Goal: Task Accomplishment & Management: Complete application form

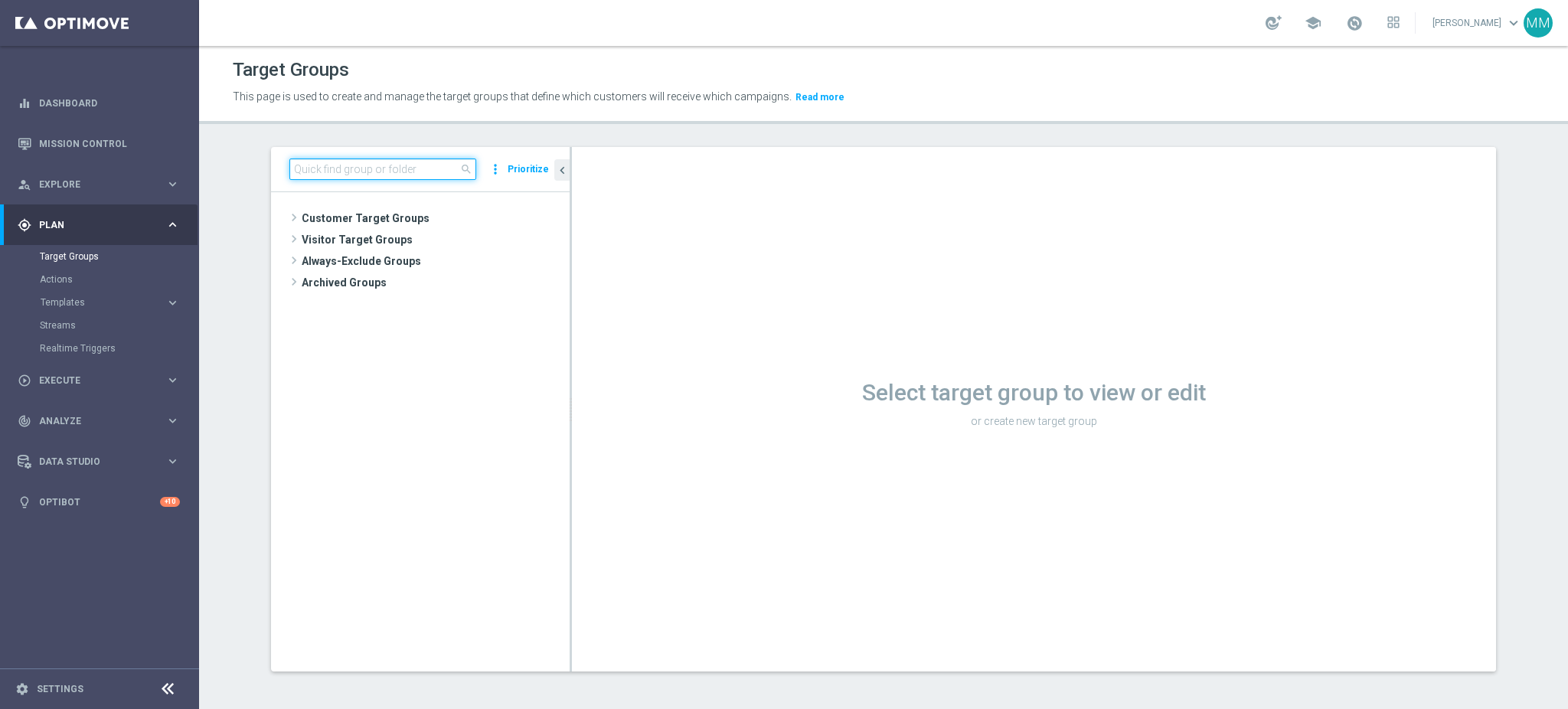
click at [341, 171] on input at bounding box center [382, 170] width 187 height 22
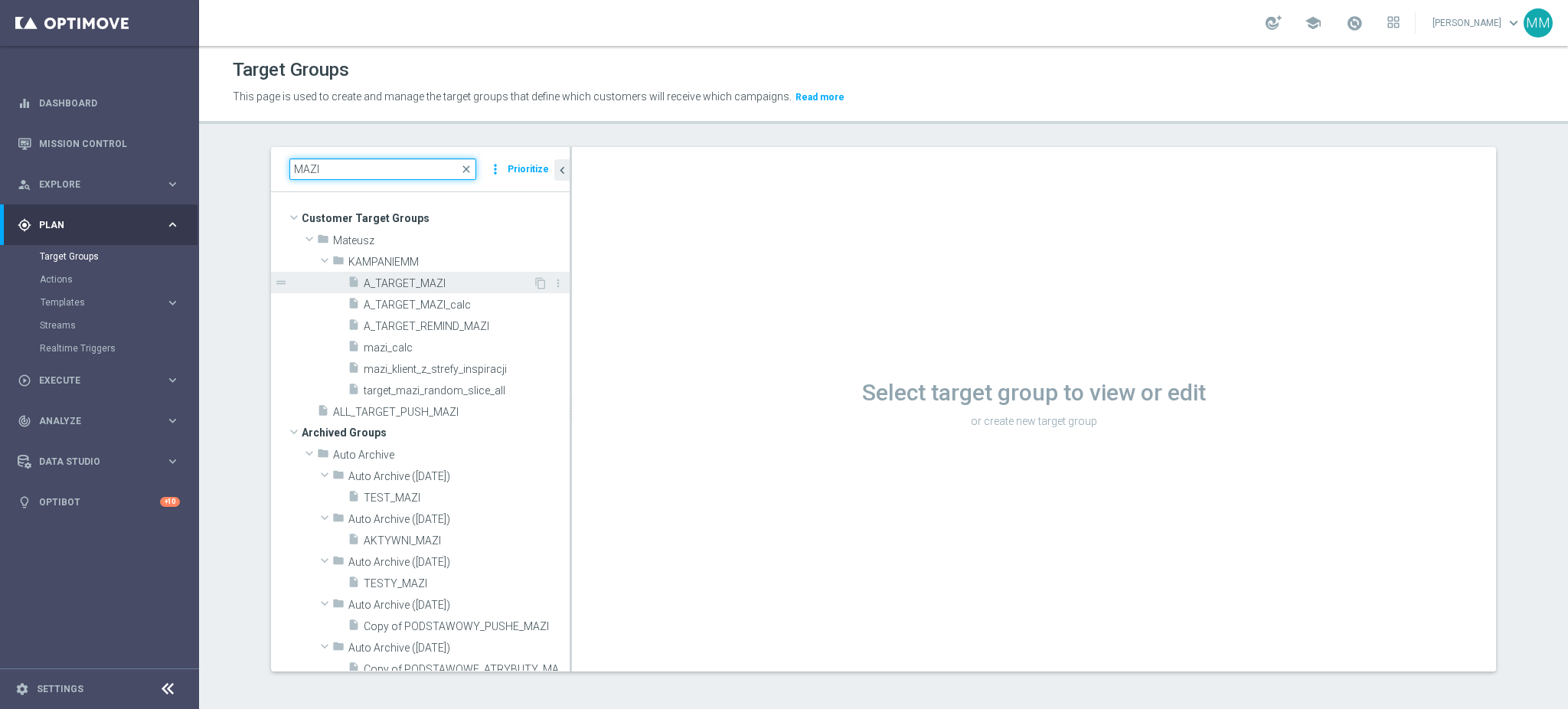
type input "MAZI"
click at [449, 284] on span "A_TARGET_MAZI" at bounding box center [448, 284] width 170 height 13
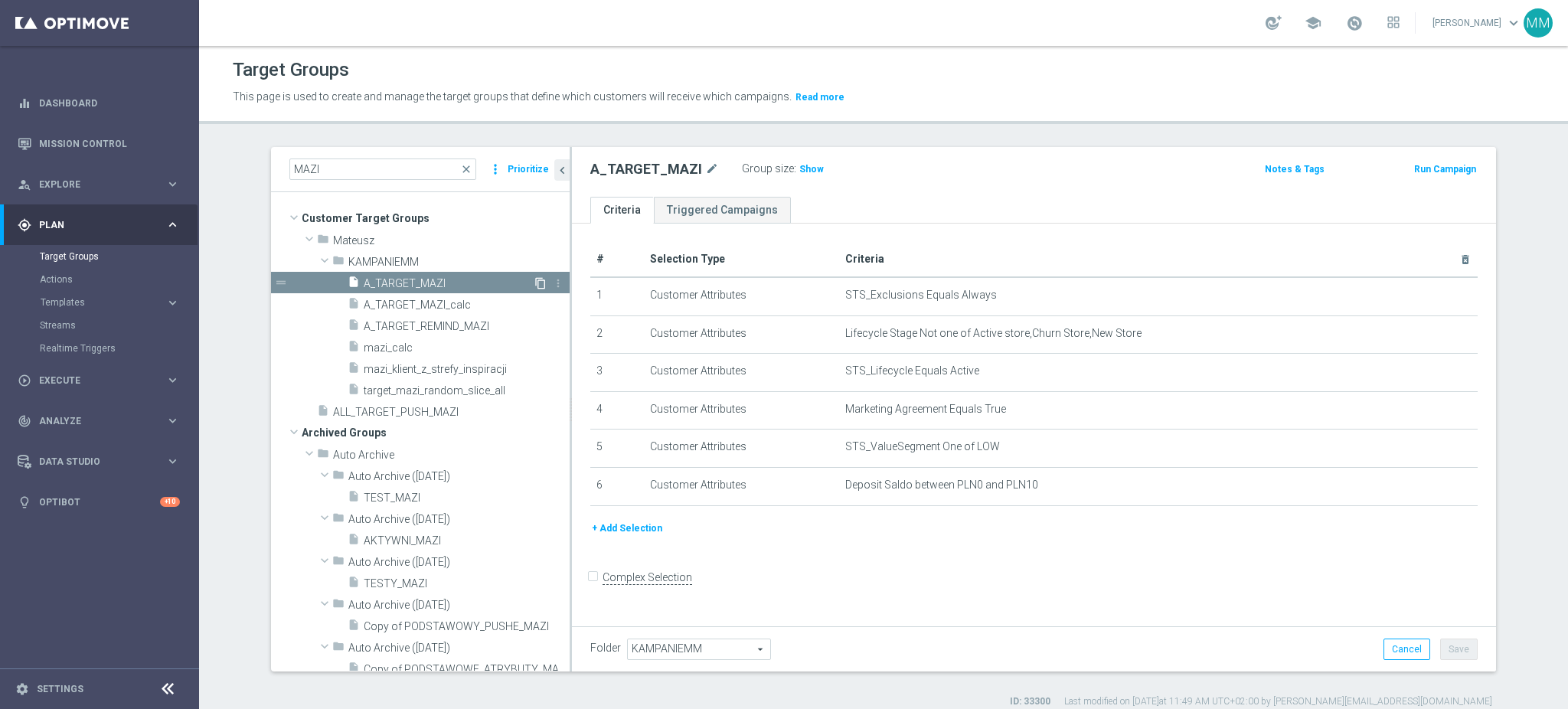
click at [534, 282] on icon "content_copy" at bounding box center [540, 284] width 13 height 13
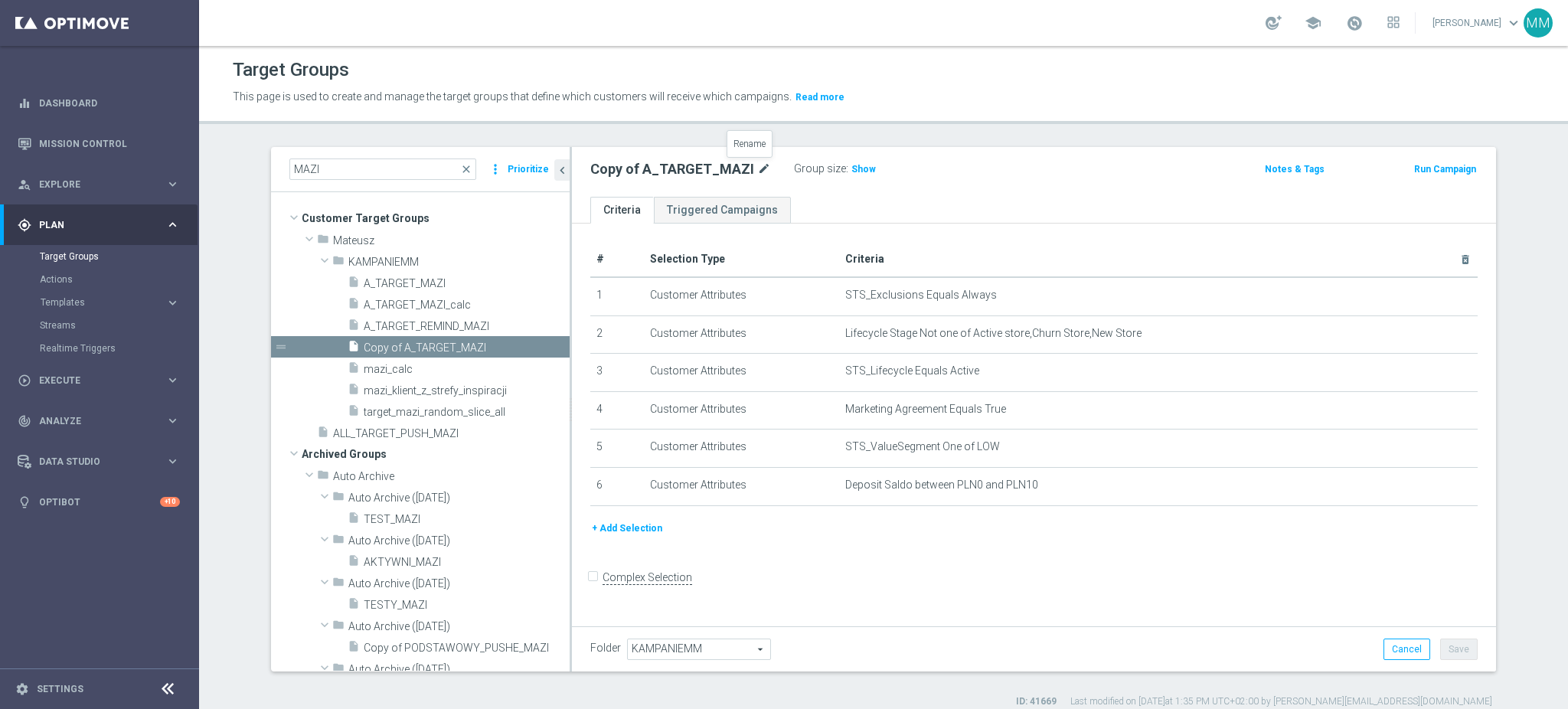
click at [758, 161] on icon "mode_edit" at bounding box center [764, 169] width 13 height 18
click at [758, 177] on icon "mode_edit" at bounding box center [764, 169] width 13 height 18
type input "A_PREM_TARGET_DEPO_50DO500_151025"
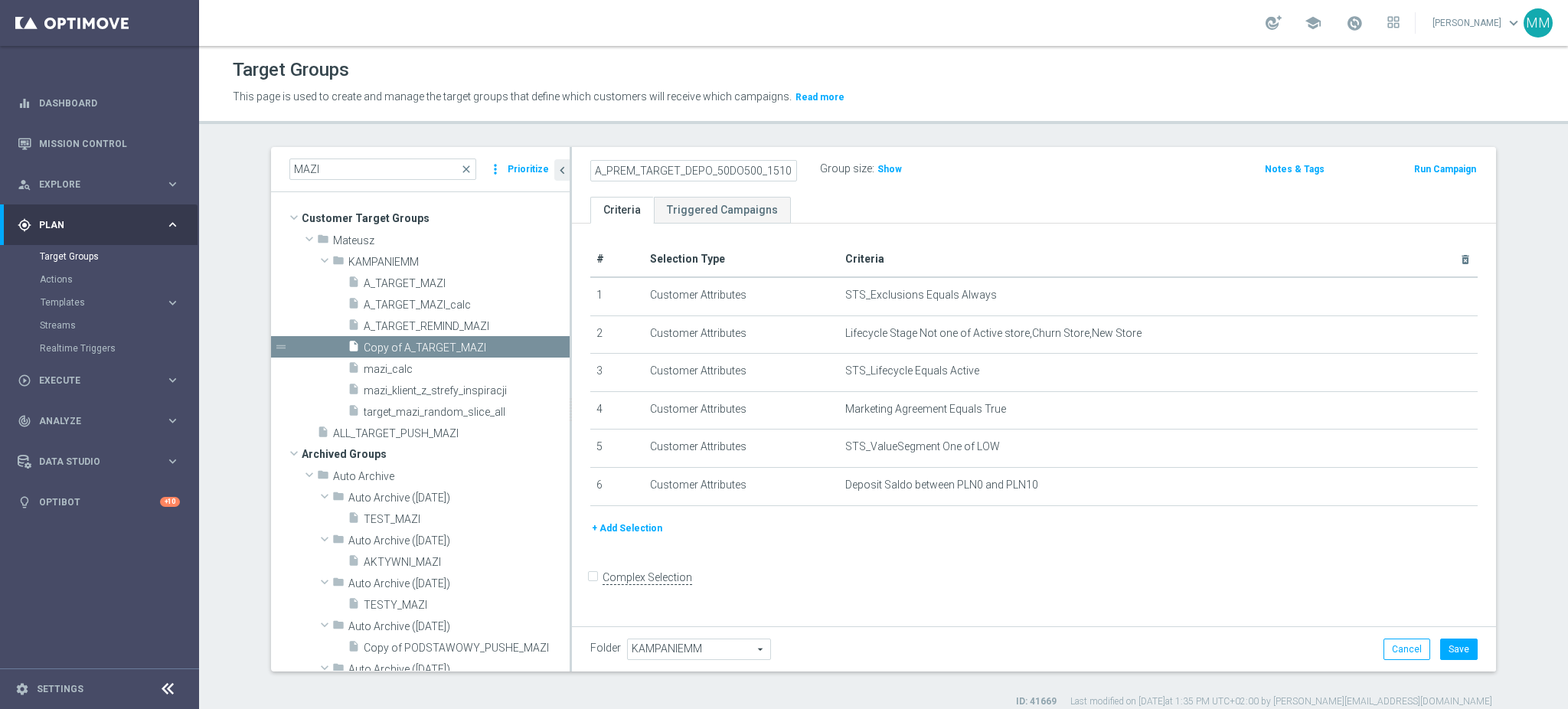
click at [842, 203] on ul "Criteria Triggered Campaigns" at bounding box center [1034, 210] width 924 height 27
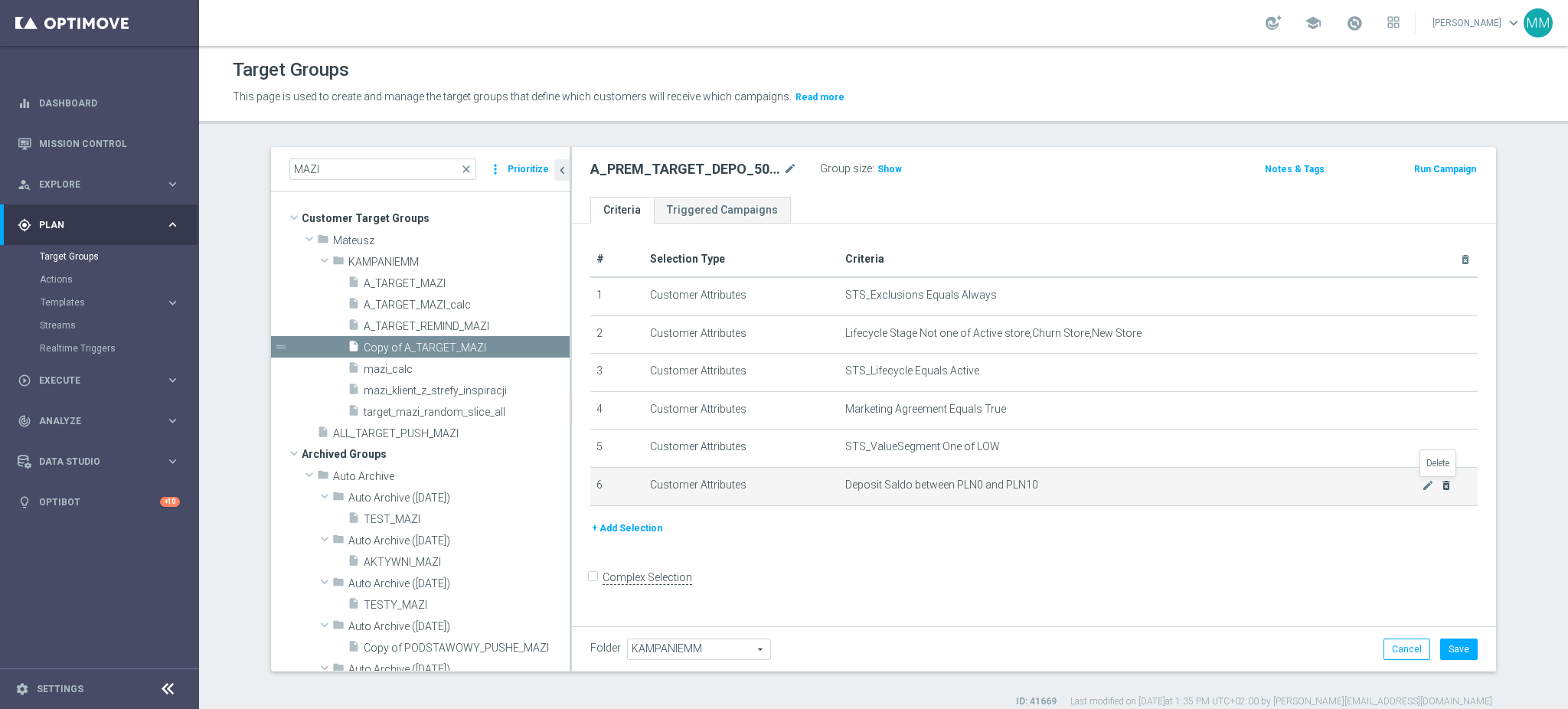
click at [1441, 487] on icon "delete_forever" at bounding box center [1447, 486] width 13 height 13
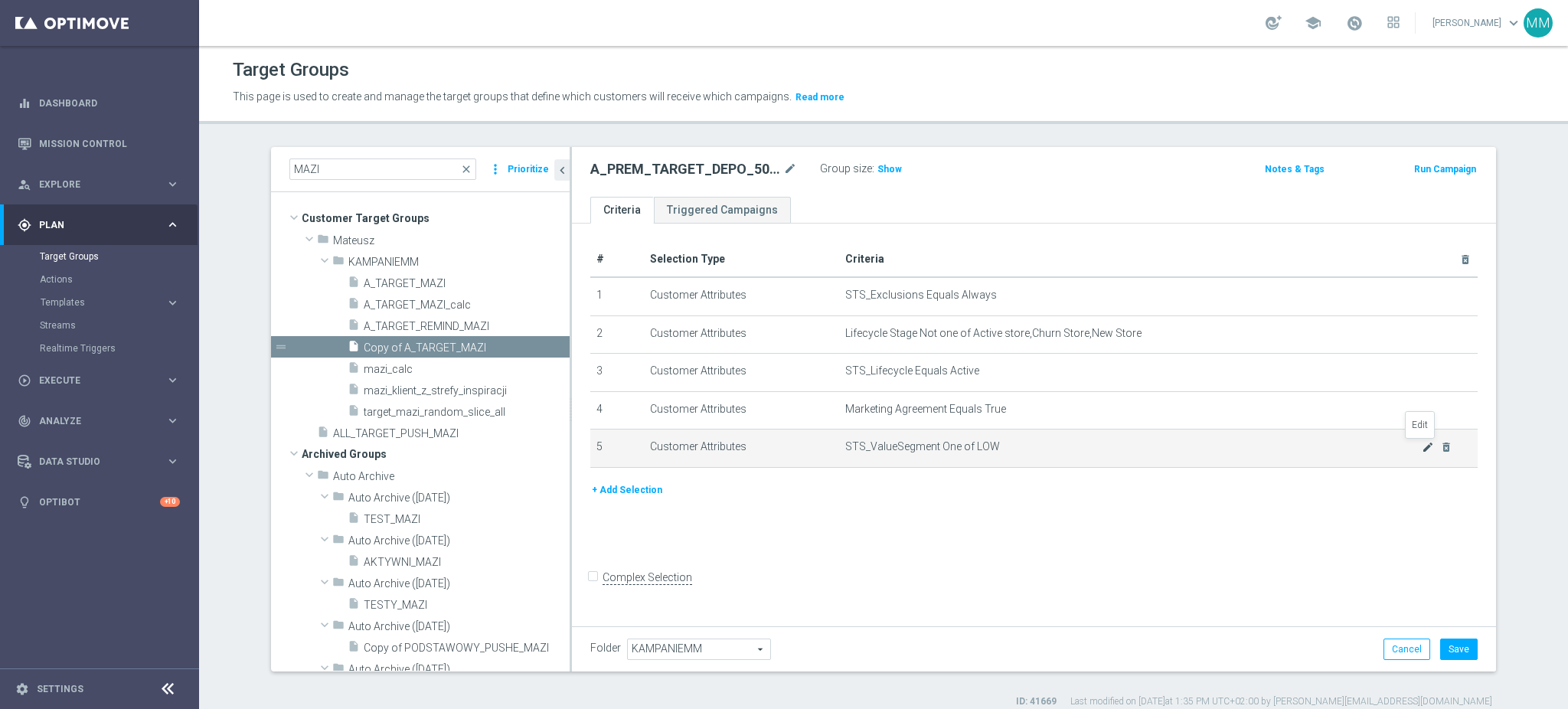
click at [1422, 449] on icon "mode_edit" at bounding box center [1428, 447] width 13 height 13
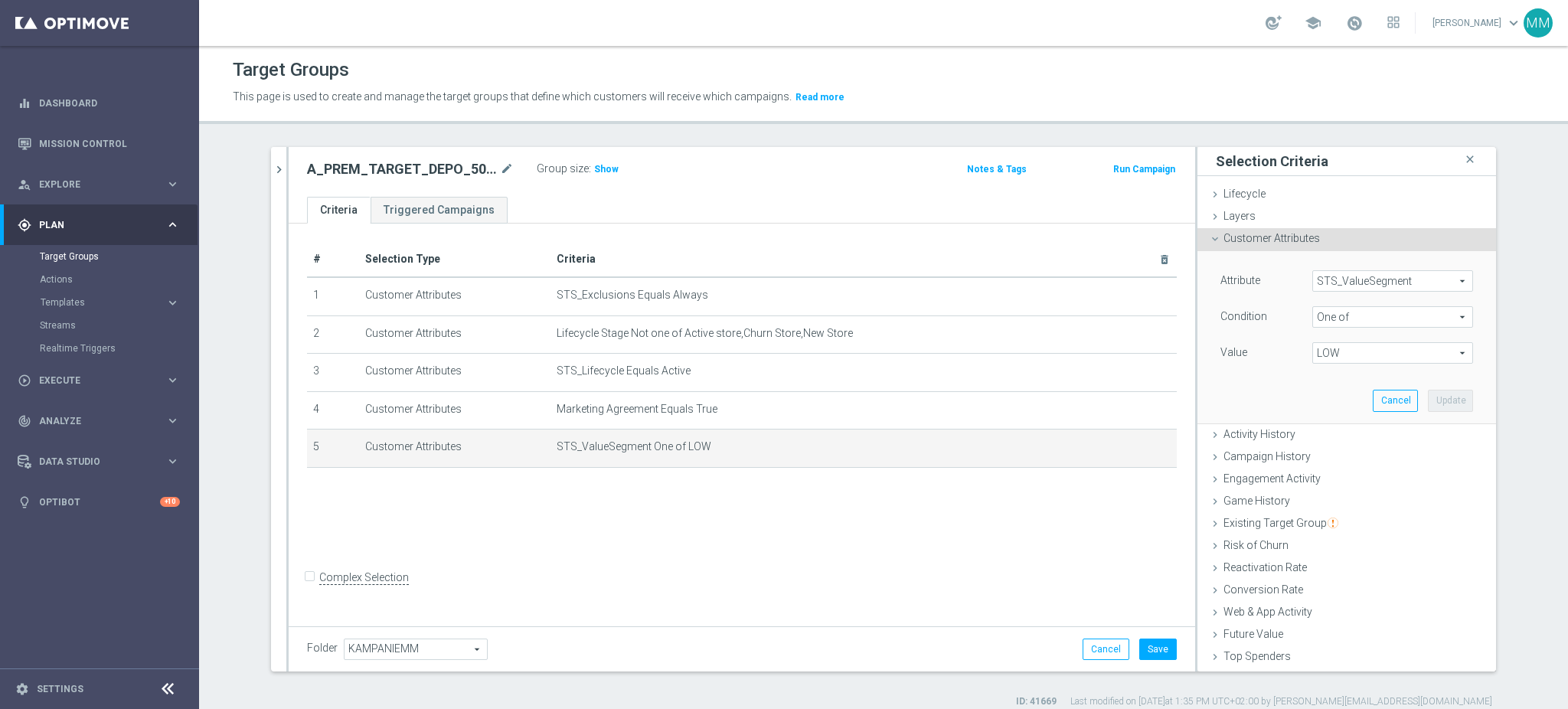
click at [1368, 311] on span "One of" at bounding box center [1392, 317] width 159 height 20
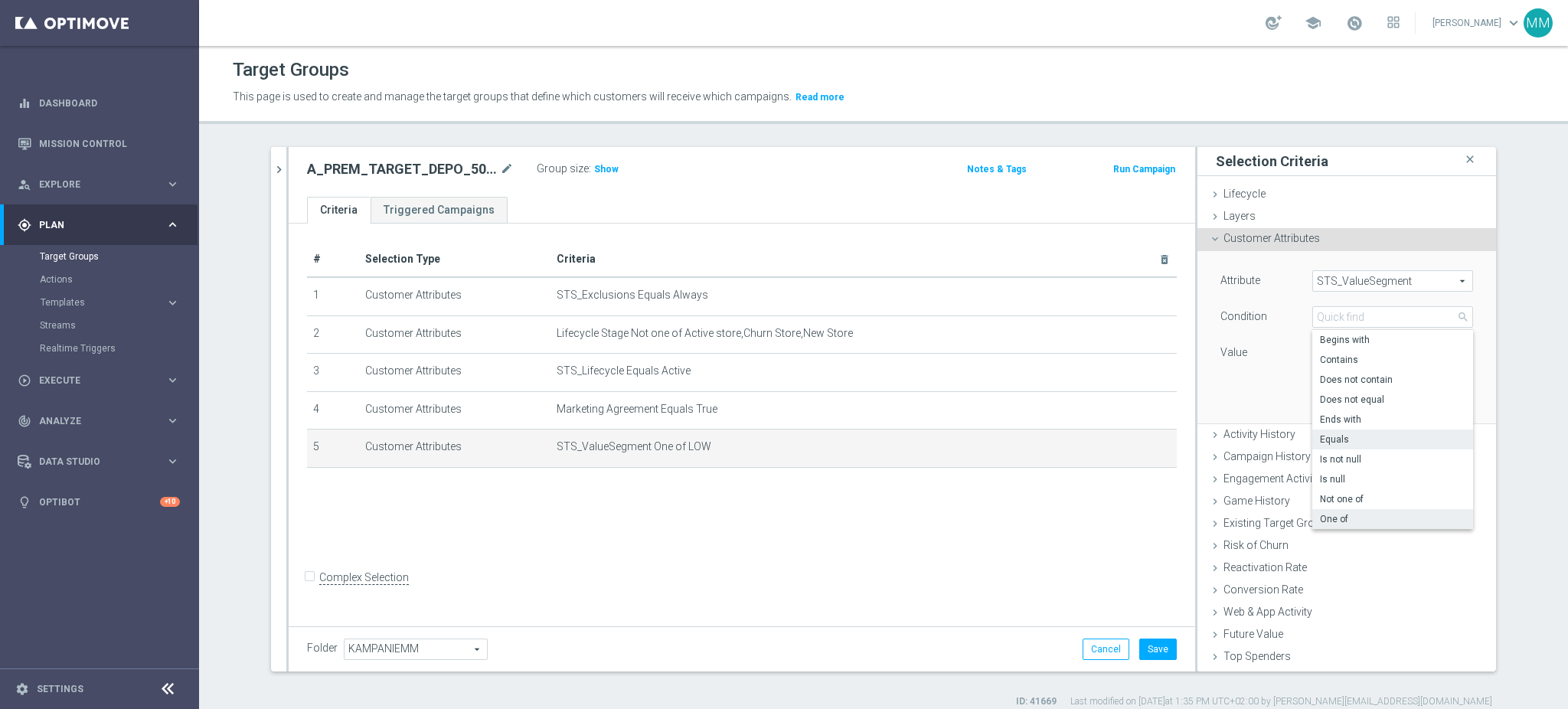
click at [1355, 441] on span "Equals" at bounding box center [1393, 440] width 145 height 13
type input "Equals"
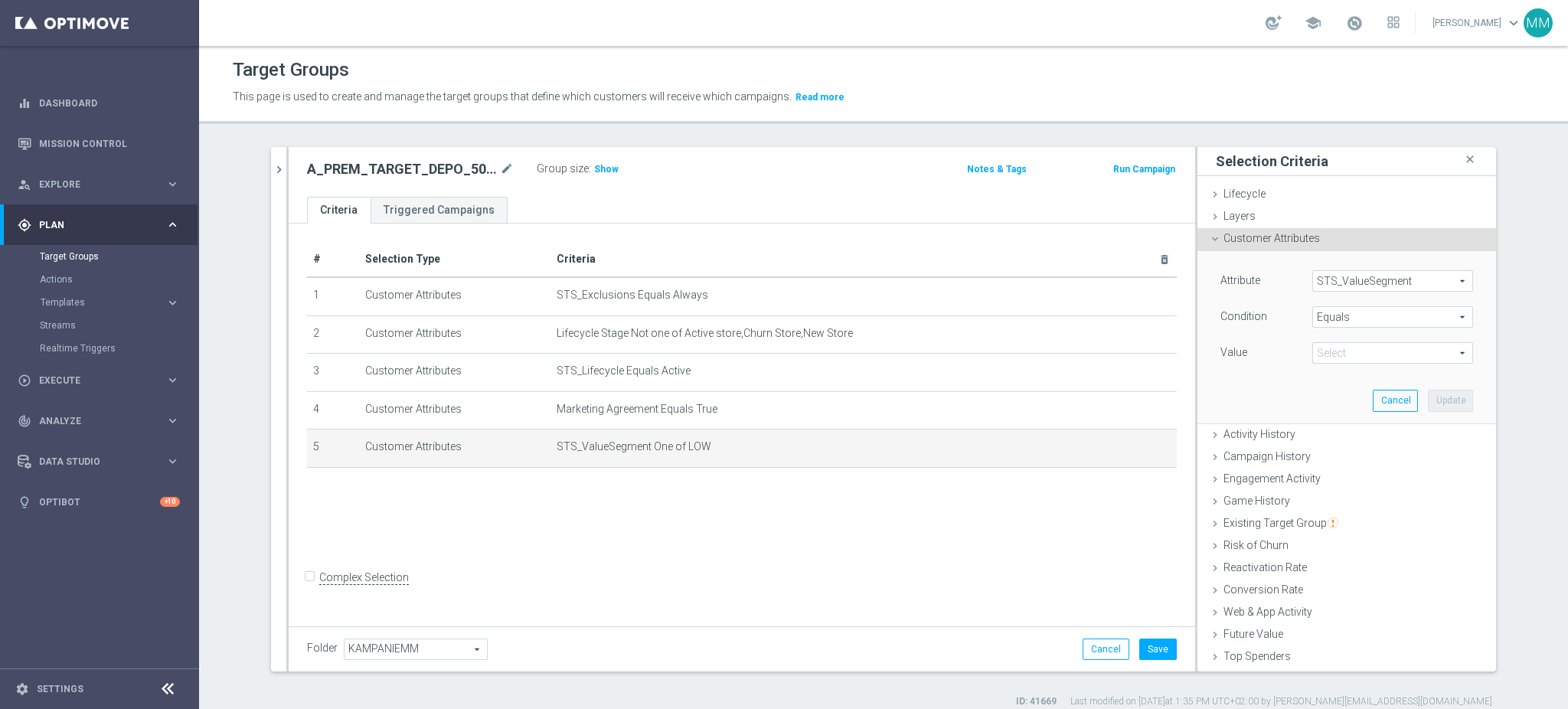
click at [1343, 357] on span at bounding box center [1392, 353] width 159 height 20
click at [1365, 530] on span "PREM" at bounding box center [1393, 536] width 145 height 13
type input "PREM"
click at [1428, 399] on button "Update" at bounding box center [1450, 400] width 45 height 22
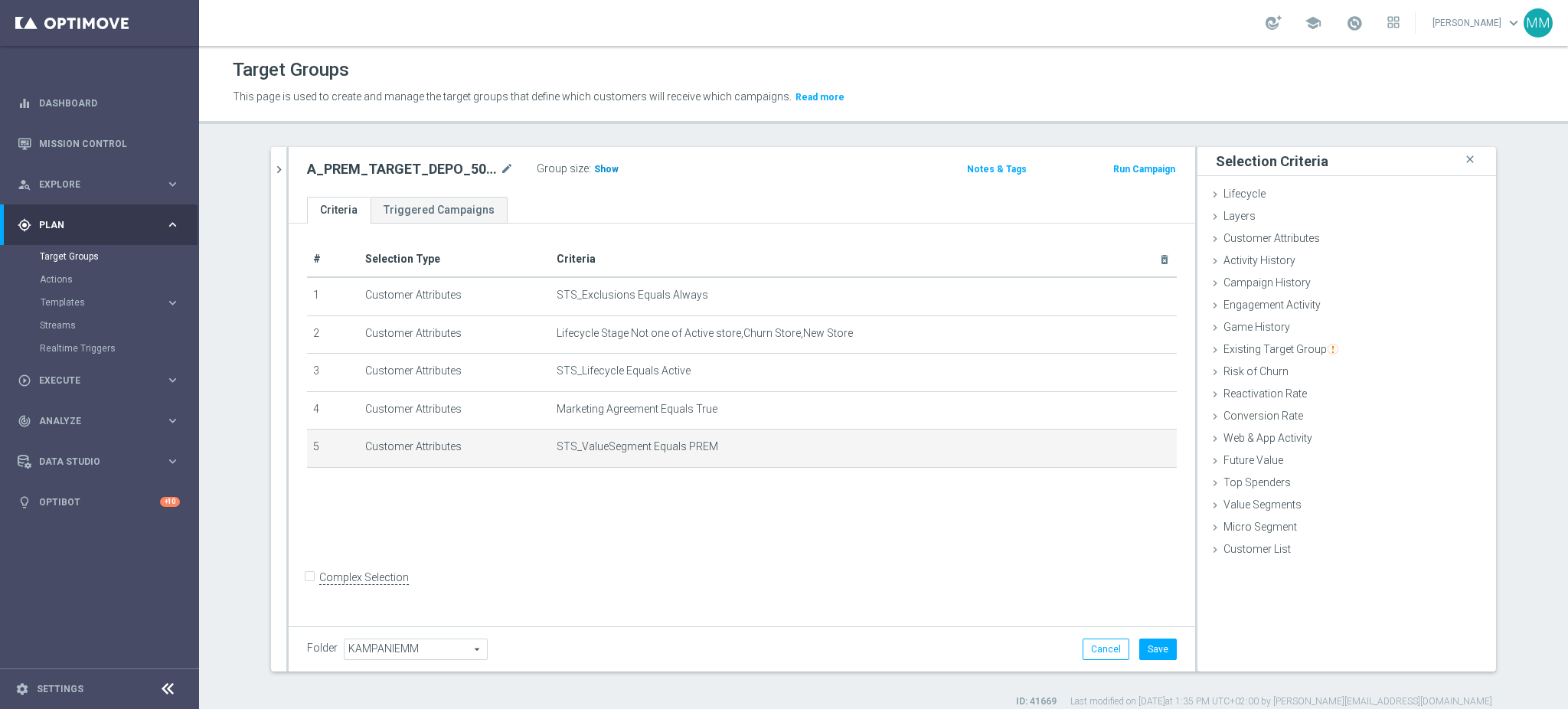
click at [594, 170] on span "Show" at bounding box center [606, 170] width 24 height 11
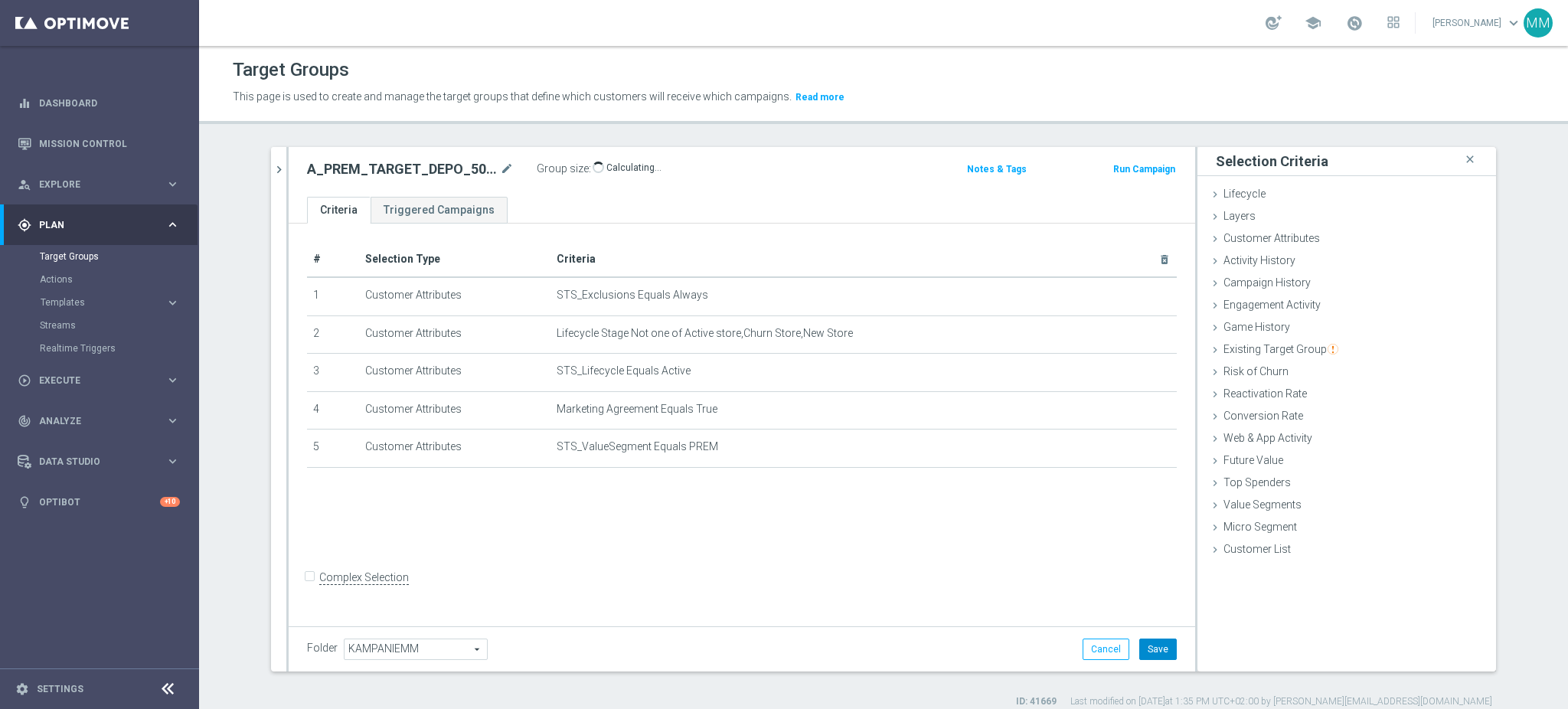
click at [1140, 654] on button "Save" at bounding box center [1158, 650] width 38 height 22
click at [276, 170] on icon "chevron_right" at bounding box center [279, 170] width 14 height 14
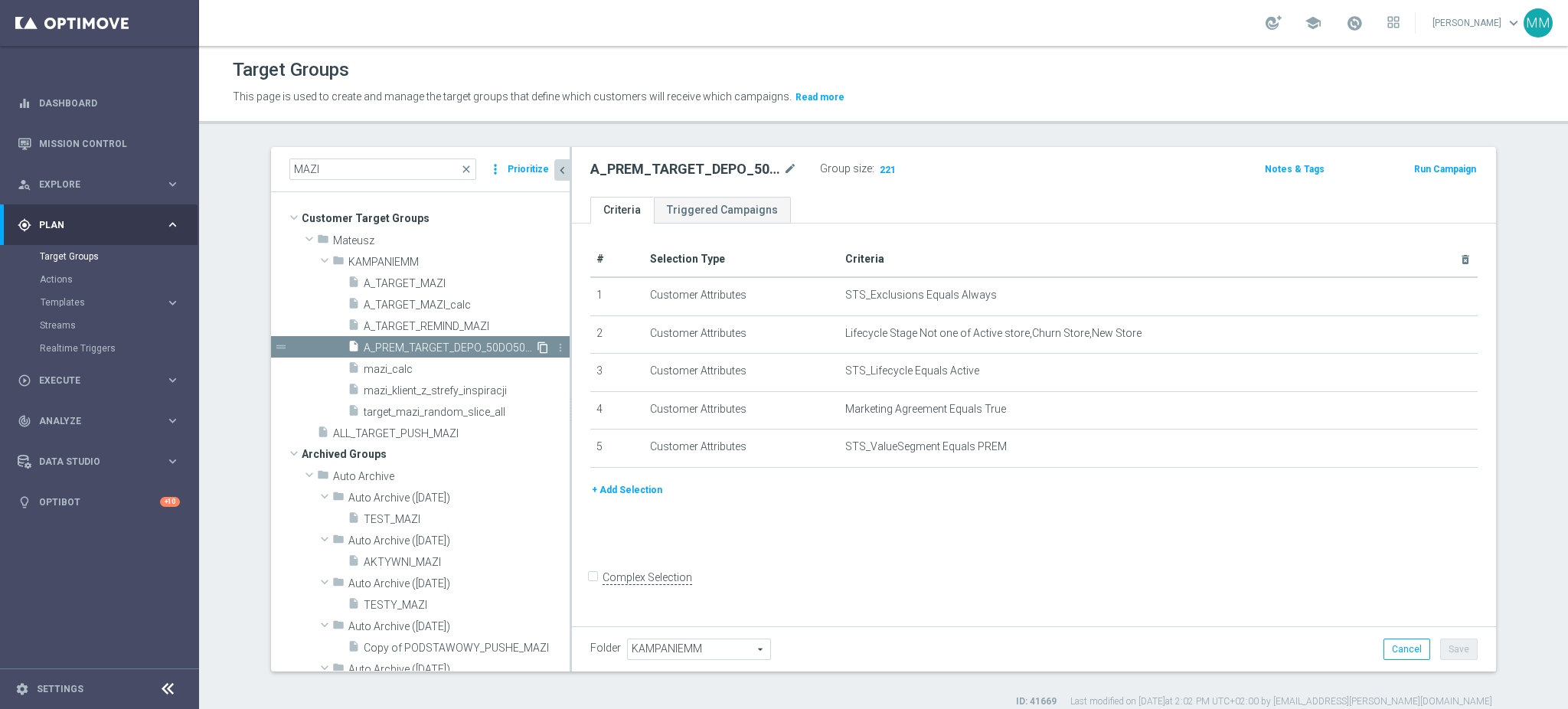
click at [537, 349] on icon "content_copy" at bounding box center [543, 347] width 13 height 13
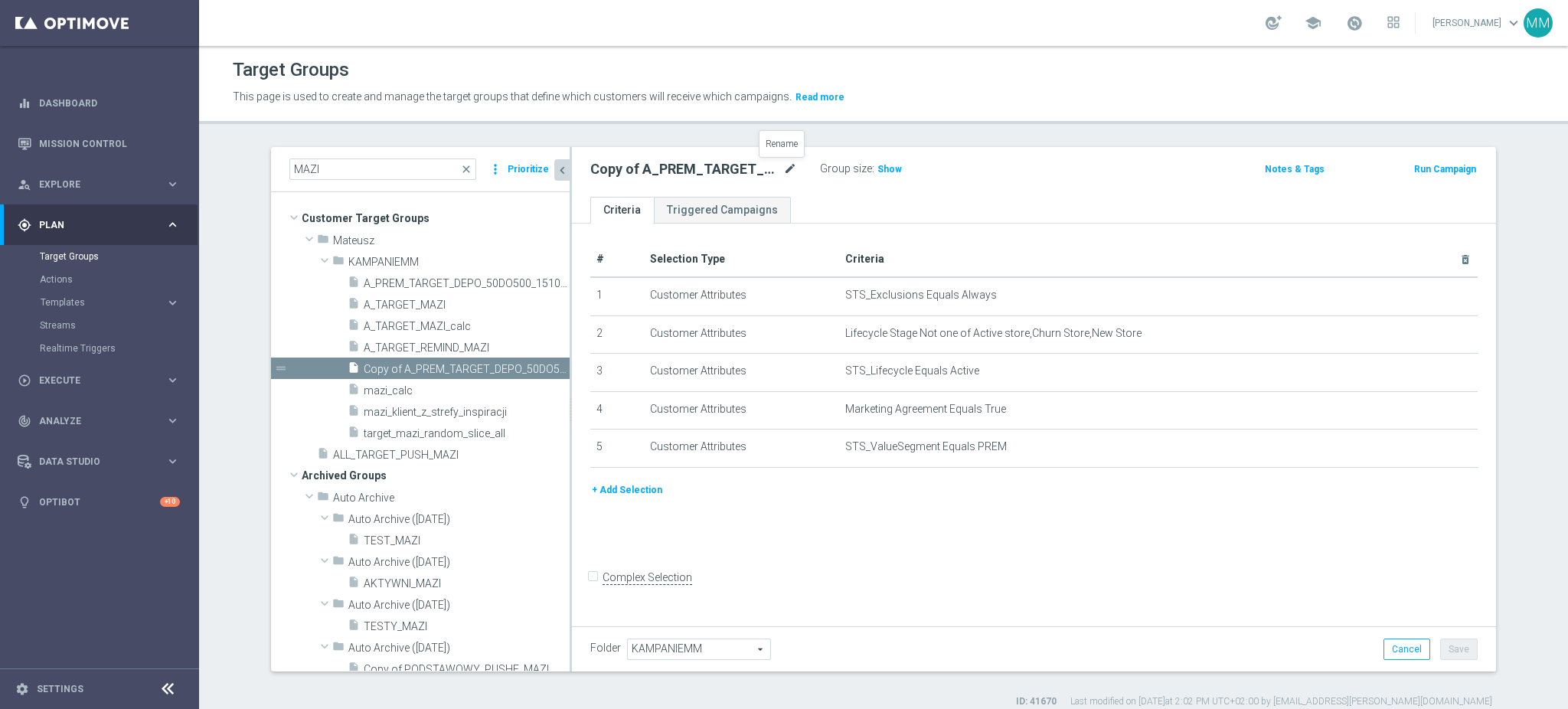
click at [785, 165] on icon "mode_edit" at bounding box center [790, 169] width 13 height 18
type input "A_PEXTRA_TARGET_DEPO_50DO1000_151025"
click at [810, 197] on ul "Criteria Triggered Campaigns" at bounding box center [1034, 210] width 924 height 27
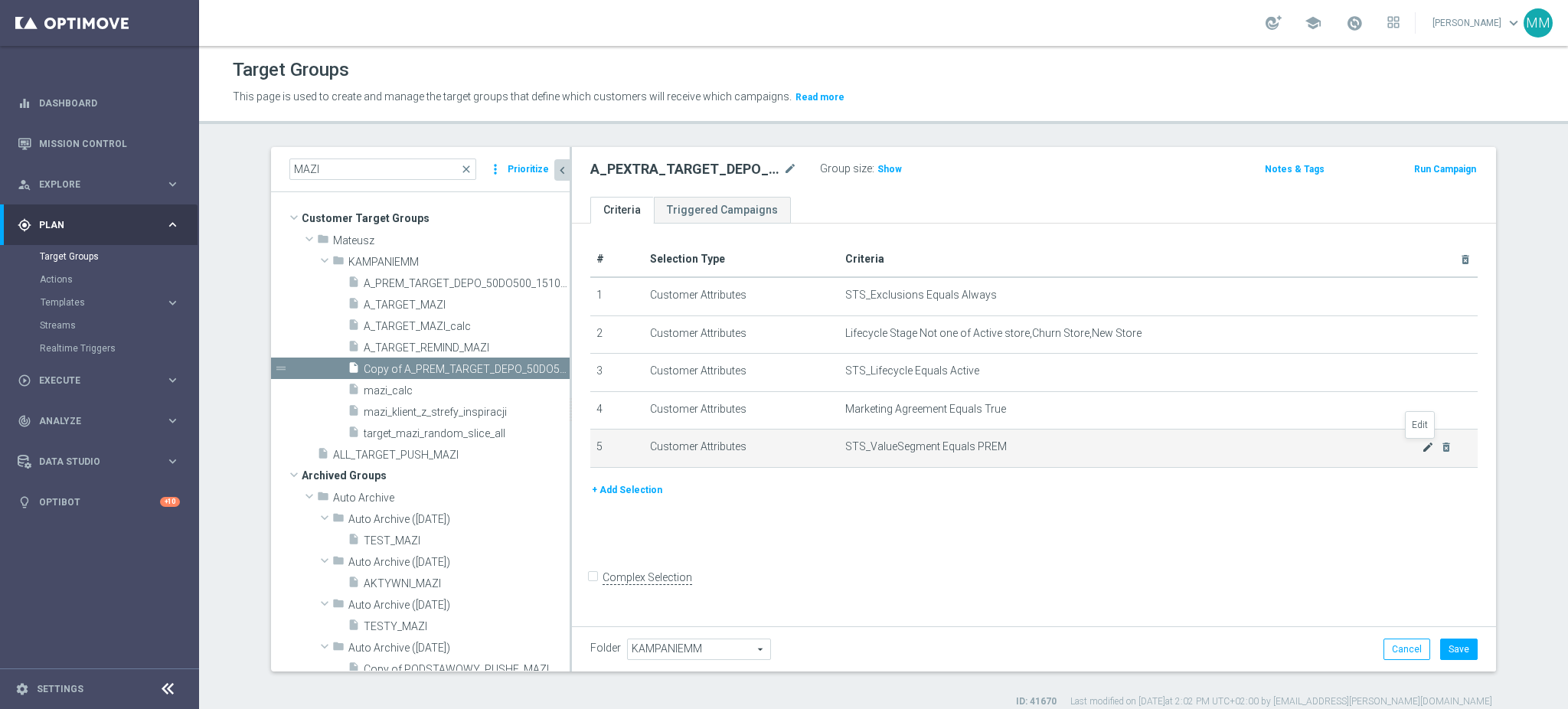
click at [1422, 445] on icon "mode_edit" at bounding box center [1428, 447] width 13 height 13
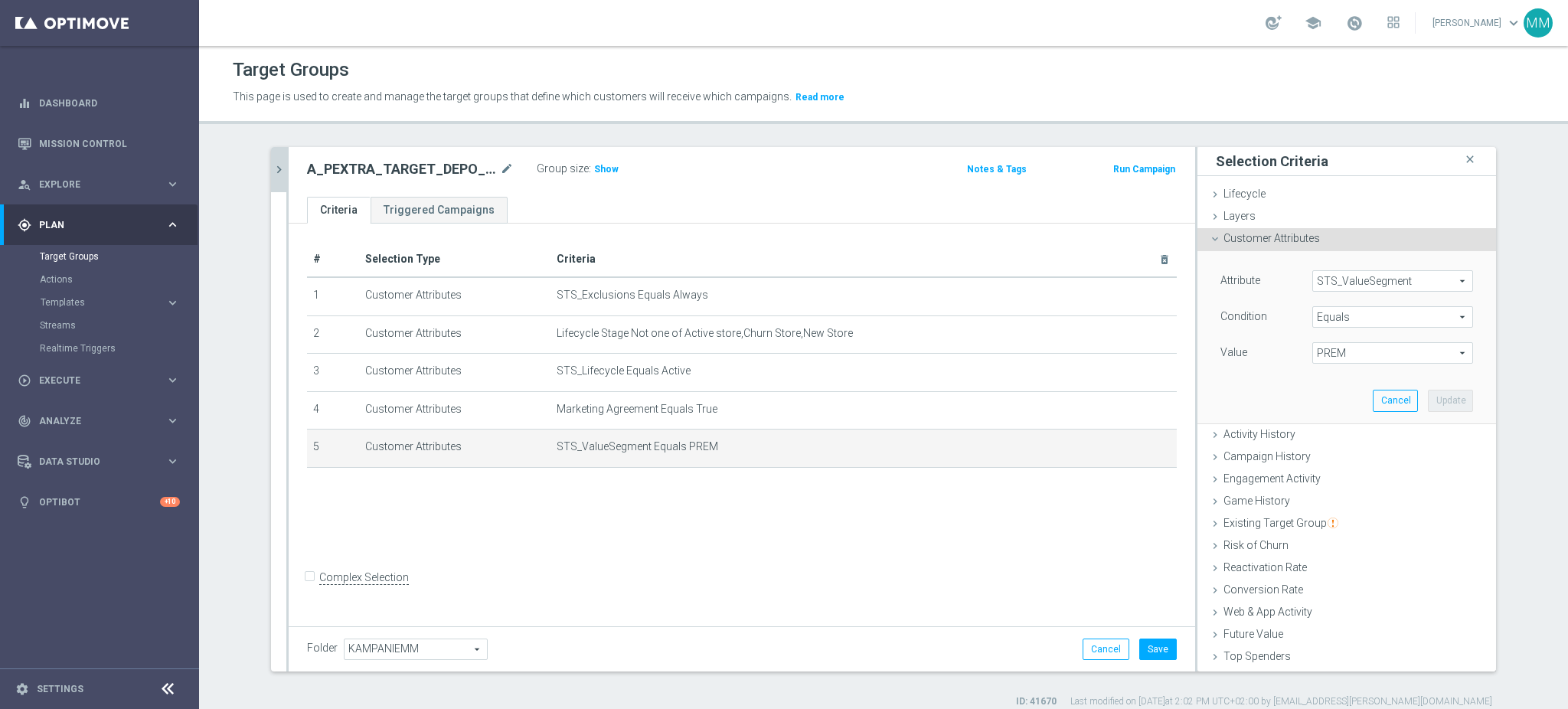
click at [1377, 354] on span "PREM" at bounding box center [1392, 353] width 159 height 20
click at [1343, 513] on span "PEXTRA" at bounding box center [1393, 515] width 145 height 13
type input "PEXTRA"
click at [1428, 404] on button "Update" at bounding box center [1450, 400] width 45 height 22
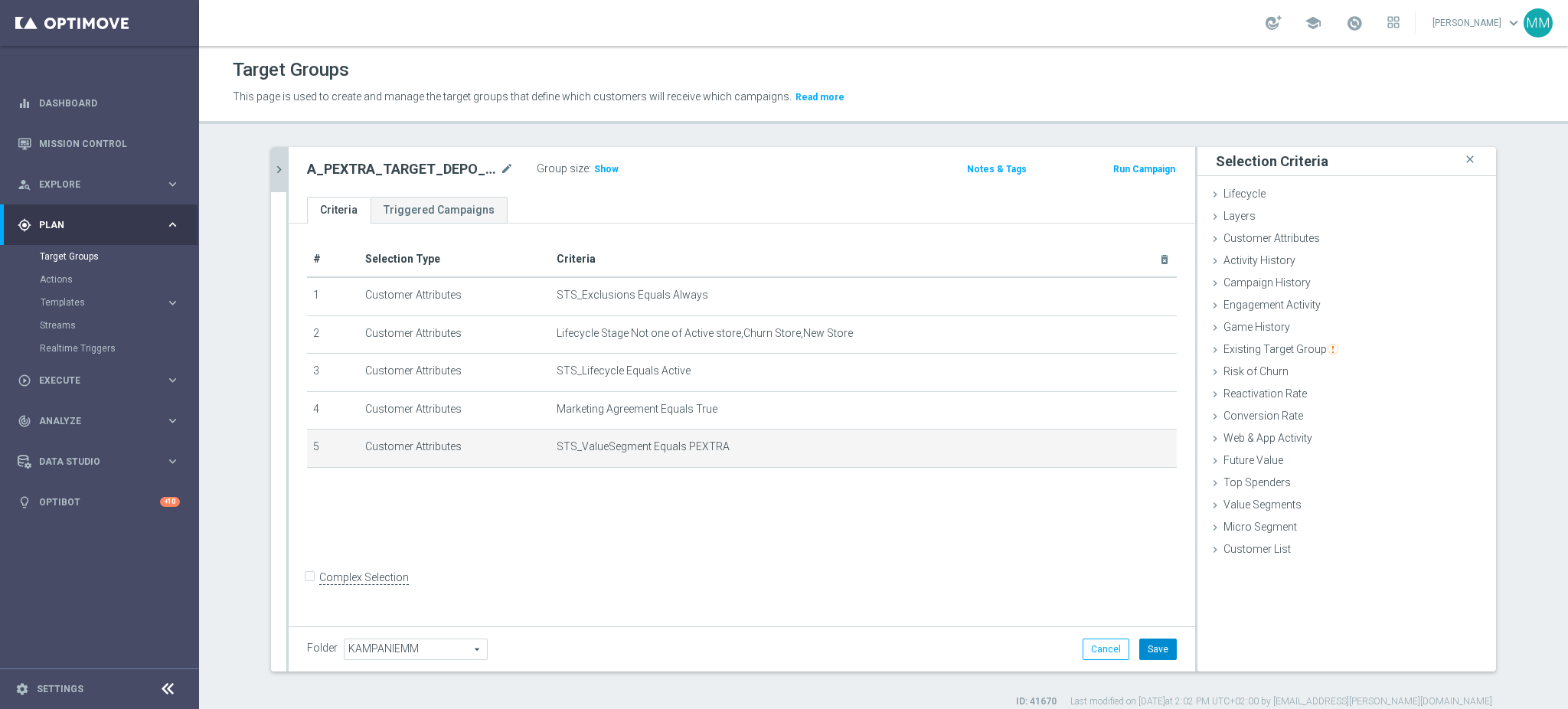
click at [1141, 653] on button "Save" at bounding box center [1158, 650] width 38 height 22
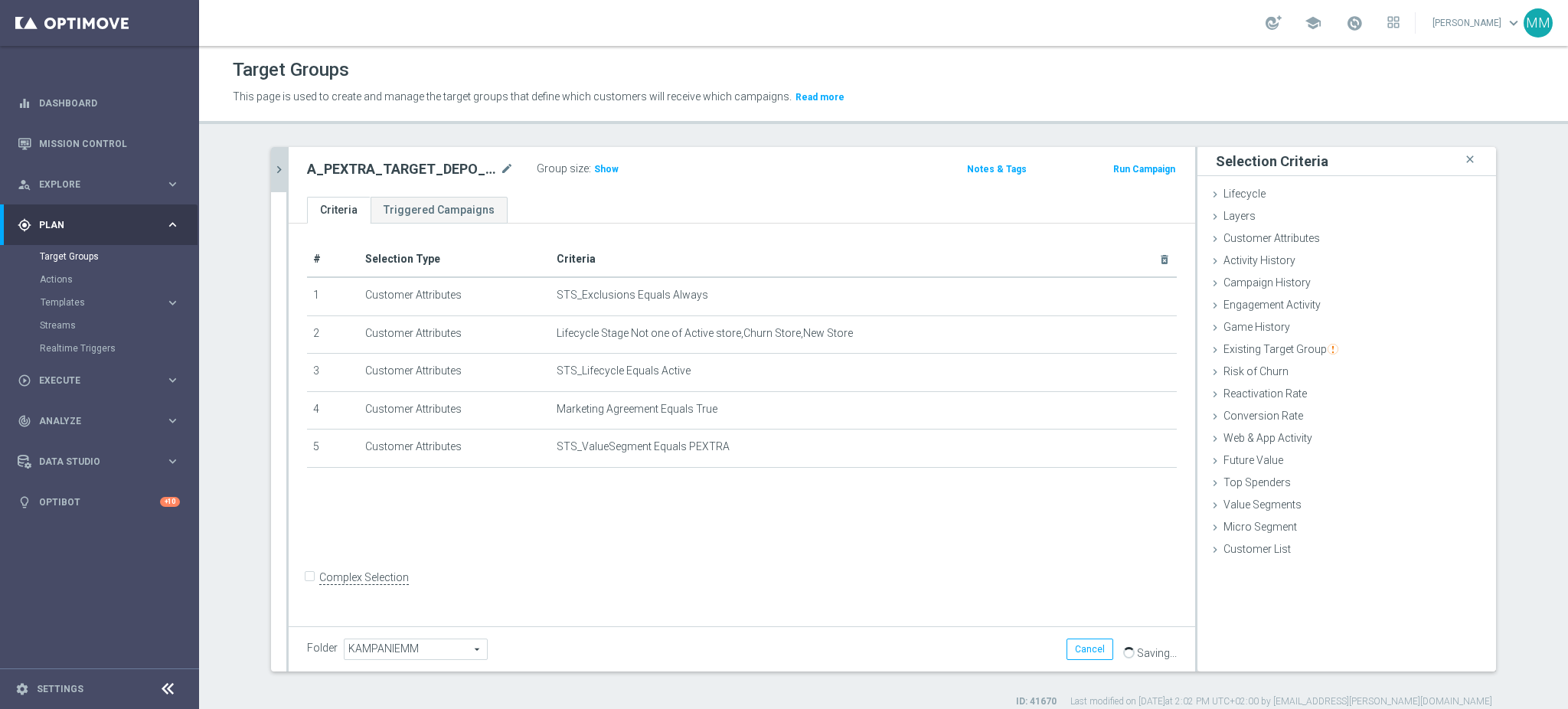
click at [592, 175] on h3 "Show" at bounding box center [606, 169] width 28 height 17
click at [271, 156] on button "chevron_right" at bounding box center [278, 170] width 15 height 45
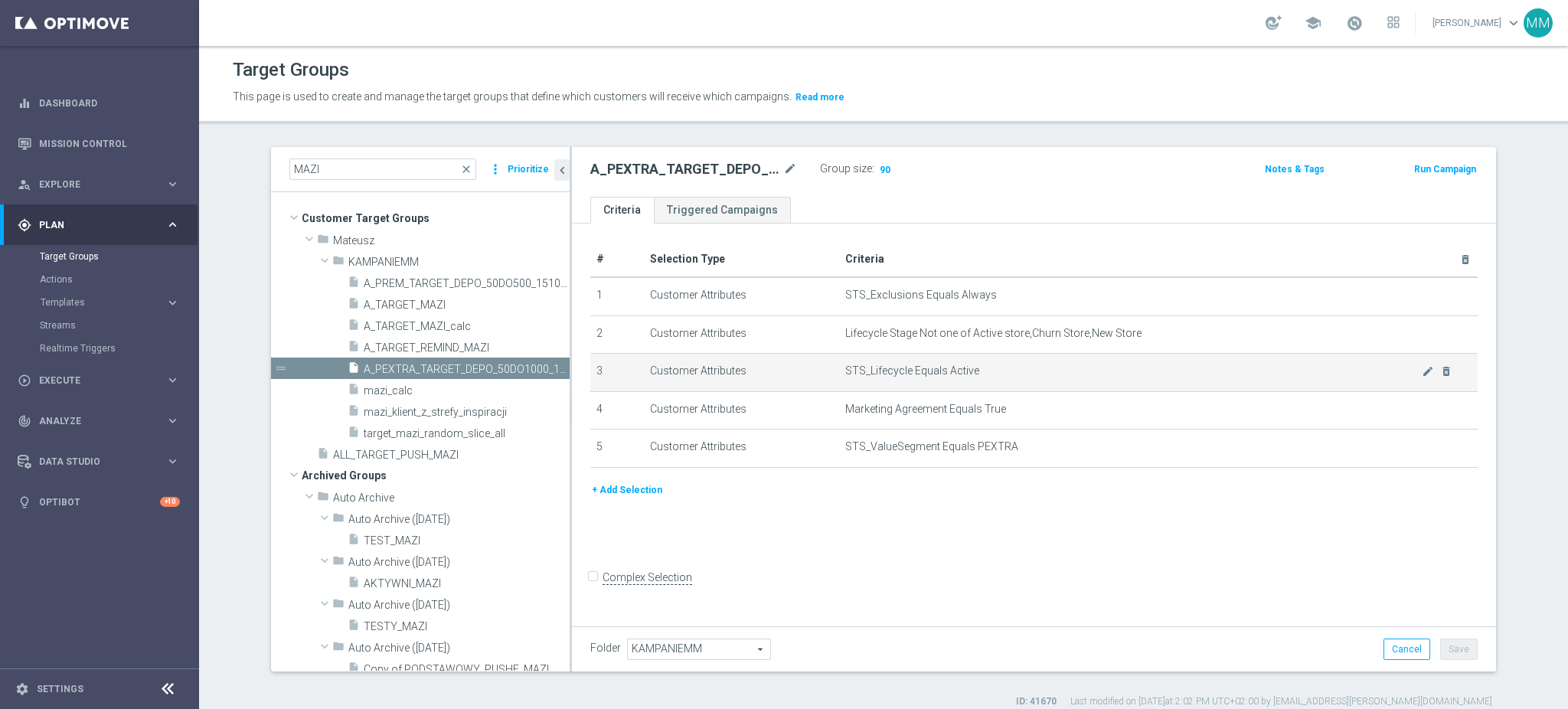
click at [892, 385] on td "STS_Lifecycle Equals Active mode_edit delete_forever" at bounding box center [1159, 372] width 639 height 39
click at [880, 385] on td "STS_Lifecycle Equals Active mode_edit delete_forever" at bounding box center [1159, 372] width 639 height 39
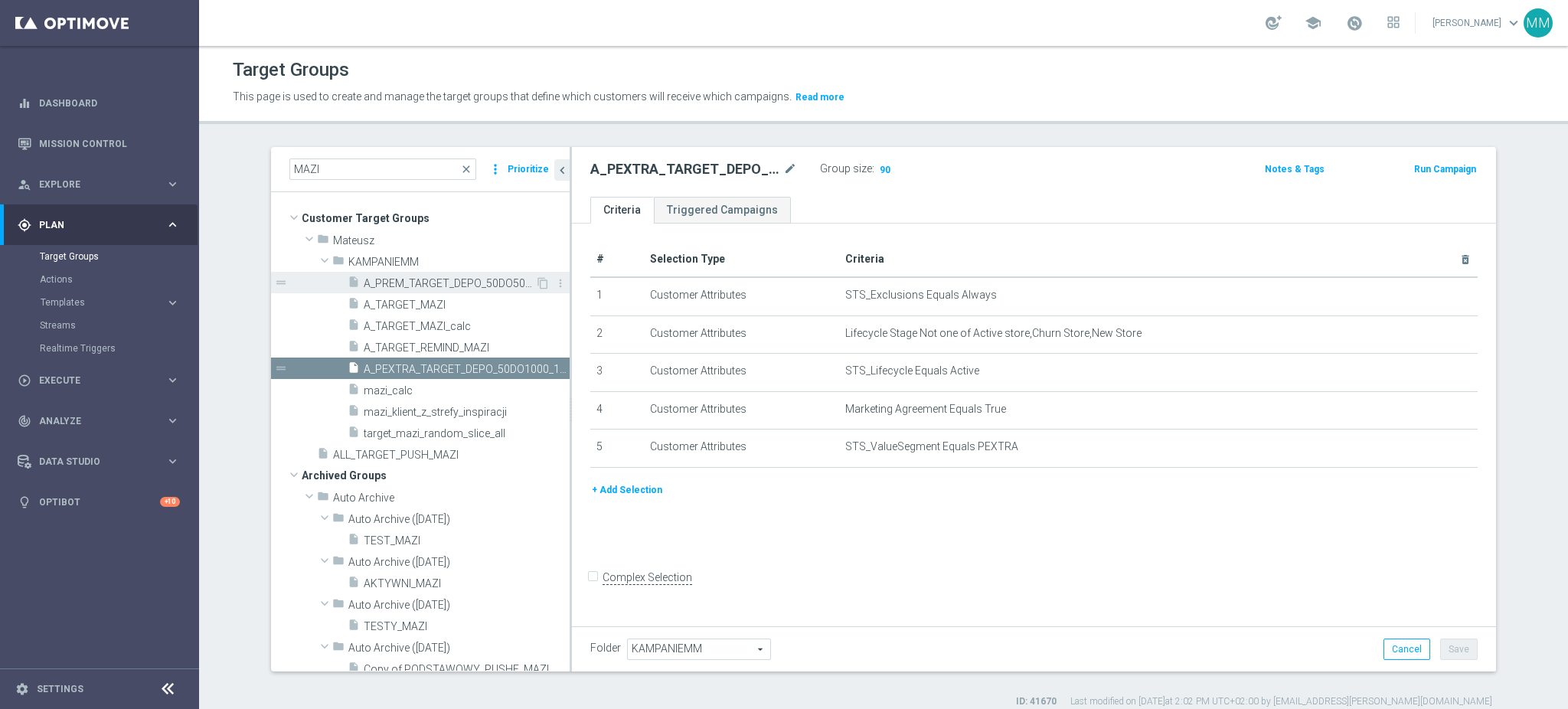
click at [435, 286] on span "A_PREM_TARGET_DEPO_50DO500_151025" at bounding box center [449, 284] width 171 height 13
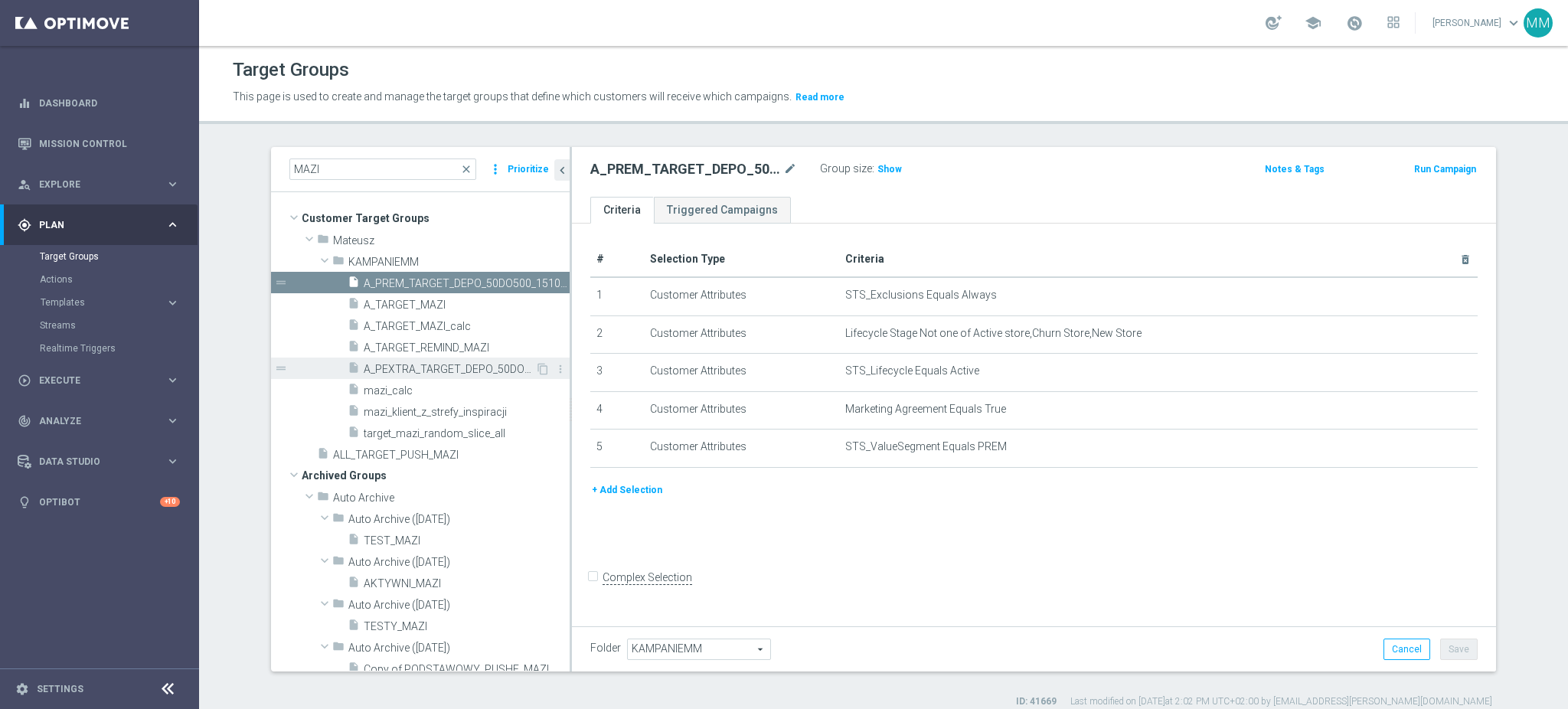
click at [409, 368] on span "A_PEXTRA_TARGET_DEPO_50DO1000_151025" at bounding box center [449, 369] width 171 height 13
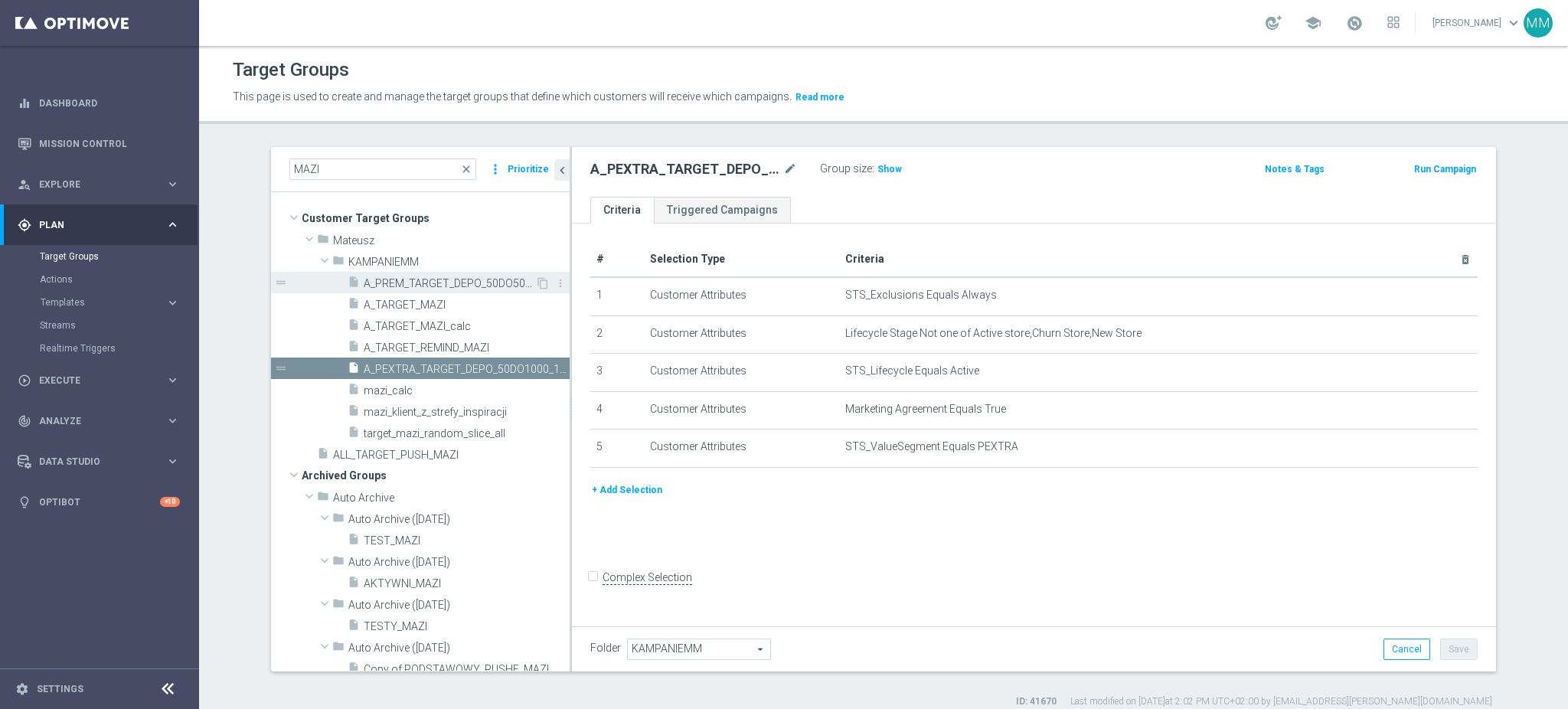
click at [478, 279] on span "A_PREM_TARGET_DEPO_50DO500_151025" at bounding box center [449, 284] width 171 height 13
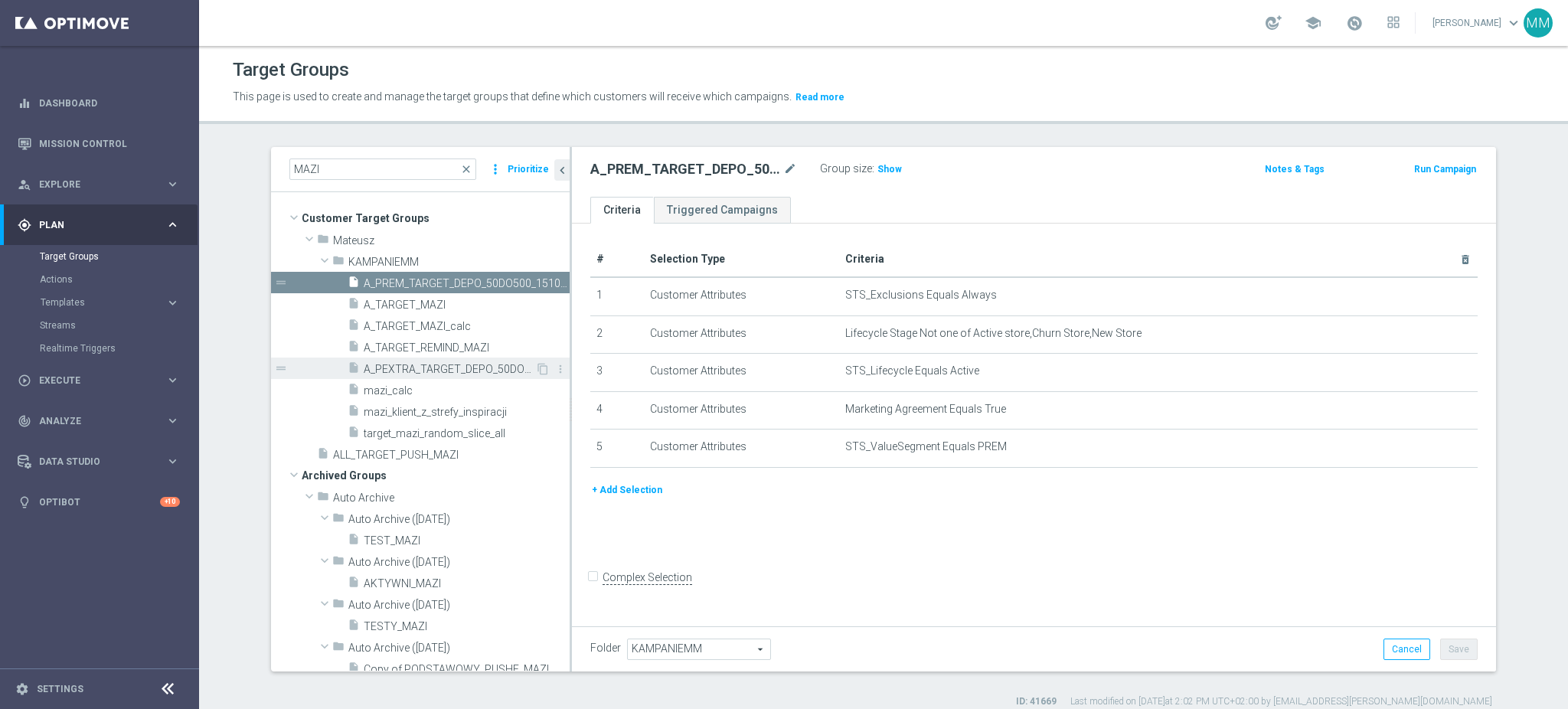
click at [442, 371] on span "A_PEXTRA_TARGET_DEPO_50DO1000_151025" at bounding box center [449, 369] width 171 height 13
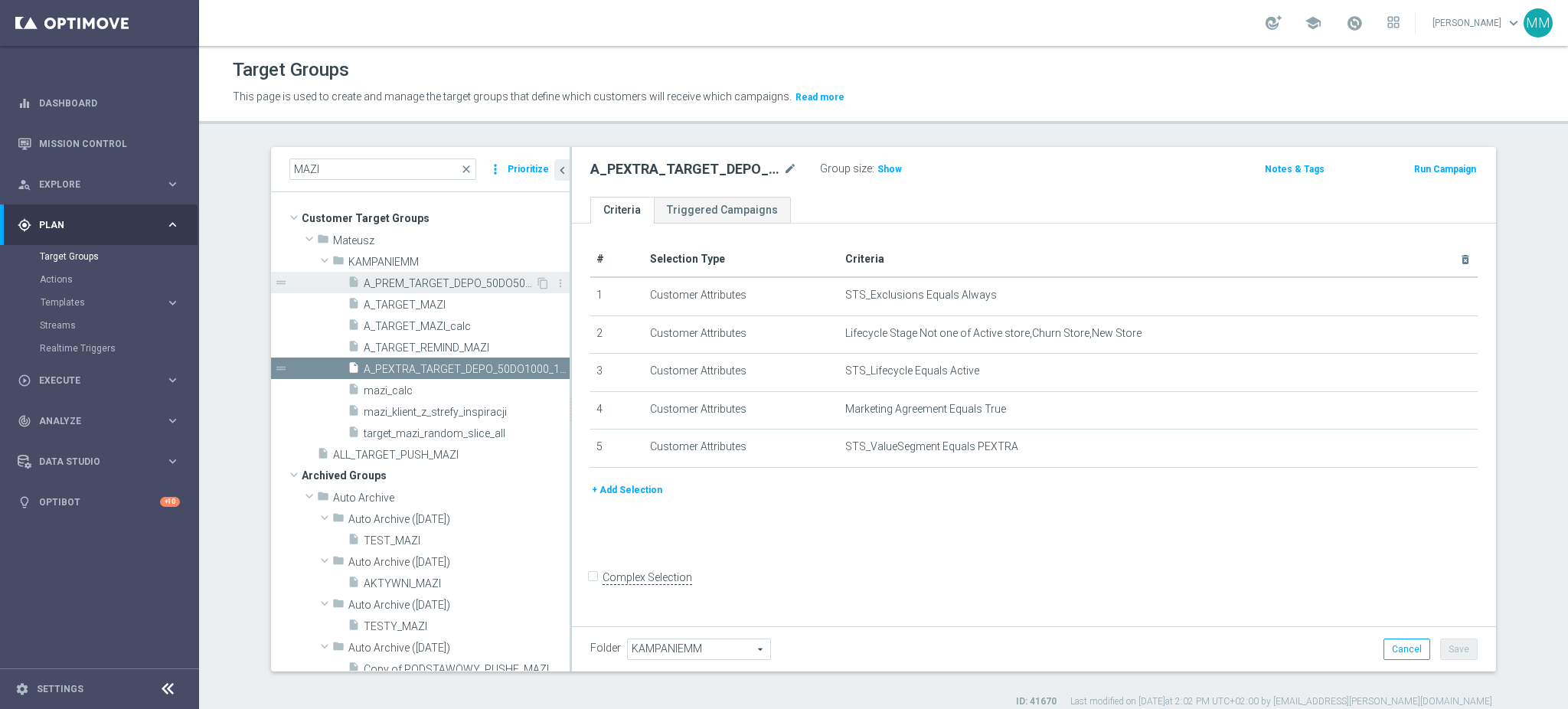
click at [439, 284] on span "A_PREM_TARGET_DEPO_50DO500_151025" at bounding box center [449, 284] width 171 height 13
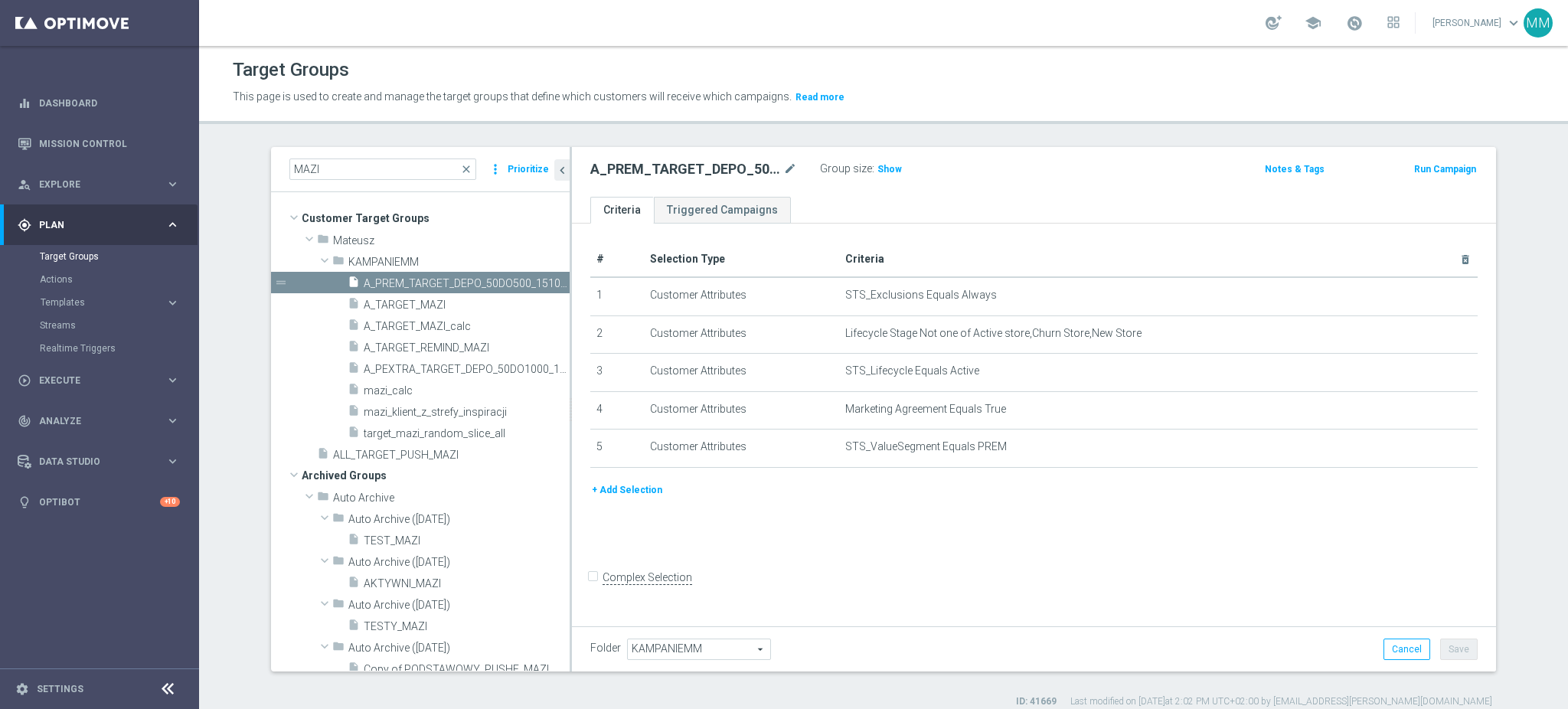
click at [685, 164] on h2 "A_PREM_TARGET_DEPO_50DO500_151025" at bounding box center [686, 169] width 190 height 18
copy div "A_PREM_TARGET_DEPO_50DO500_151025"
click at [145, 395] on div "play_circle_outline Execute keyboard_arrow_right" at bounding box center [99, 380] width 197 height 40
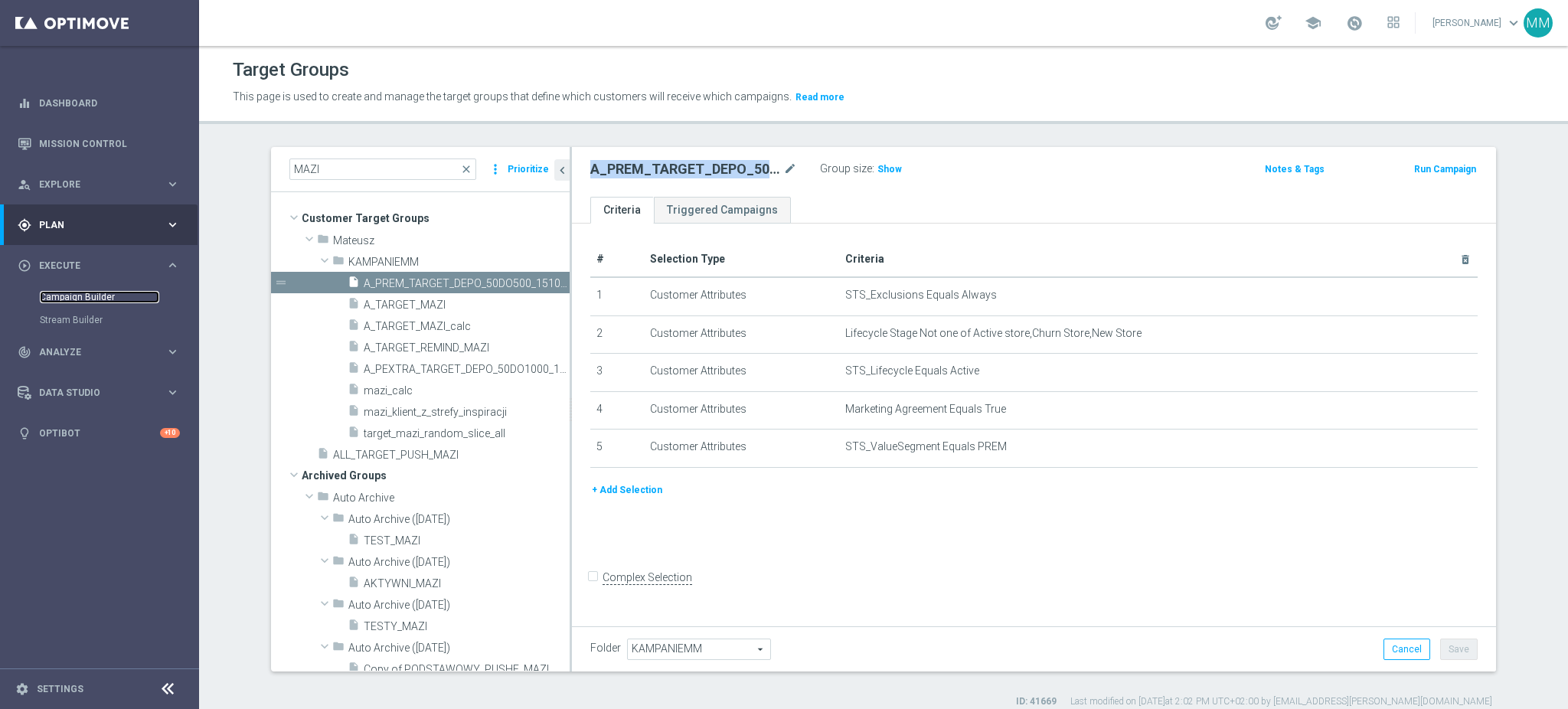
click at [81, 298] on link "Campaign Builder" at bounding box center [99, 297] width 119 height 13
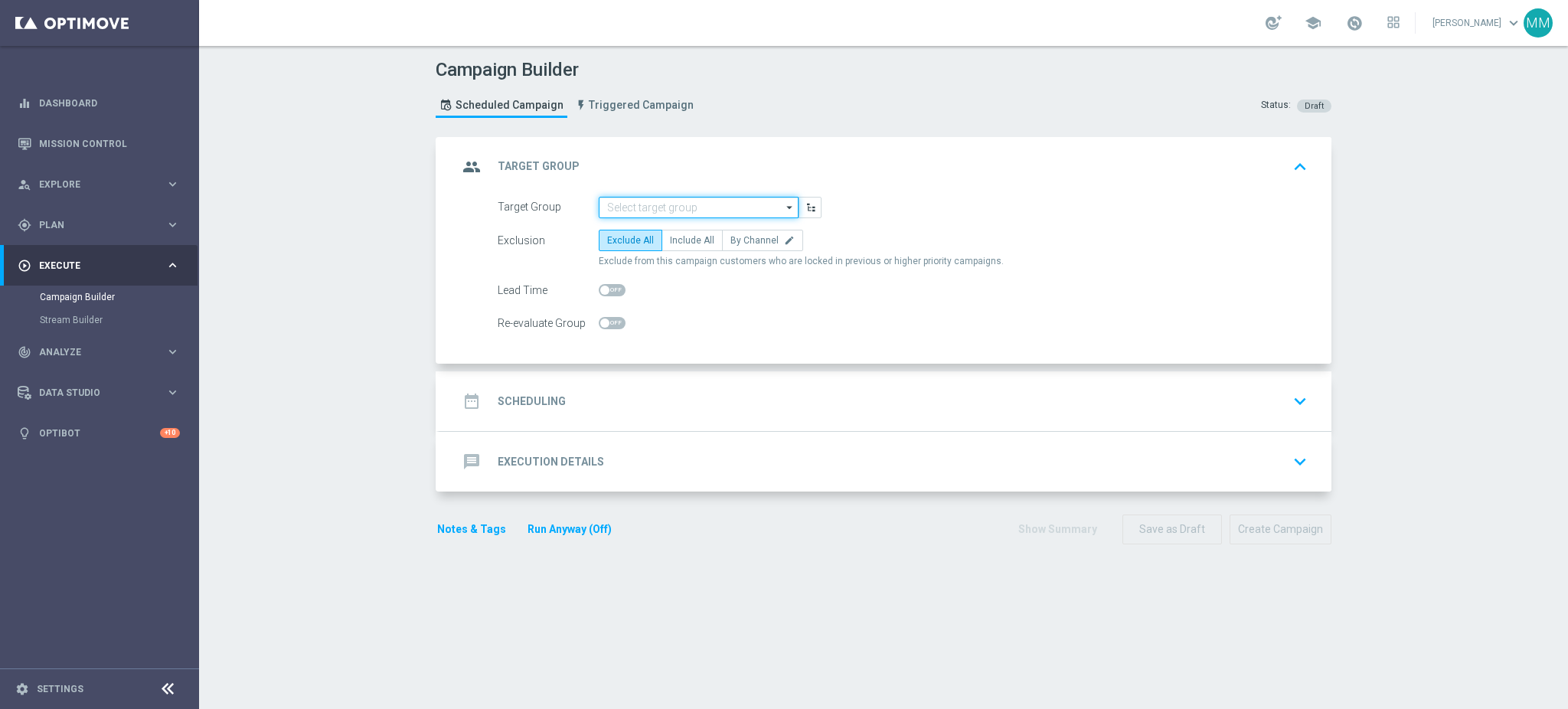
click at [619, 197] on input at bounding box center [698, 207] width 200 height 22
paste input "A_PREM_TARGET_DEPO_50DO500_151025"
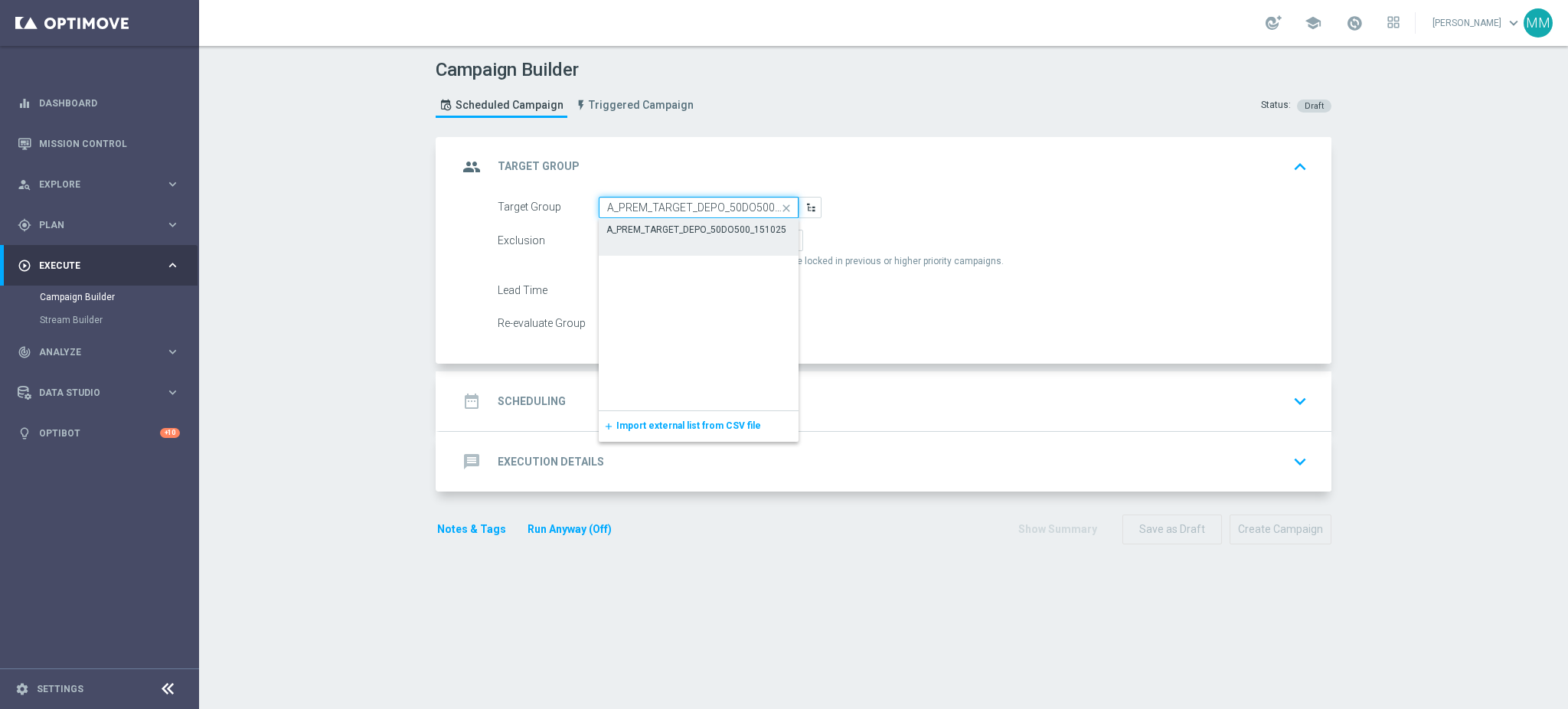
scroll to position [0, 29]
click at [680, 232] on div "A_PREM_TARGET_DEPO_50DO500_151025" at bounding box center [696, 229] width 180 height 13
type input "A_PREM_TARGET_DEPO_50DO500_151025"
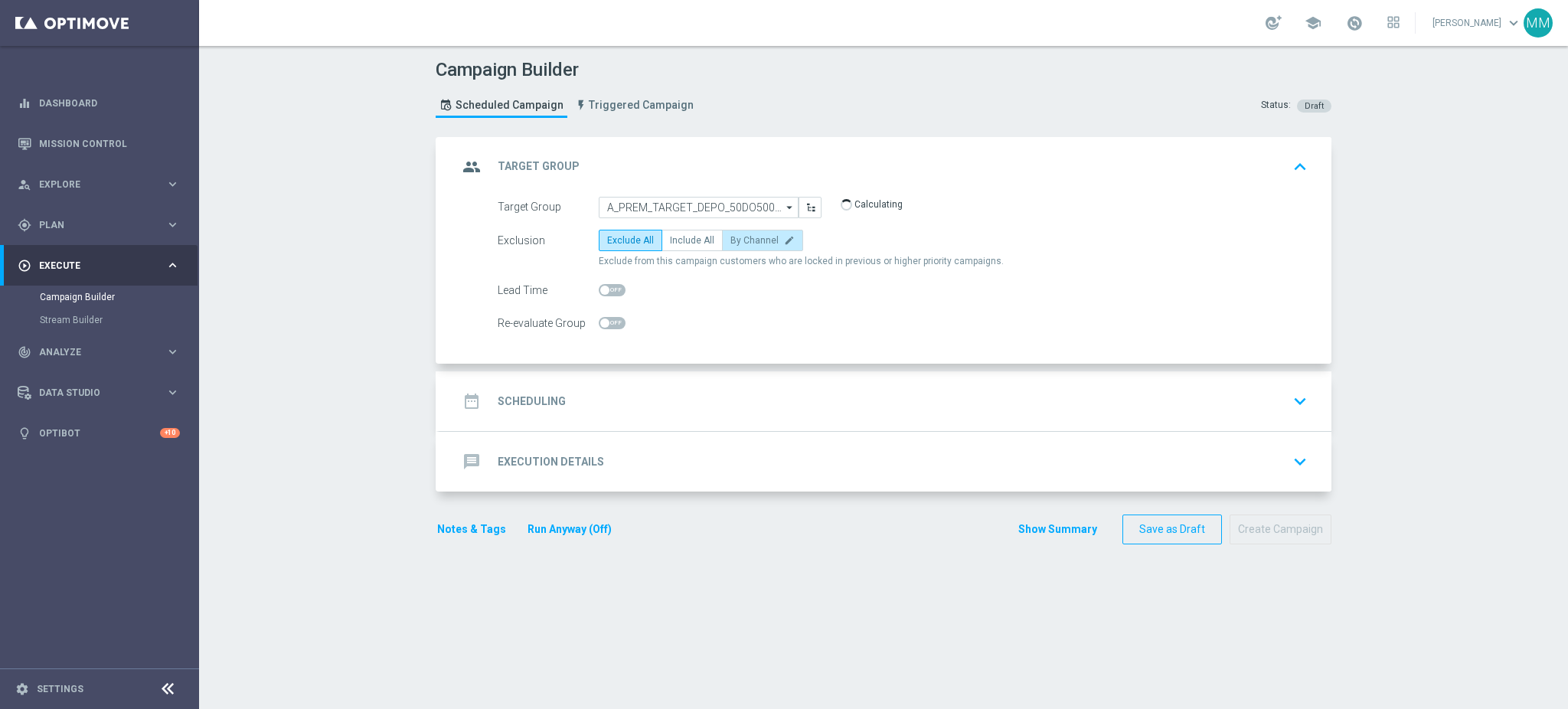
click at [731, 237] on span "By Channel" at bounding box center [755, 241] width 48 height 11
click at [731, 238] on input "By Channel edit" at bounding box center [735, 242] width 10 height 10
radio input "true"
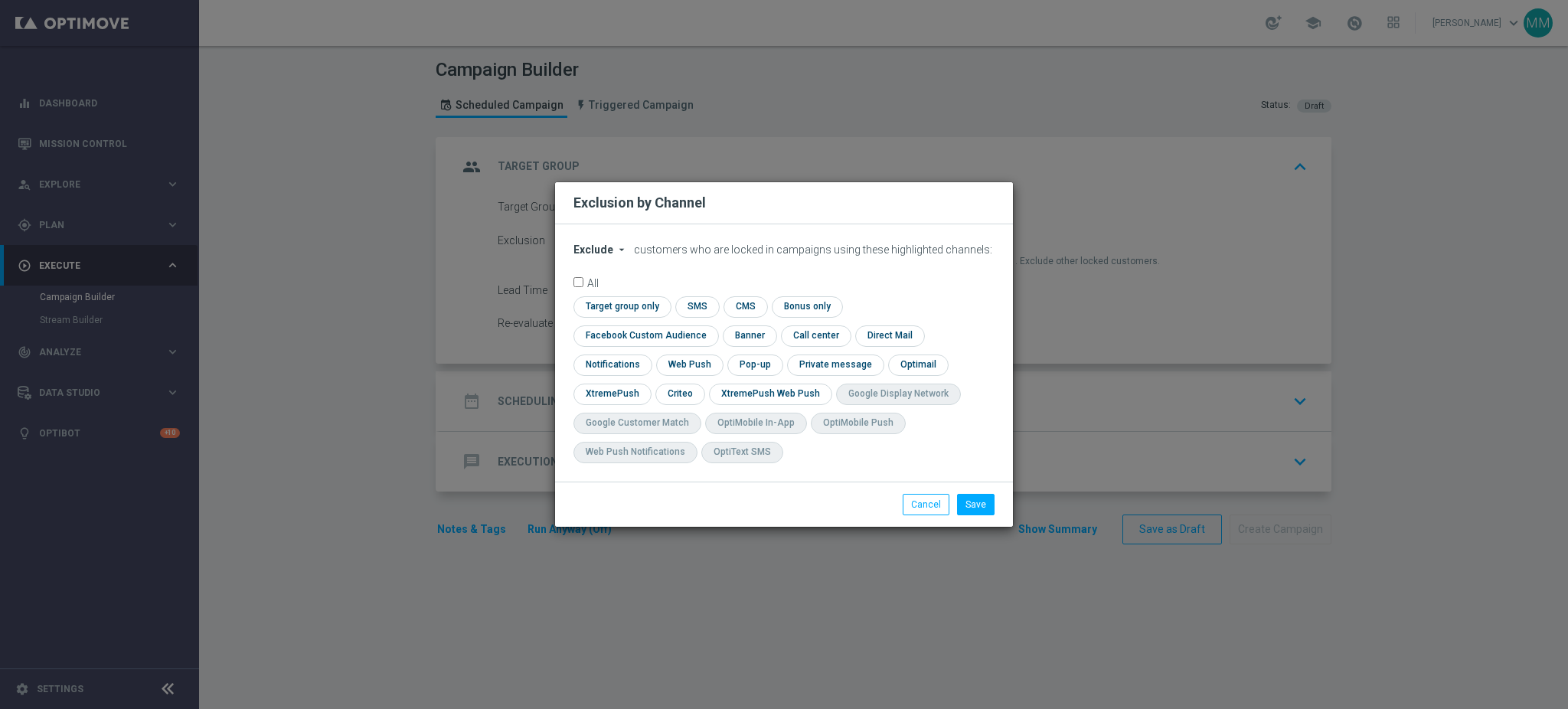
click at [616, 256] on icon "arrow_drop_down" at bounding box center [622, 249] width 13 height 13
click at [618, 294] on div "Include" at bounding box center [602, 284] width 57 height 18
click at [638, 317] on input "checkbox" at bounding box center [620, 306] width 93 height 21
checkbox input "true"
click at [641, 346] on div "check Facebook Custom Audience" at bounding box center [646, 337] width 145 height 22
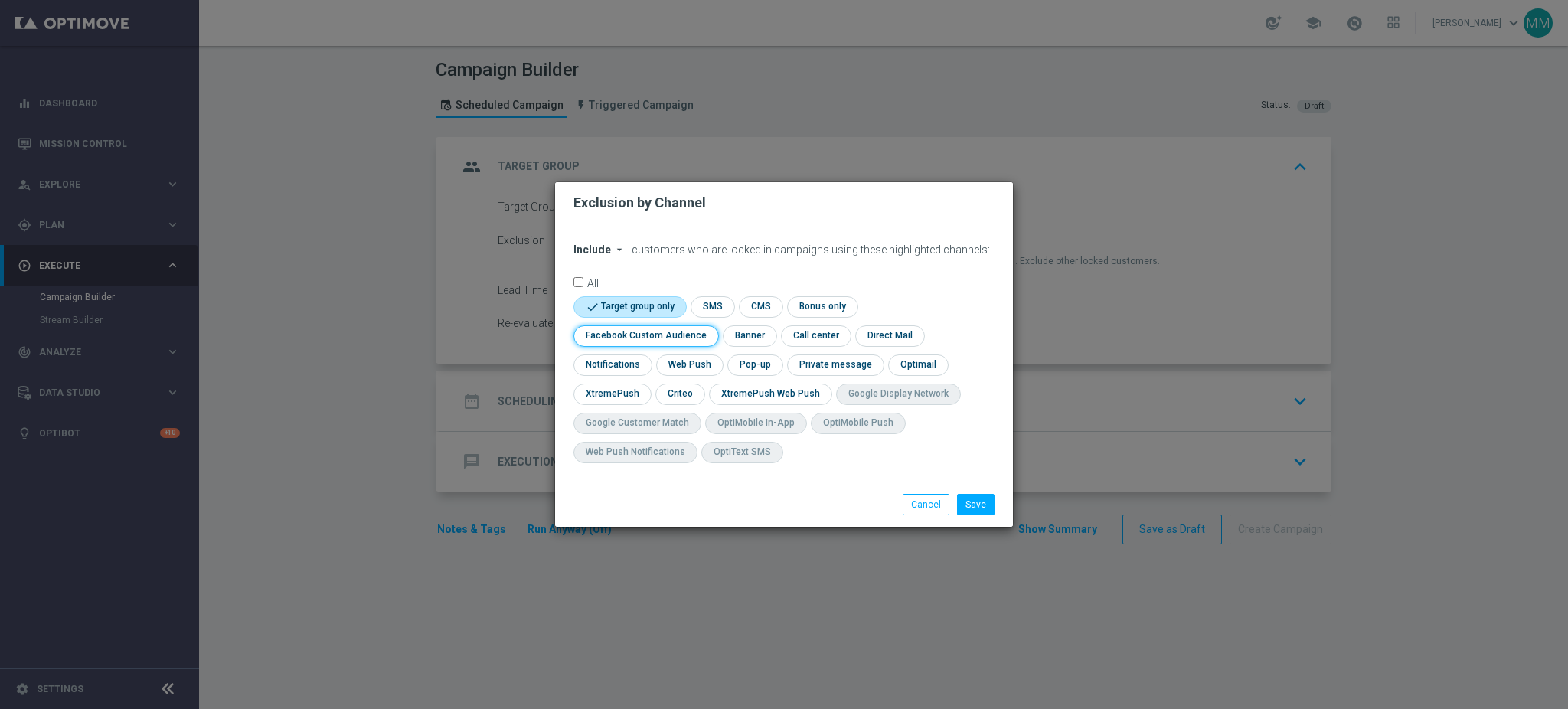
drag, startPoint x: 643, startPoint y: 335, endPoint x: 683, endPoint y: 346, distance: 41.5
click at [644, 335] on input "checkbox" at bounding box center [643, 336] width 138 height 21
checkbox input "true"
click at [688, 389] on input "checkbox" at bounding box center [679, 393] width 48 height 21
checkbox input "true"
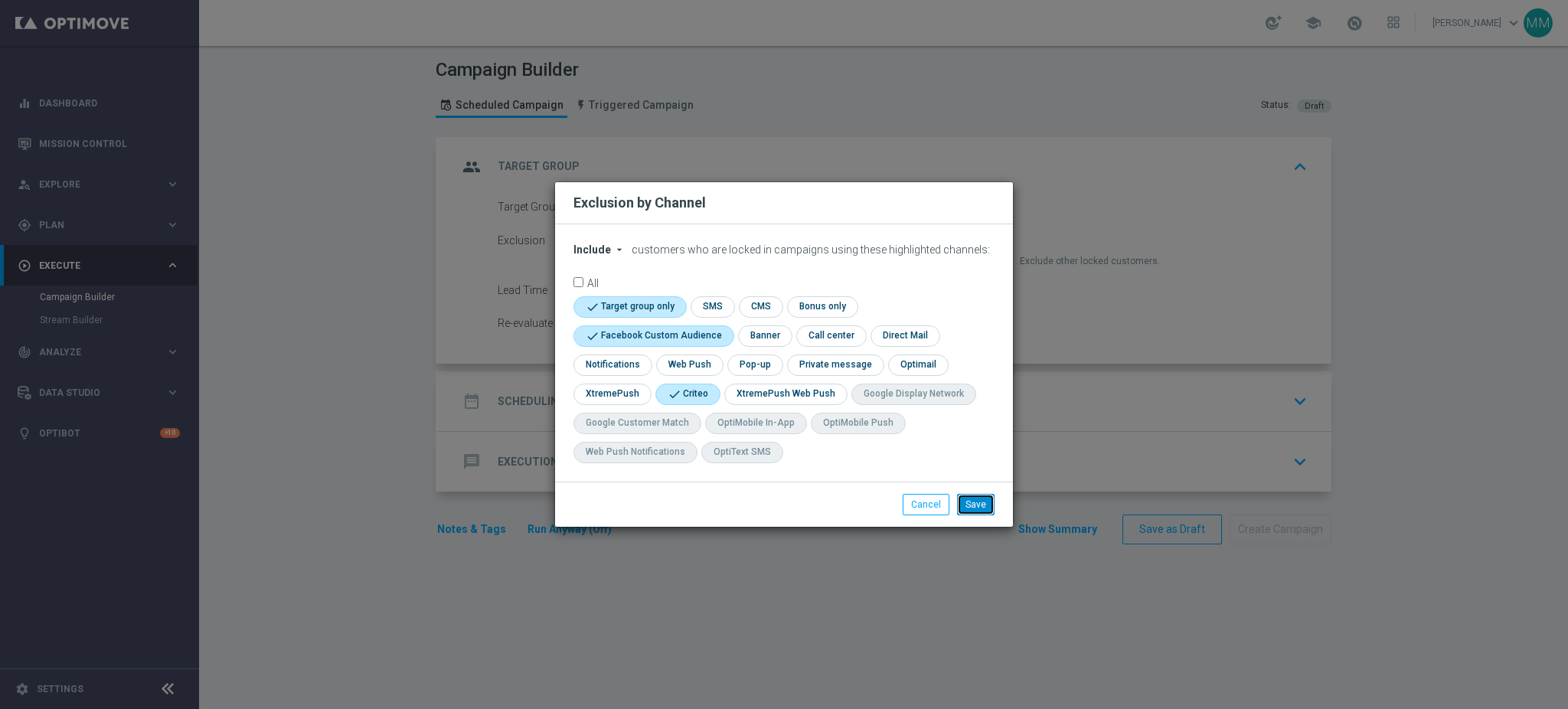
click at [985, 511] on button "Save" at bounding box center [976, 504] width 38 height 22
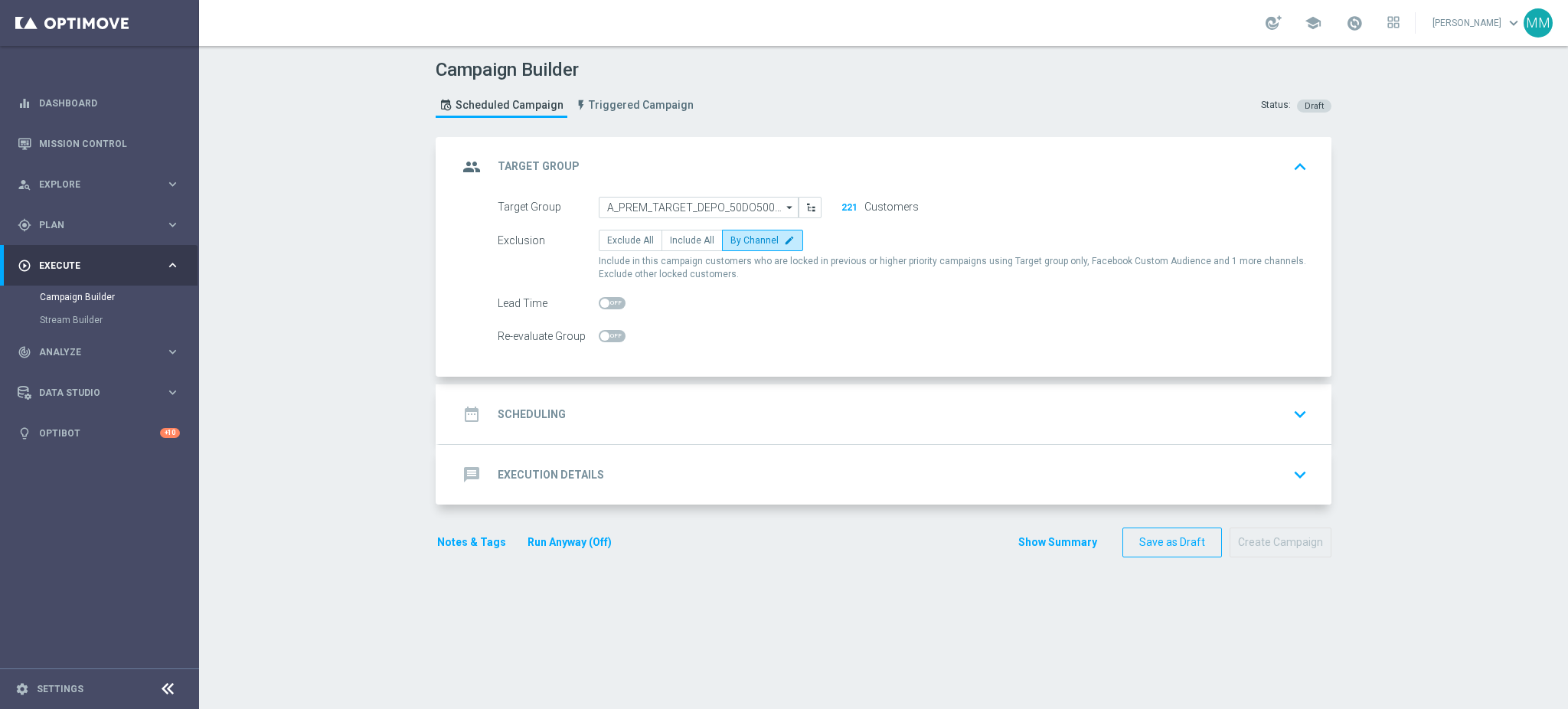
click at [633, 400] on div "date_range Scheduling keyboard_arrow_down" at bounding box center [885, 414] width 855 height 29
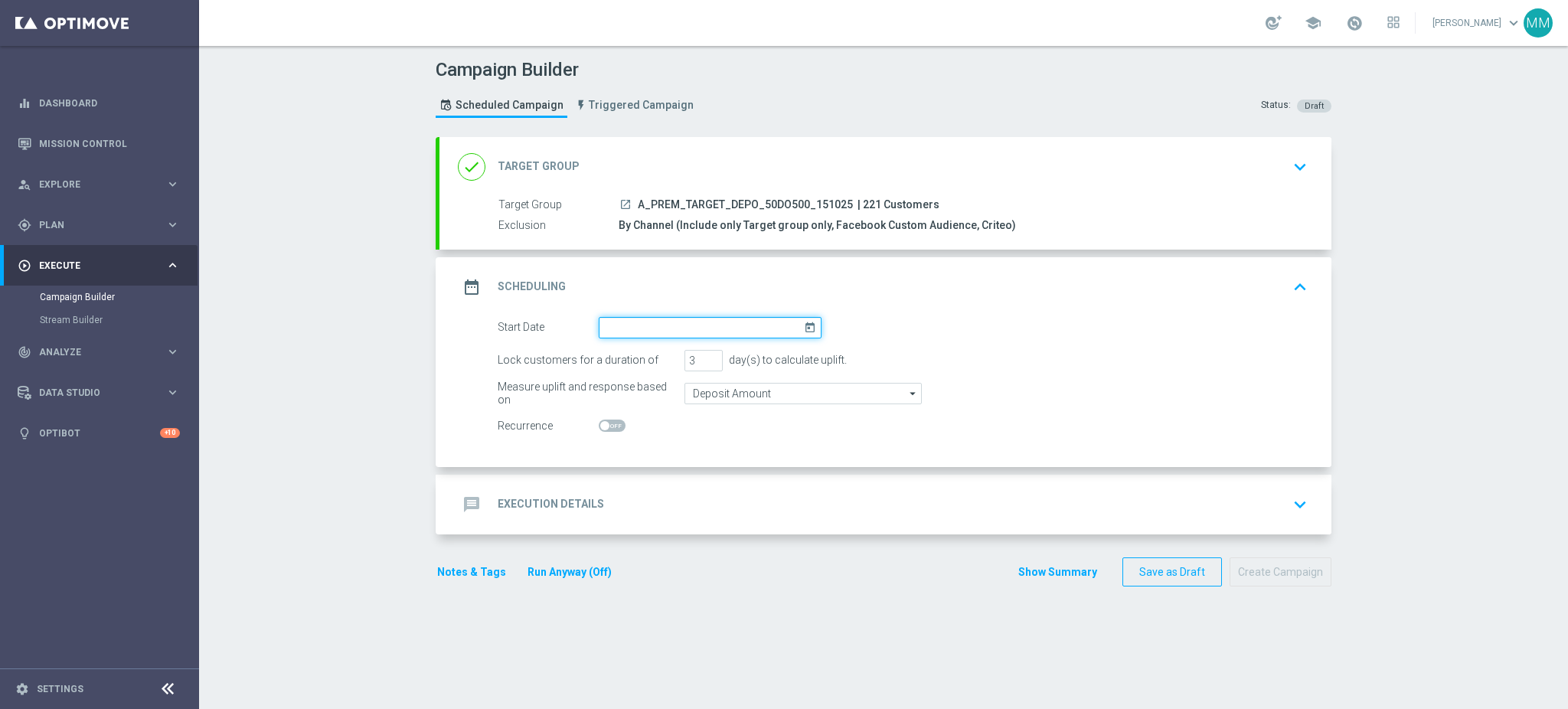
click at [656, 334] on input at bounding box center [710, 328] width 223 height 22
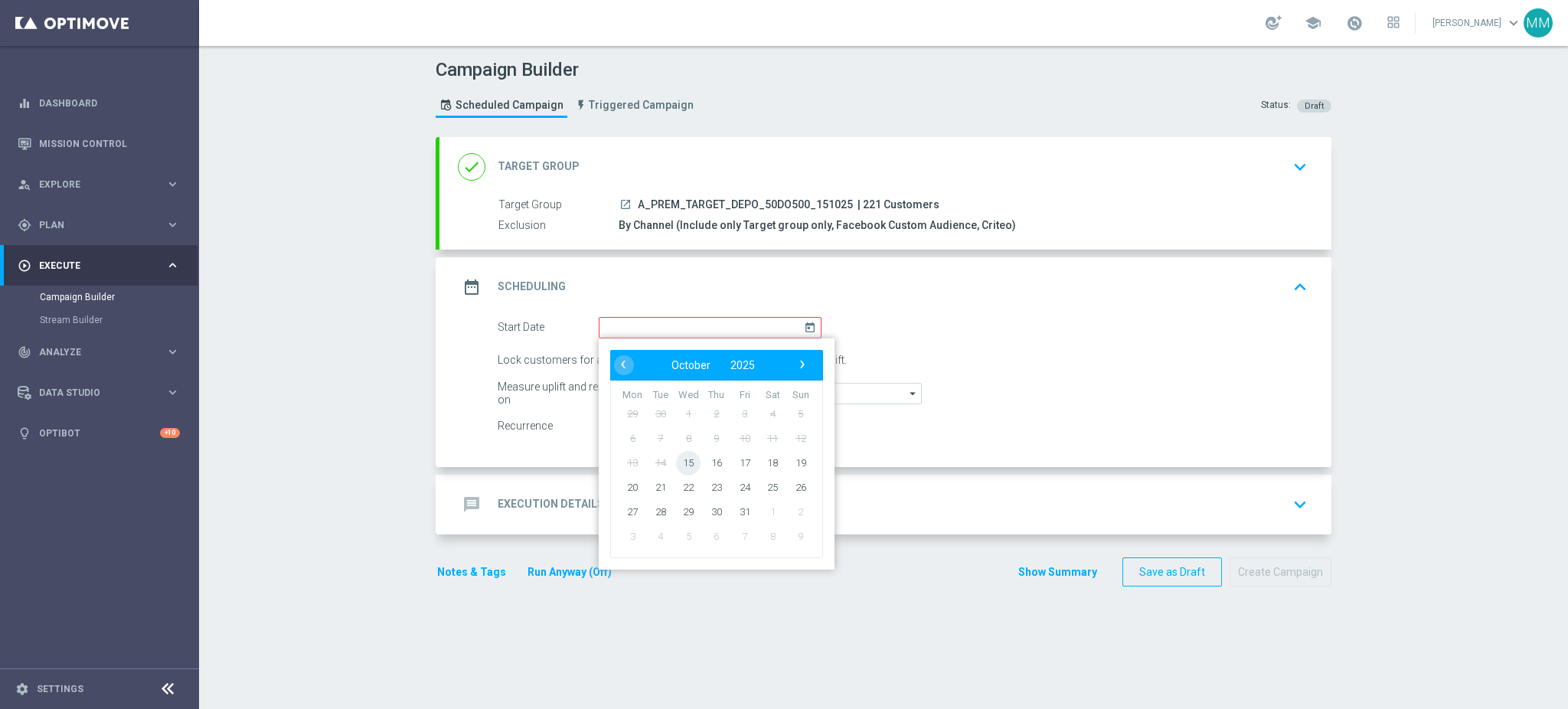
click at [684, 466] on span "15" at bounding box center [688, 462] width 24 height 24
type input "[DATE]"
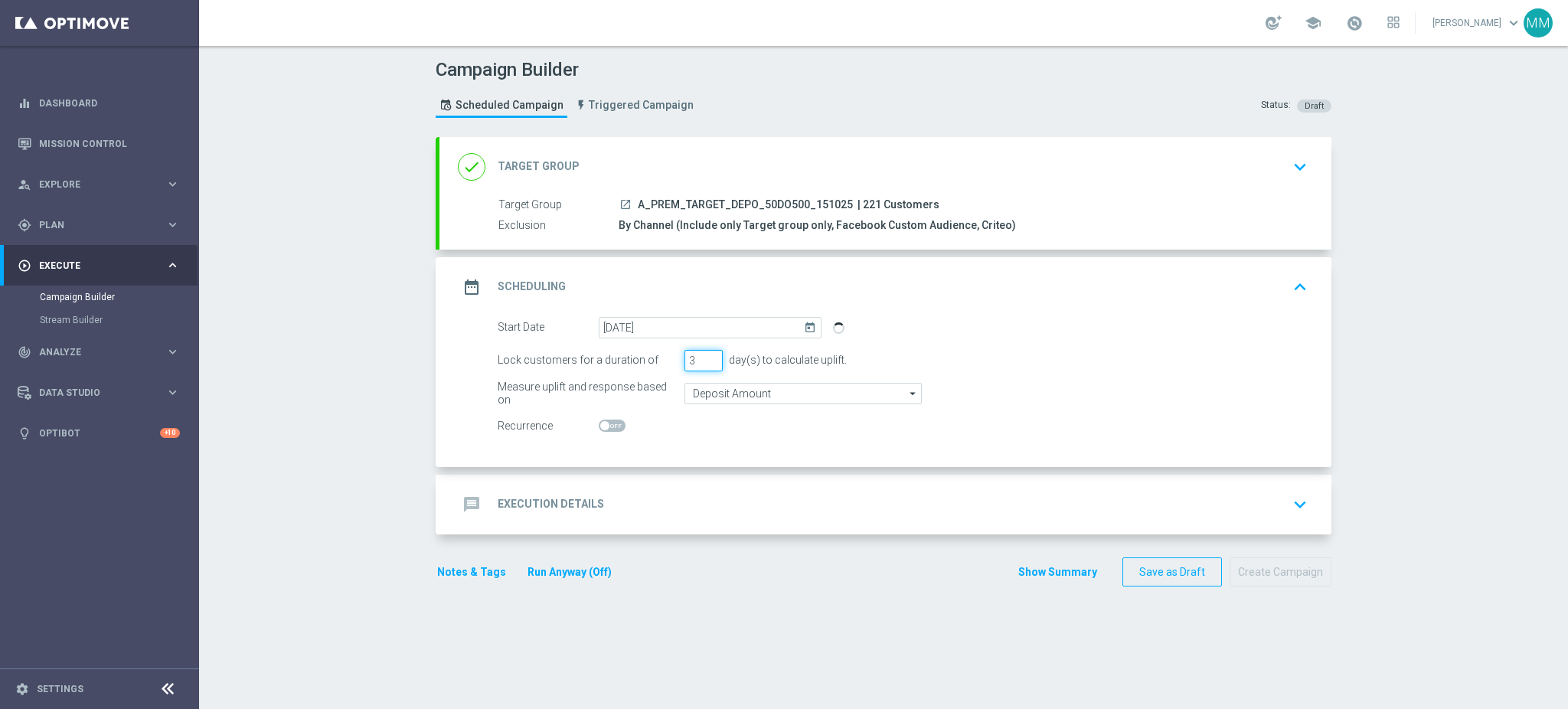
click at [706, 366] on input "3" at bounding box center [704, 361] width 39 height 22
click at [705, 365] on input "3" at bounding box center [704, 361] width 39 height 22
type input "2"
click at [706, 360] on input "2" at bounding box center [704, 361] width 39 height 22
click at [706, 476] on div "message Execution Details keyboard_arrow_down" at bounding box center [886, 504] width 892 height 60
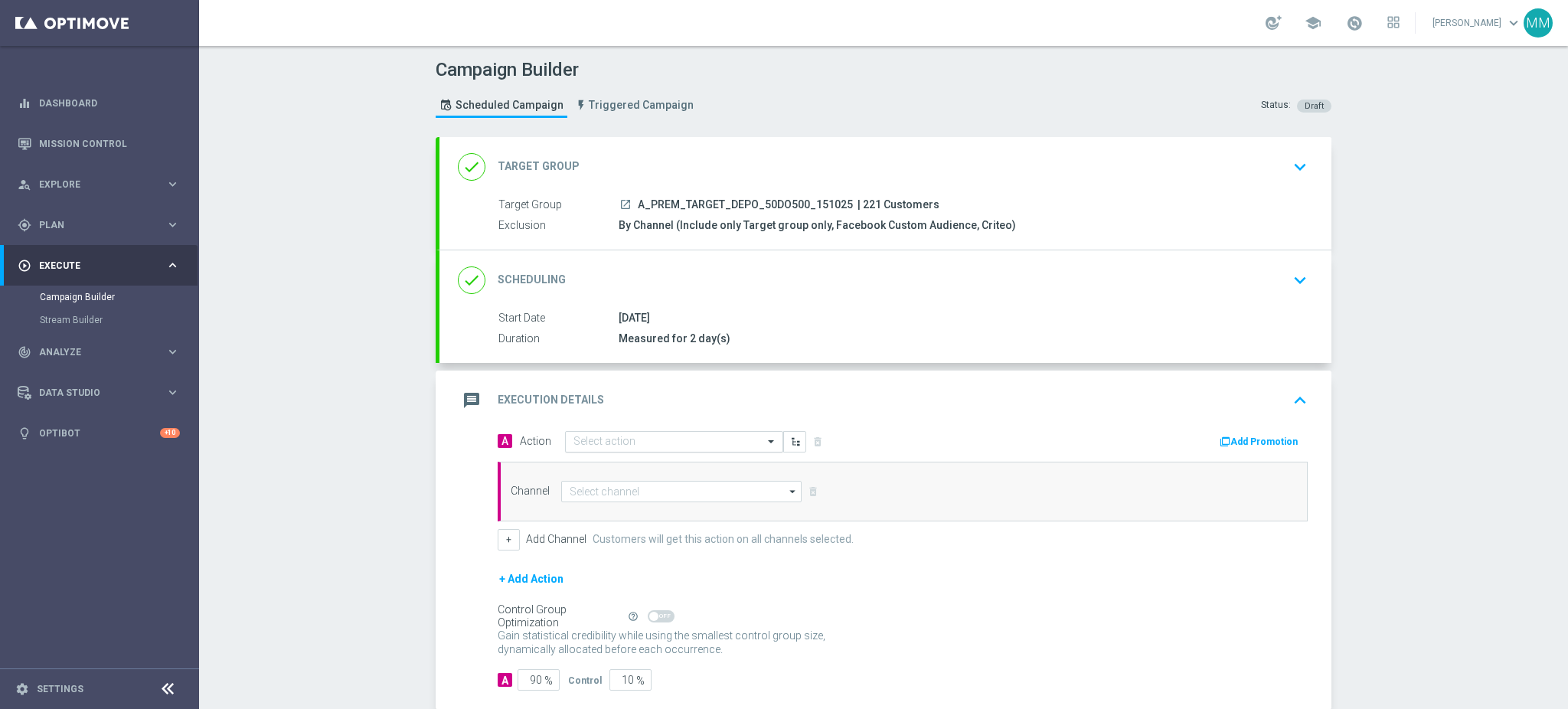
click at [658, 435] on input "text" at bounding box center [659, 442] width 171 height 13
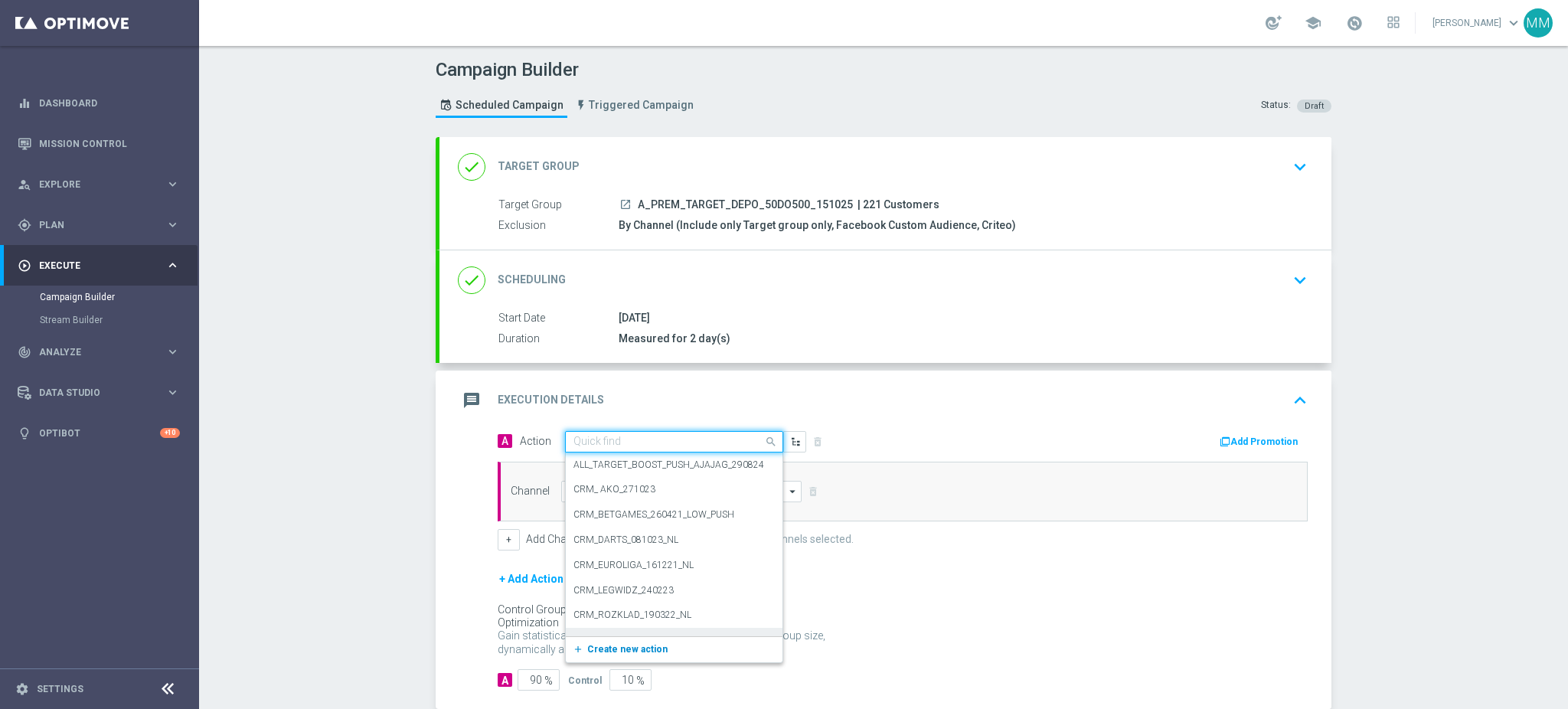
click at [648, 642] on button "add_new Create new action" at bounding box center [670, 650] width 211 height 18
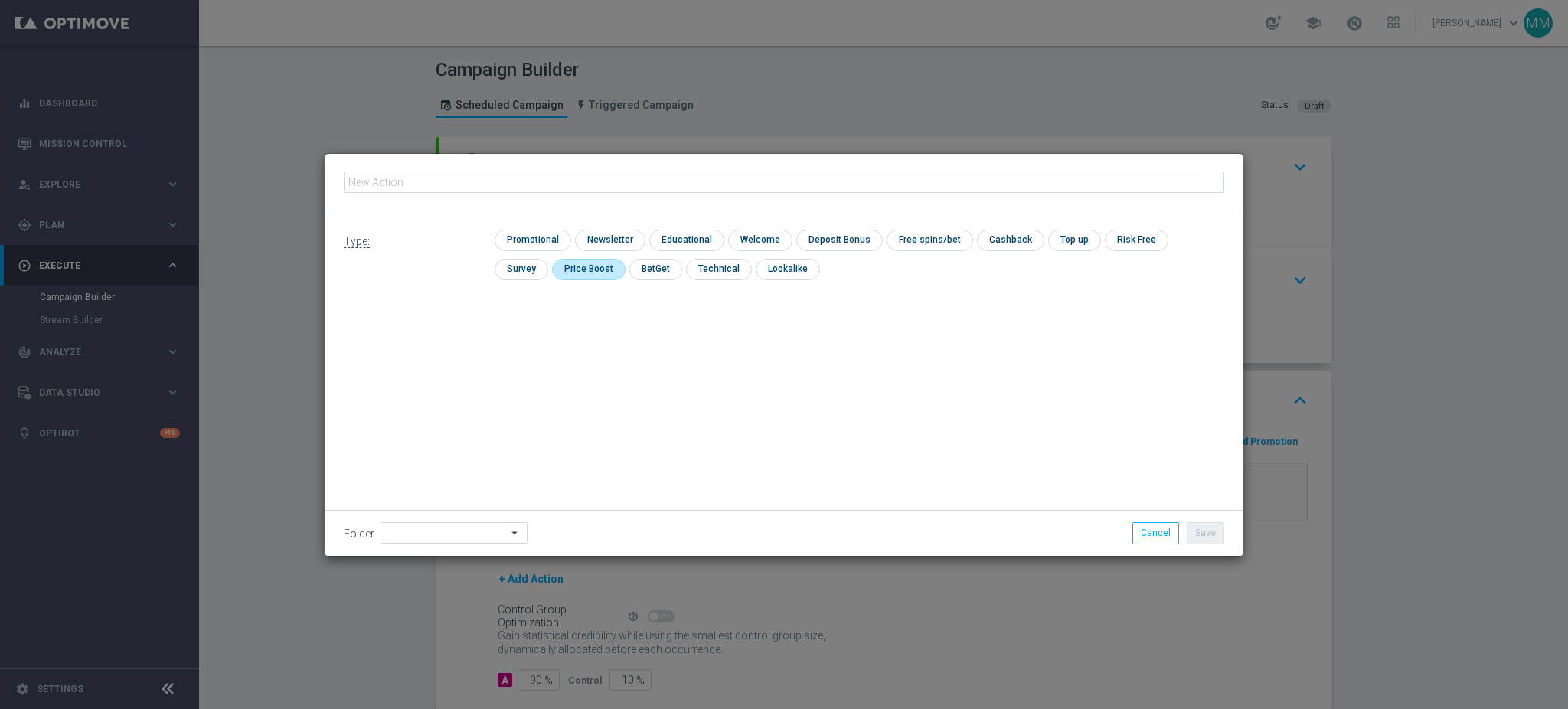
type input "A_PREM_TARGET_DEPO_50DO500_151025"
click at [507, 242] on input "checkbox" at bounding box center [530, 240] width 73 height 21
checkbox input "true"
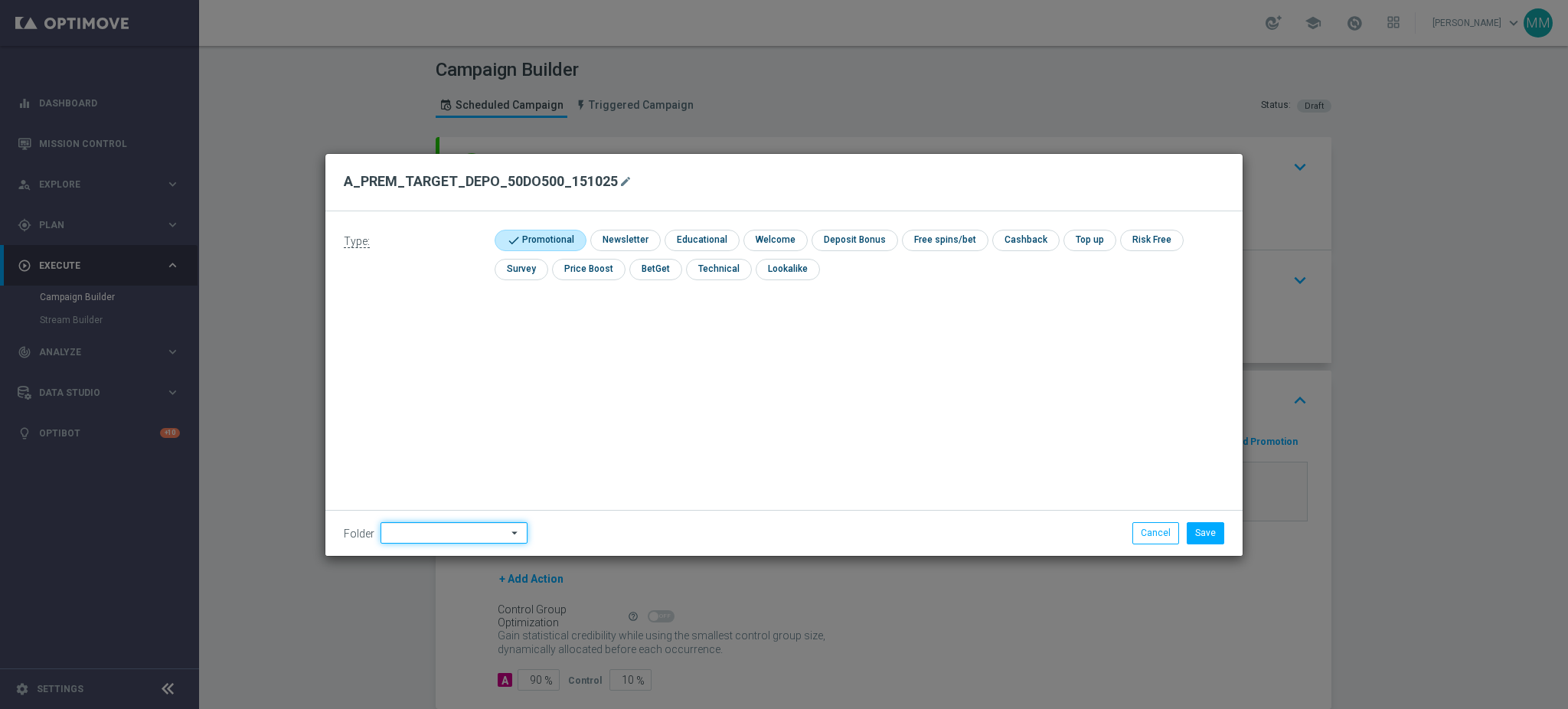
click at [448, 526] on input at bounding box center [454, 533] width 147 height 22
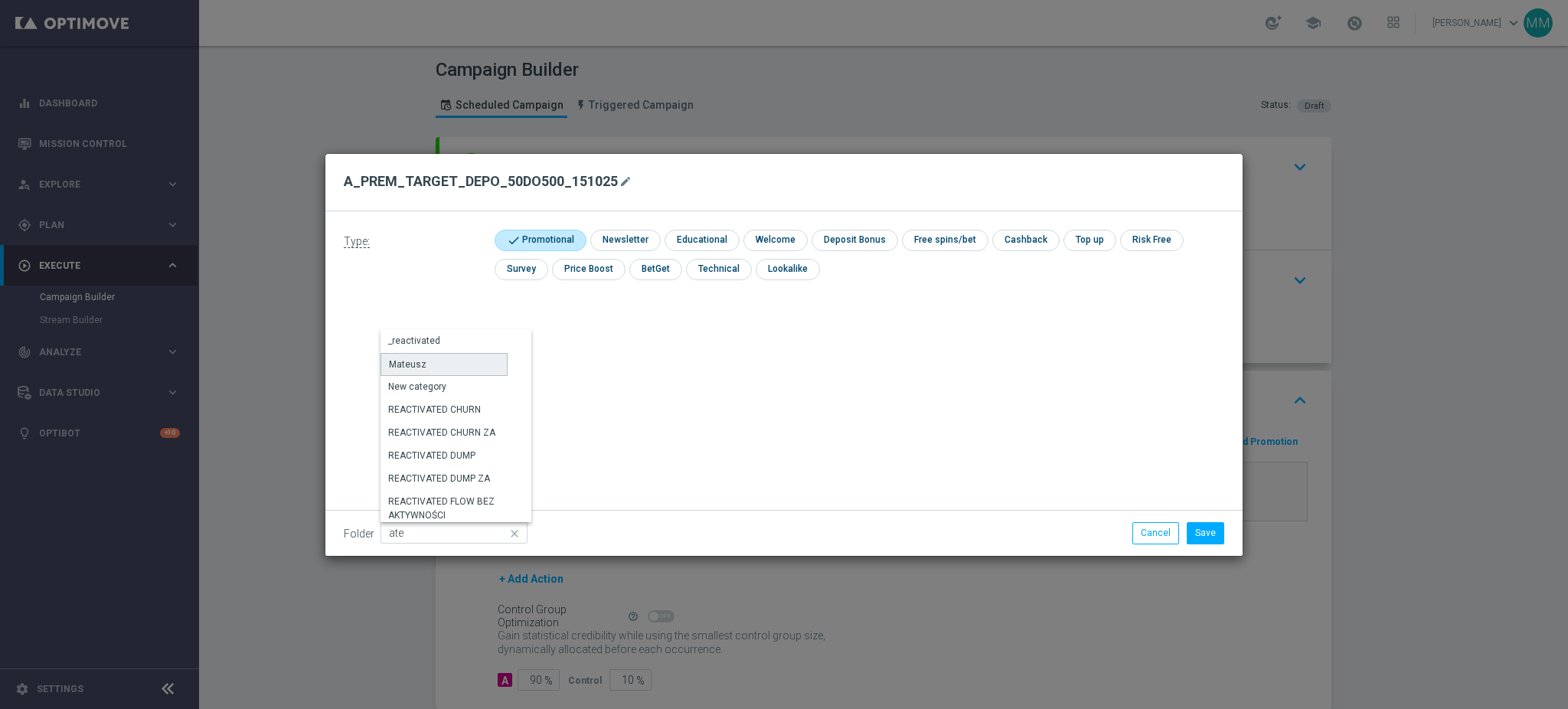
click at [466, 367] on div "Mateusz" at bounding box center [444, 364] width 127 height 23
type input "Mateusz"
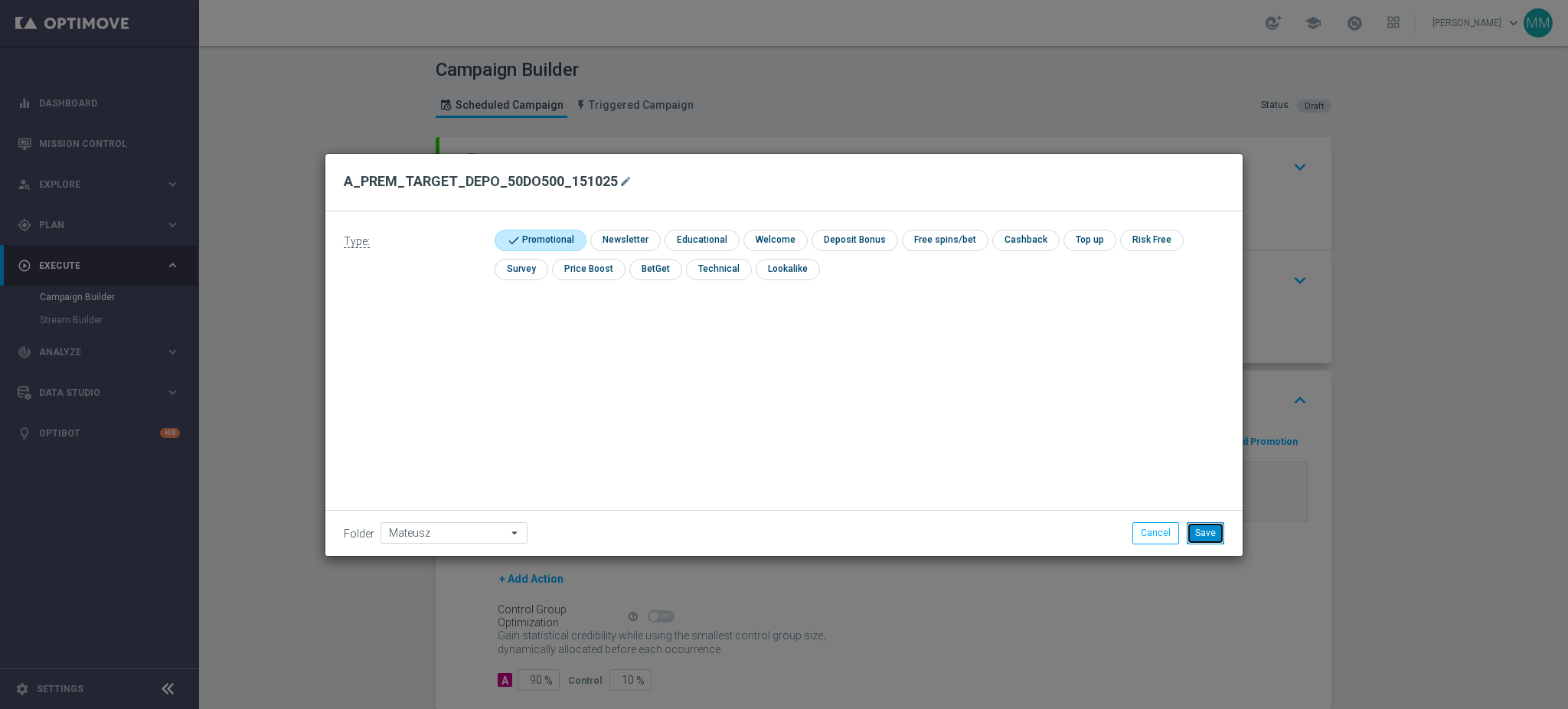
click at [1205, 529] on button "Save" at bounding box center [1205, 533] width 38 height 22
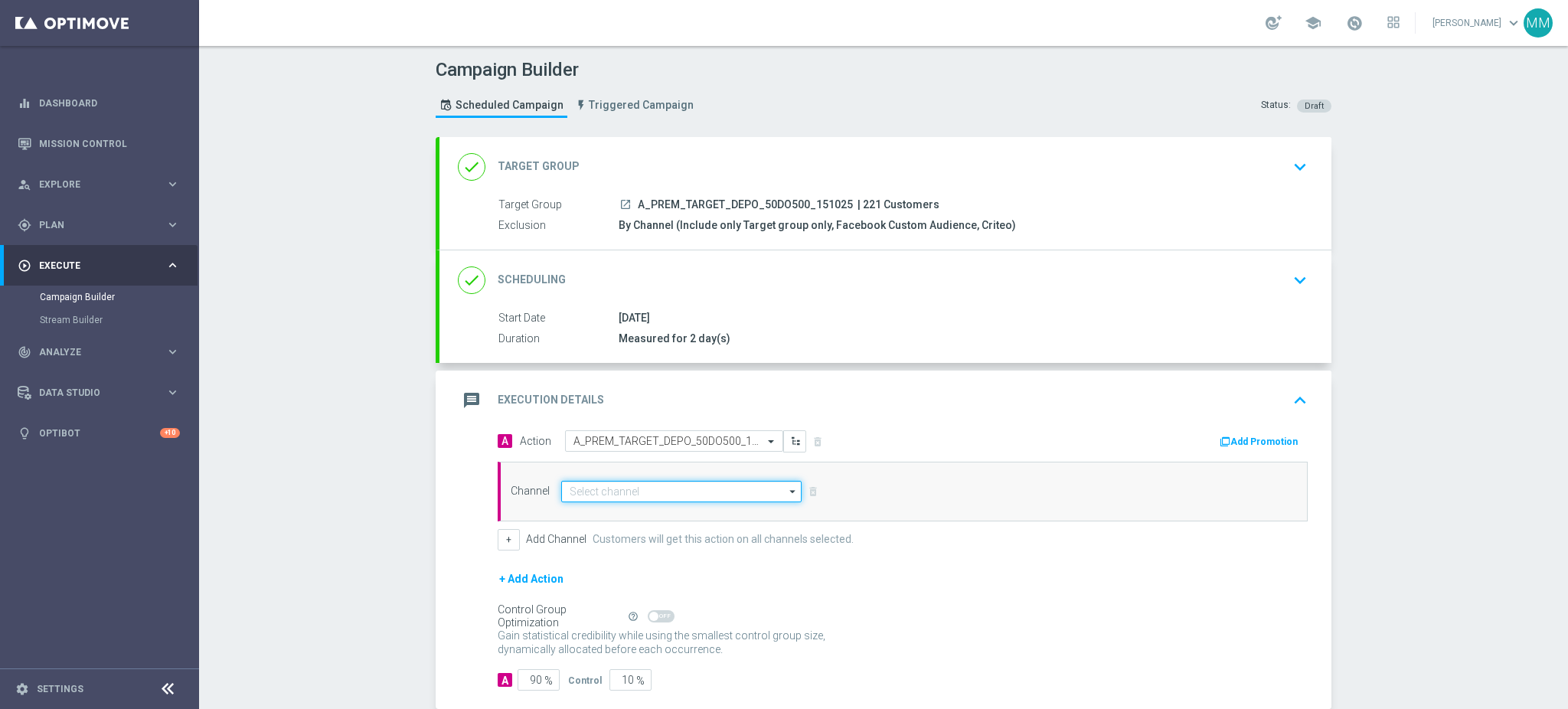
click at [714, 490] on input at bounding box center [681, 492] width 241 height 22
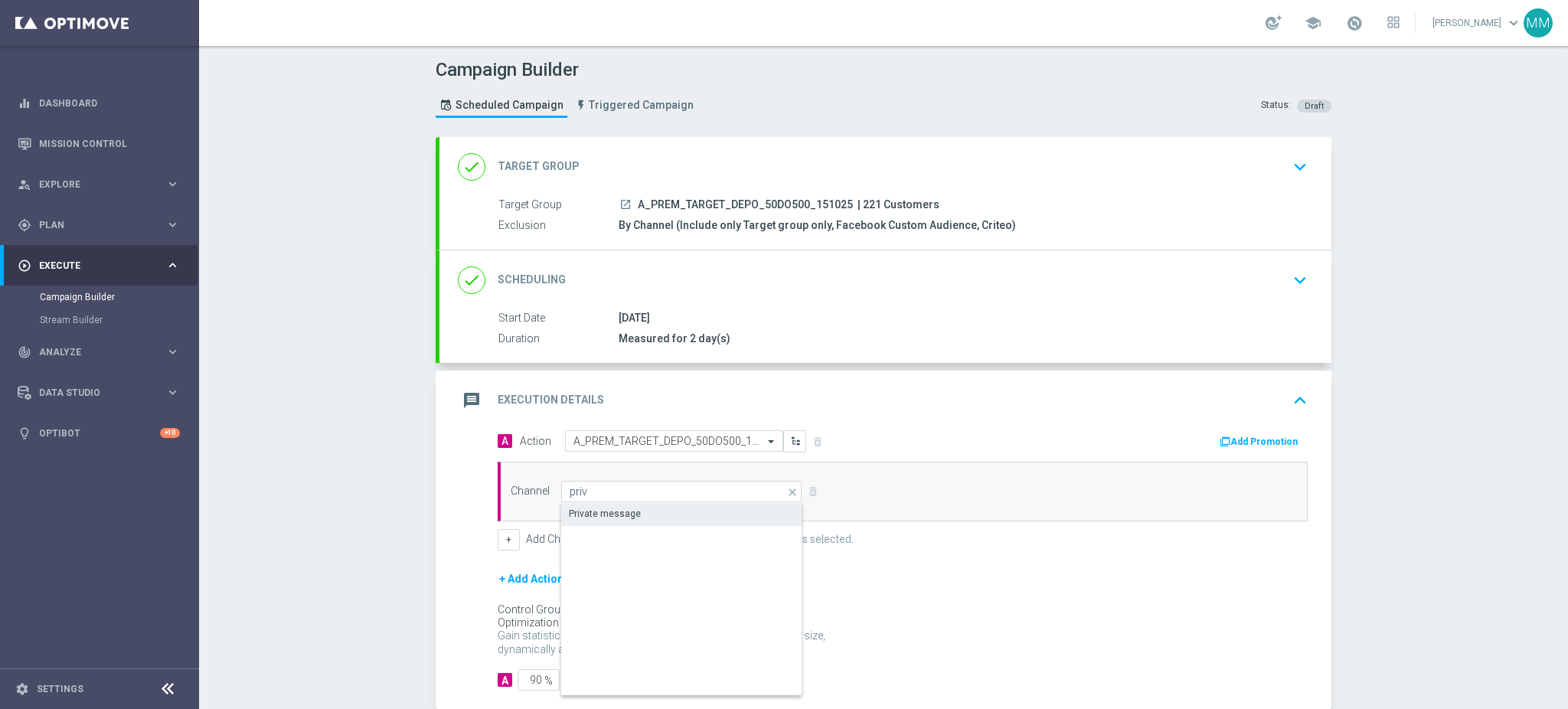
click at [700, 516] on div "Private message" at bounding box center [681, 514] width 241 height 22
type input "Private message"
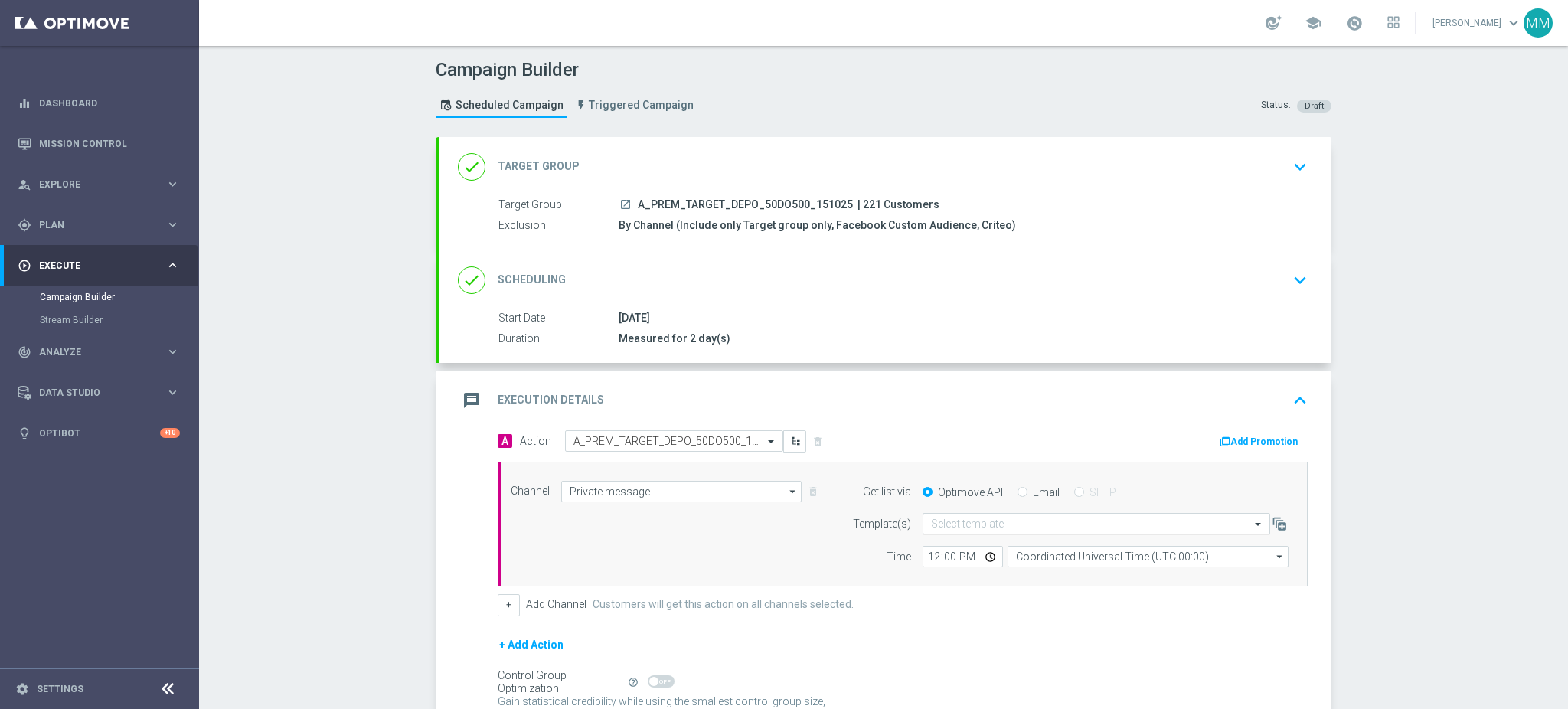
click at [1001, 519] on input "text" at bounding box center [1081, 524] width 300 height 13
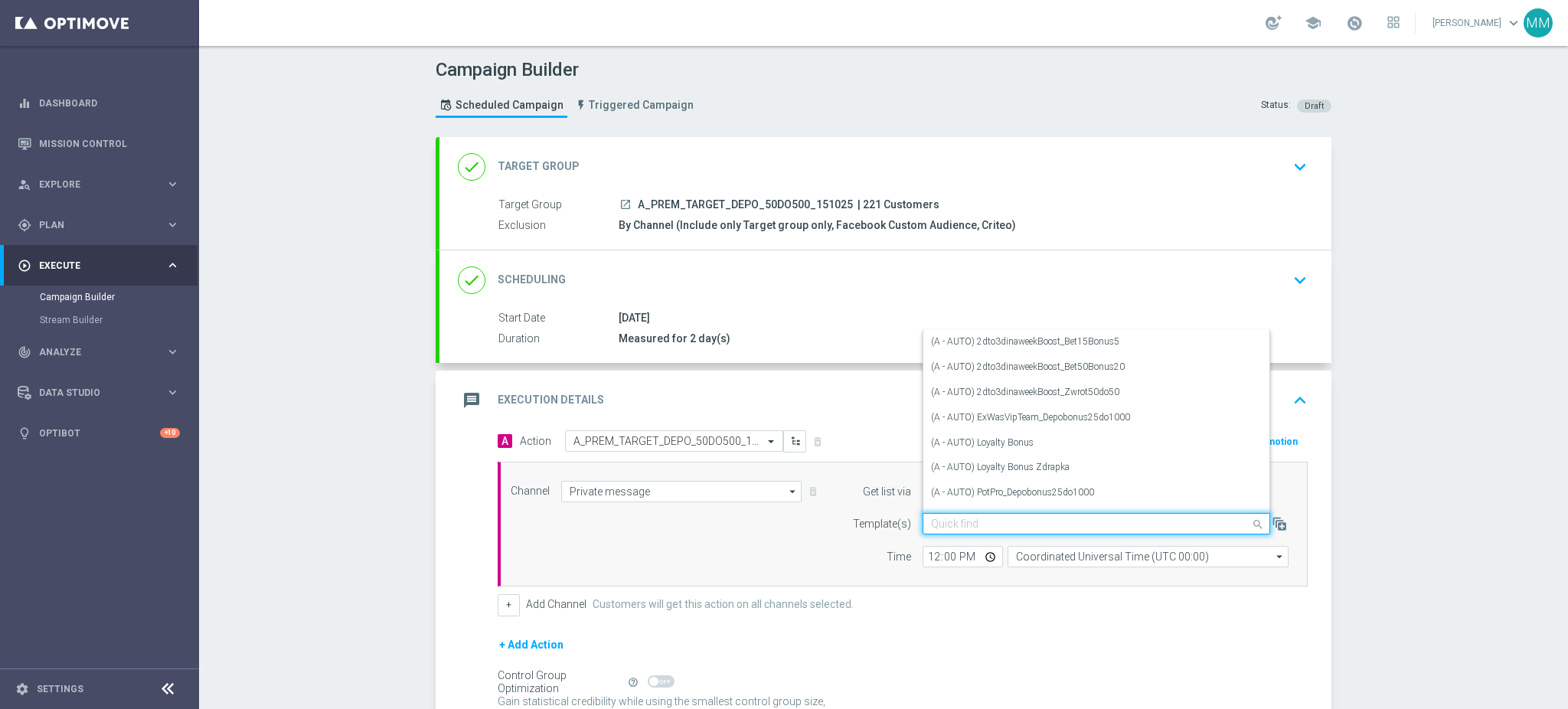
paste input "A_PREM_TARGET_DEPO_50DO500_151025"
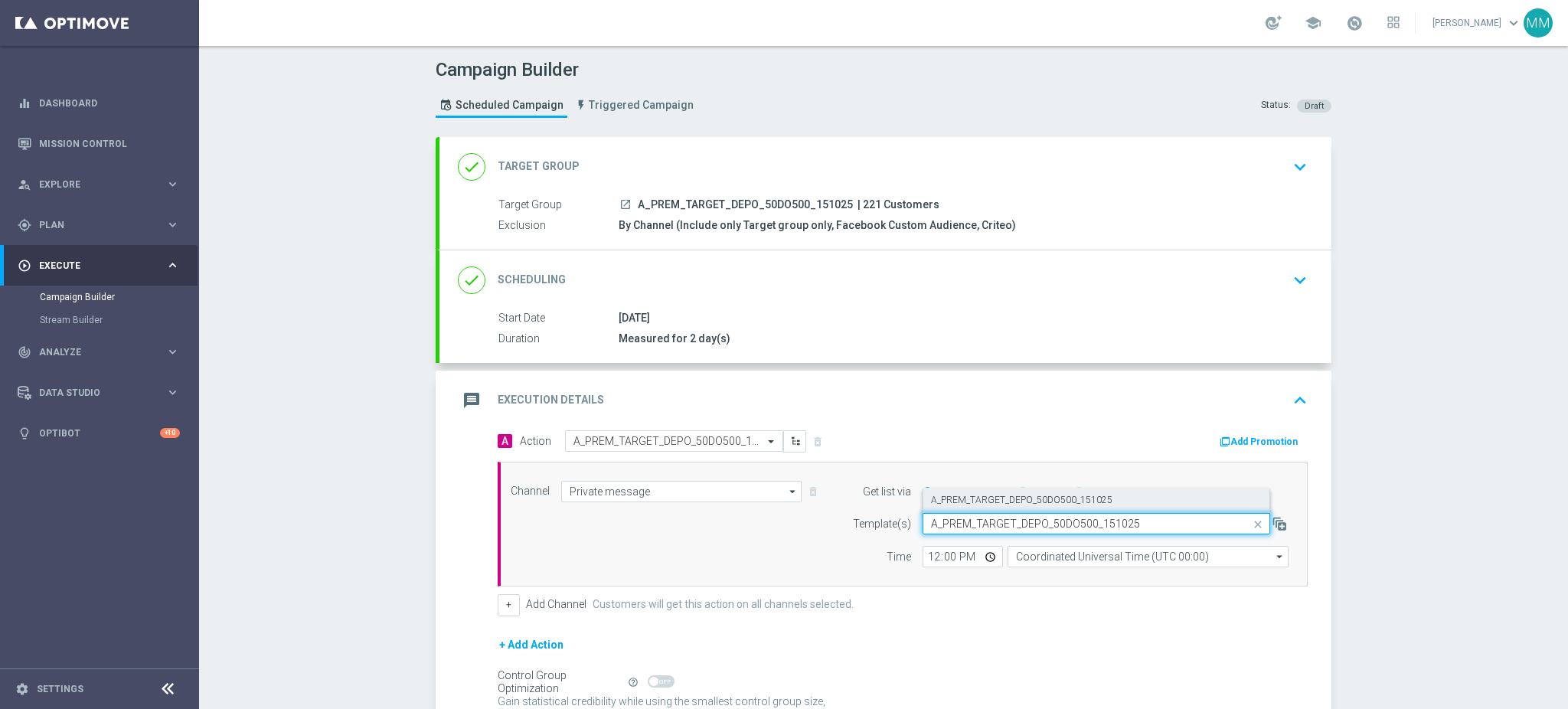
click at [981, 503] on label "A_PREM_TARGET_DEPO_50DO500_151025" at bounding box center [1021, 500] width 181 height 13
type input "A_PREM_TARGET_DEPO_50DO500_151025"
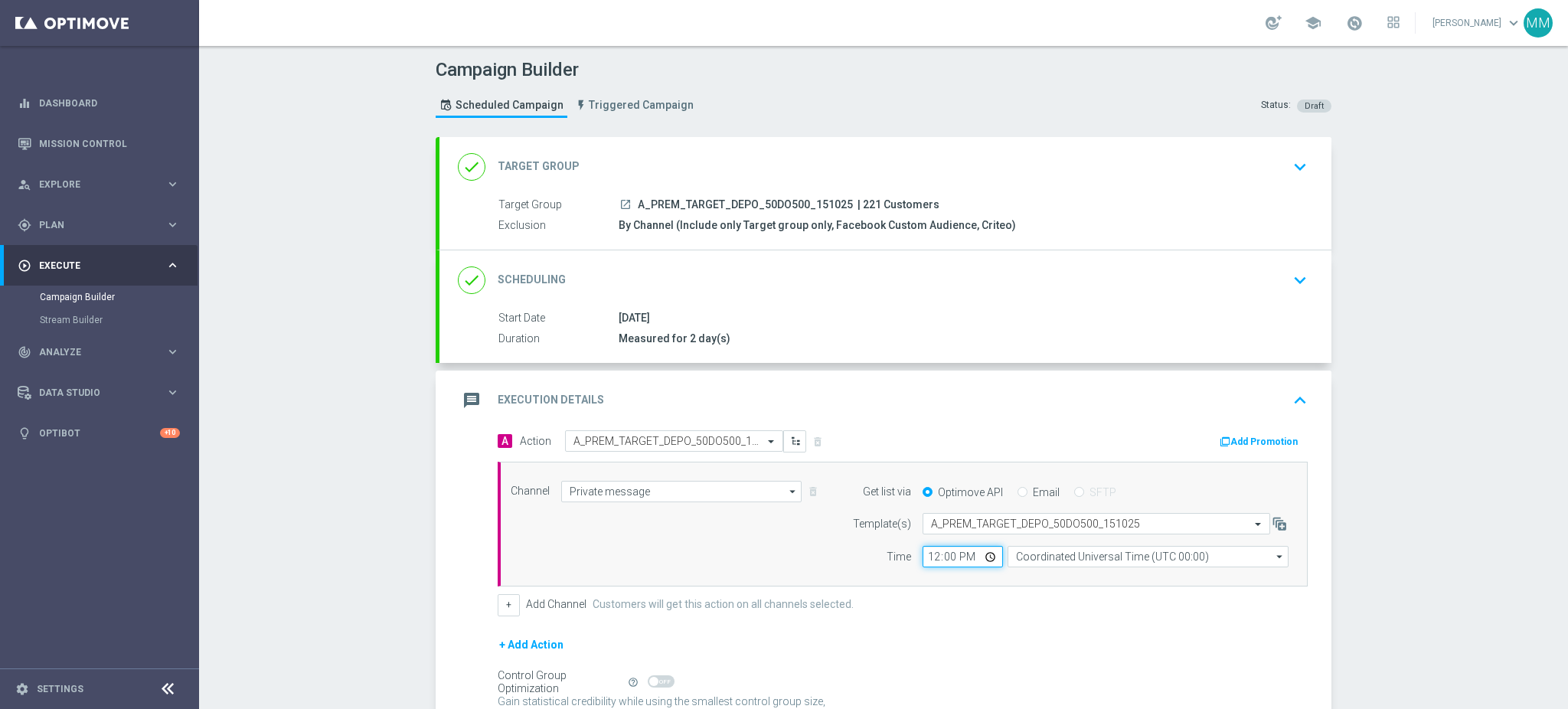
click at [923, 559] on input "12:00" at bounding box center [963, 556] width 81 height 22
type input "14:34"
click at [1012, 558] on input "Coordinated Universal Time (UTC 00:00)" at bounding box center [1148, 556] width 281 height 22
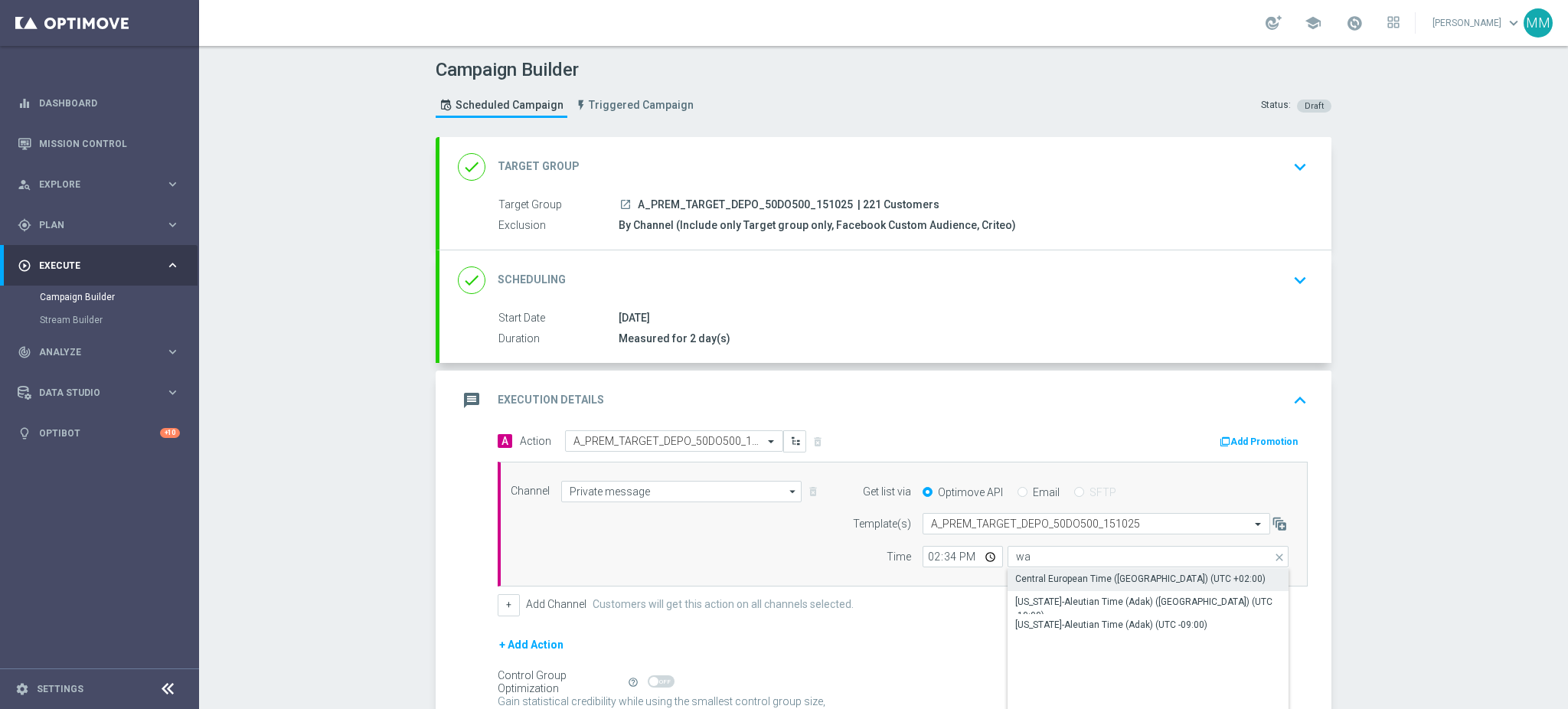
click at [1031, 576] on div "Central European Time ([GEOGRAPHIC_DATA]) (UTC +02:00)" at bounding box center [1140, 578] width 250 height 13
type input "Central European Time ([GEOGRAPHIC_DATA]) (UTC +02:00)"
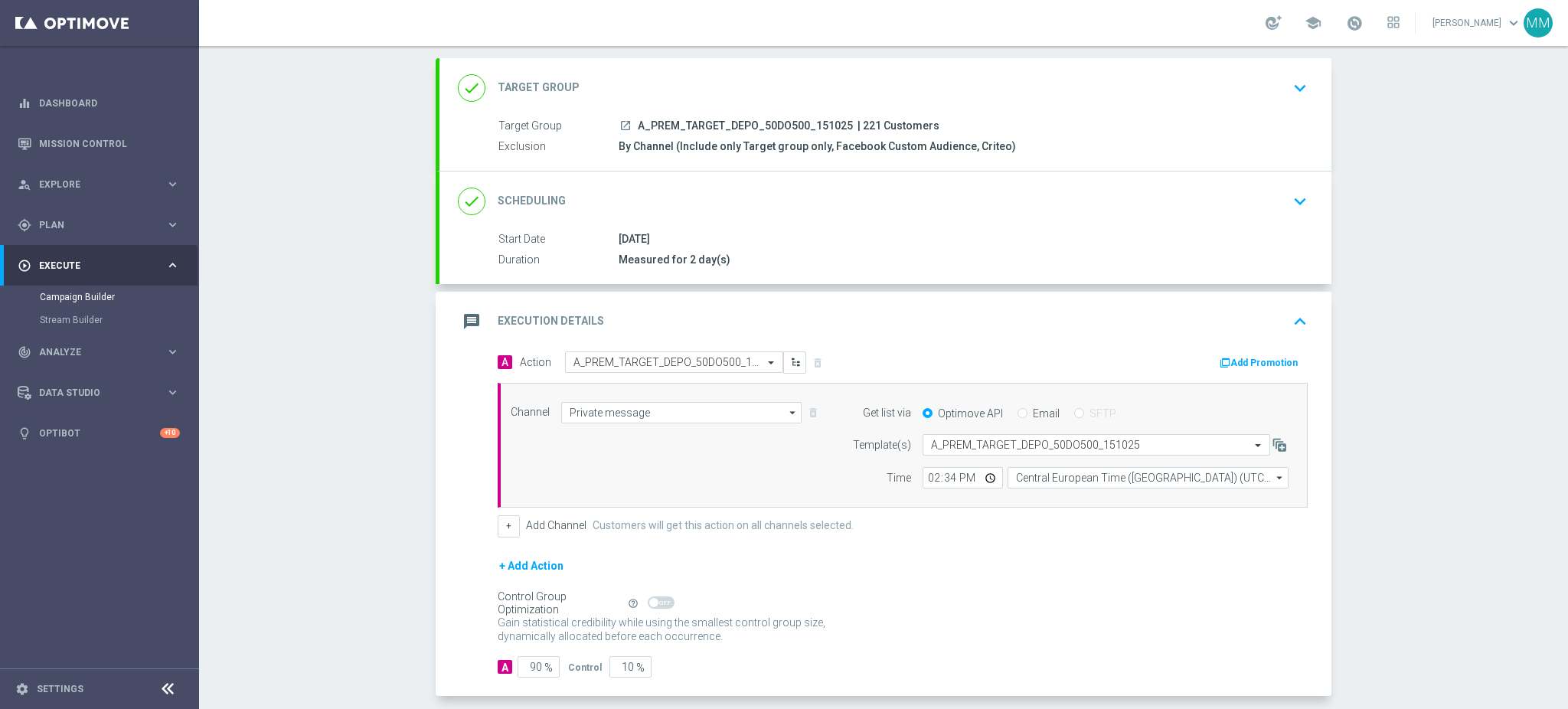
scroll to position [148, 0]
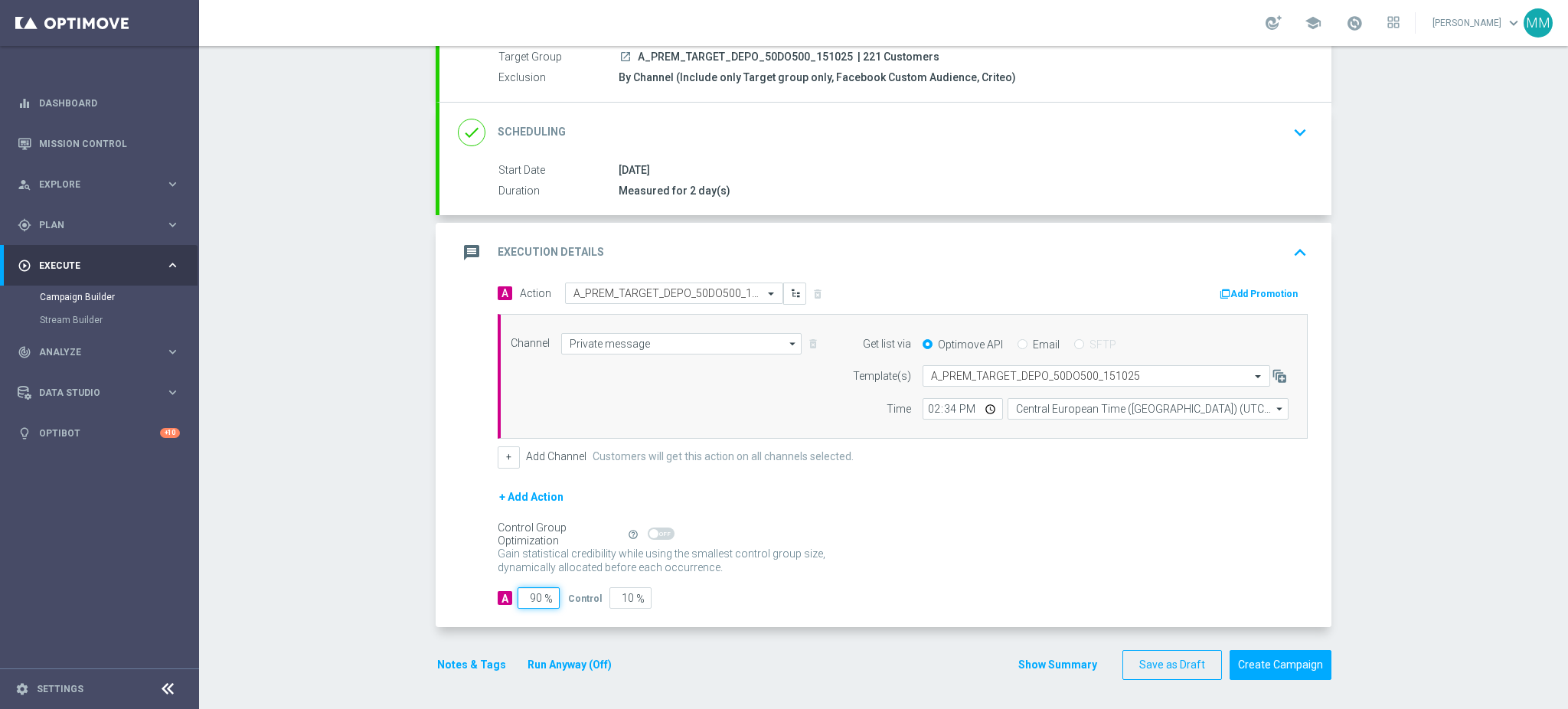
drag, startPoint x: 530, startPoint y: 595, endPoint x: 561, endPoint y: 609, distance: 34.0
click at [560, 609] on div "A Action Select action A_PREM_TARGET_DEPO_50DO500_151025 delete_forever Add Pro…" at bounding box center [886, 455] width 892 height 345
click at [493, 671] on button "Notes & Tags" at bounding box center [471, 664] width 72 height 19
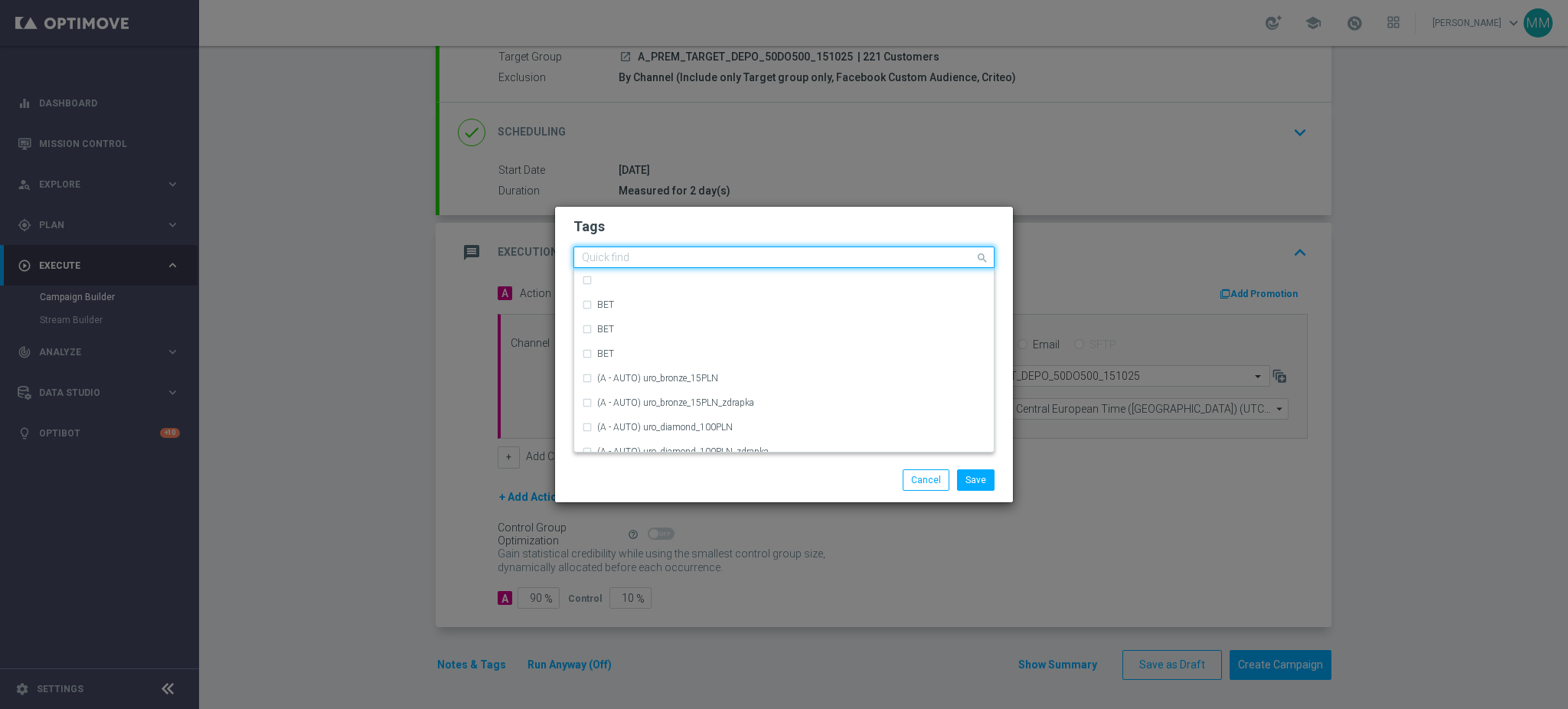
click at [698, 266] on div at bounding box center [777, 259] width 395 height 15
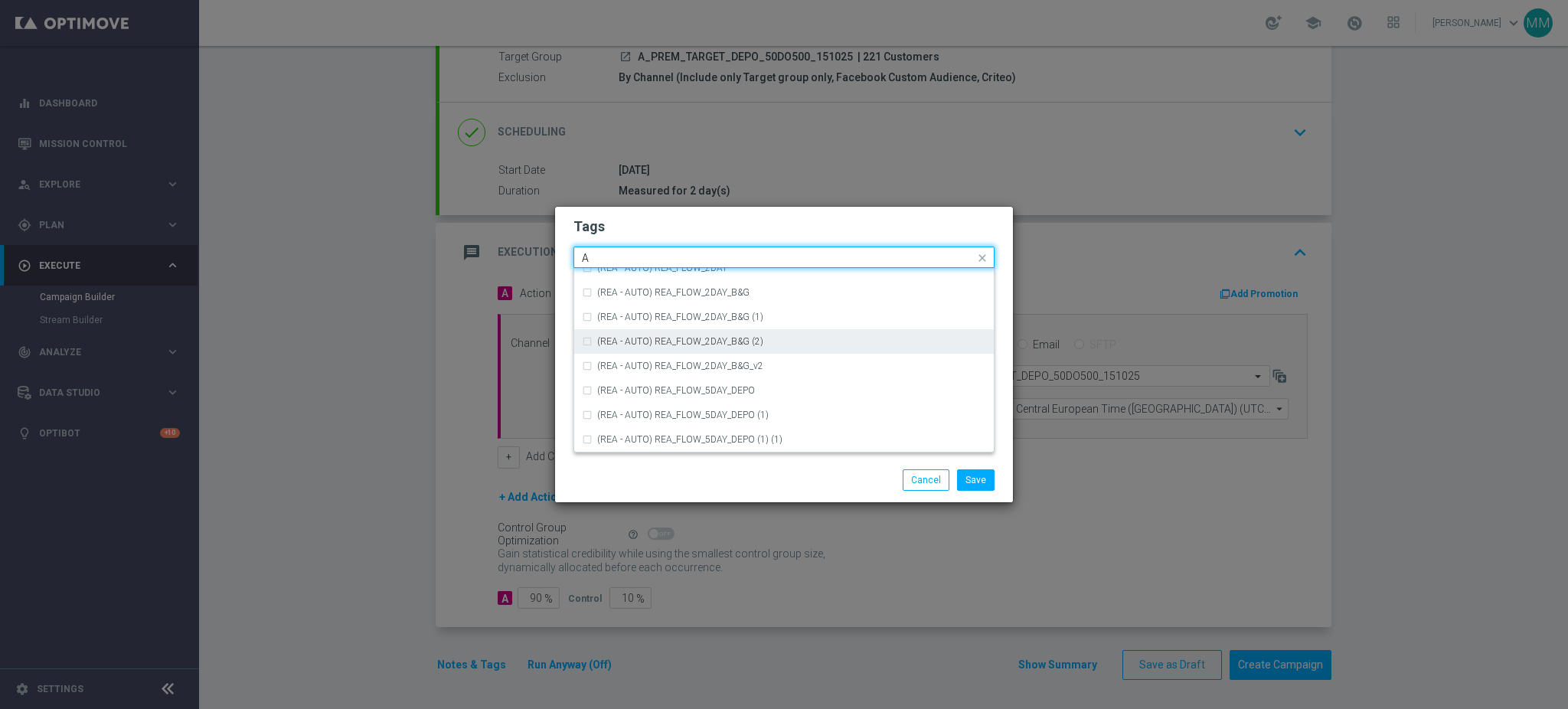
scroll to position [1735, 0]
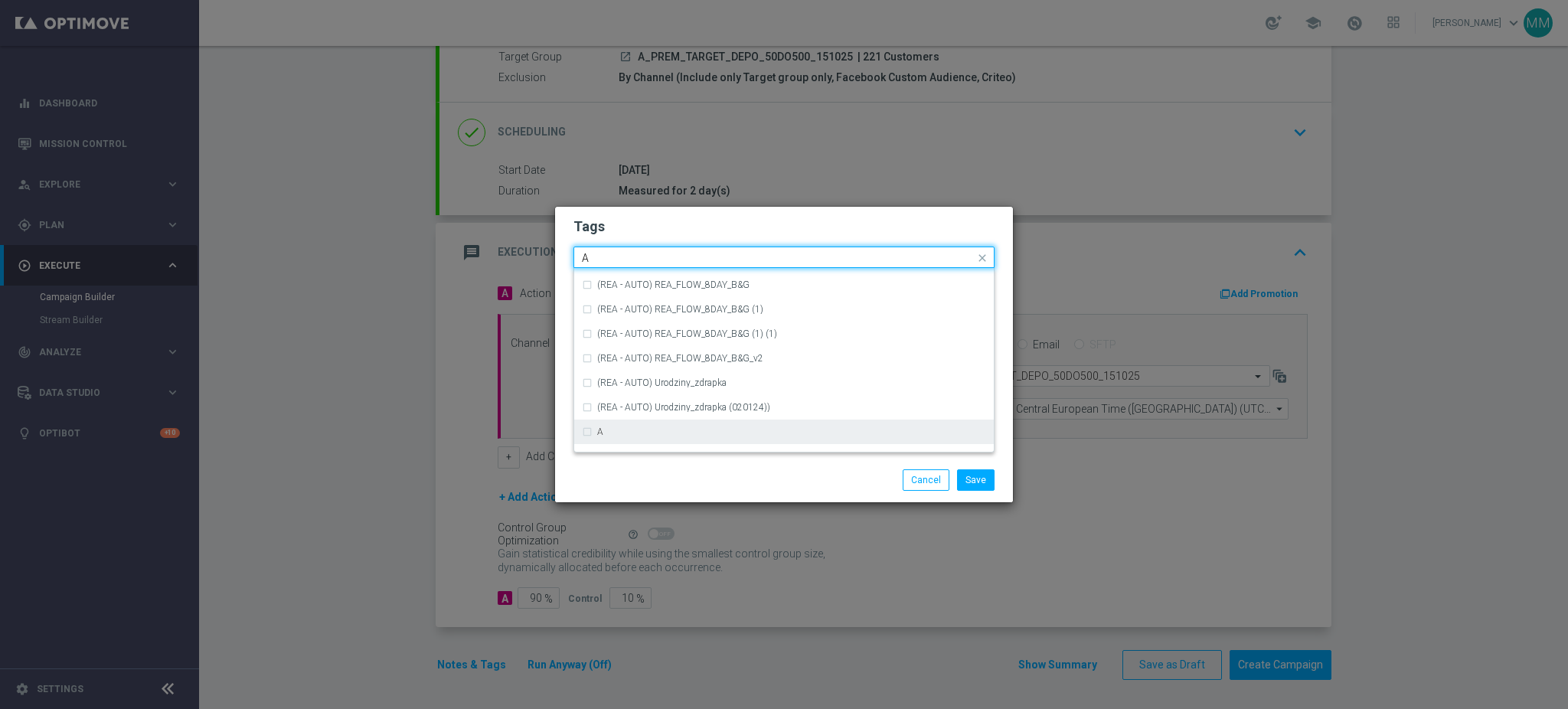
click at [648, 432] on div "A" at bounding box center [791, 432] width 389 height 9
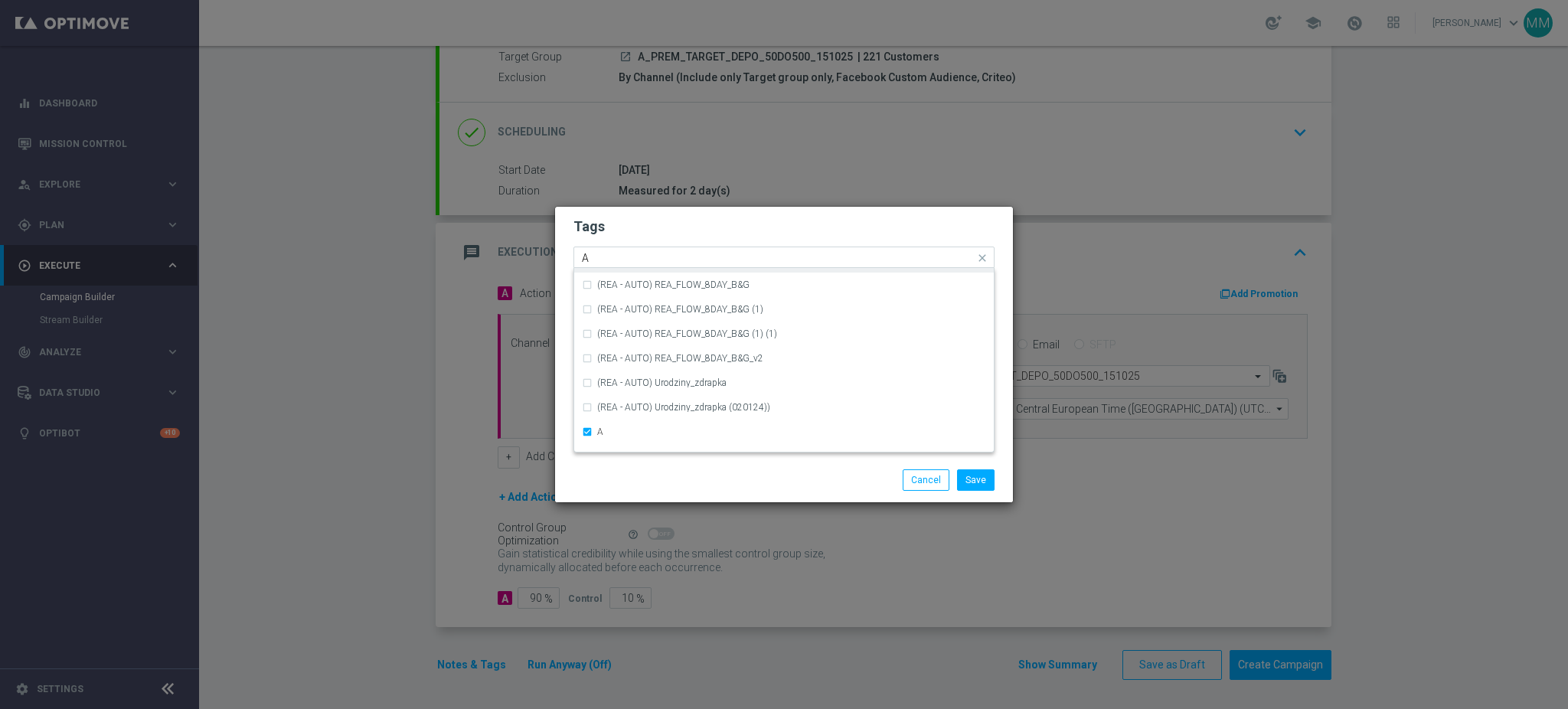
click at [628, 264] on input "A" at bounding box center [778, 258] width 393 height 13
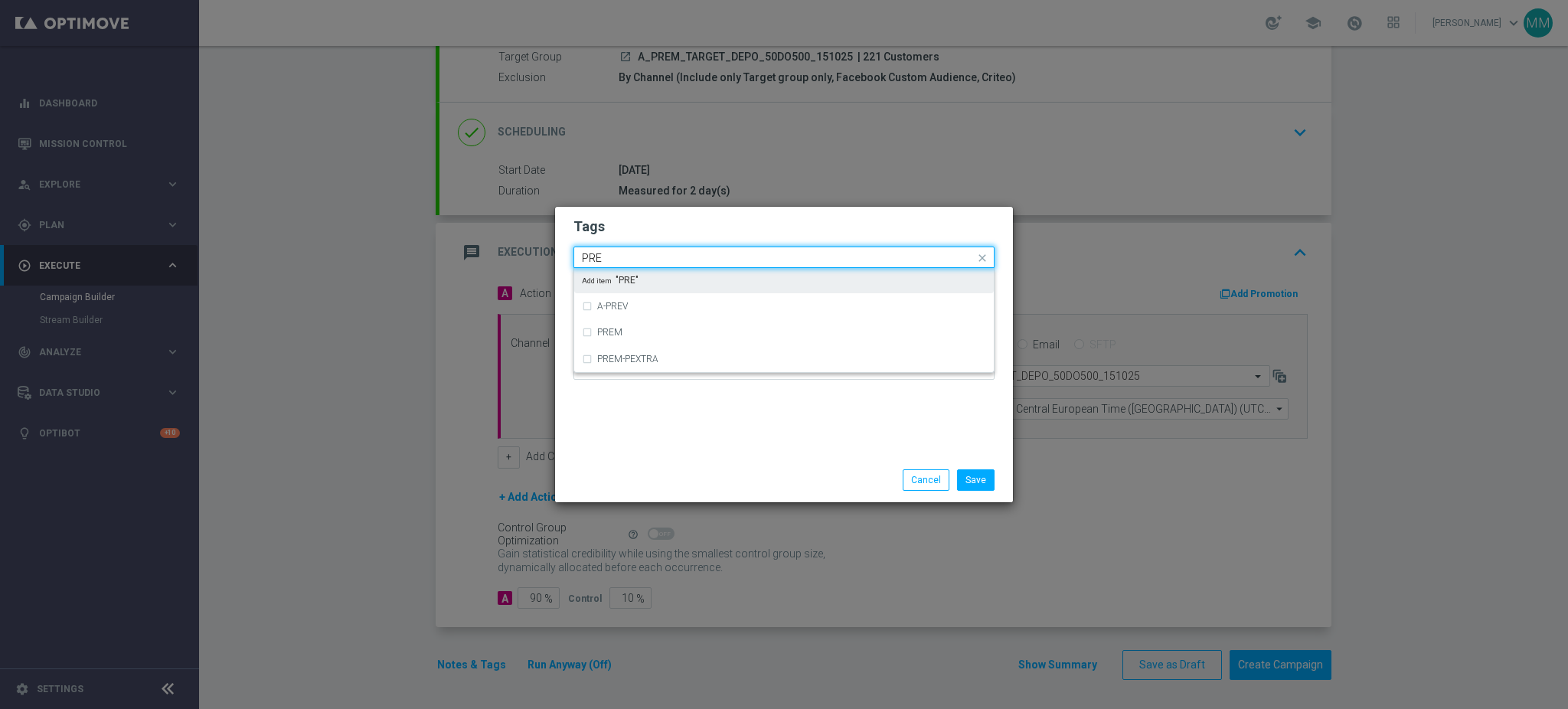
scroll to position [0, 0]
click at [628, 276] on div "PREM" at bounding box center [791, 280] width 389 height 9
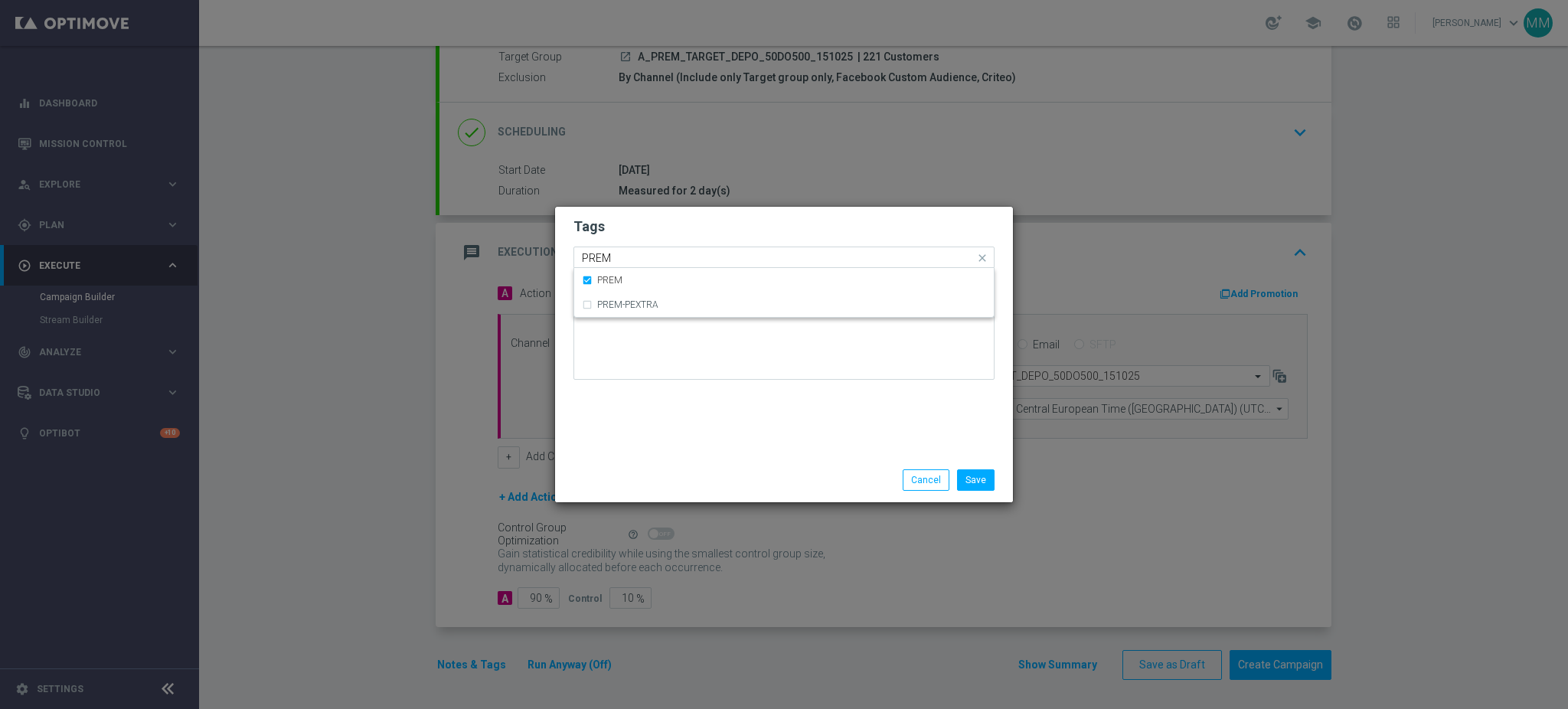
click at [628, 265] on div "PREM" at bounding box center [777, 259] width 395 height 15
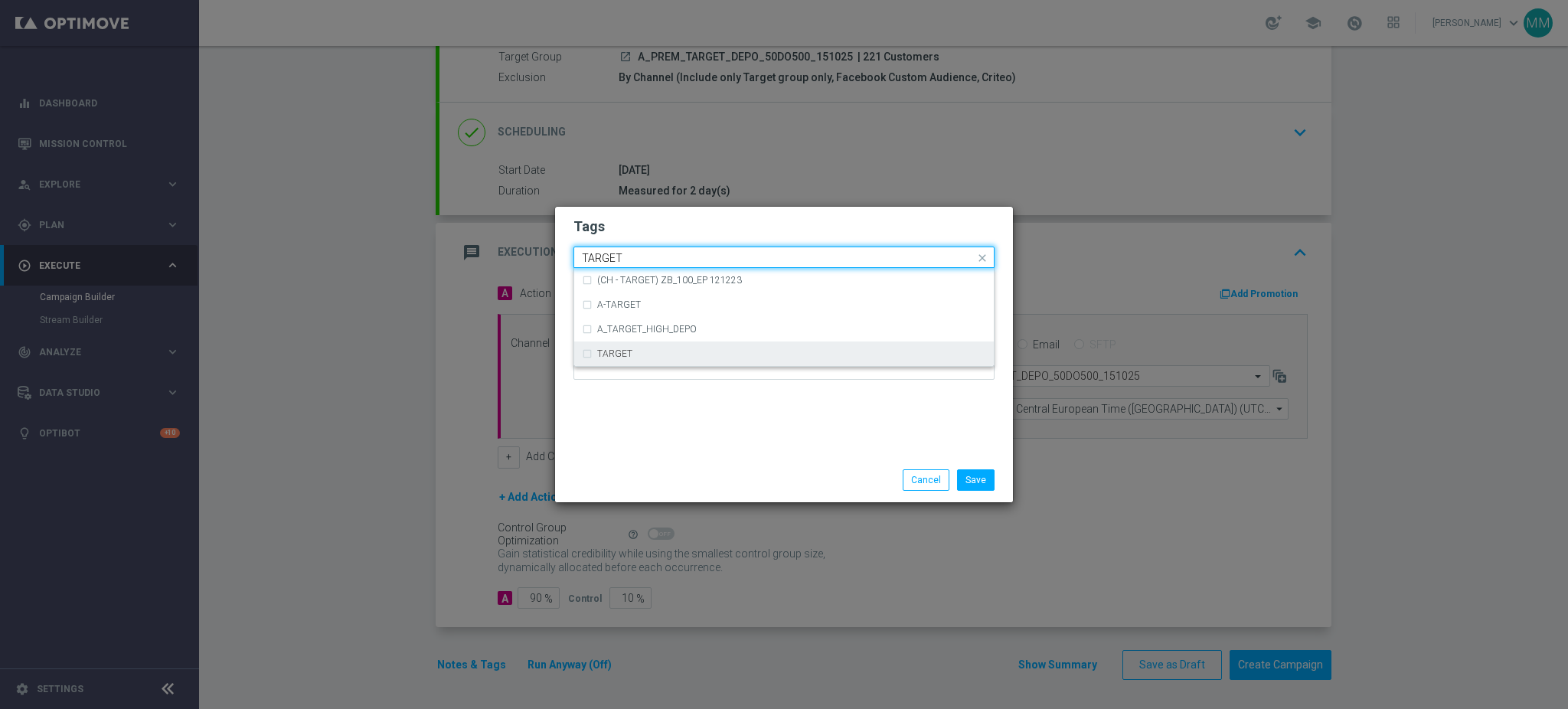
drag, startPoint x: 634, startPoint y: 350, endPoint x: 633, endPoint y: 266, distance: 84.0
click at [634, 347] on div "TARGET" at bounding box center [784, 353] width 404 height 24
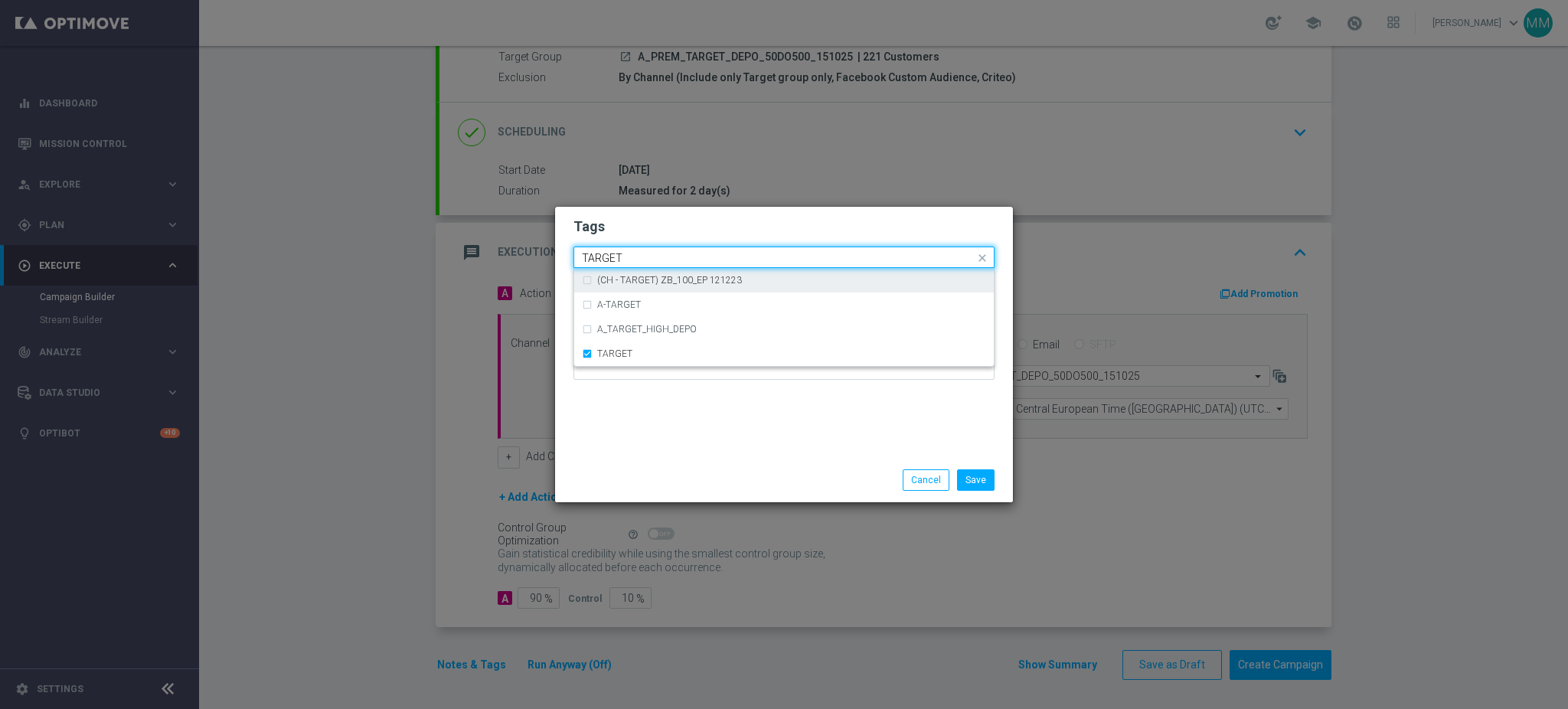
click at [635, 258] on input "TARGET" at bounding box center [778, 258] width 393 height 13
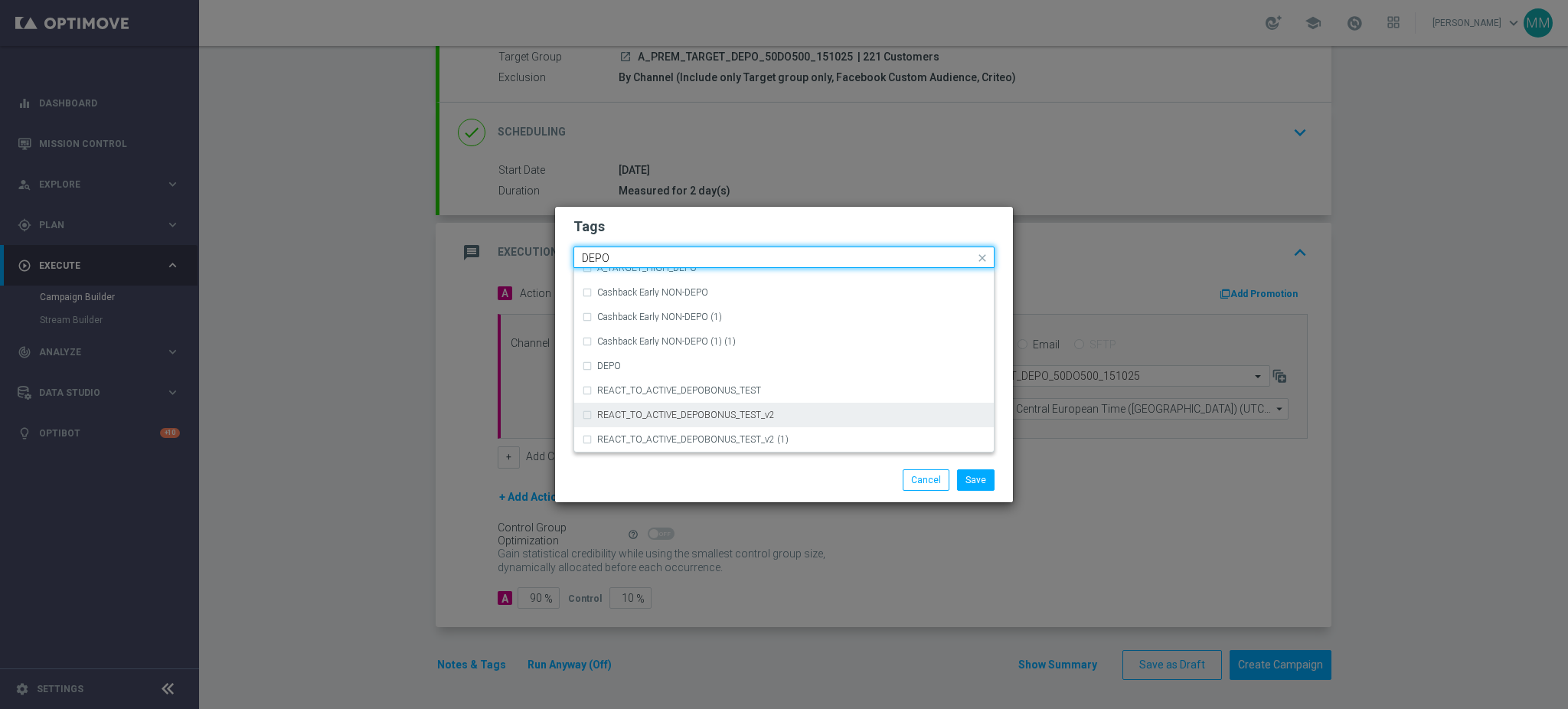
scroll to position [591, 0]
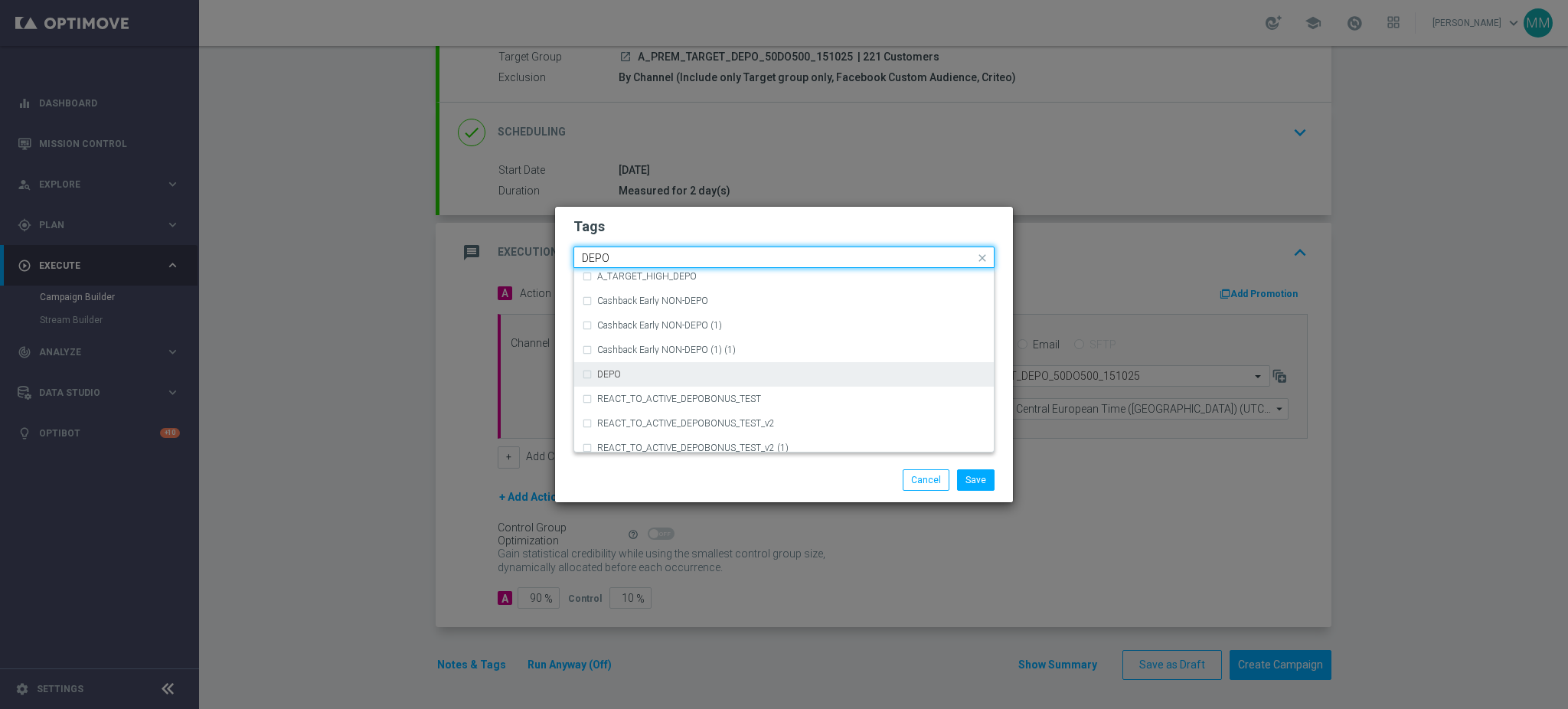
click at [660, 383] on div "DEPO" at bounding box center [784, 374] width 404 height 24
type input "DEPO"
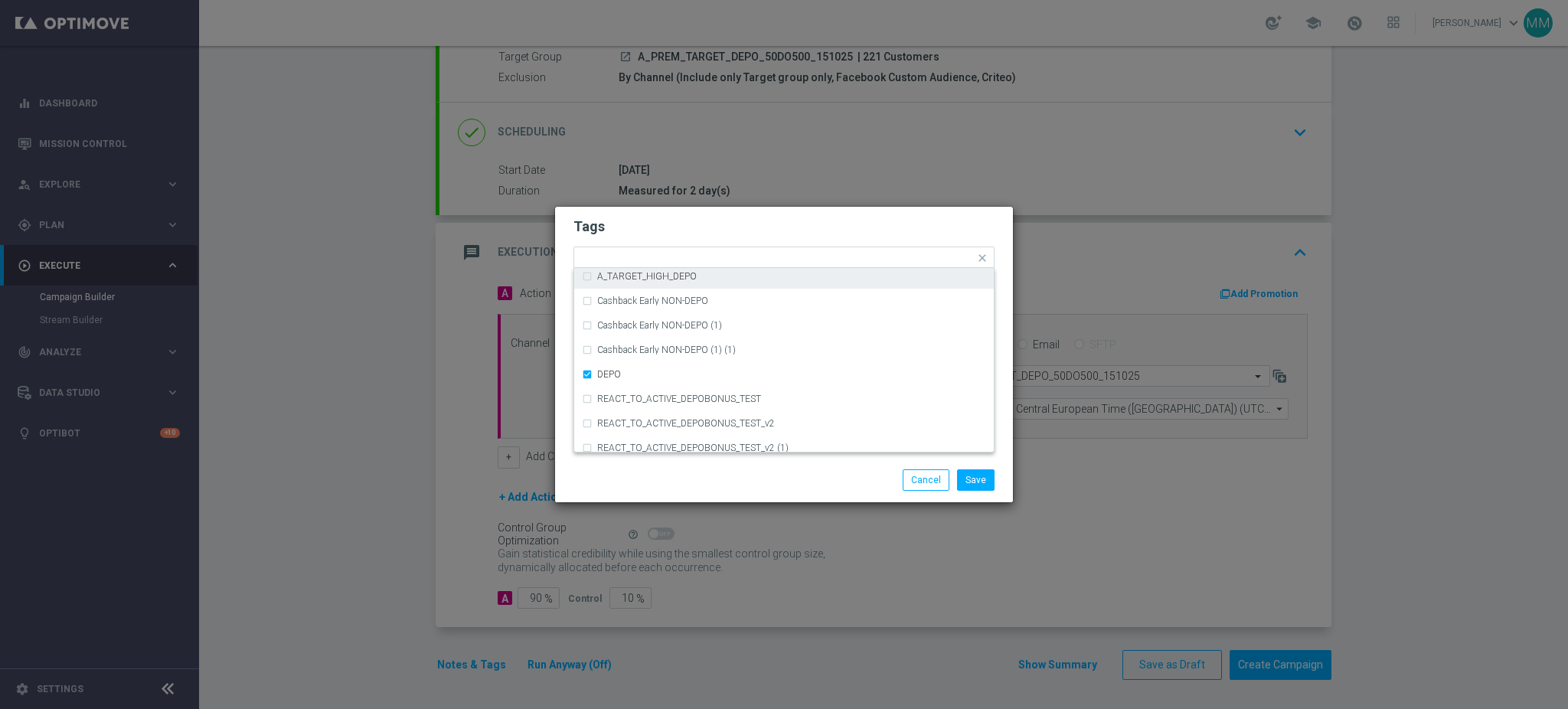
click at [699, 227] on h2 "Tags" at bounding box center [784, 226] width 421 height 18
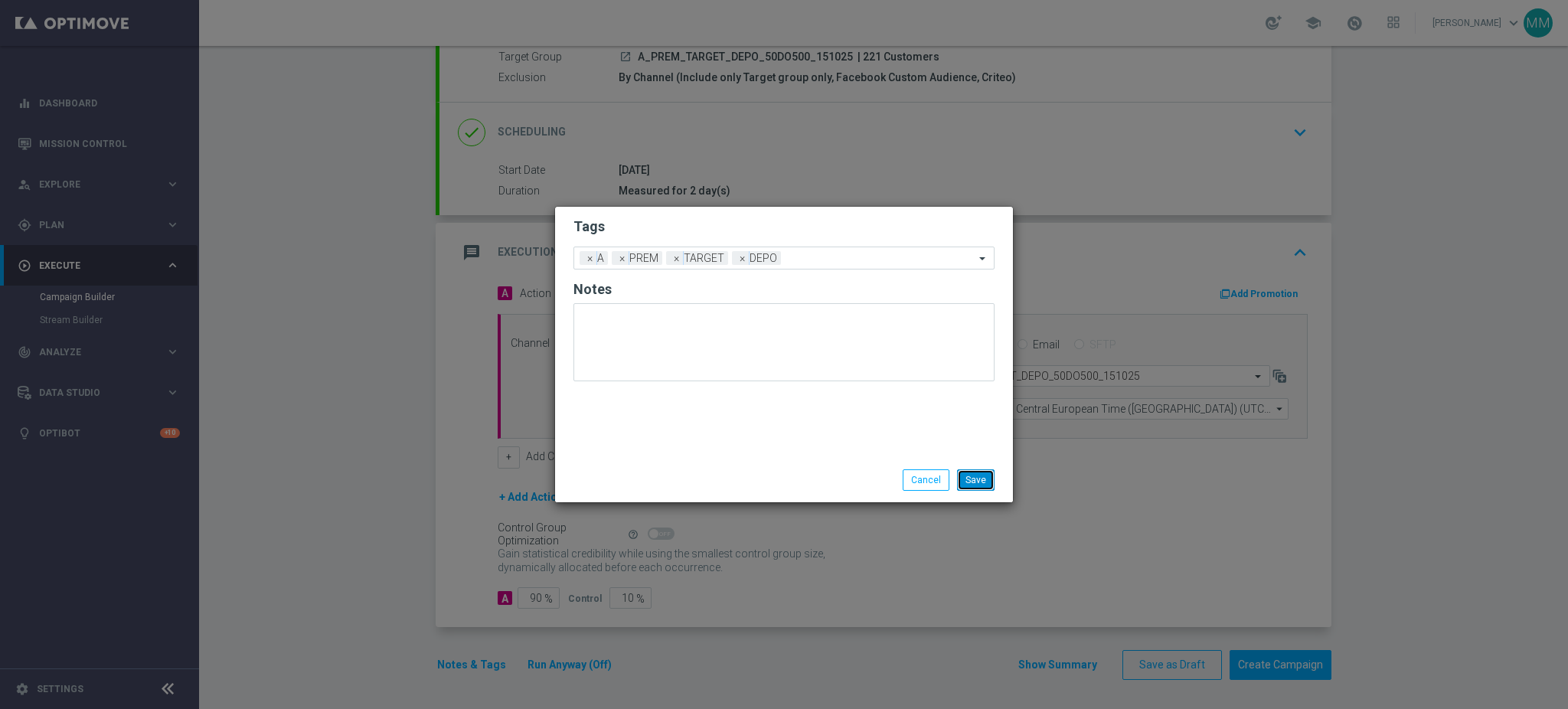
click at [983, 481] on button "Save" at bounding box center [976, 480] width 38 height 22
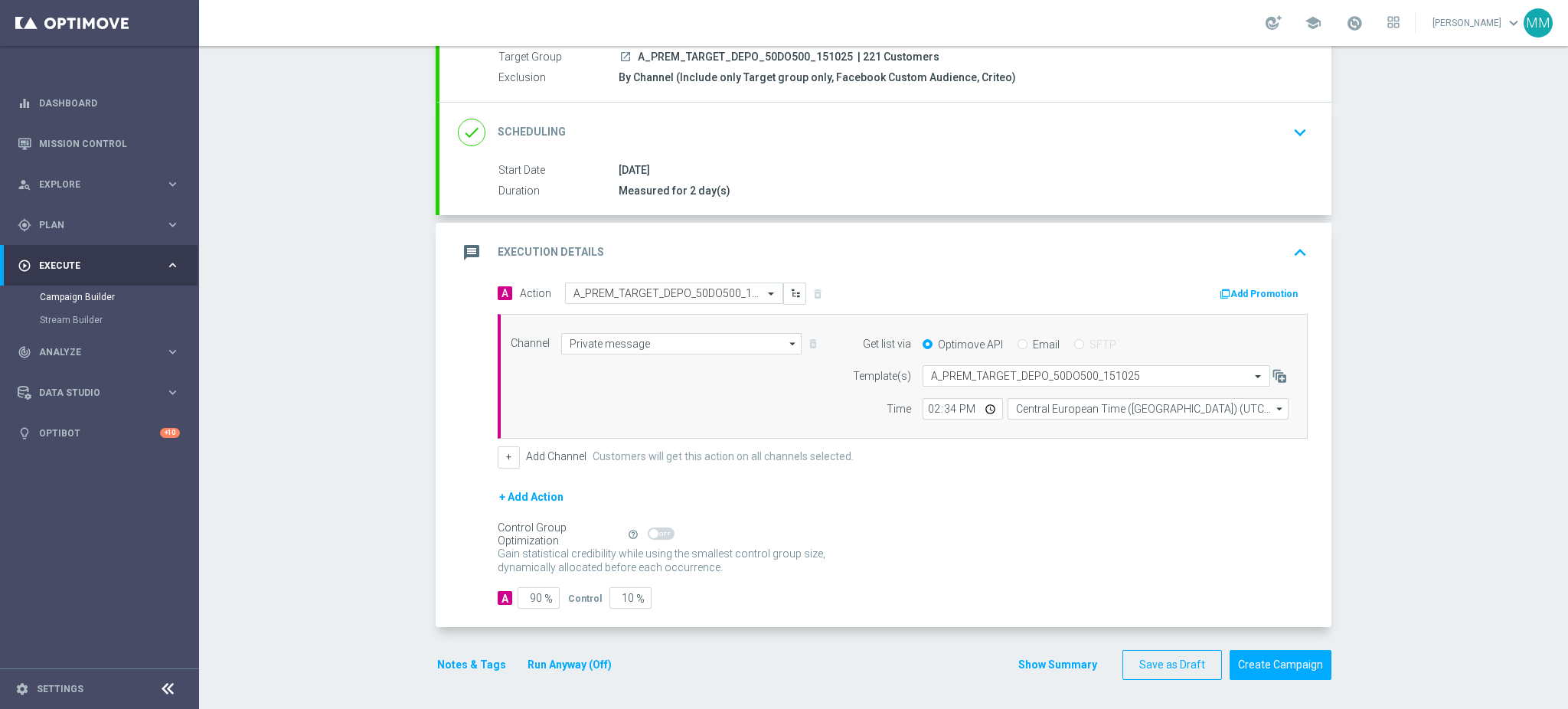
click at [1252, 285] on button "Add Promotion" at bounding box center [1260, 293] width 85 height 17
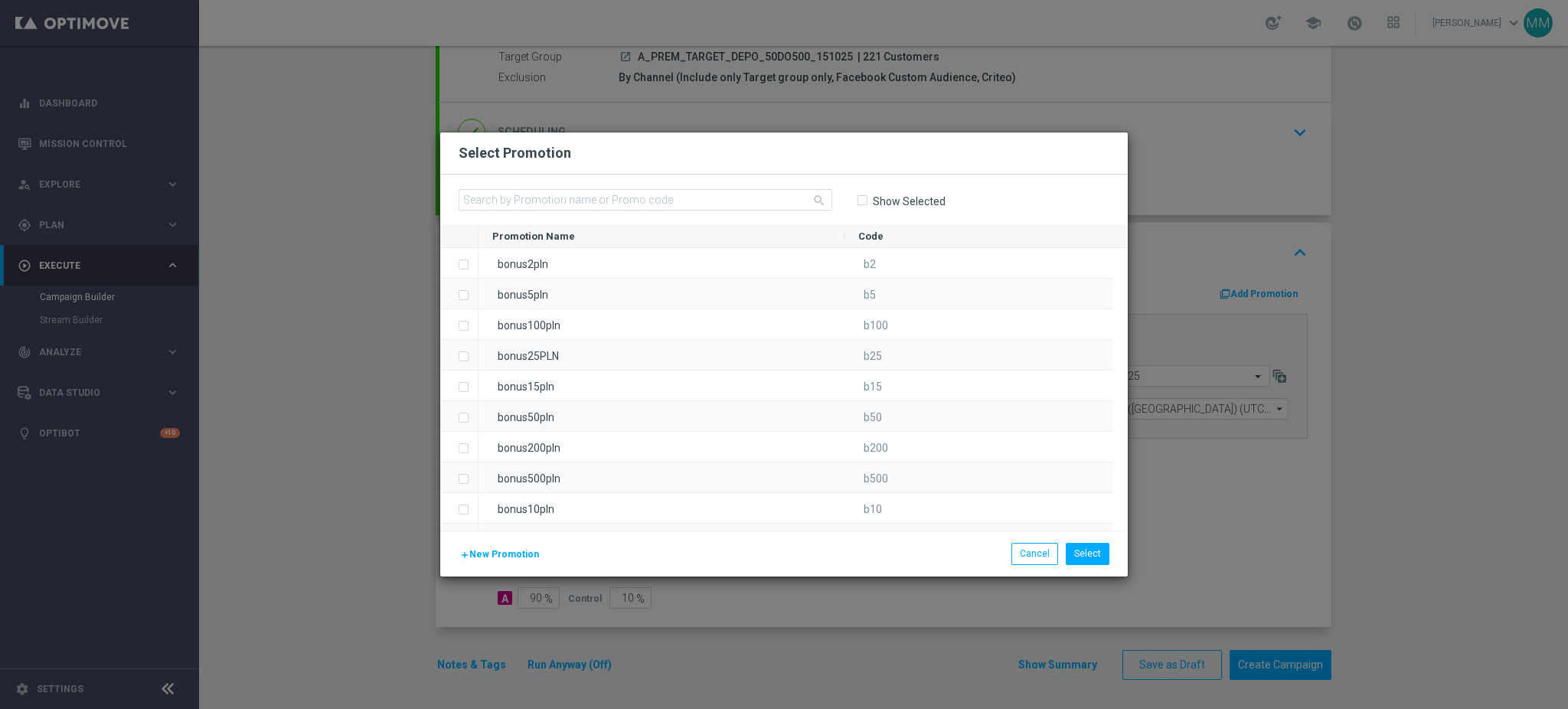
click at [499, 549] on span "New Promotion" at bounding box center [504, 555] width 70 height 11
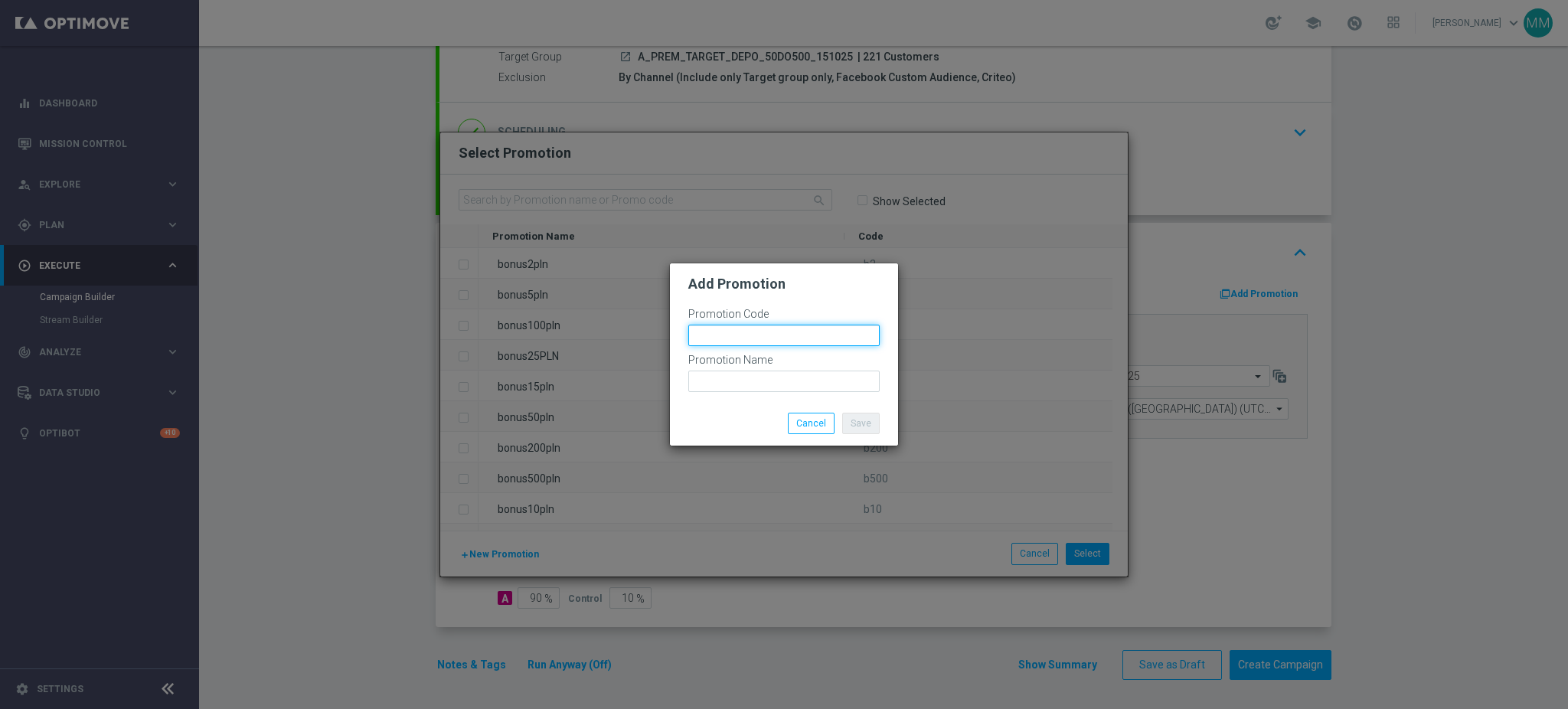
click at [754, 341] on input "text" at bounding box center [784, 336] width 191 height 22
paste input "190852"
type input "bonusapi_tg-190852"
click at [766, 364] on label "Promotion Name" at bounding box center [731, 360] width 84 height 13
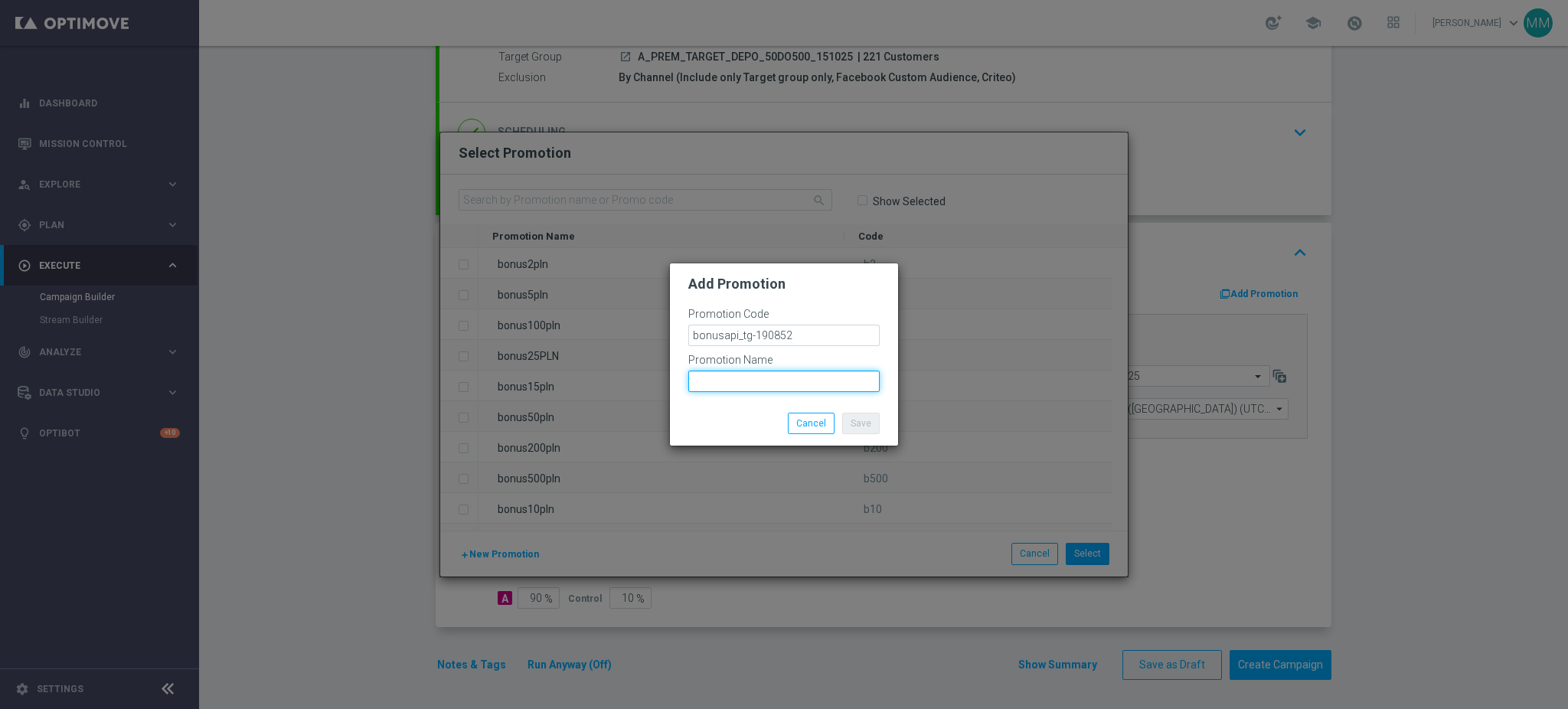
click at [769, 390] on input "text" at bounding box center [784, 381] width 191 height 22
paste input "bonusapi_tg-190852"
type input "bonusapi_tg-190852"
click at [863, 429] on button "Save" at bounding box center [861, 424] width 38 height 22
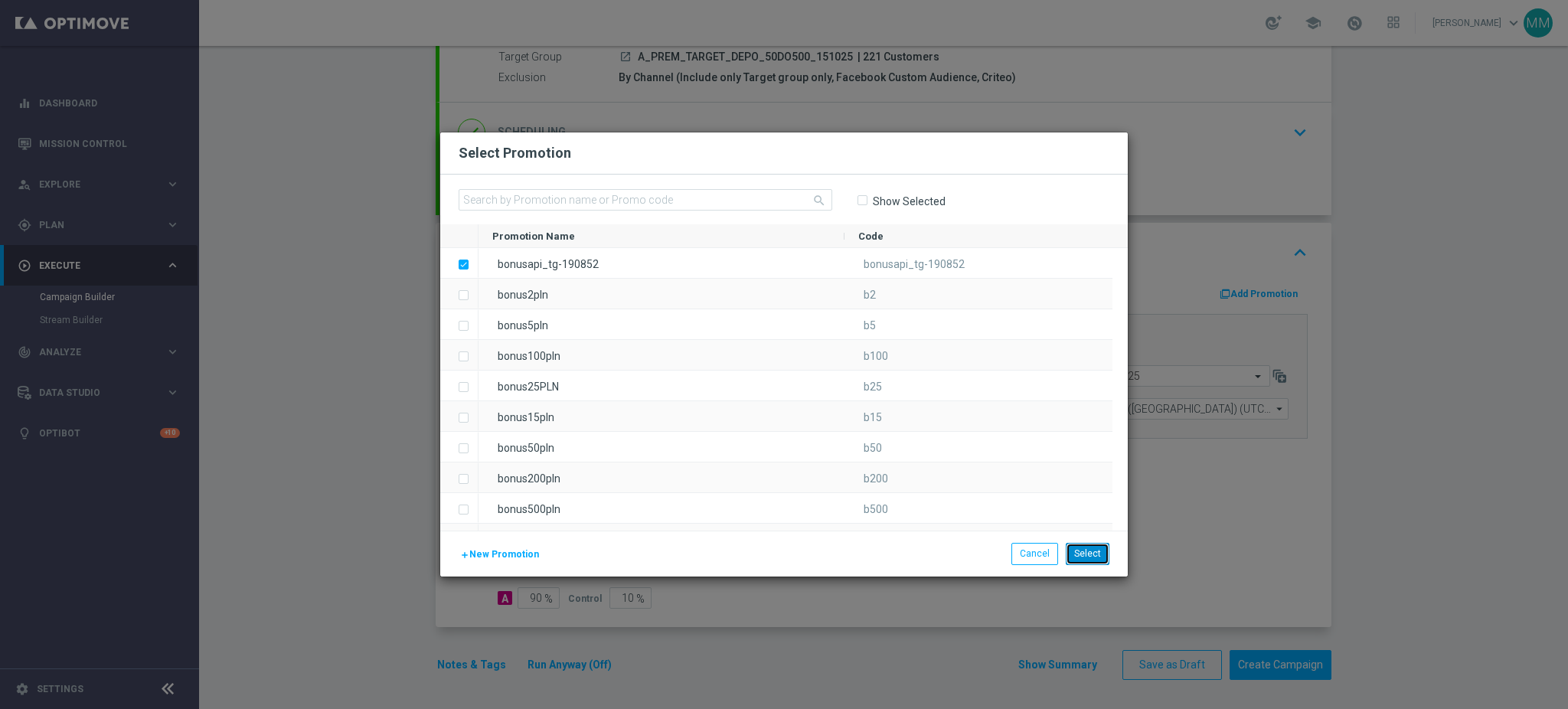
click at [1099, 558] on button "Select" at bounding box center [1088, 554] width 44 height 22
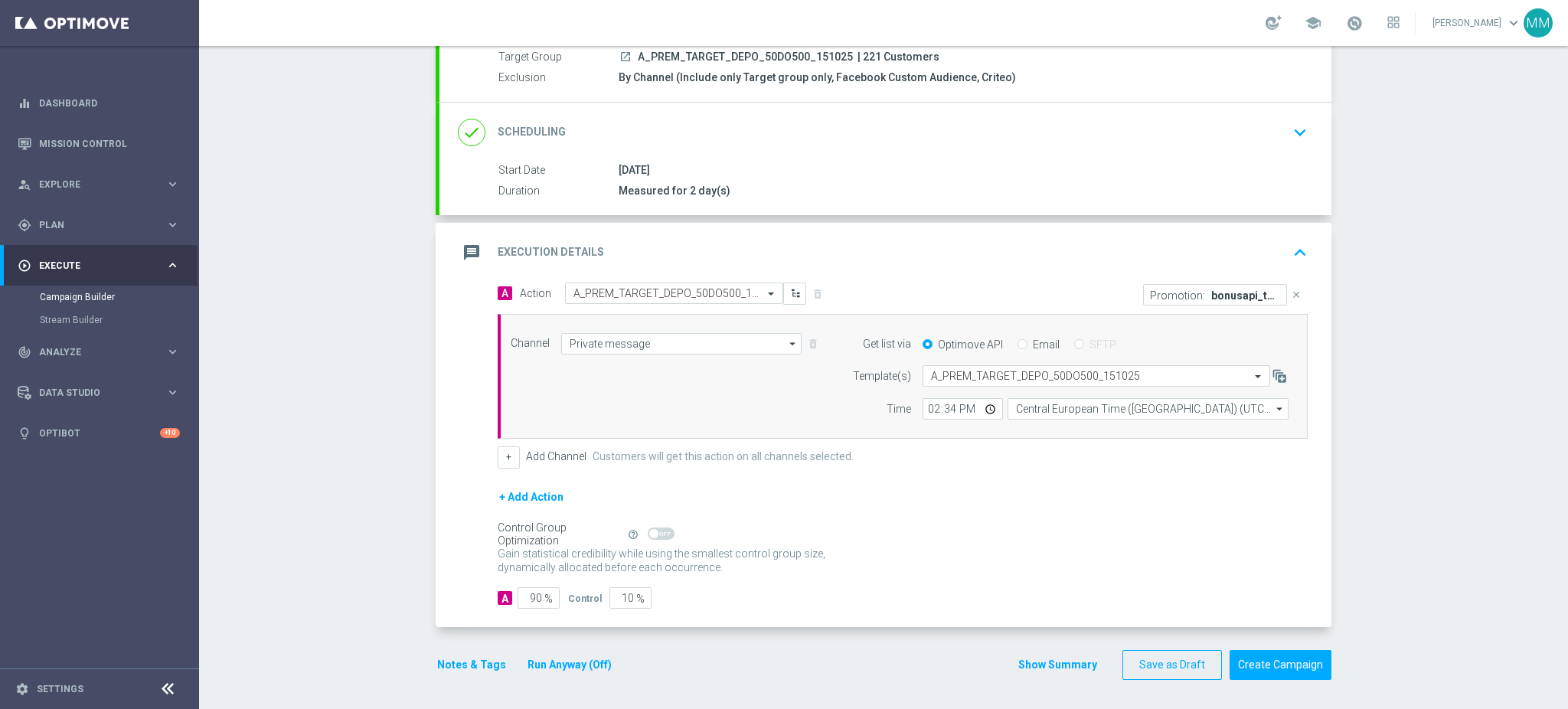
click at [899, 249] on div "message Execution Details keyboard_arrow_up" at bounding box center [885, 252] width 855 height 29
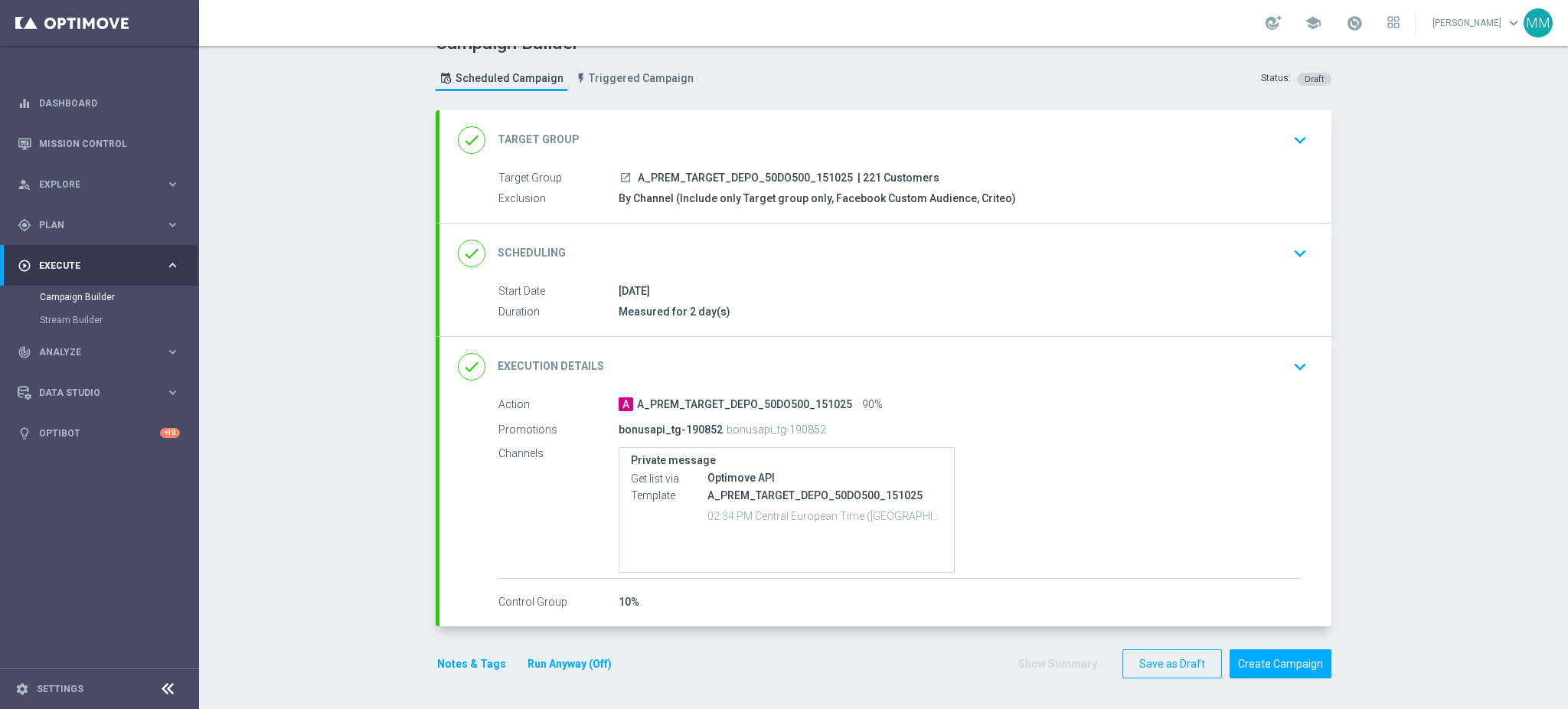
scroll to position [25, 0]
click at [450, 671] on button "Notes & Tags" at bounding box center [471, 665] width 72 height 19
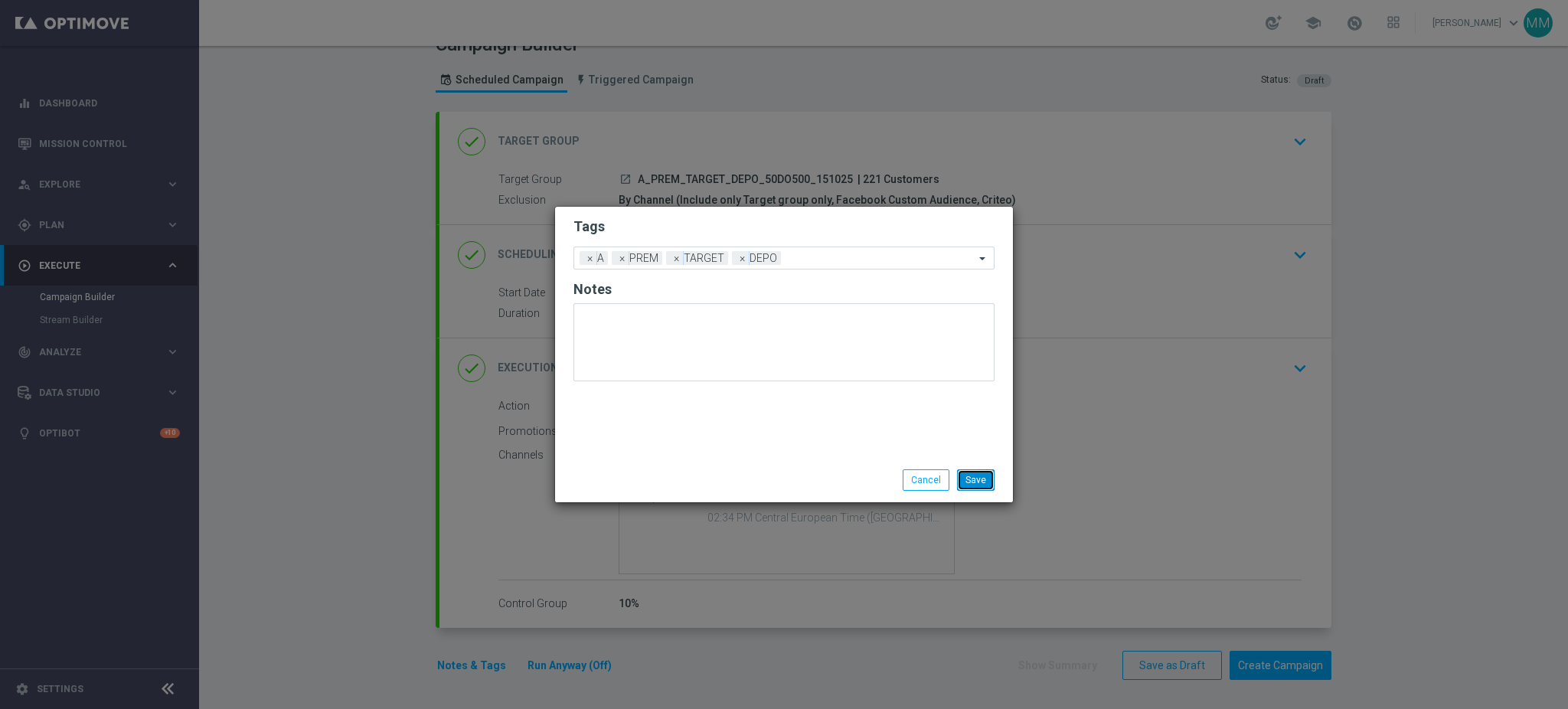
click at [978, 474] on button "Save" at bounding box center [976, 480] width 38 height 22
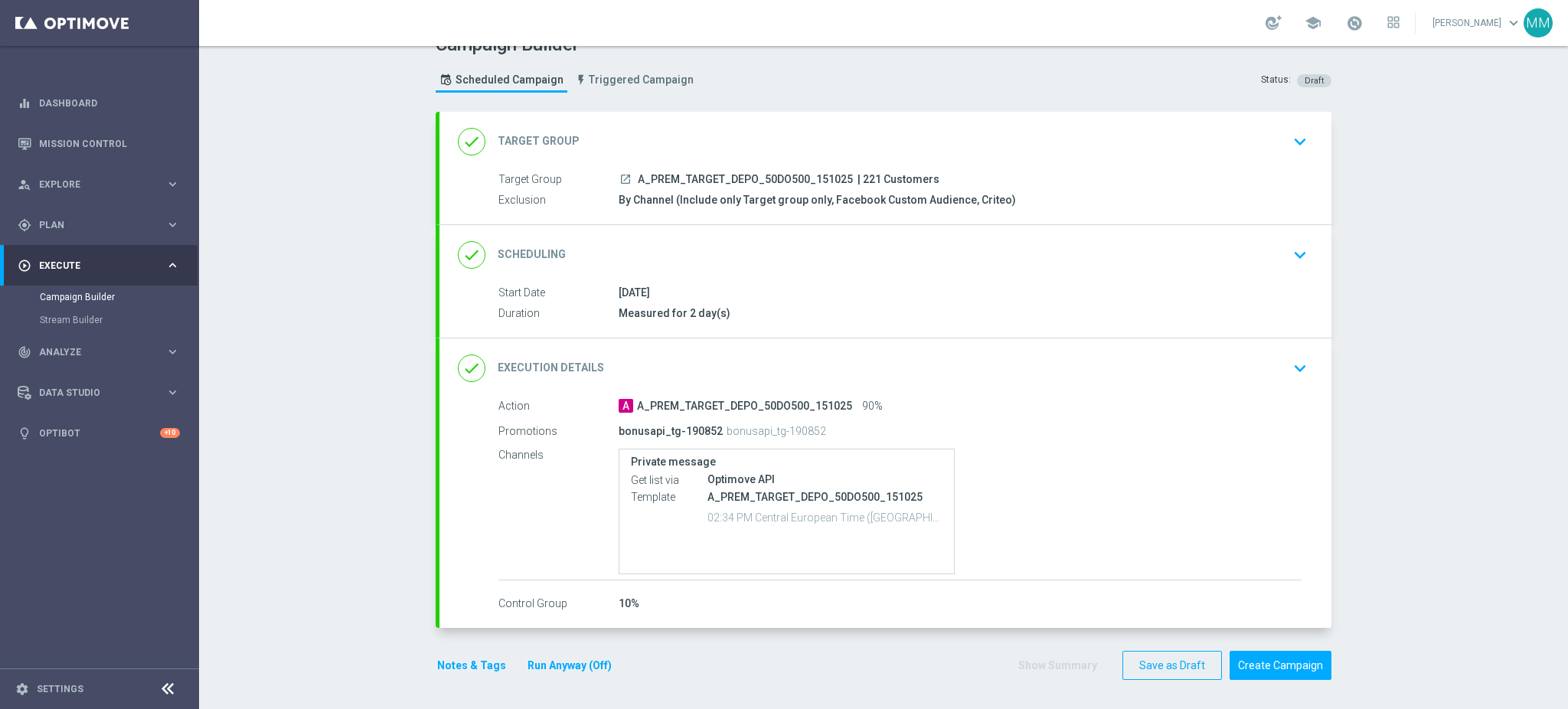
click at [749, 275] on div "done Scheduling keyboard_arrow_down" at bounding box center [886, 255] width 892 height 60
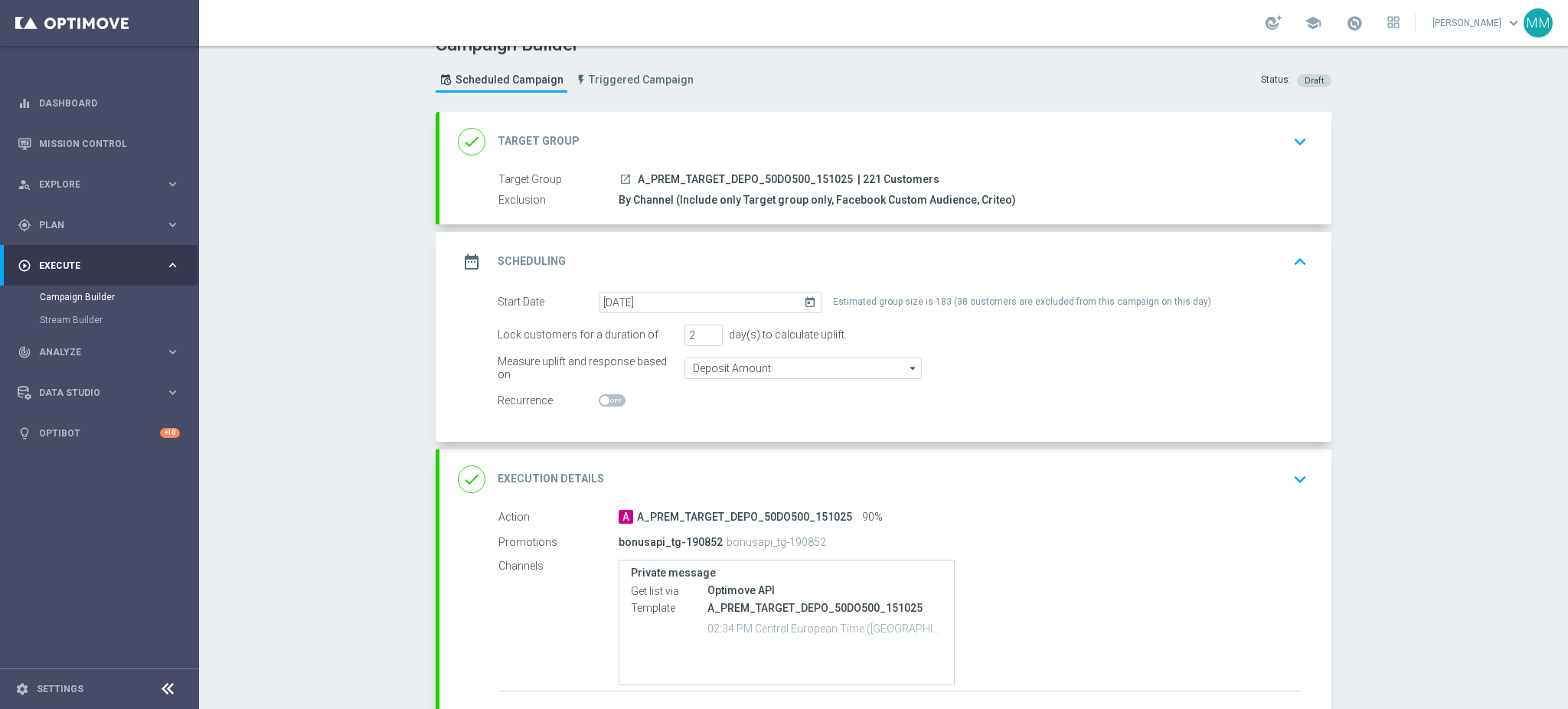
click at [836, 243] on div "date_range Scheduling keyboard_arrow_up" at bounding box center [886, 261] width 892 height 60
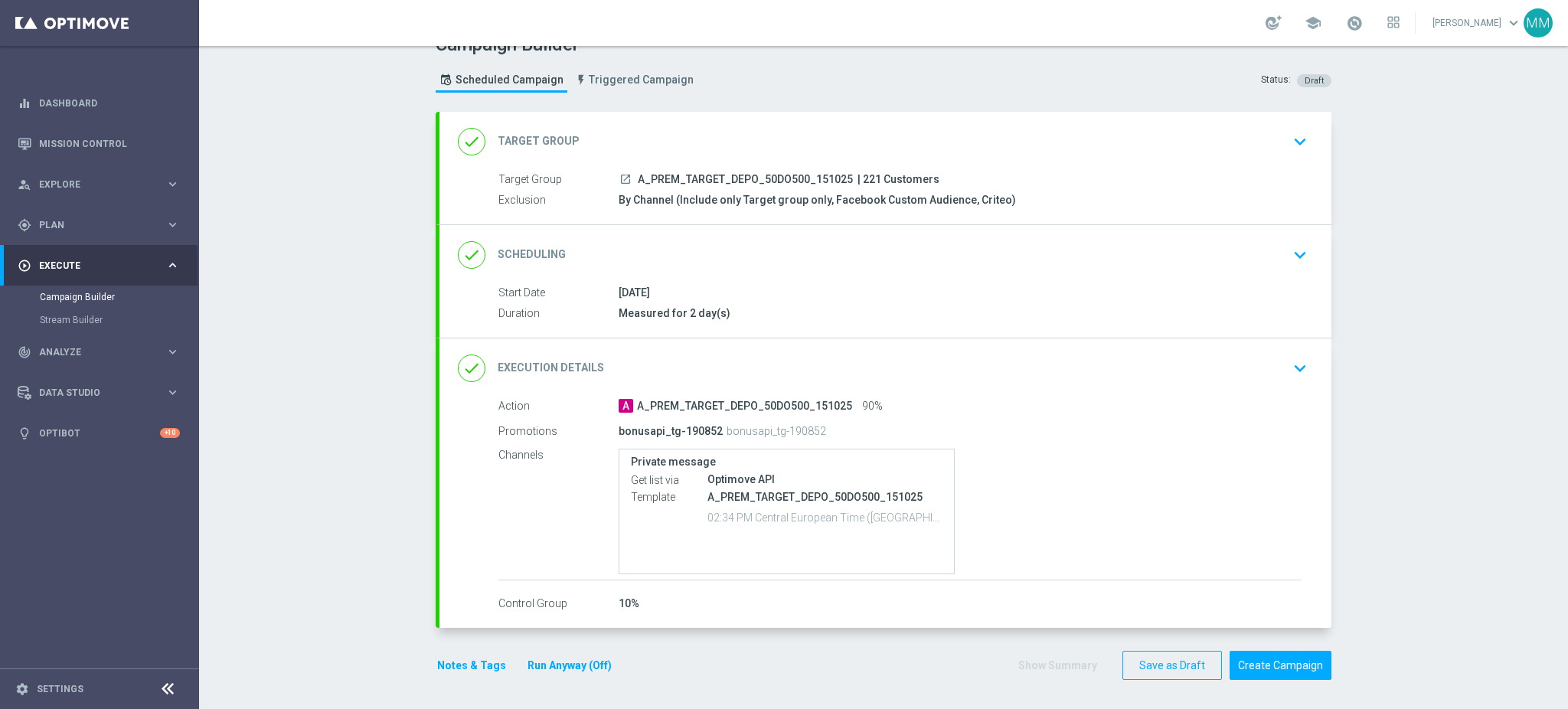
click at [437, 671] on button "Notes & Tags" at bounding box center [471, 665] width 72 height 19
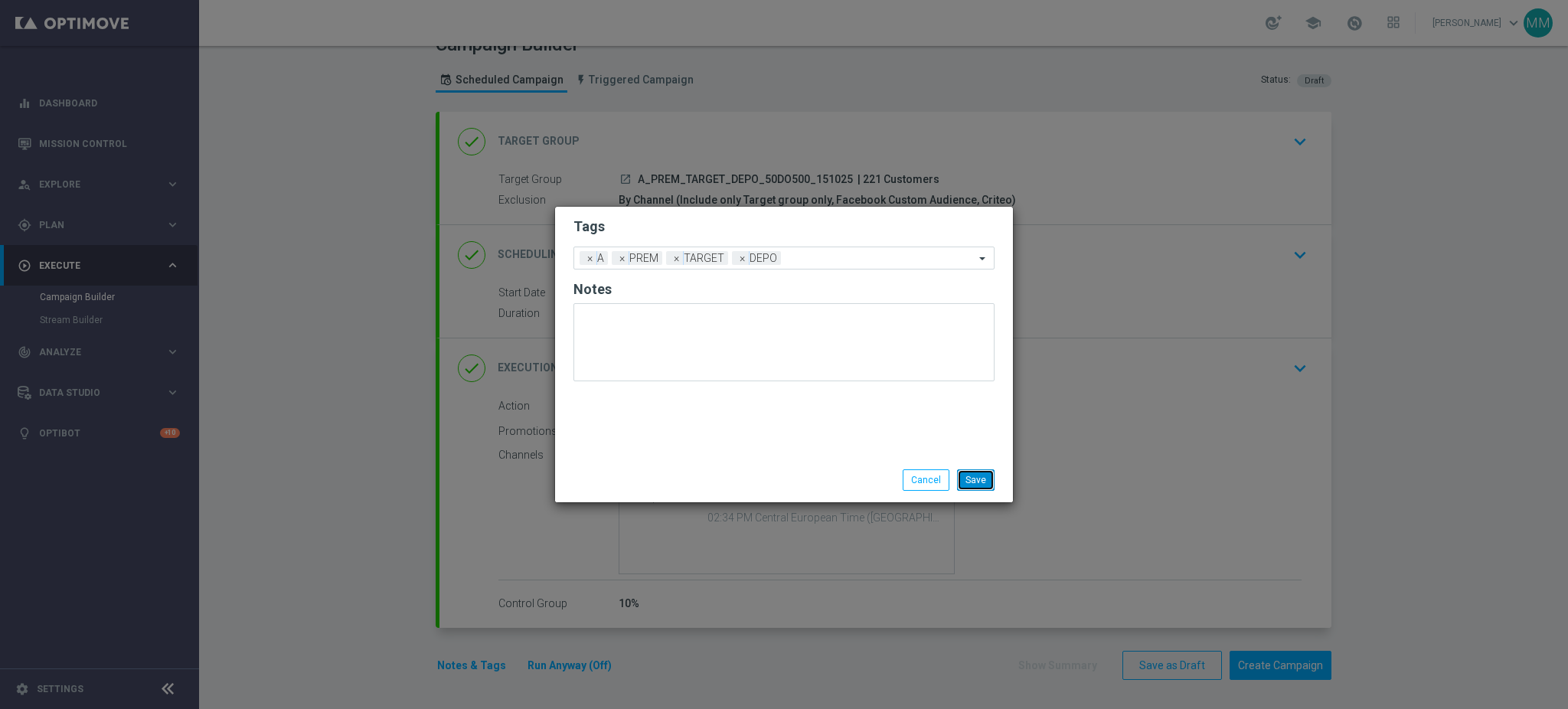
click at [976, 482] on button "Save" at bounding box center [976, 480] width 38 height 22
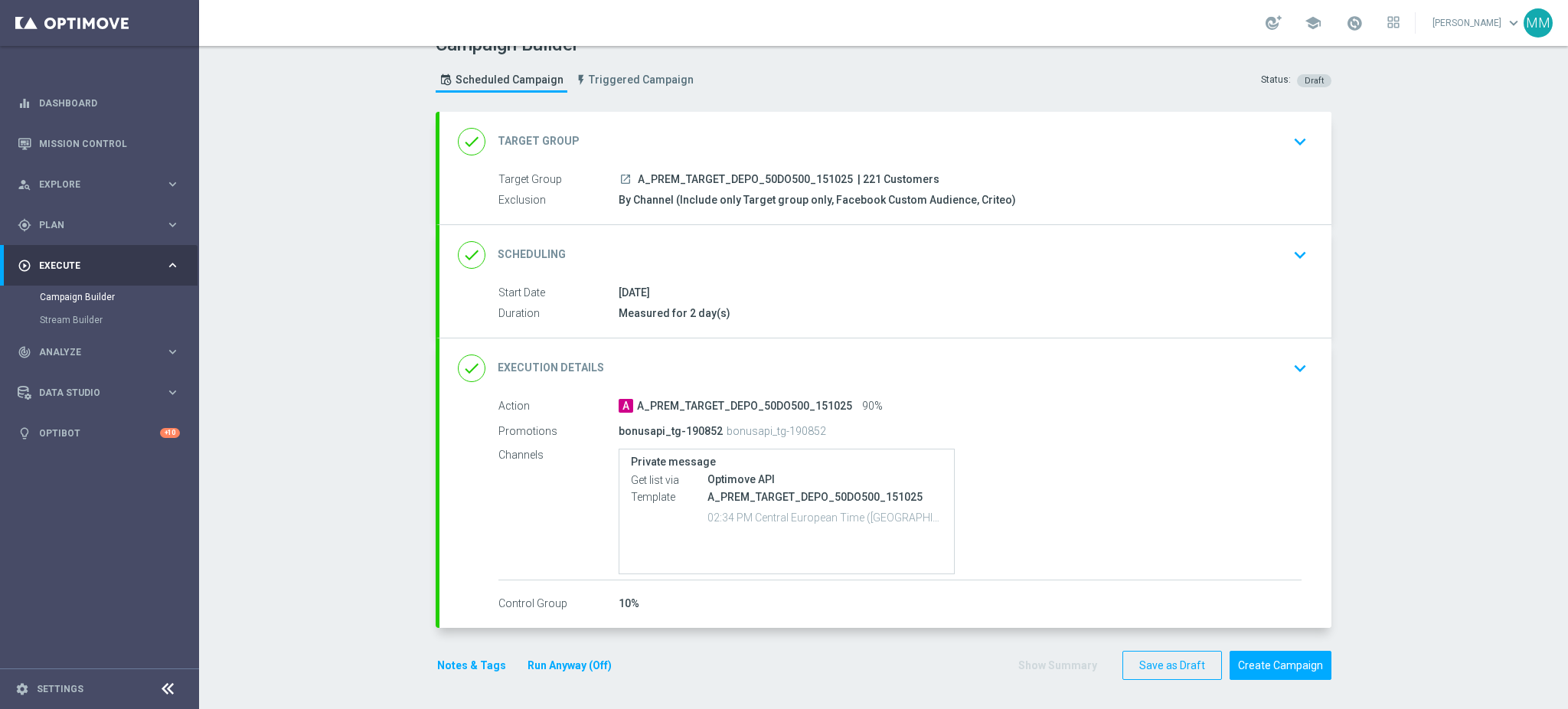
click at [730, 142] on div "done Target Group keyboard_arrow_down" at bounding box center [885, 142] width 855 height 29
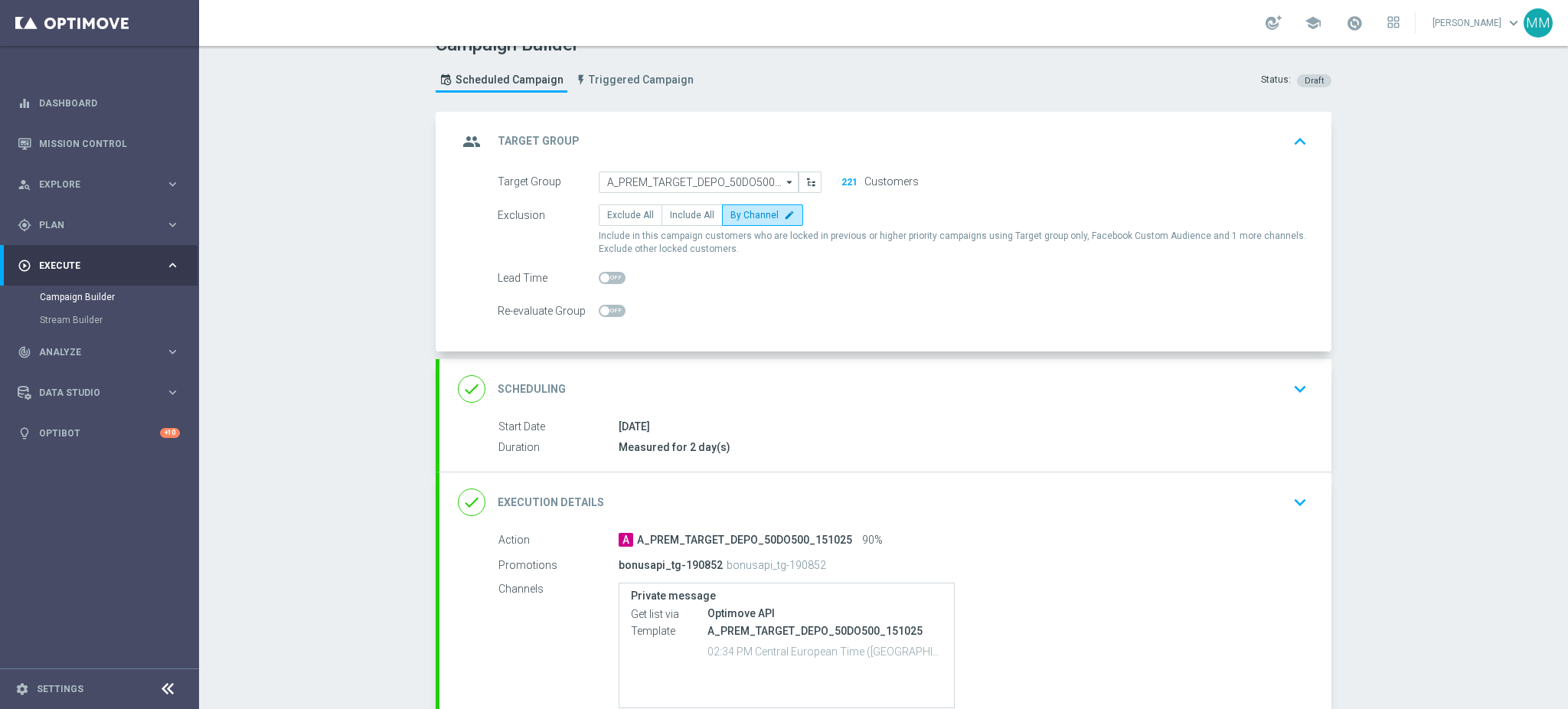
click at [784, 133] on div "group Target Group keyboard_arrow_up" at bounding box center [885, 142] width 855 height 29
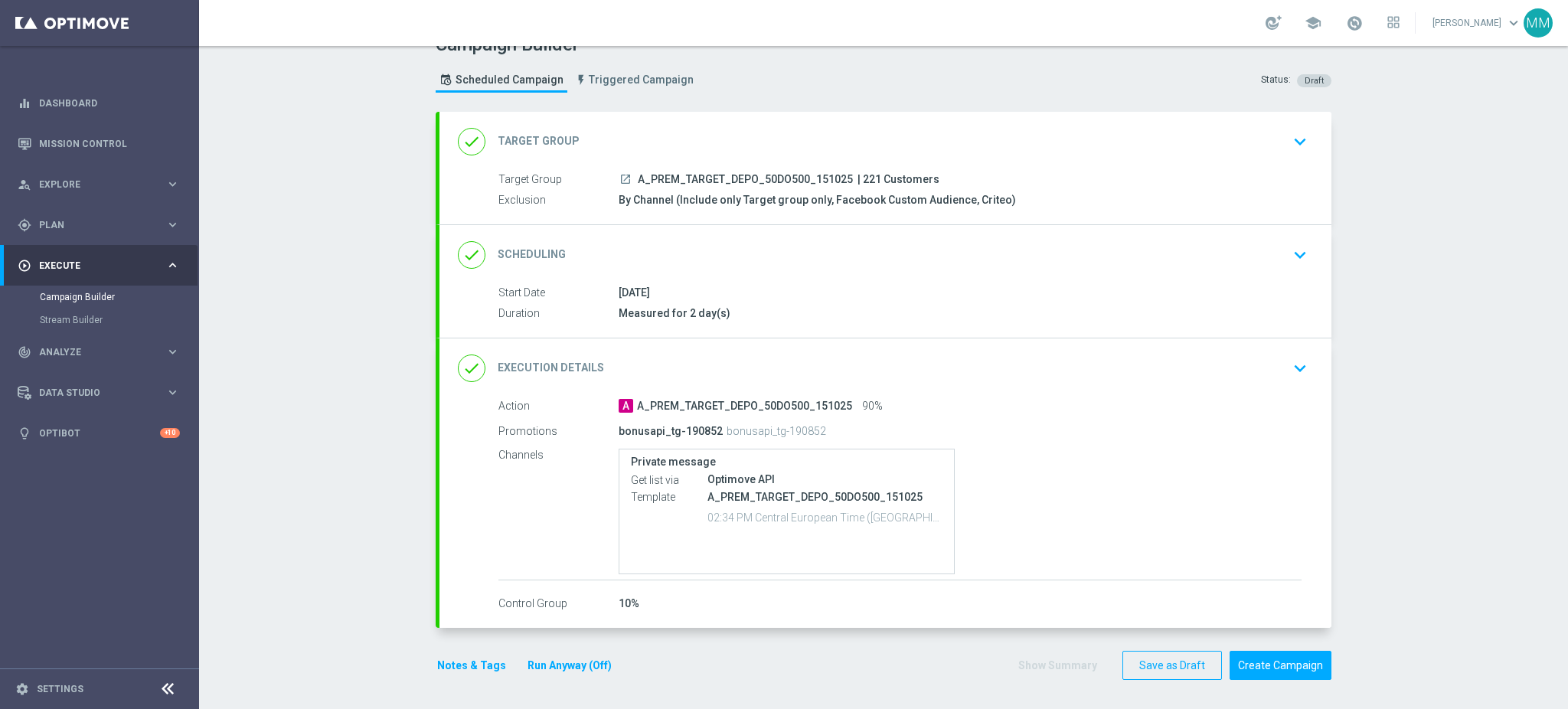
click at [740, 249] on div "done Scheduling keyboard_arrow_down Start Date [DATE] Duration Measured for 2 d…" at bounding box center [886, 281] width 892 height 112
click at [740, 249] on div "done Scheduling keyboard_arrow_down" at bounding box center [885, 255] width 855 height 29
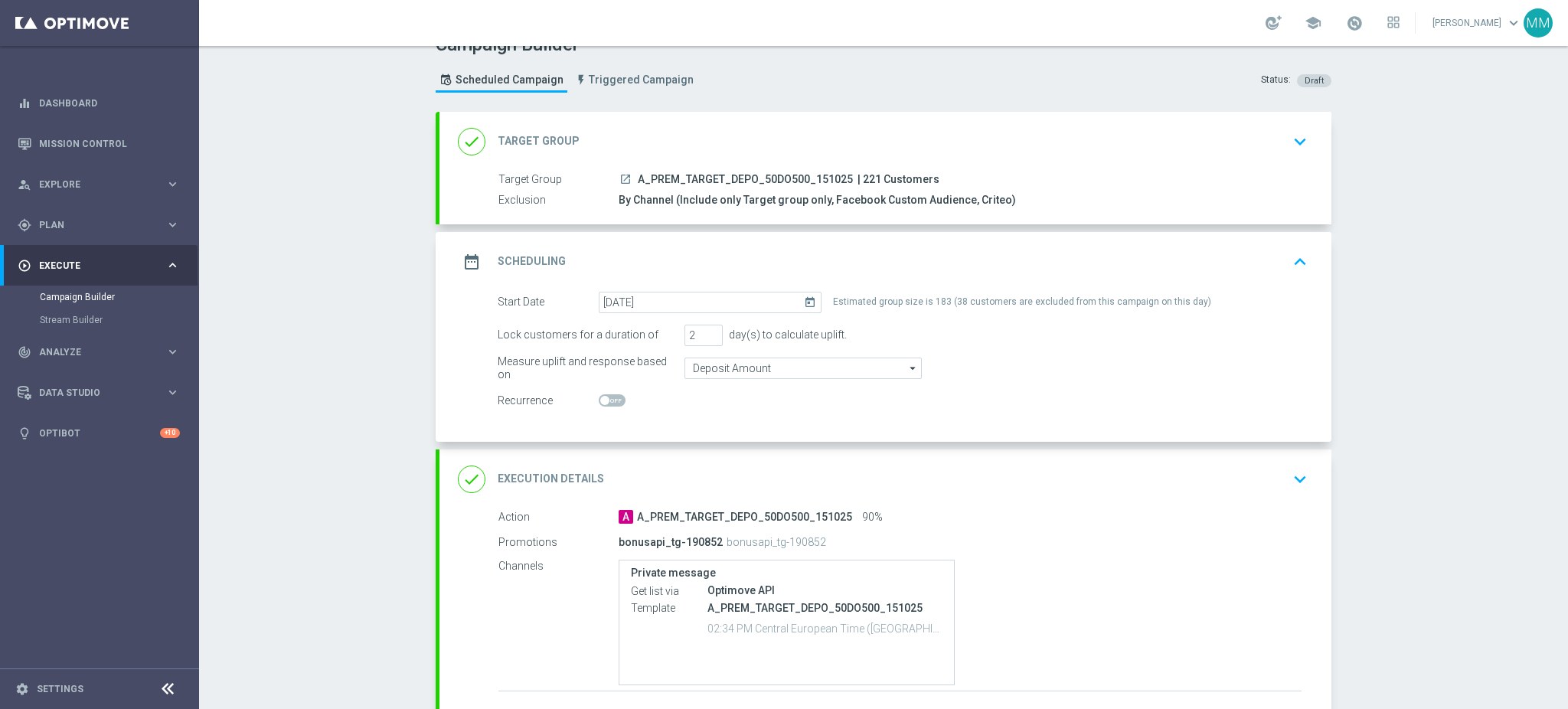
click at [758, 248] on div "date_range Scheduling keyboard_arrow_up" at bounding box center [885, 262] width 855 height 29
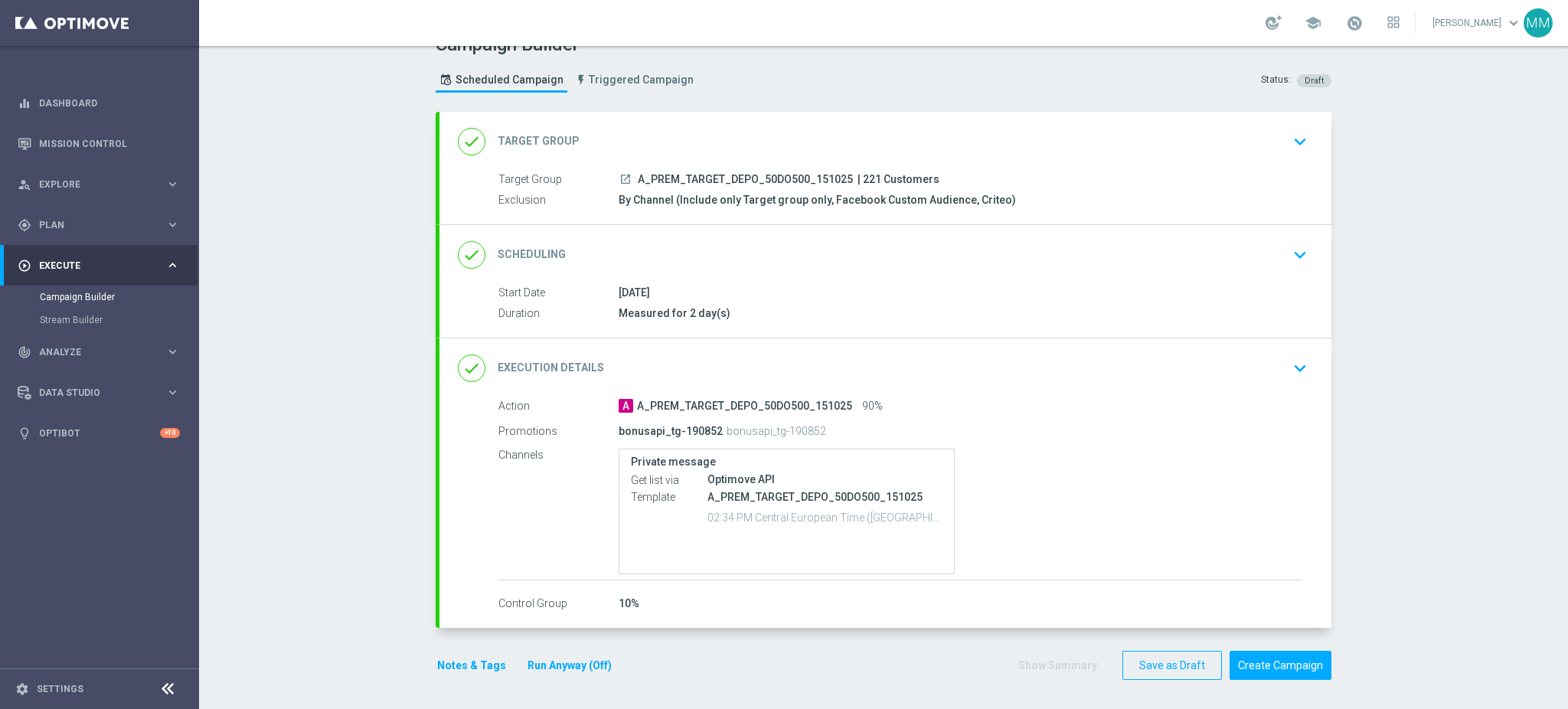
click at [795, 232] on div "done Scheduling keyboard_arrow_down" at bounding box center [886, 255] width 892 height 60
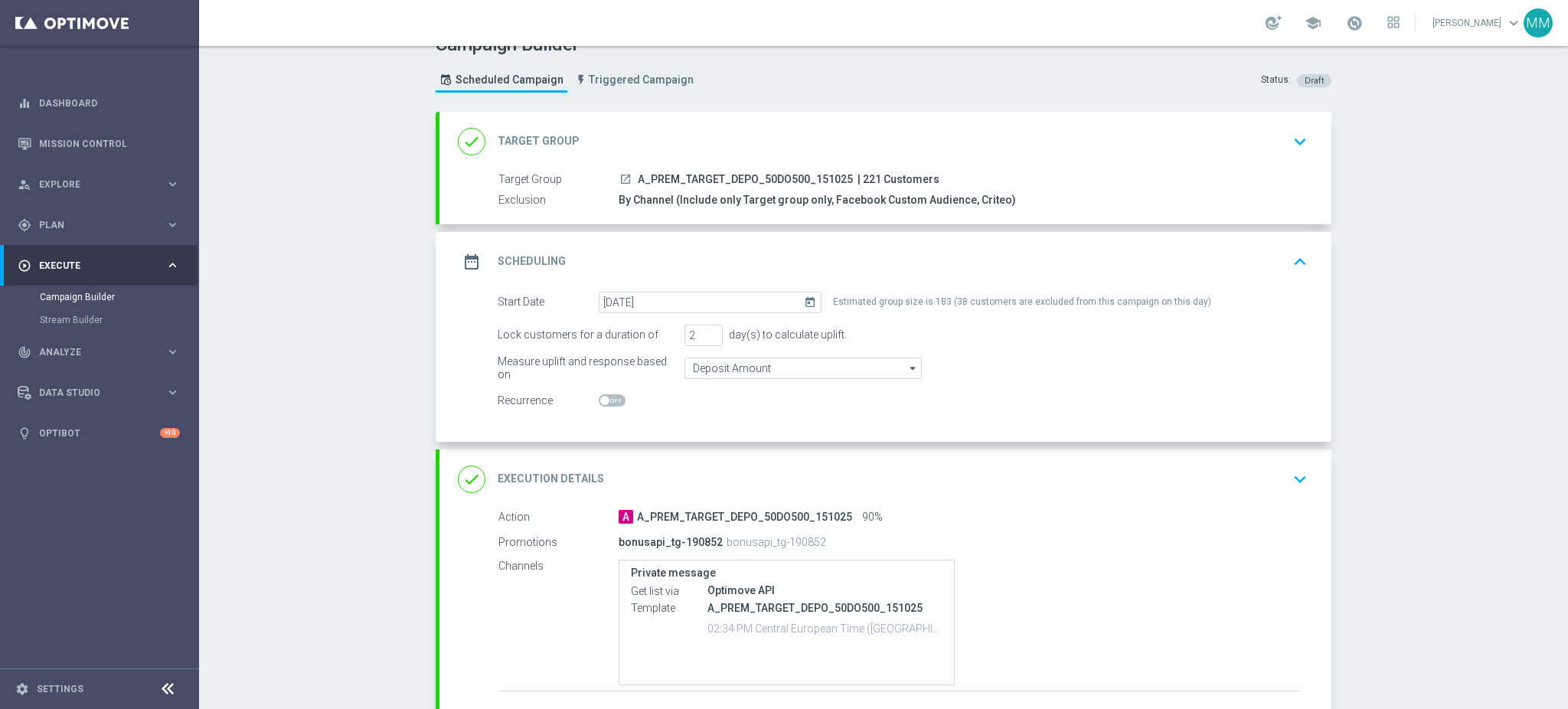
click at [826, 248] on div "date_range Scheduling keyboard_arrow_up" at bounding box center [885, 262] width 855 height 29
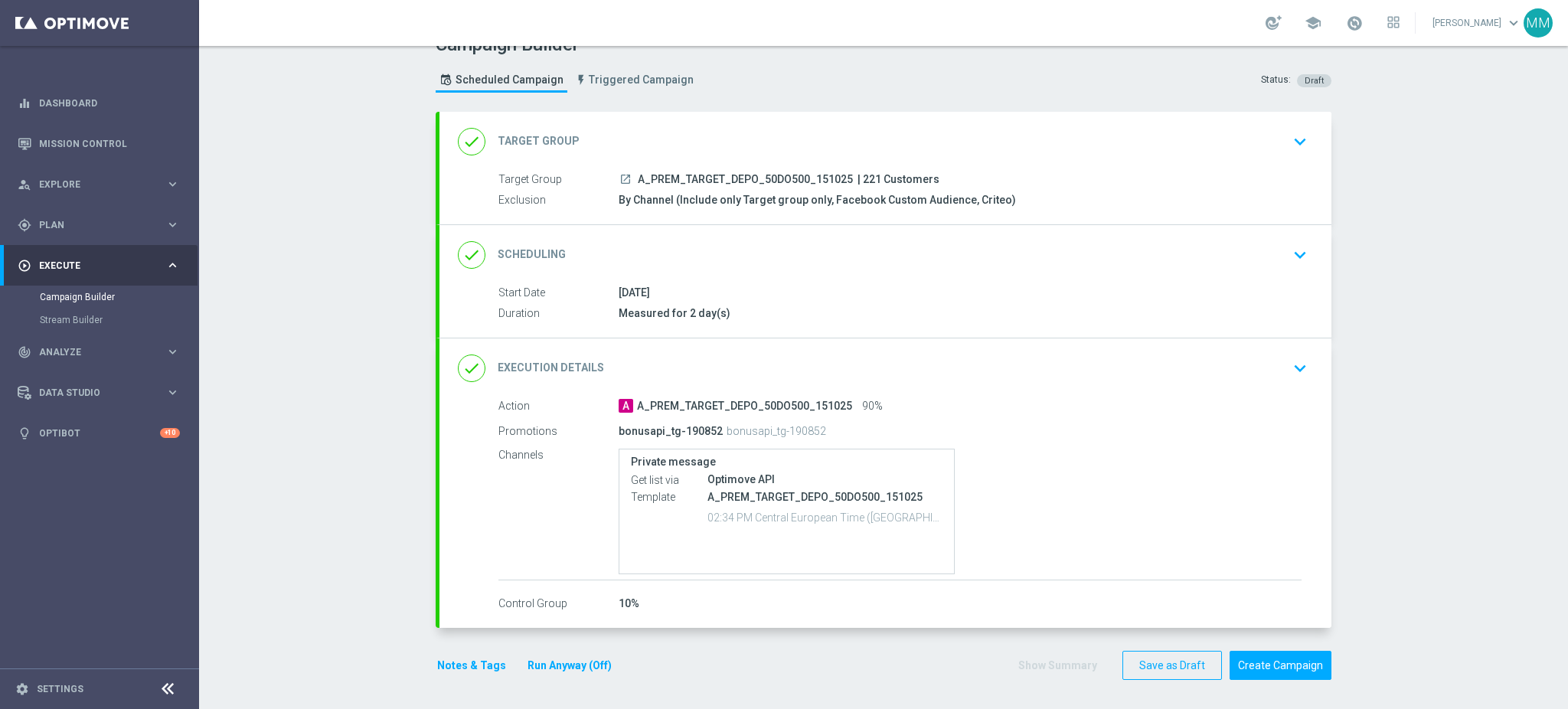
click at [470, 674] on div "Notes & Tags Run Anyway (Off)" at bounding box center [533, 665] width 196 height 30
click at [470, 665] on button "Notes & Tags" at bounding box center [471, 665] width 72 height 19
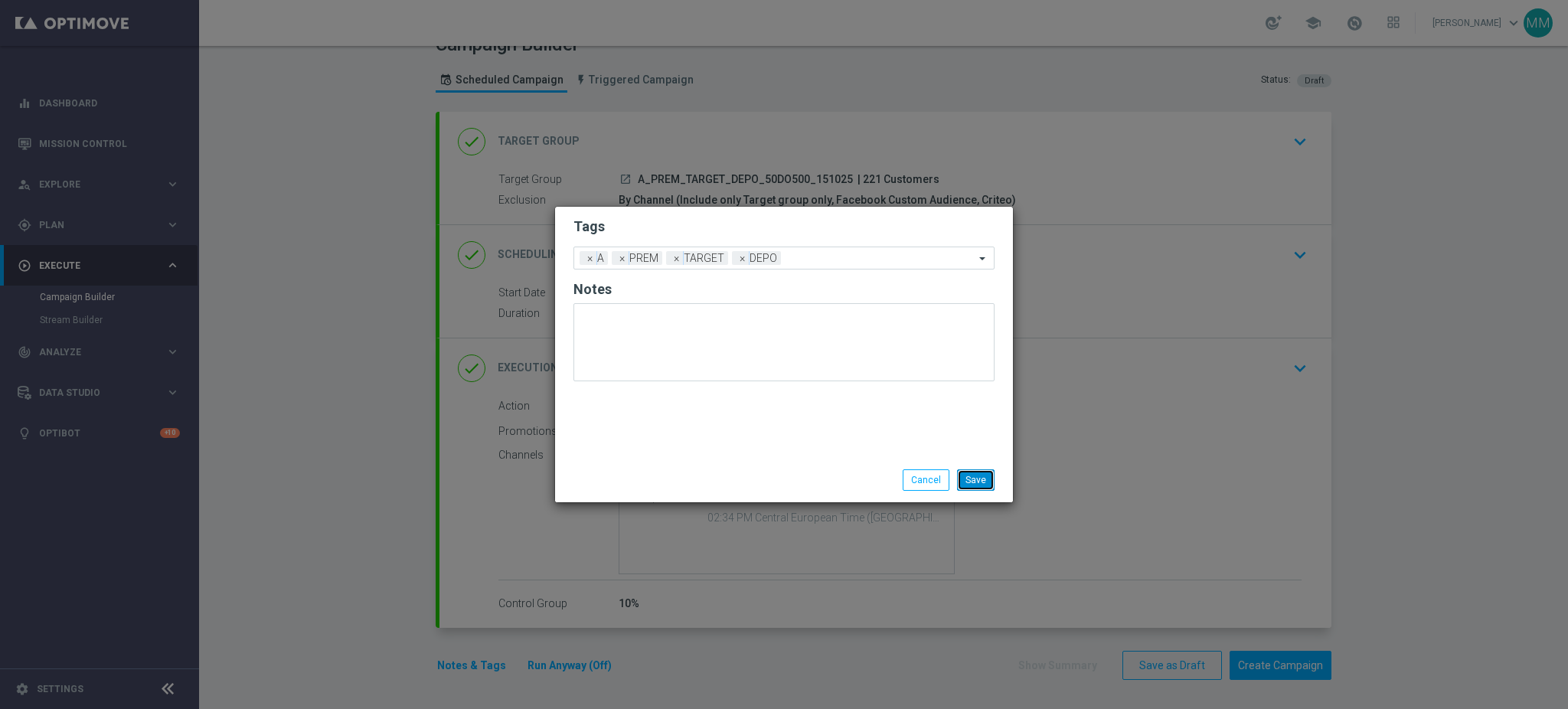
click at [978, 486] on button "Save" at bounding box center [976, 480] width 38 height 22
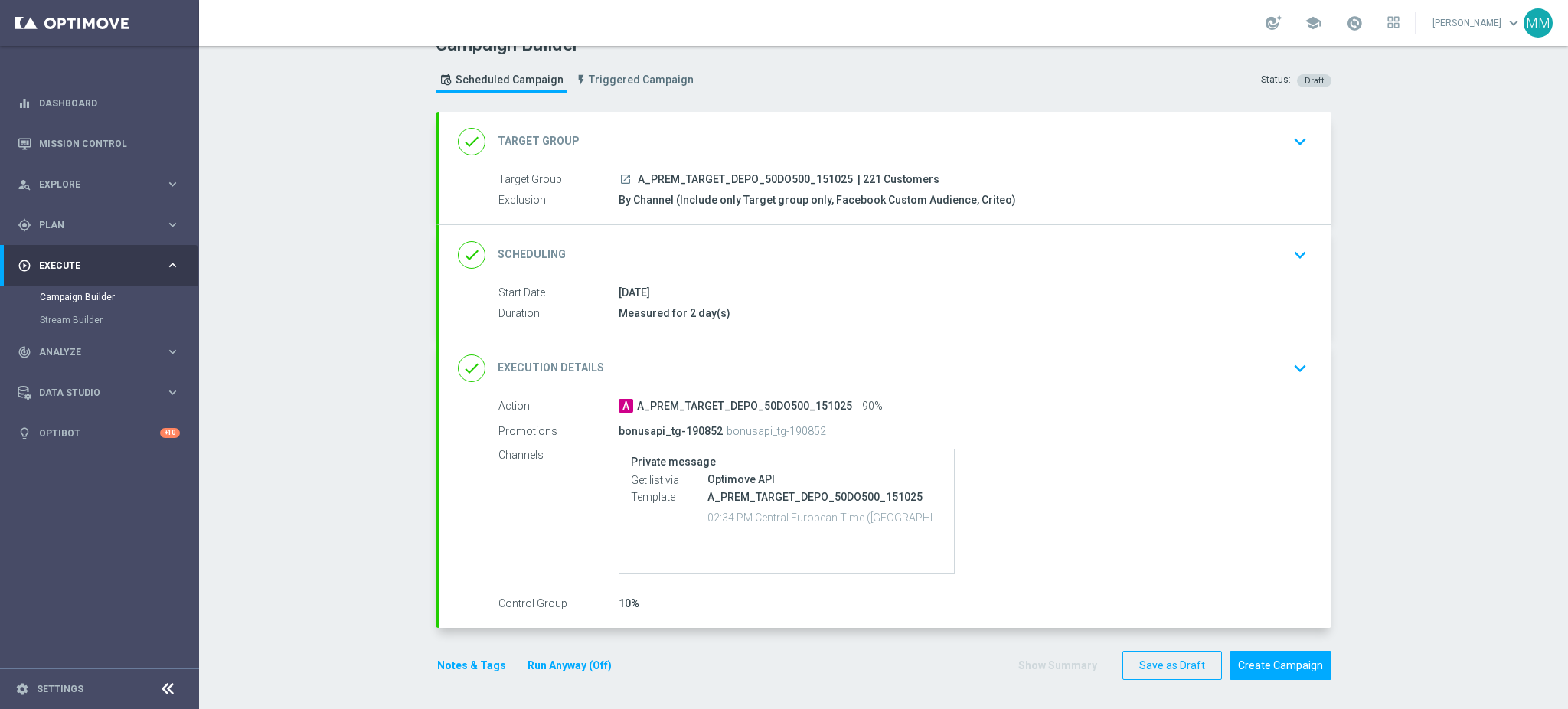
click at [460, 667] on button "Notes & Tags" at bounding box center [471, 665] width 72 height 19
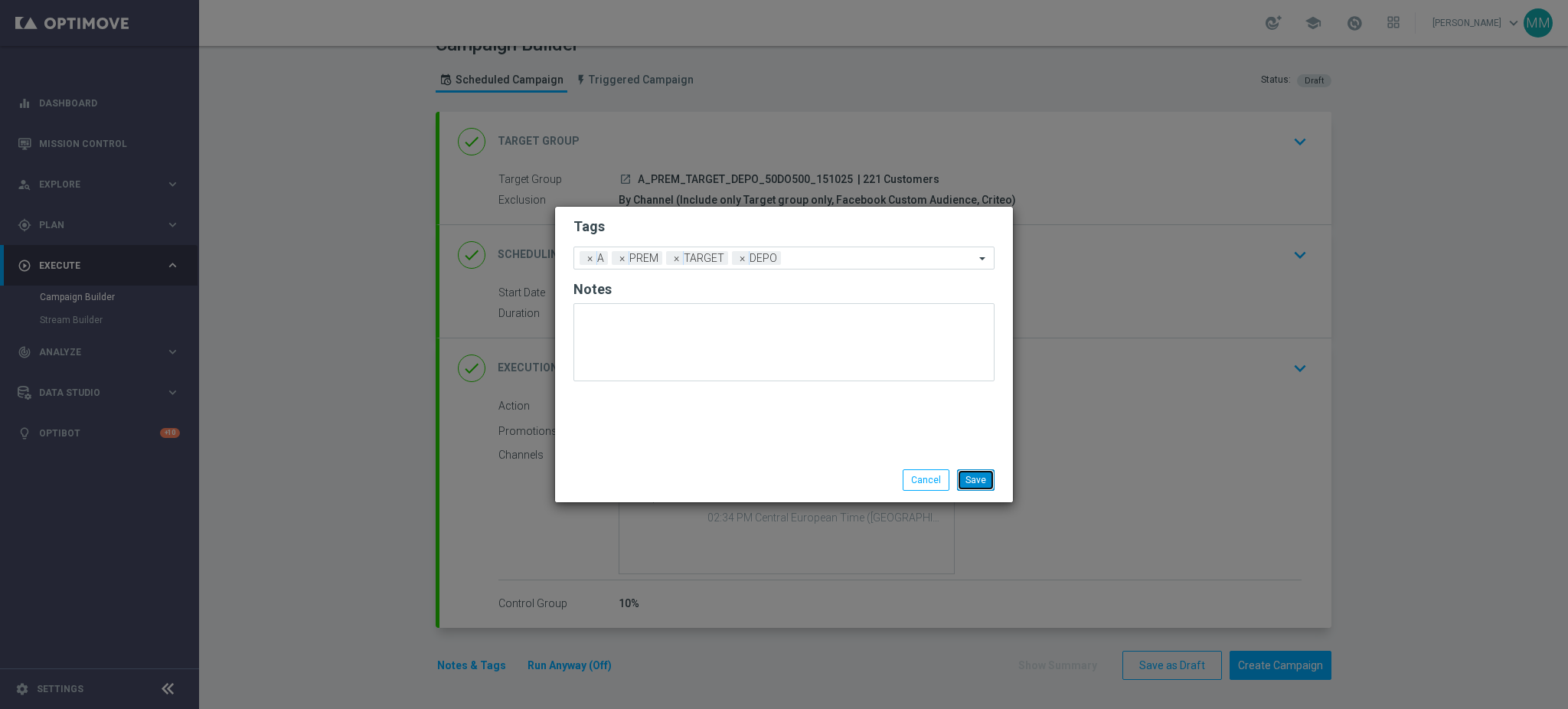
click at [987, 482] on button "Save" at bounding box center [976, 480] width 38 height 22
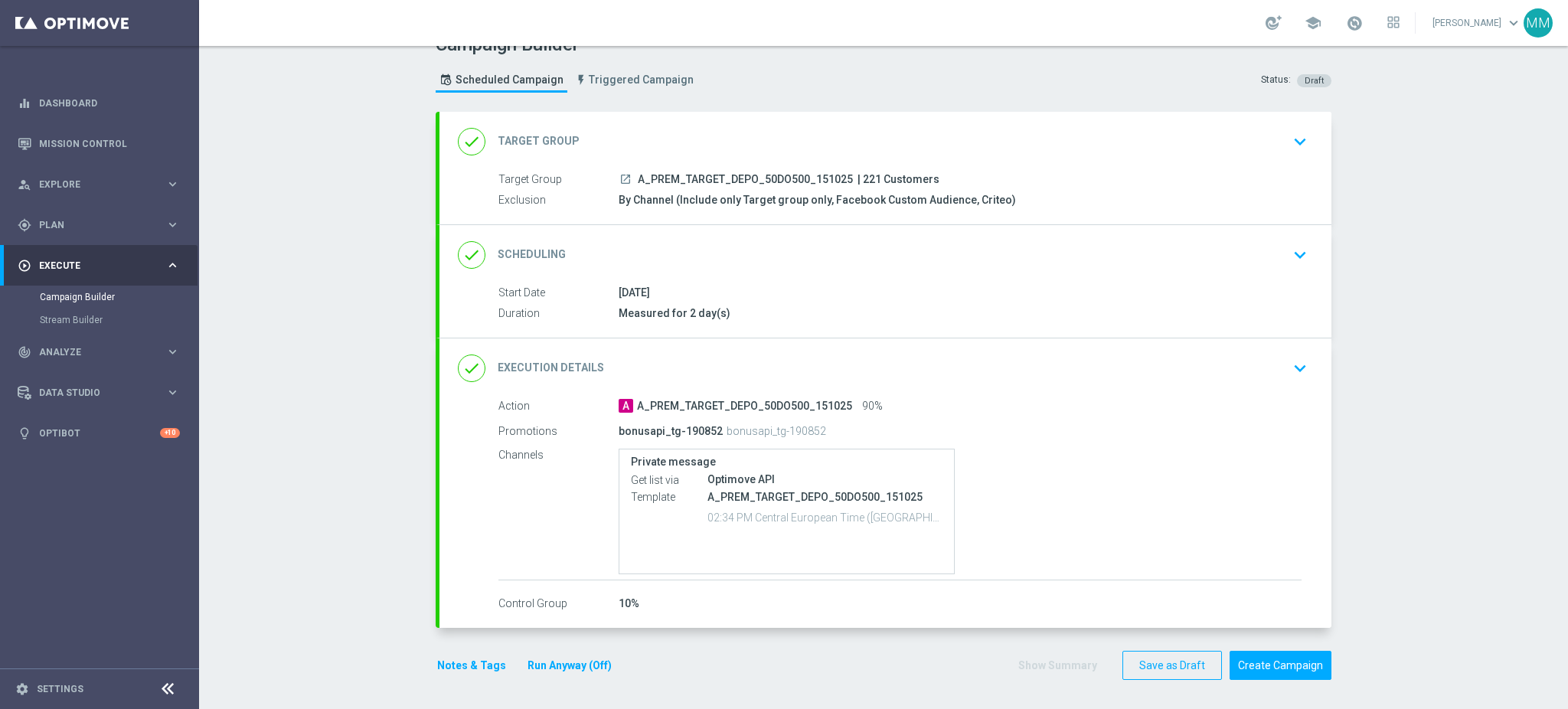
click at [508, 665] on run-anyway-button "Run Anyway (Off)" at bounding box center [570, 665] width 124 height 19
click at [490, 666] on button "Notes & Tags" at bounding box center [471, 665] width 72 height 19
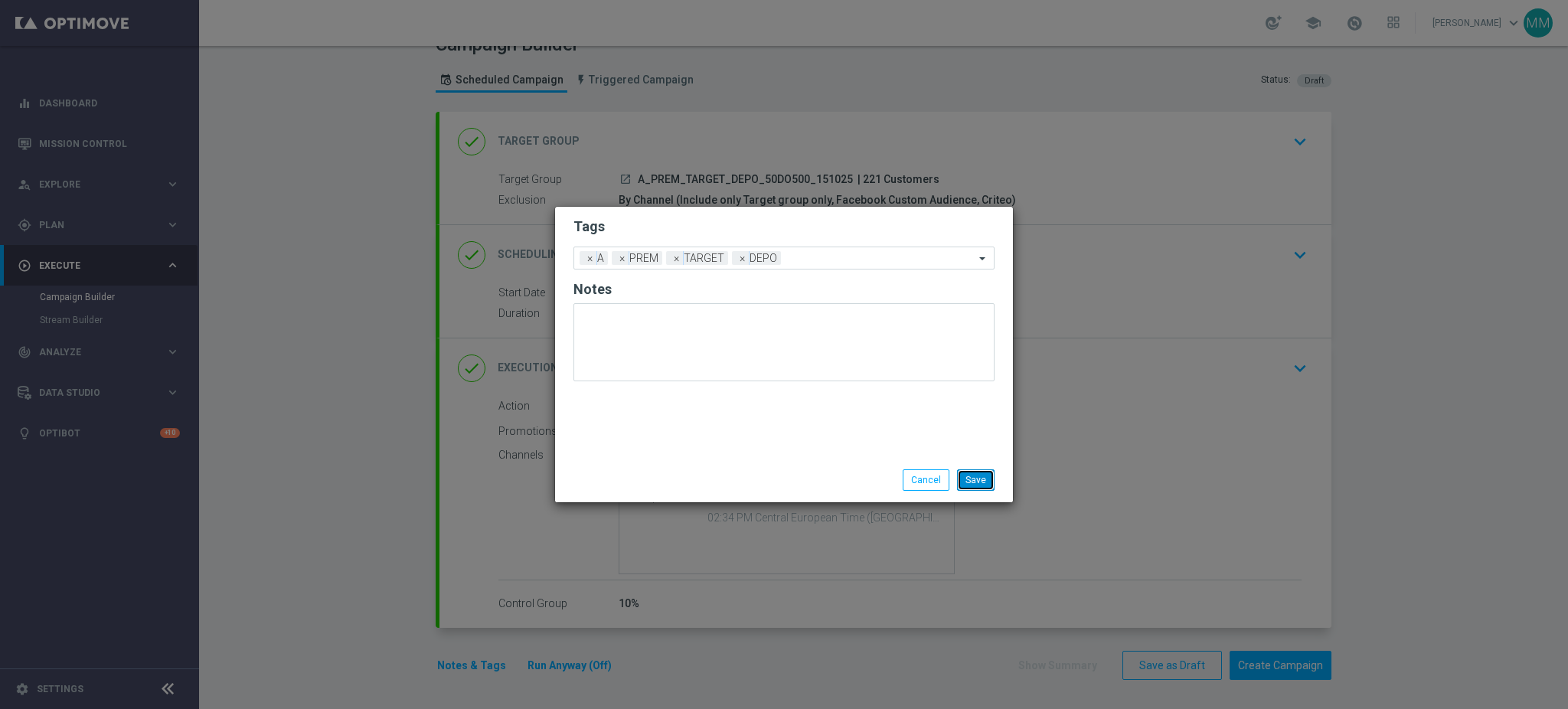
click at [971, 471] on button "Save" at bounding box center [976, 480] width 38 height 22
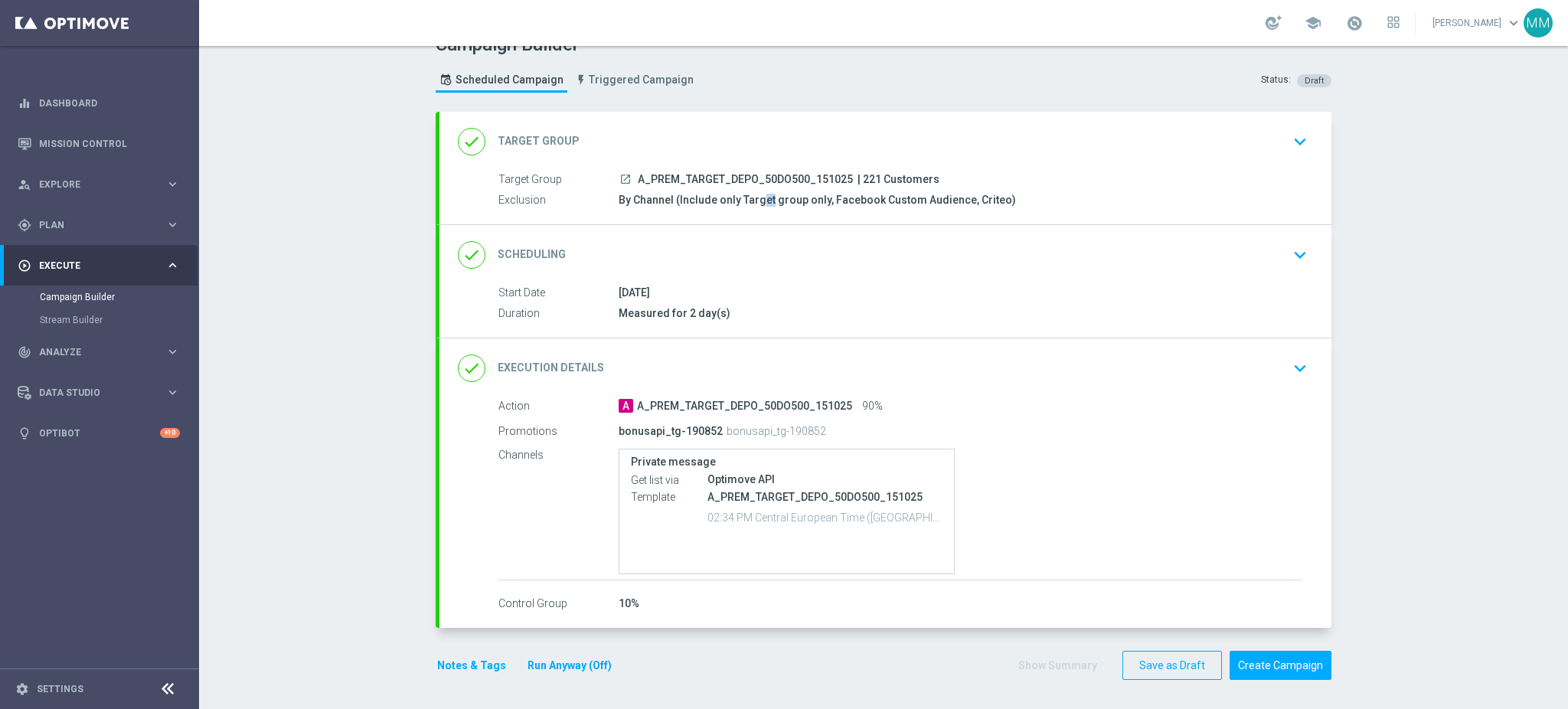
drag, startPoint x: 721, startPoint y: 195, endPoint x: 707, endPoint y: 197, distance: 14.1
click at [707, 197] on div "By Channel (Include only Target group only, Facebook Custom Audience, Criteo)" at bounding box center [959, 199] width 683 height 15
click at [713, 200] on div "By Channel (Include only Target group only, Facebook Custom Audience, Criteo)" at bounding box center [959, 199] width 683 height 15
click at [639, 148] on div "done Target Group keyboard_arrow_down" at bounding box center [885, 142] width 855 height 29
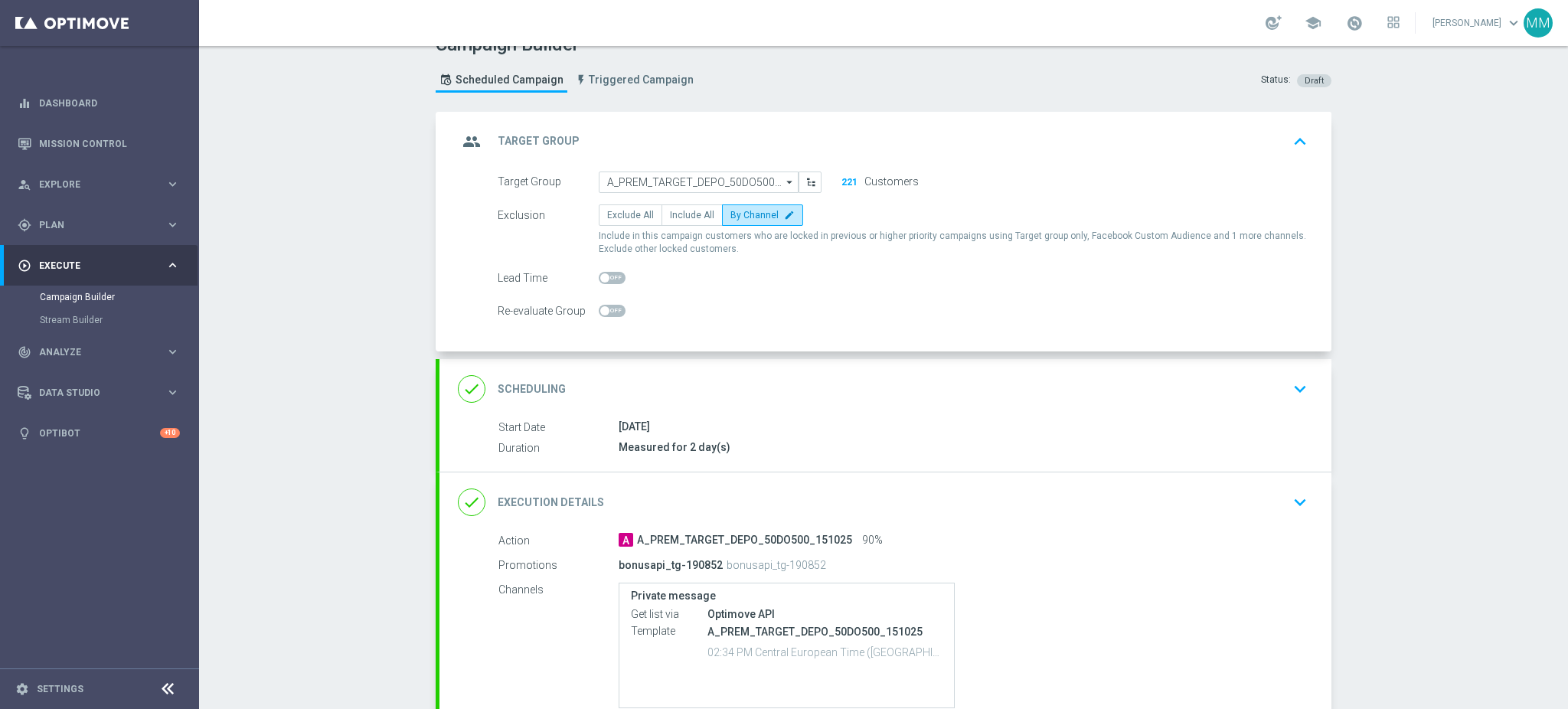
click at [723, 369] on div "done Scheduling keyboard_arrow_down" at bounding box center [886, 389] width 892 height 60
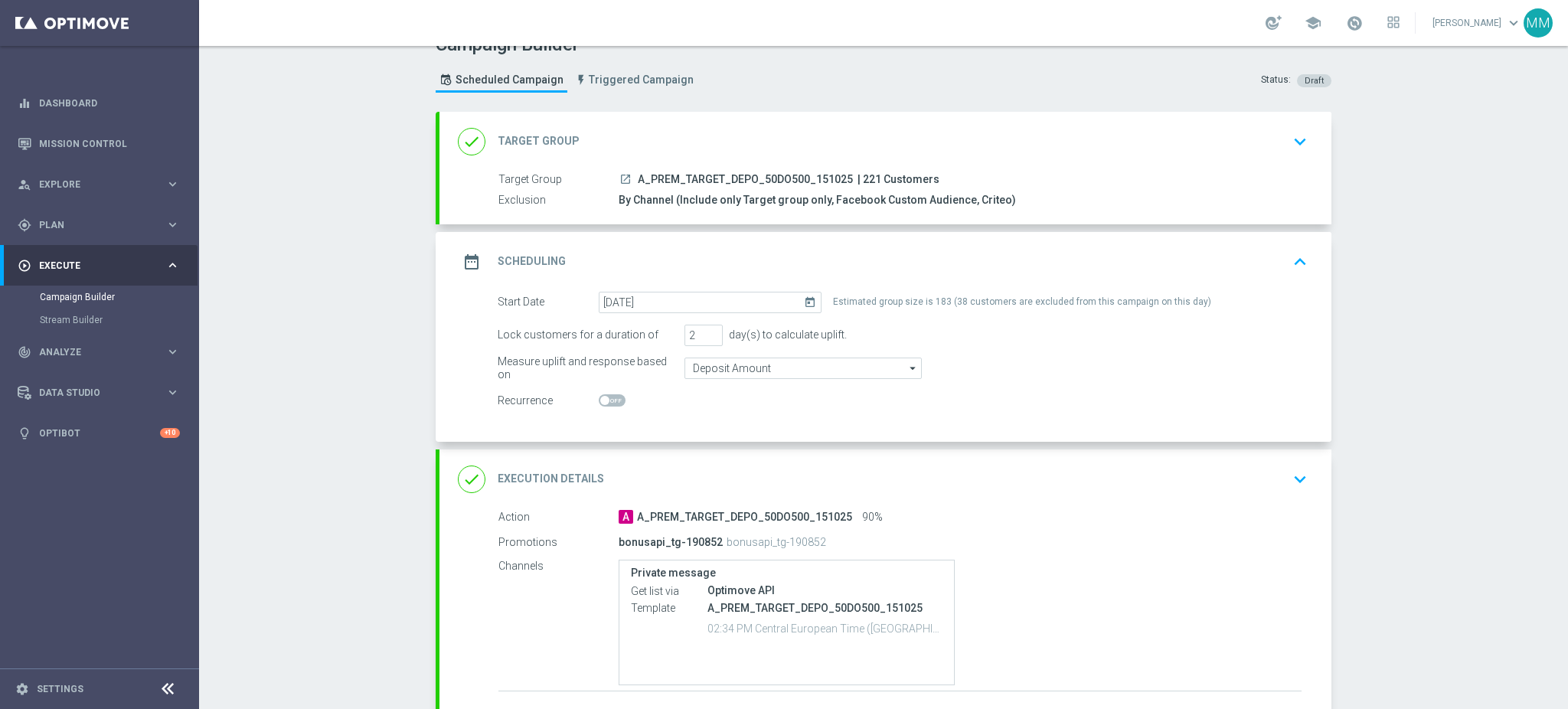
click at [872, 257] on div "date_range Scheduling keyboard_arrow_up" at bounding box center [885, 262] width 855 height 29
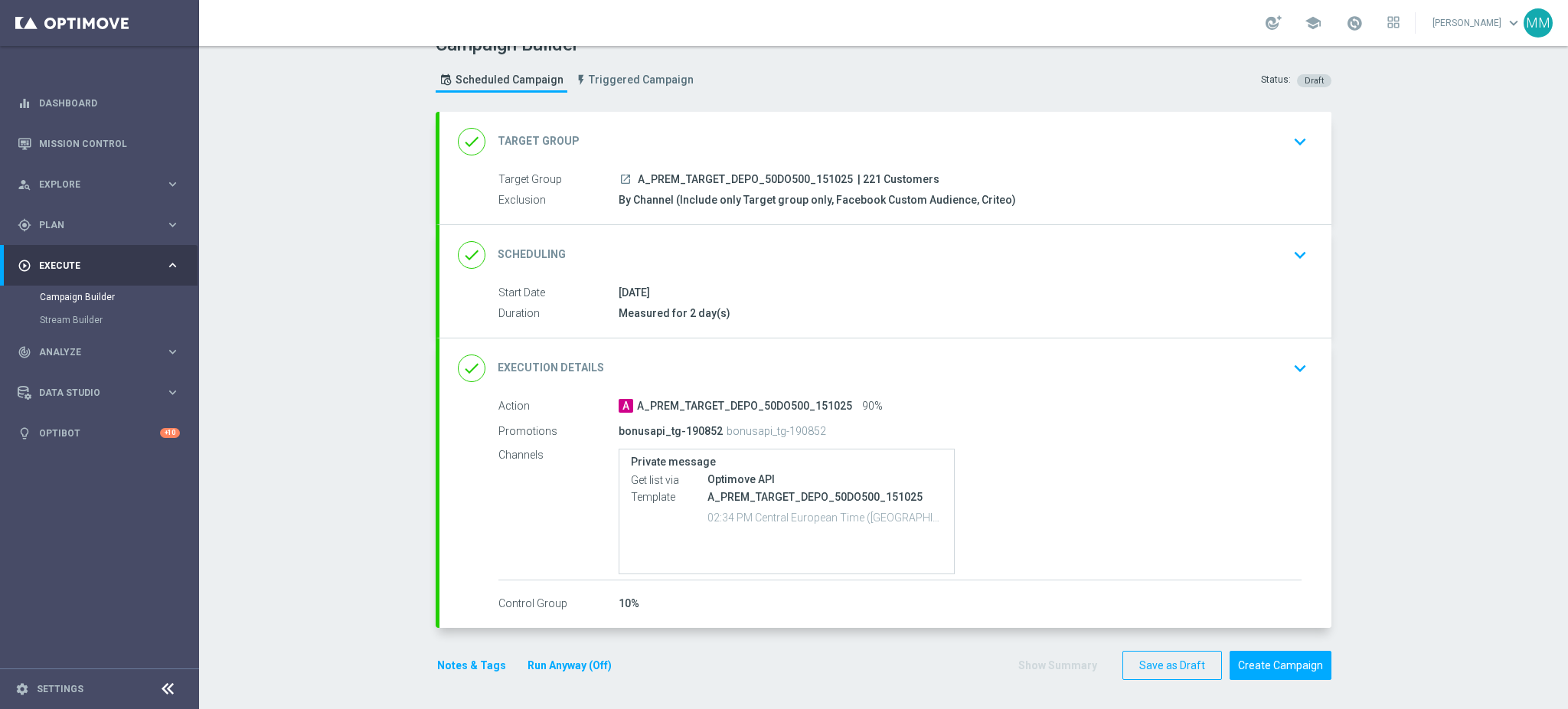
click at [466, 667] on button "Notes & Tags" at bounding box center [471, 665] width 72 height 19
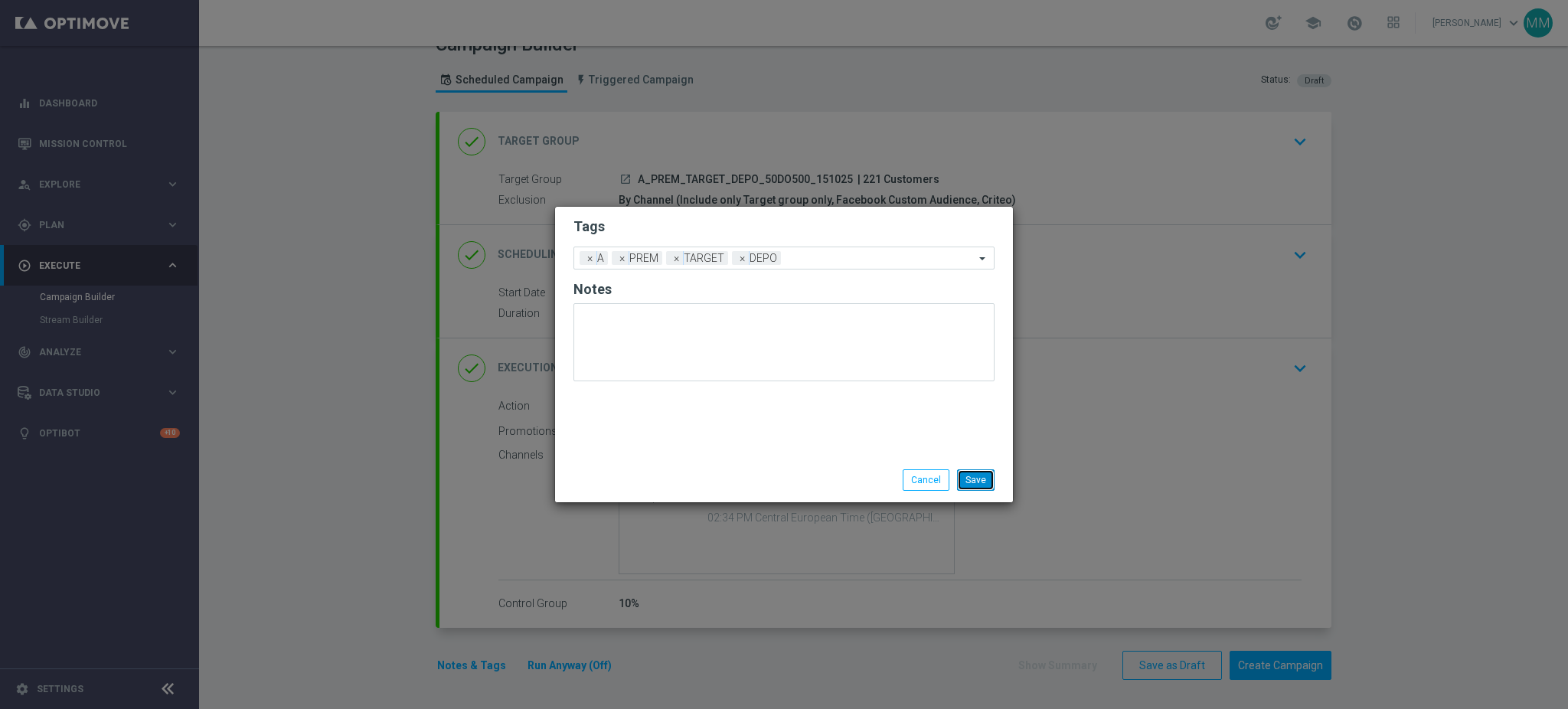
click at [988, 481] on button "Save" at bounding box center [976, 480] width 38 height 22
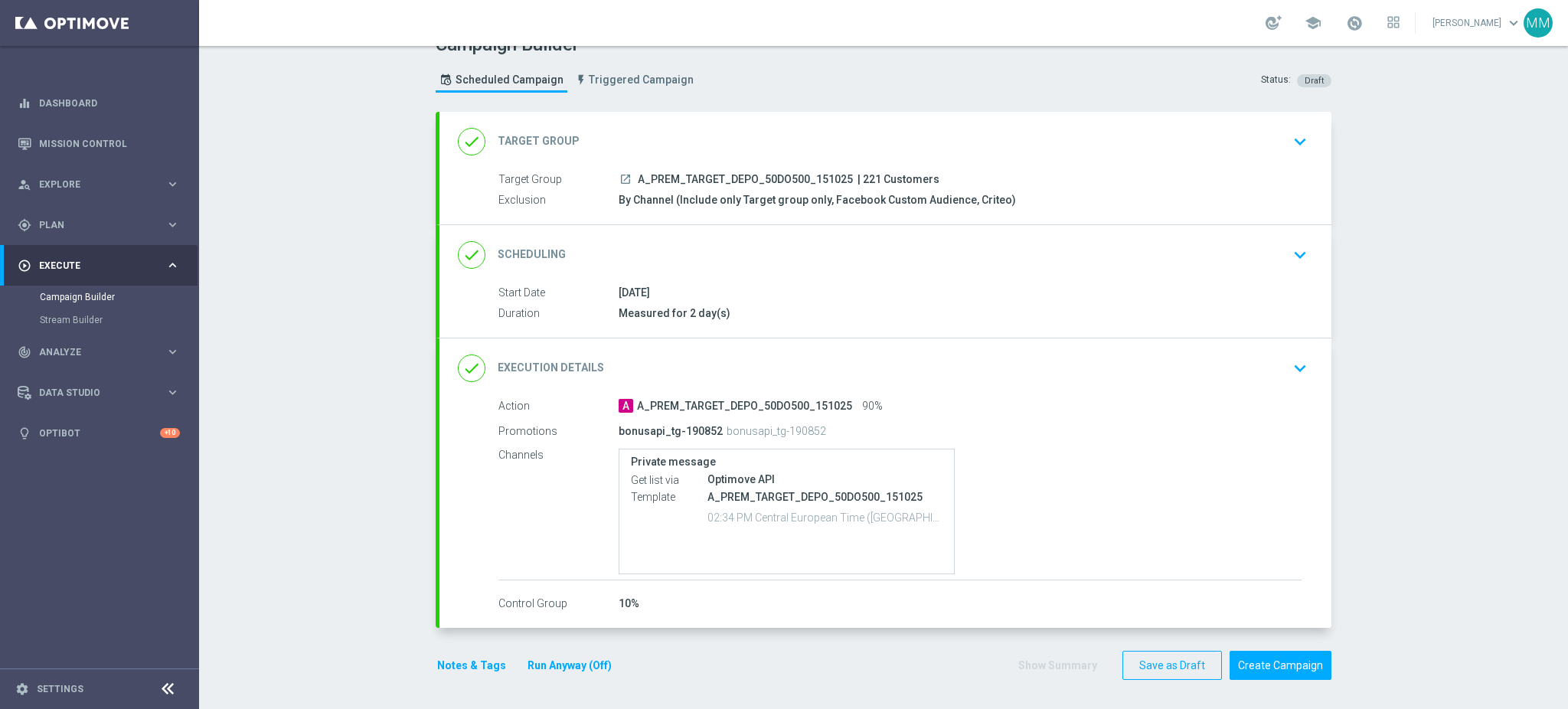
click at [818, 488] on div "A_PREM_TARGET_DEPO_50DO500_151025 02:34 PM Central European Time ([GEOGRAPHIC_D…" at bounding box center [825, 508] width 235 height 39
click at [464, 658] on button "Notes & Tags" at bounding box center [471, 665] width 72 height 19
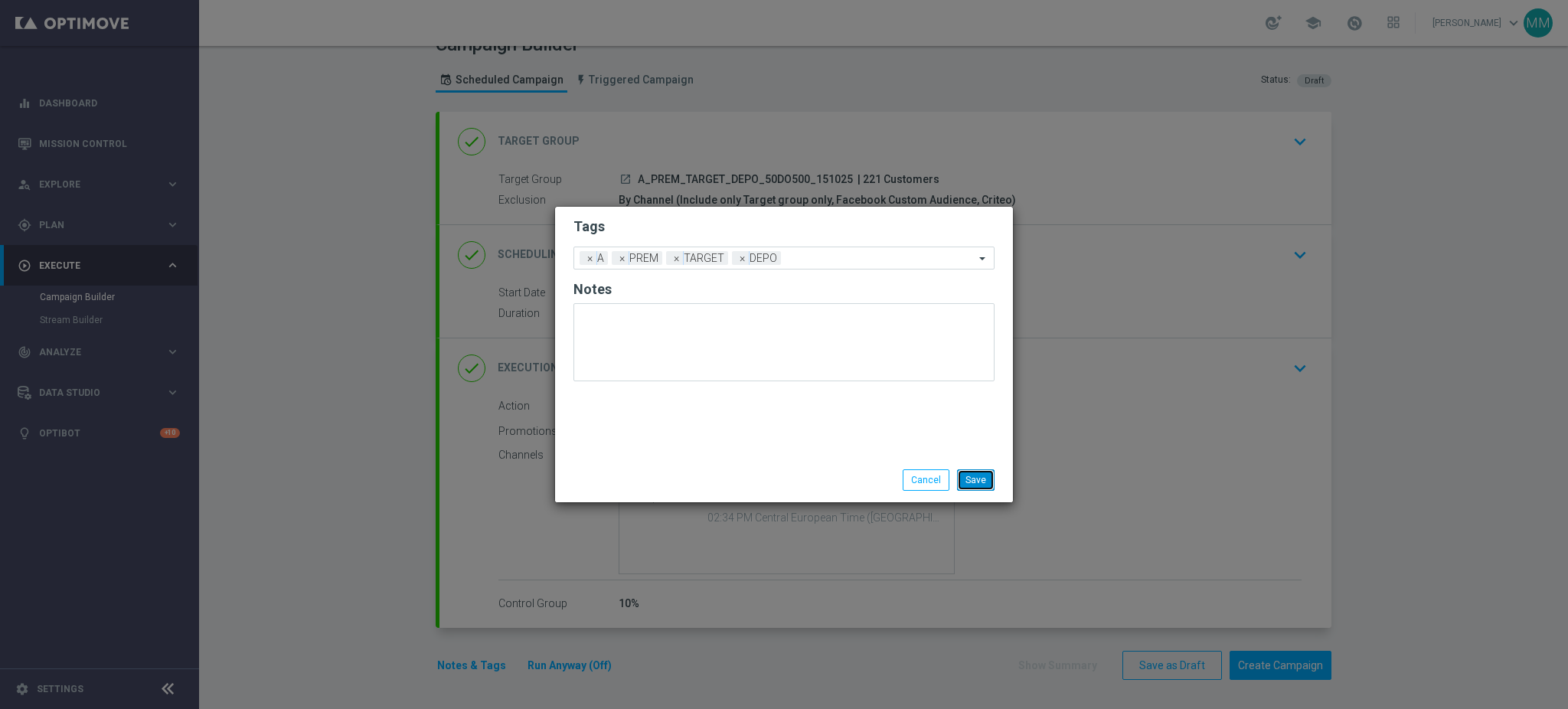
click at [972, 470] on button "Save" at bounding box center [976, 480] width 38 height 22
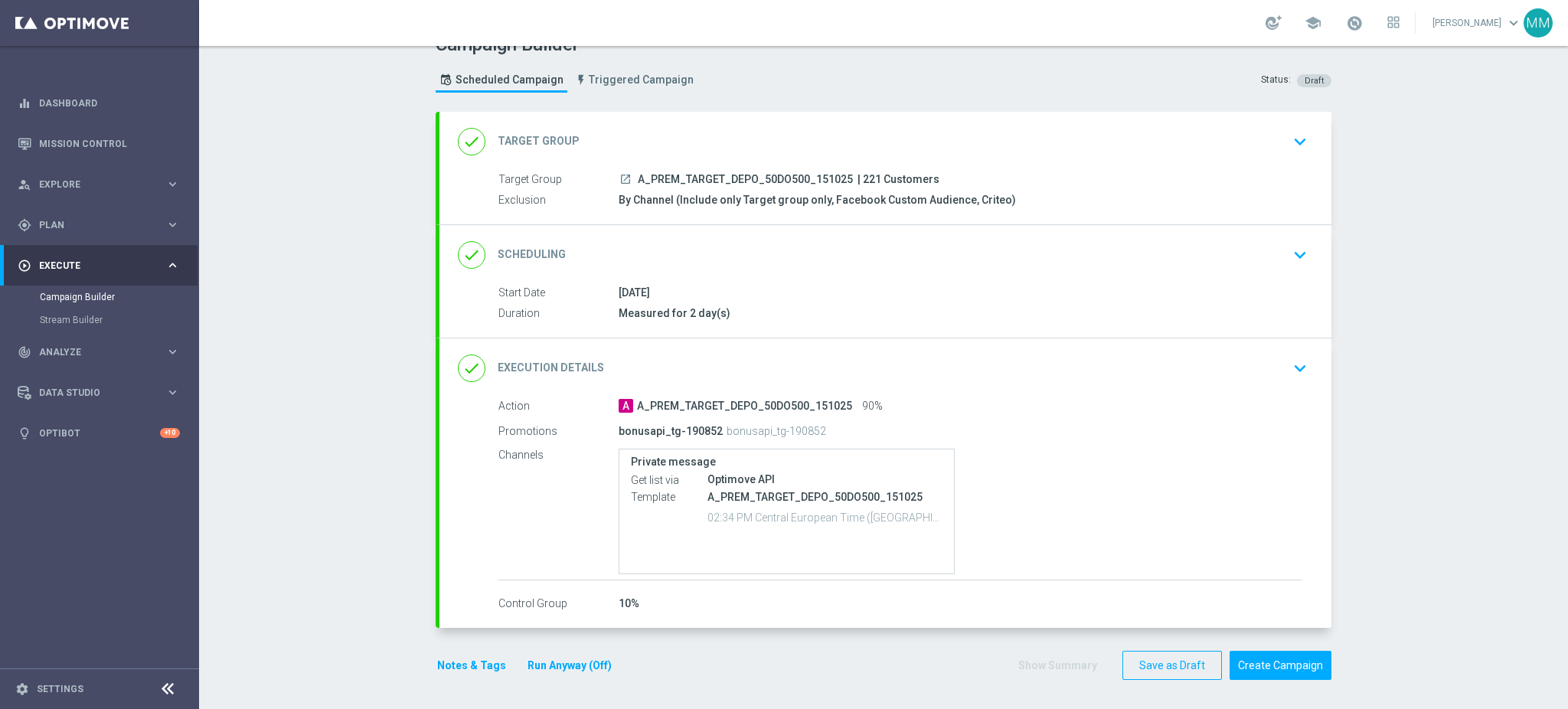
click at [472, 660] on button "Notes & Tags" at bounding box center [471, 665] width 72 height 19
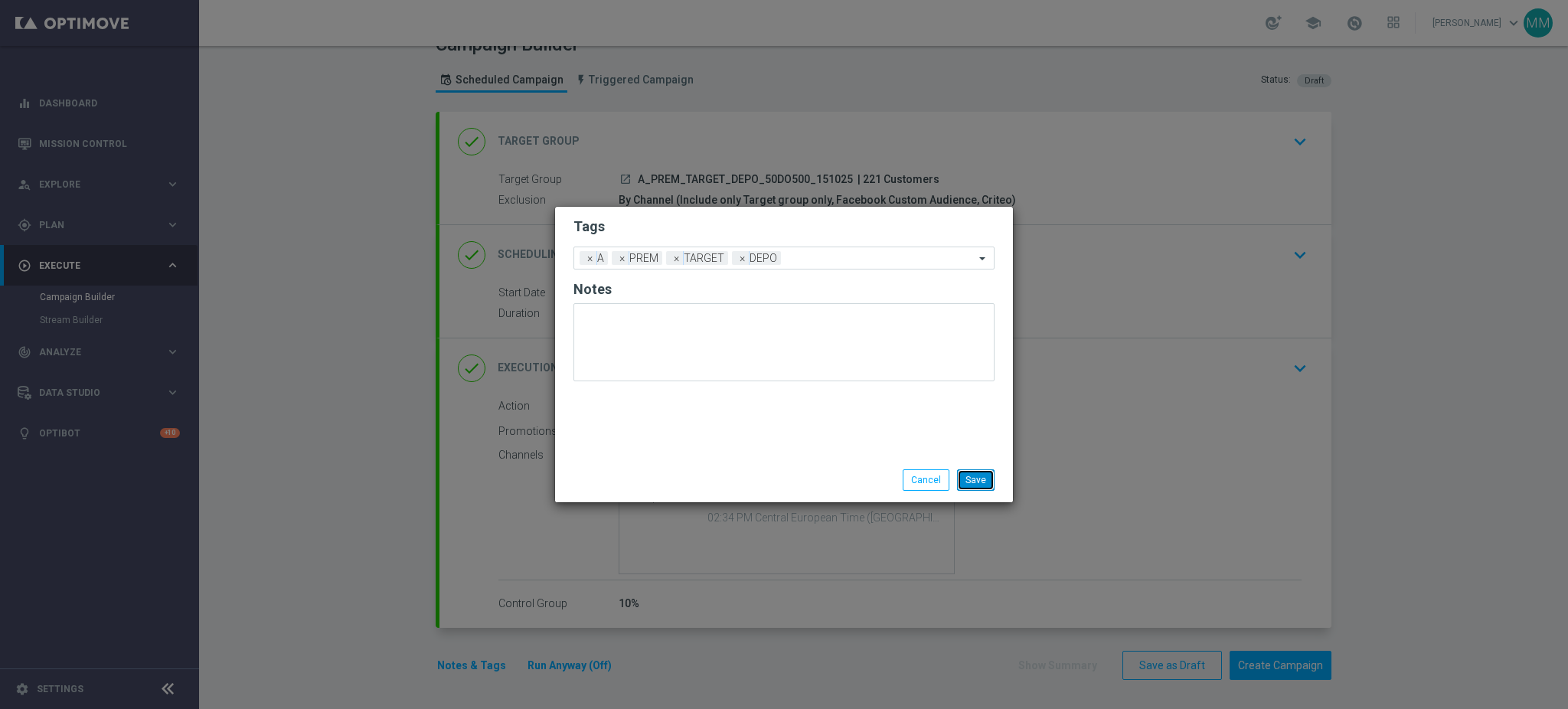
click at [959, 472] on button "Save" at bounding box center [976, 480] width 38 height 22
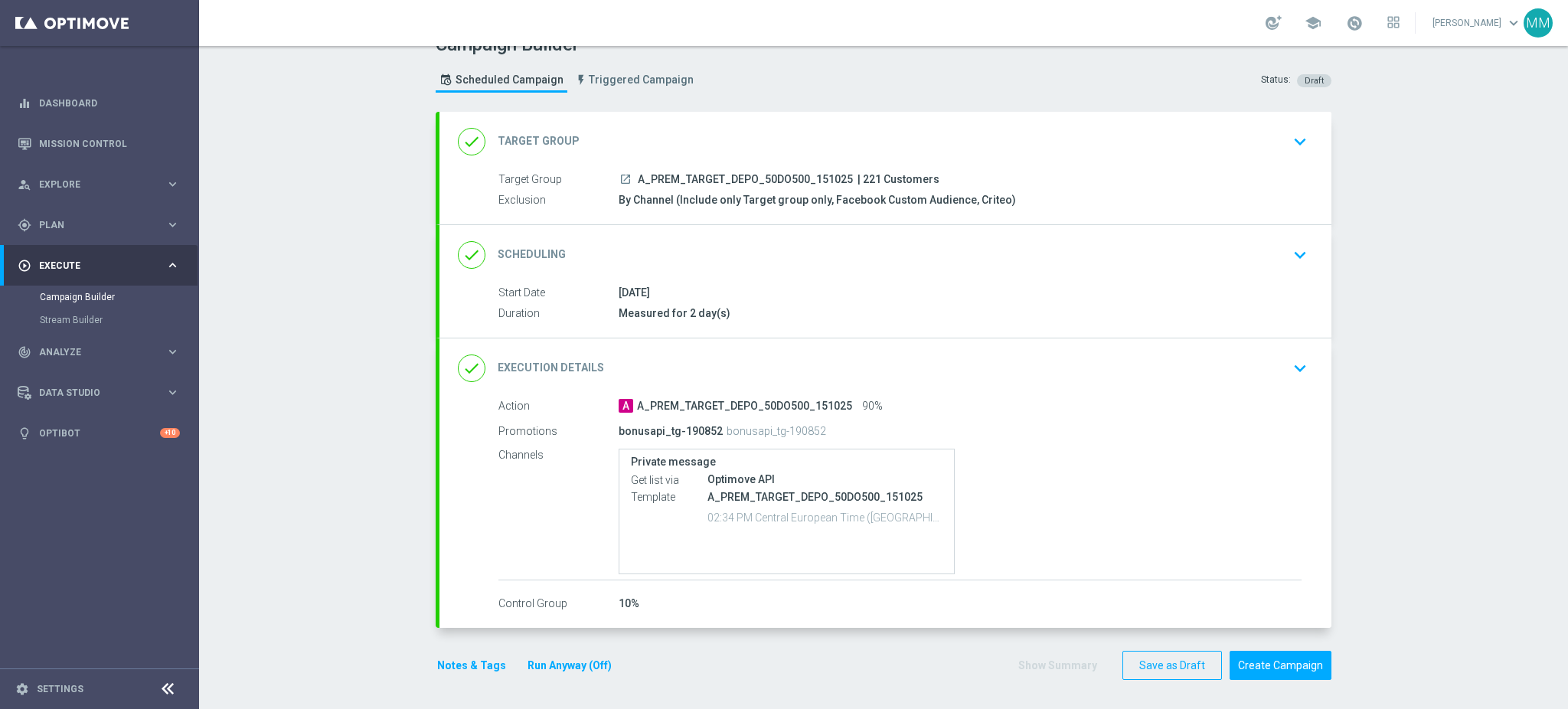
click at [472, 661] on button "Notes & Tags" at bounding box center [471, 665] width 72 height 19
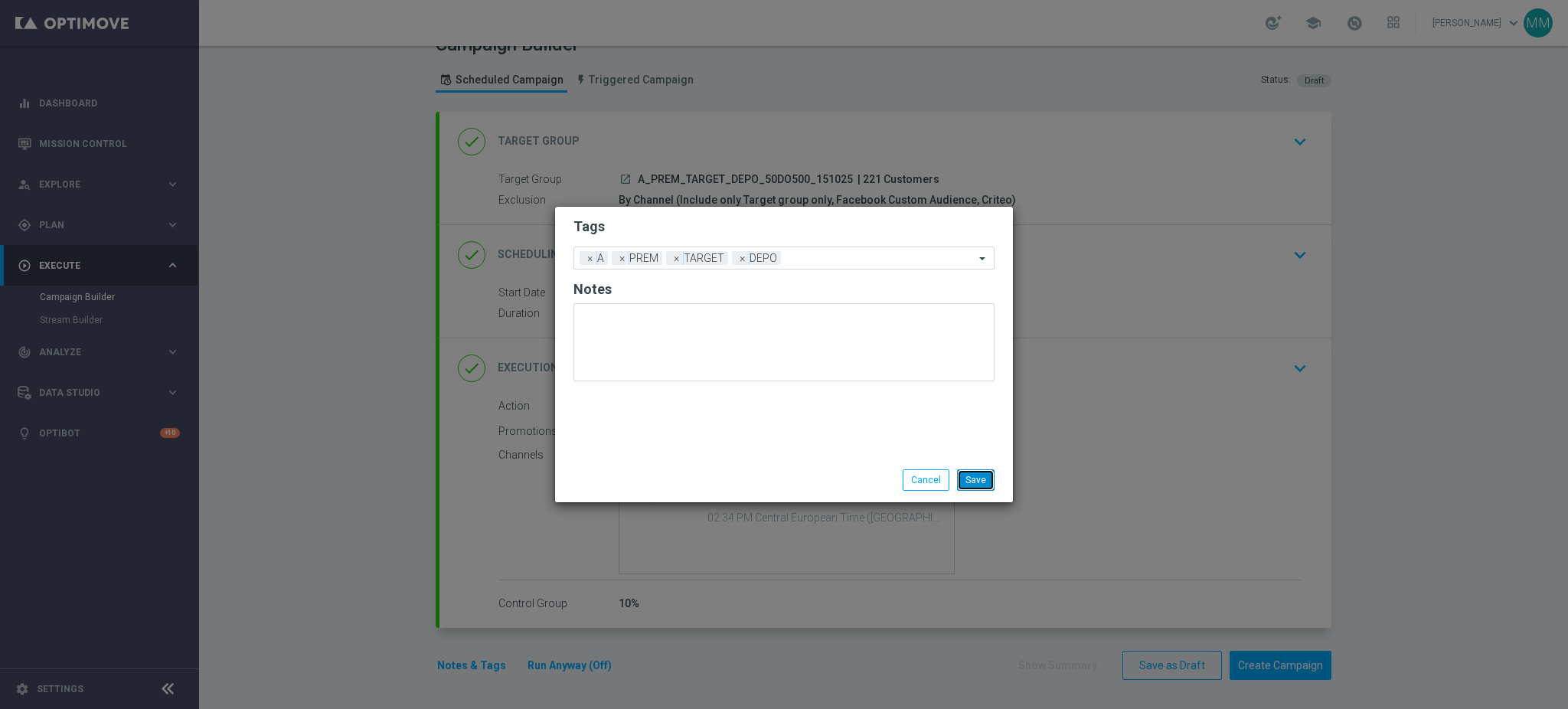
click at [982, 484] on button "Save" at bounding box center [976, 480] width 38 height 22
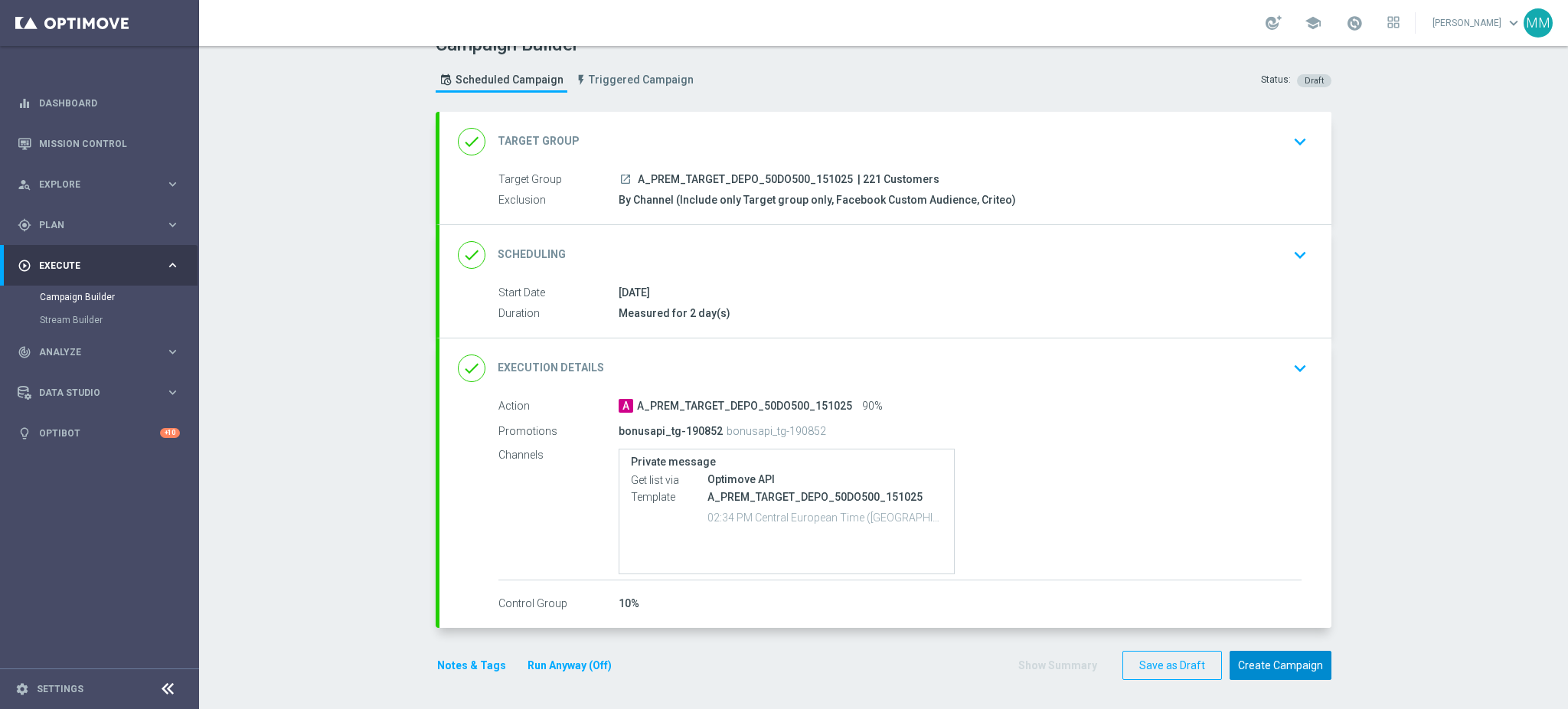
click at [1243, 669] on button "Create Campaign" at bounding box center [1280, 665] width 101 height 30
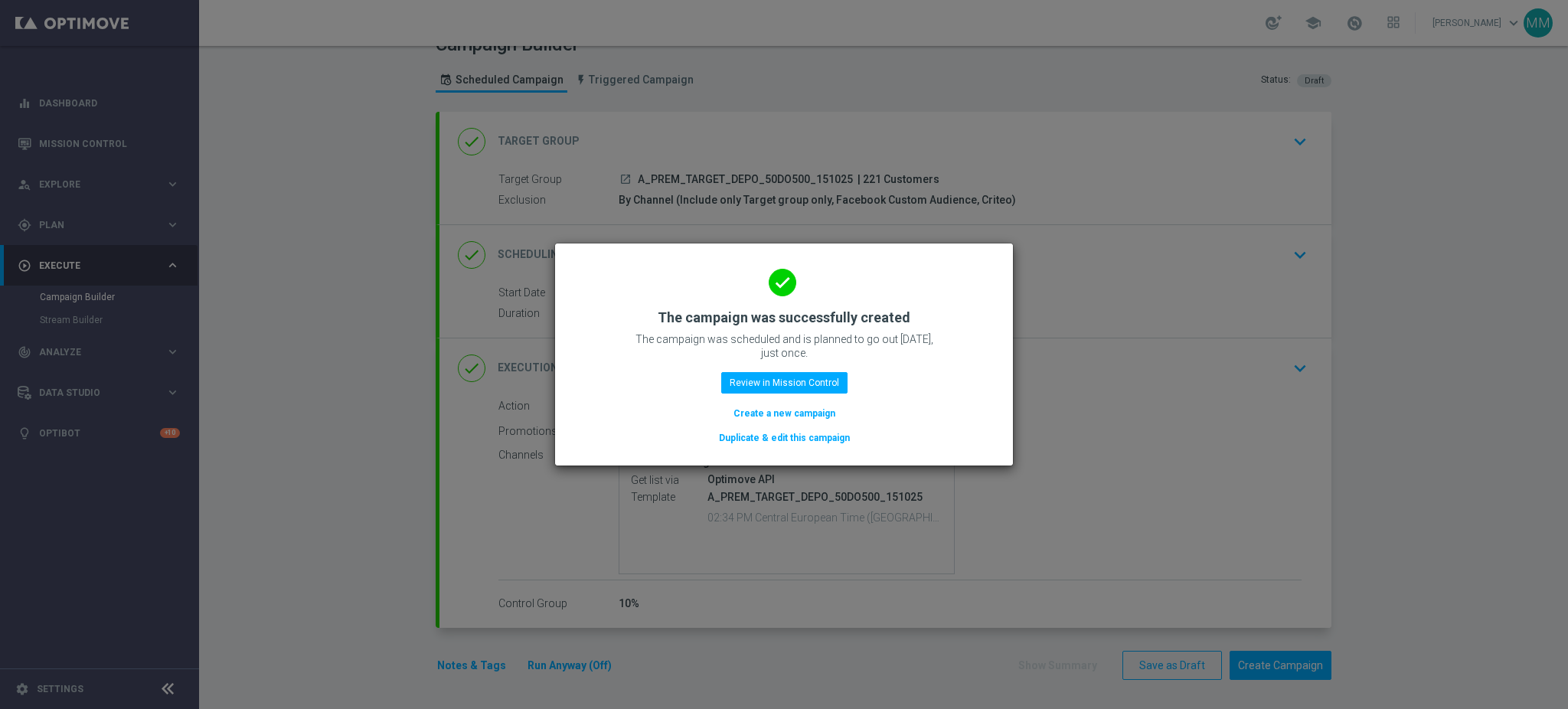
click at [801, 409] on button "Create a new campaign" at bounding box center [784, 413] width 105 height 17
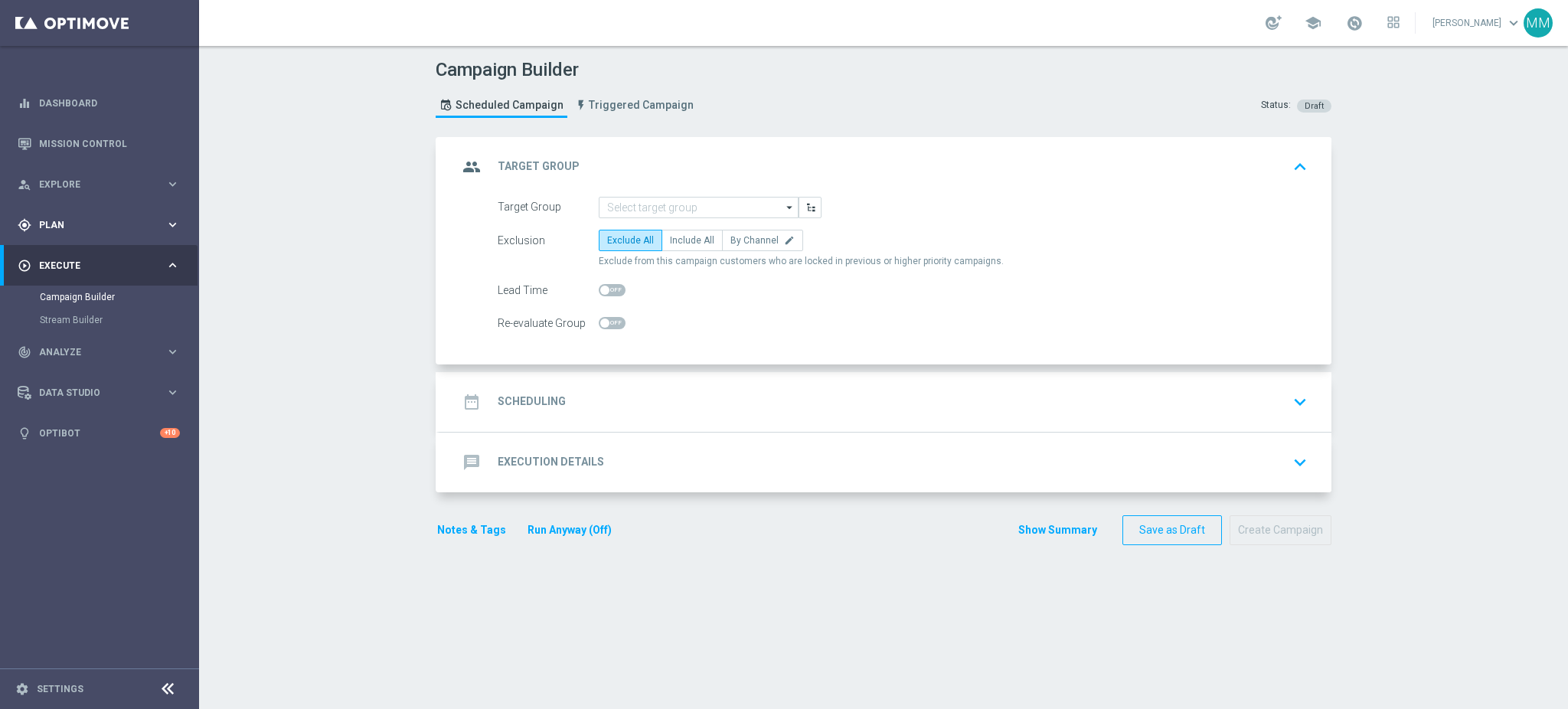
scroll to position [0, 0]
click at [615, 210] on input at bounding box center [698, 207] width 200 height 22
paste input "A_PEXTRA_TARGET_DEPO_50DO1000_151025"
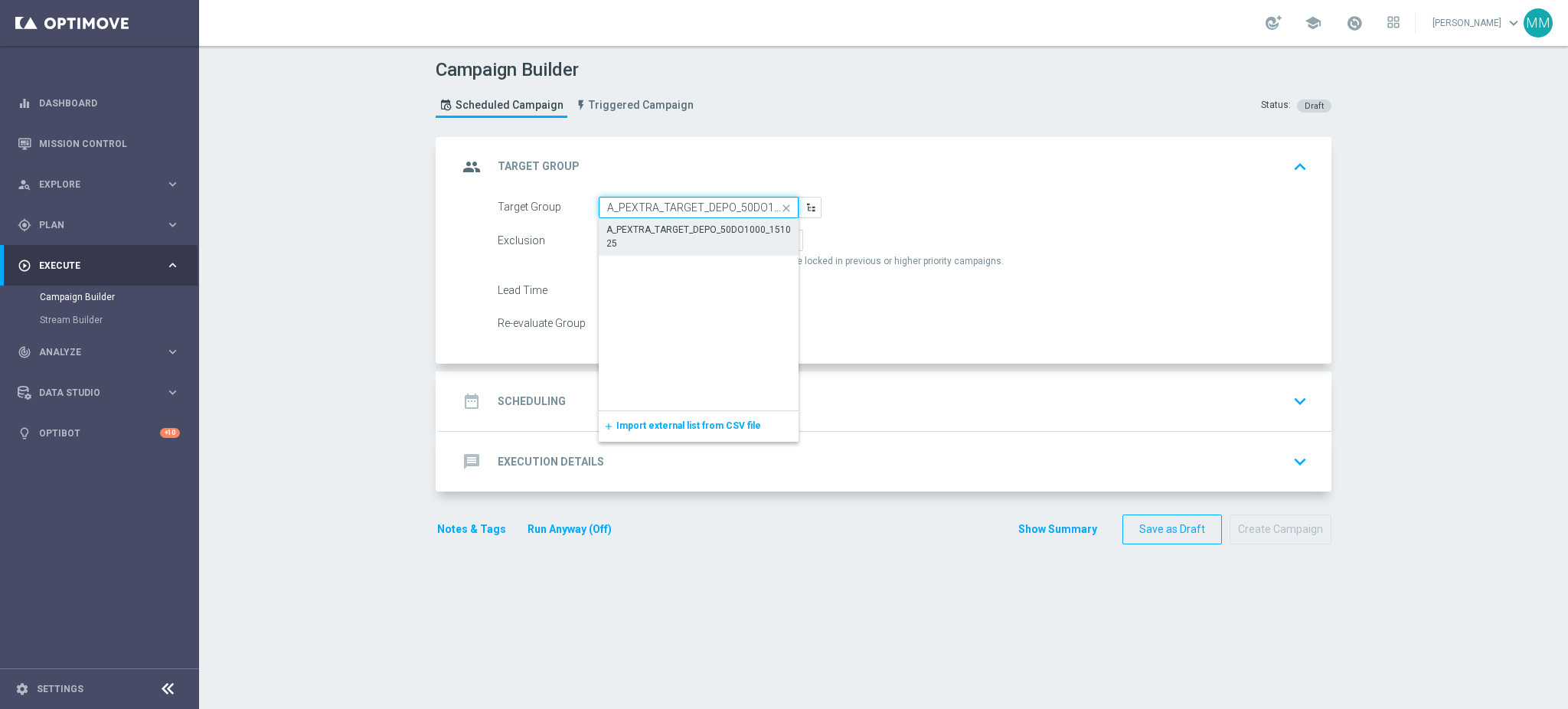
scroll to position [0, 45]
click at [651, 239] on div "A_PEXTRA_TARGET_DEPO_50DO1000_151025" at bounding box center [699, 237] width 184 height 28
type input "A_PEXTRA_TARGET_DEPO_50DO1000_151025"
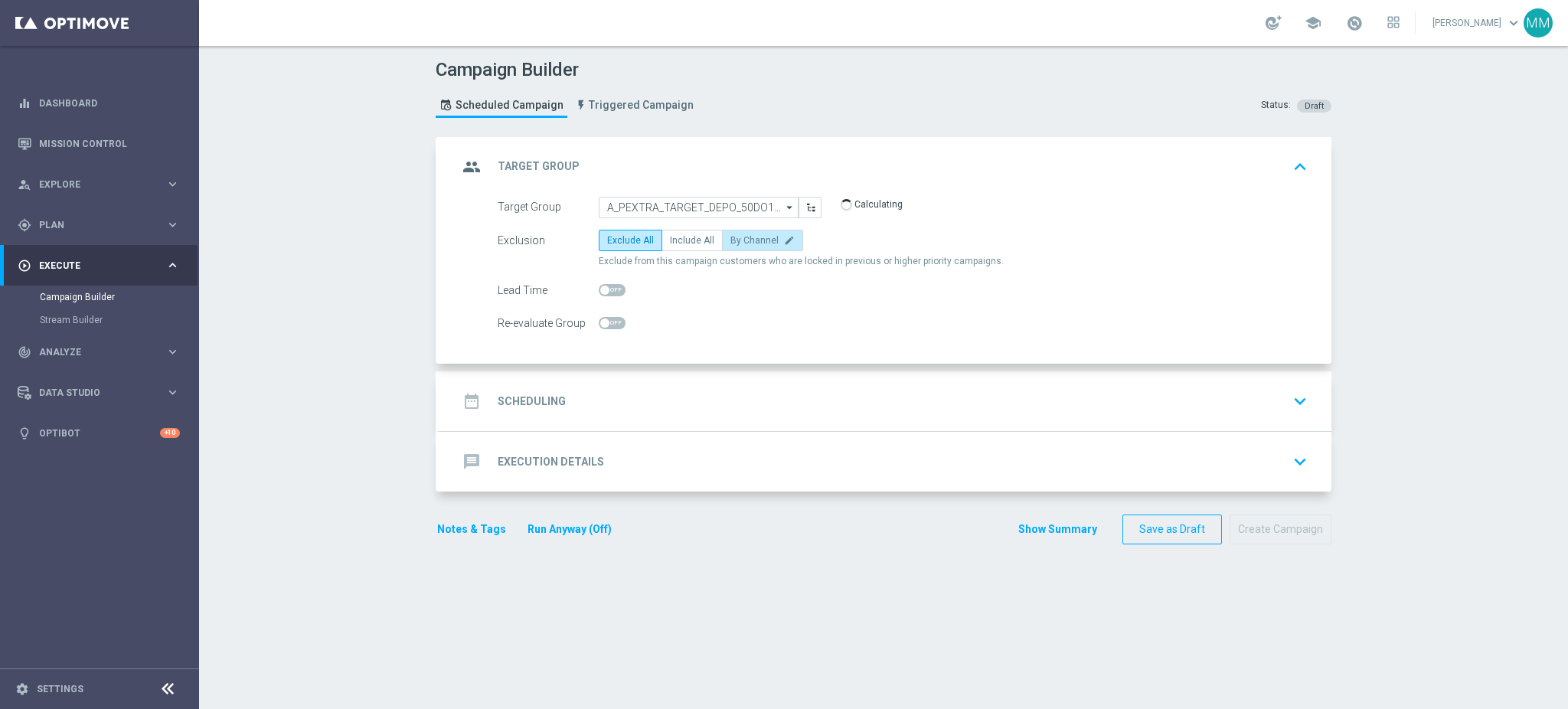
click at [732, 239] on span "By Channel" at bounding box center [755, 241] width 48 height 11
click at [732, 239] on input "By Channel edit" at bounding box center [735, 242] width 10 height 10
radio input "true"
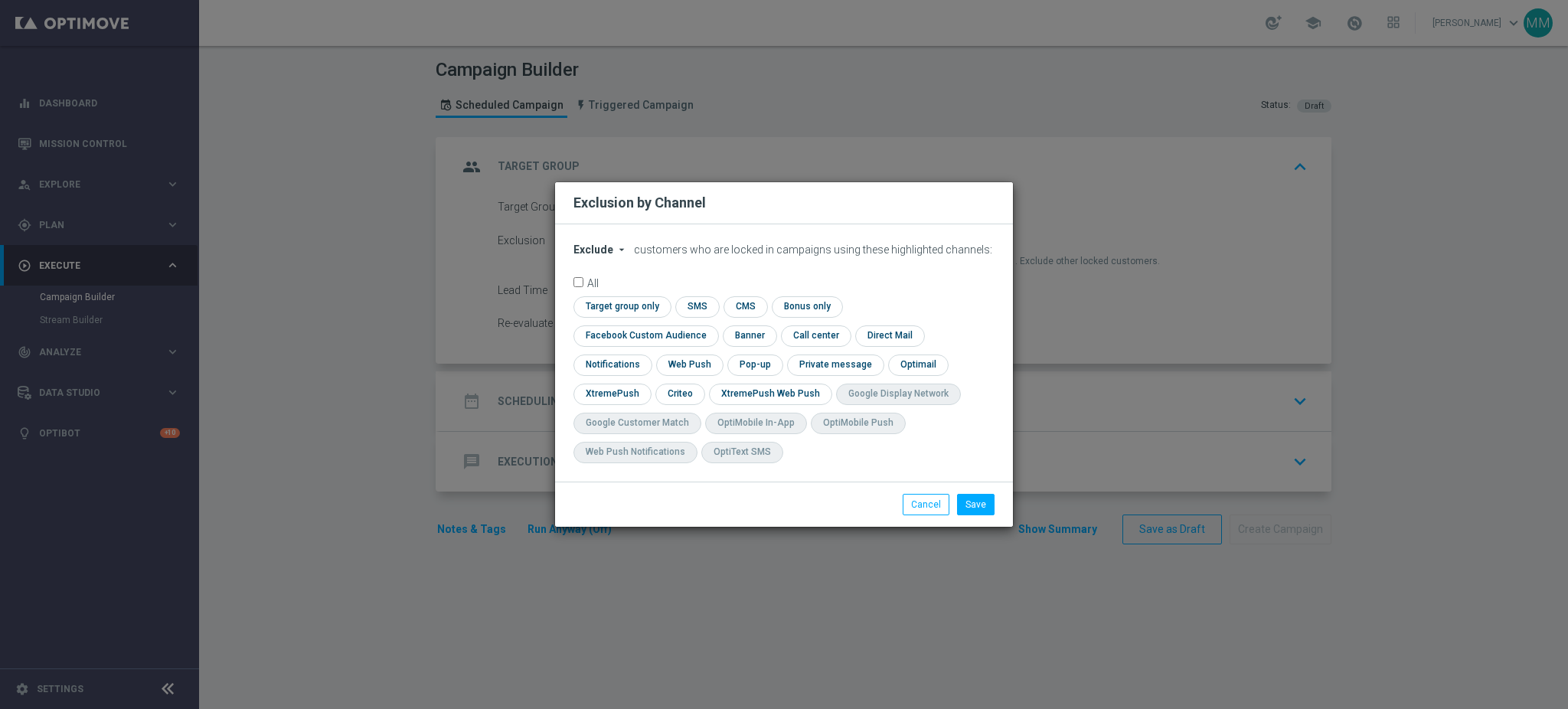
click at [611, 257] on button "Exclude arrow_drop_down" at bounding box center [602, 249] width 58 height 13
click at [608, 294] on div "Include" at bounding box center [602, 284] width 57 height 18
click at [626, 317] on input "checkbox" at bounding box center [620, 306] width 93 height 21
checkbox input "true"
click at [690, 334] on input "checkbox" at bounding box center [643, 336] width 138 height 21
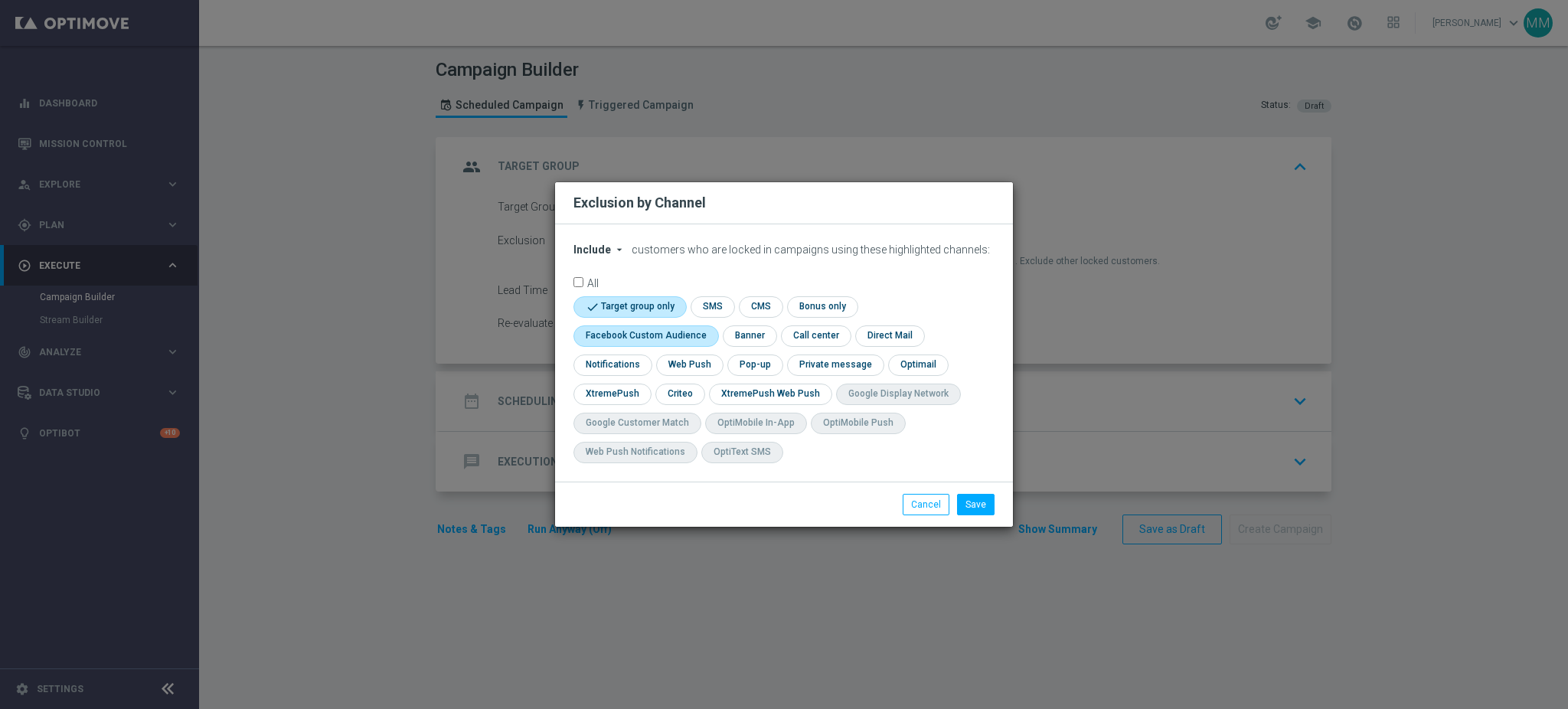
checkbox input "true"
click at [688, 394] on input "checkbox" at bounding box center [679, 393] width 48 height 21
checkbox input "true"
click at [964, 503] on button "Save" at bounding box center [976, 504] width 38 height 22
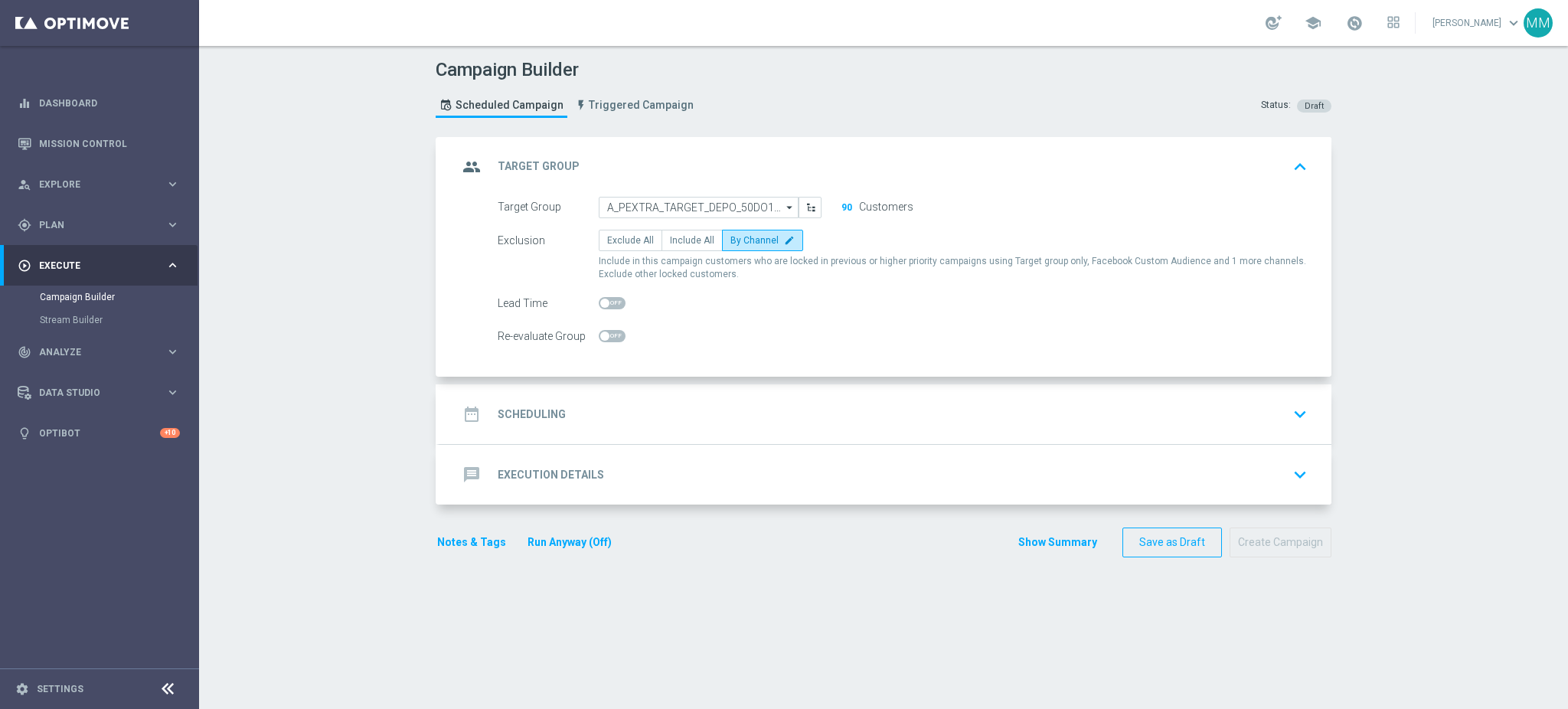
click at [863, 421] on div "date_range Scheduling keyboard_arrow_down" at bounding box center [885, 414] width 855 height 29
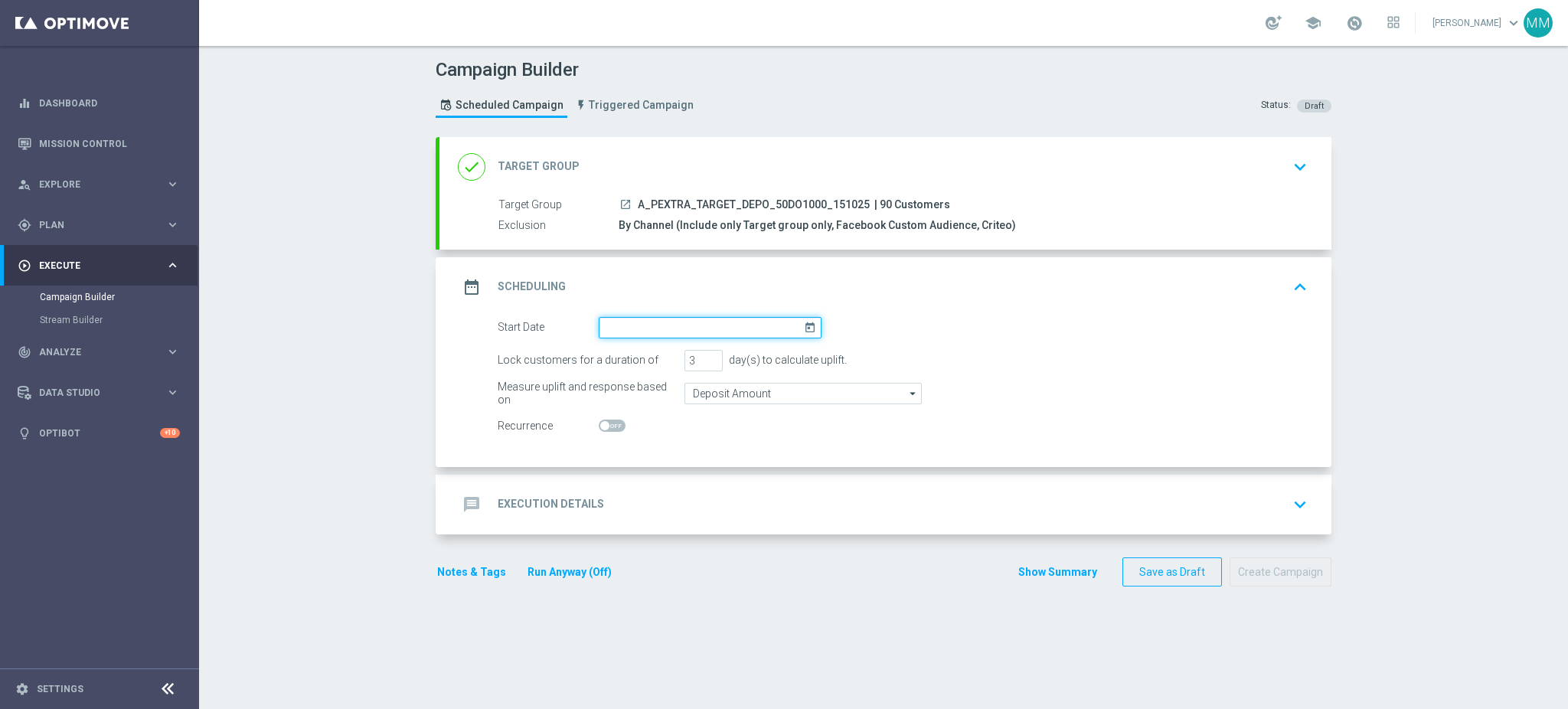
click at [715, 326] on input at bounding box center [710, 328] width 223 height 22
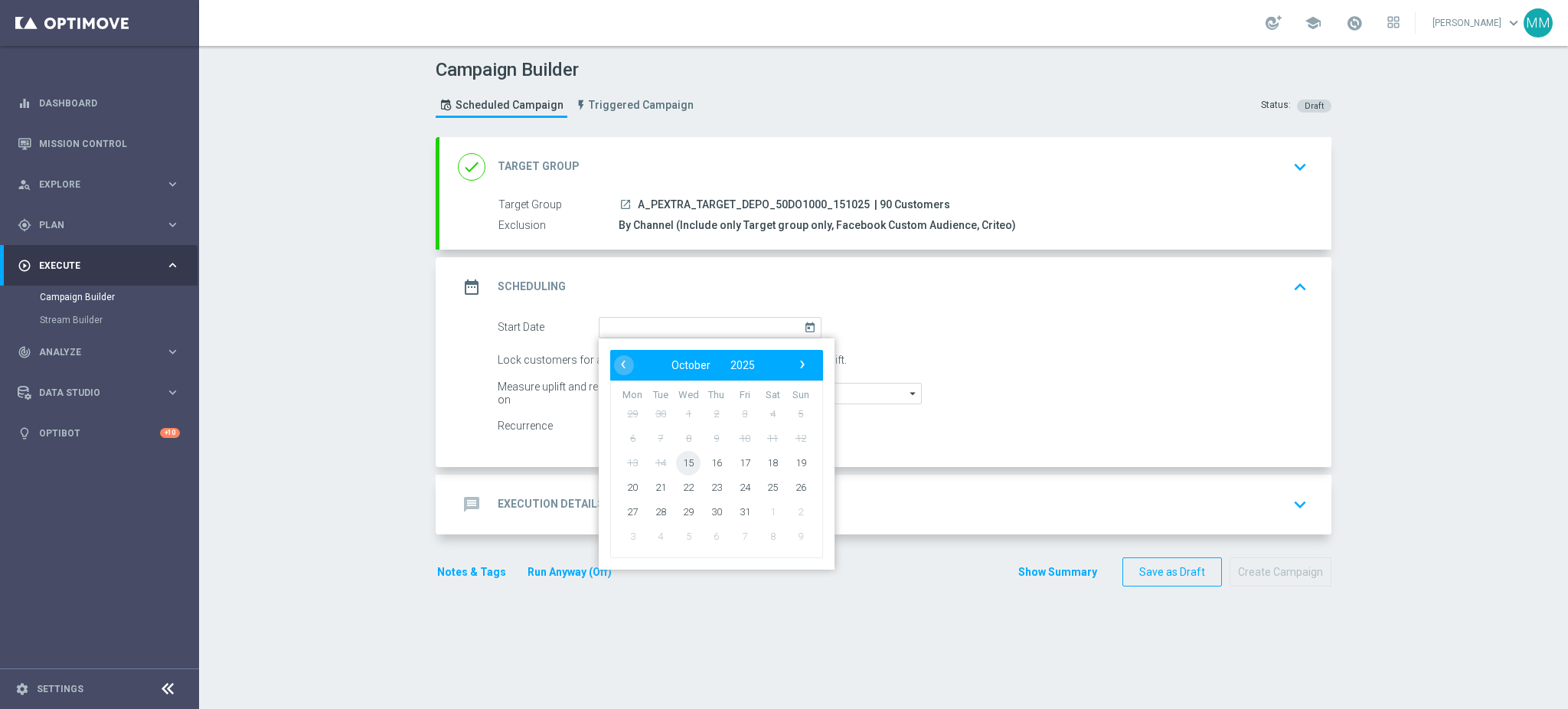
click at [679, 459] on span "15" at bounding box center [688, 462] width 24 height 24
type input "[DATE]"
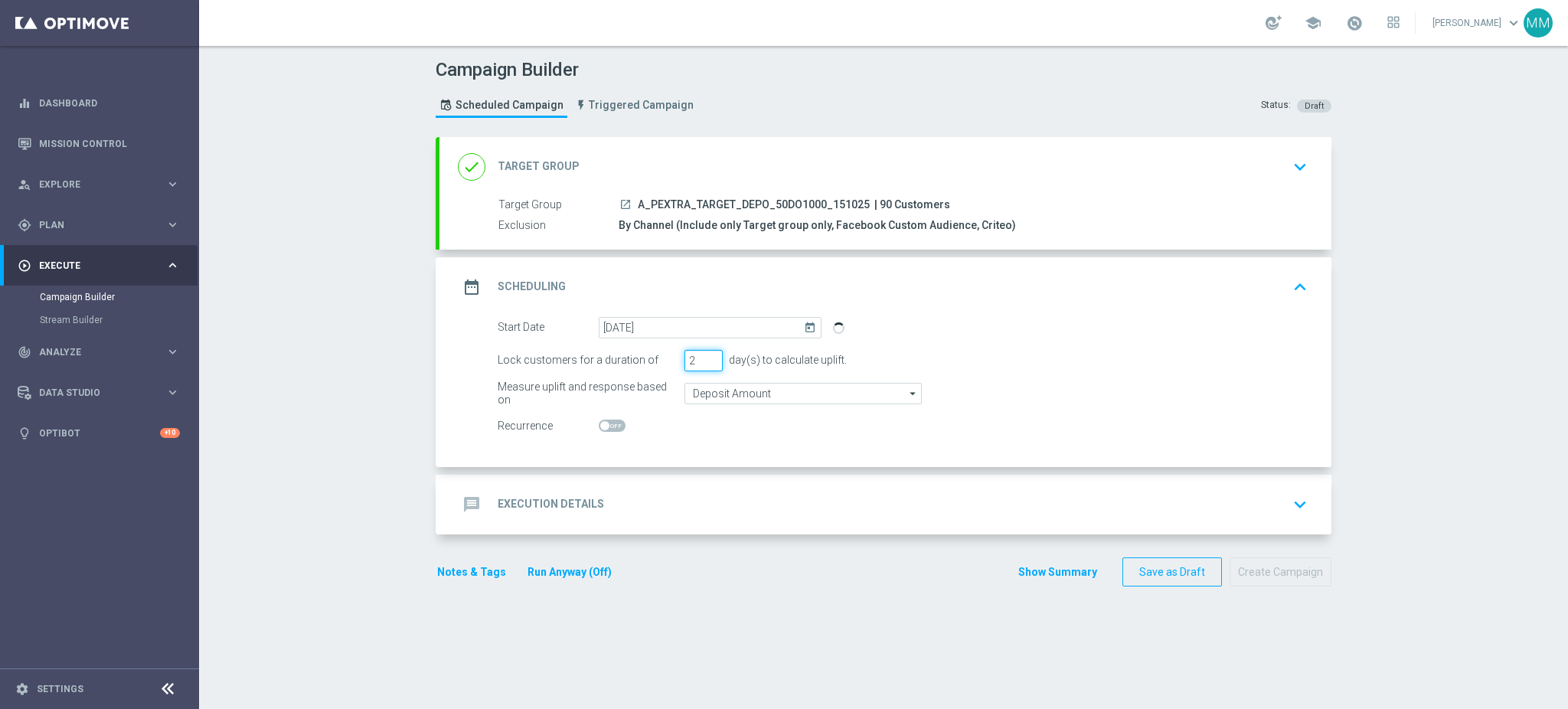
type input "2"
click at [706, 363] on input "2" at bounding box center [704, 361] width 39 height 22
click at [712, 398] on input "Deposit Amount" at bounding box center [803, 394] width 237 height 22
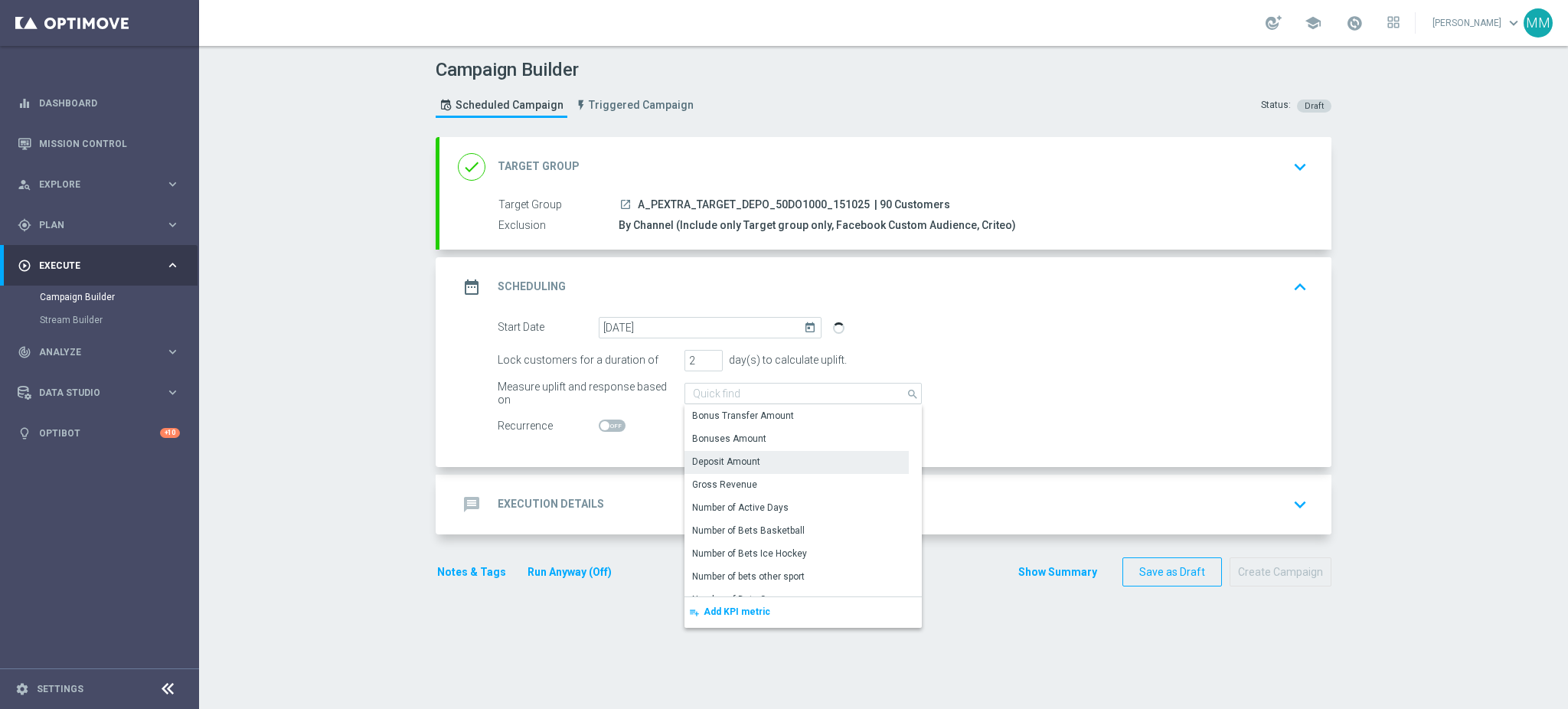
click at [645, 492] on div "message Execution Details keyboard_arrow_down" at bounding box center [885, 504] width 855 height 29
type input "Deposit Amount"
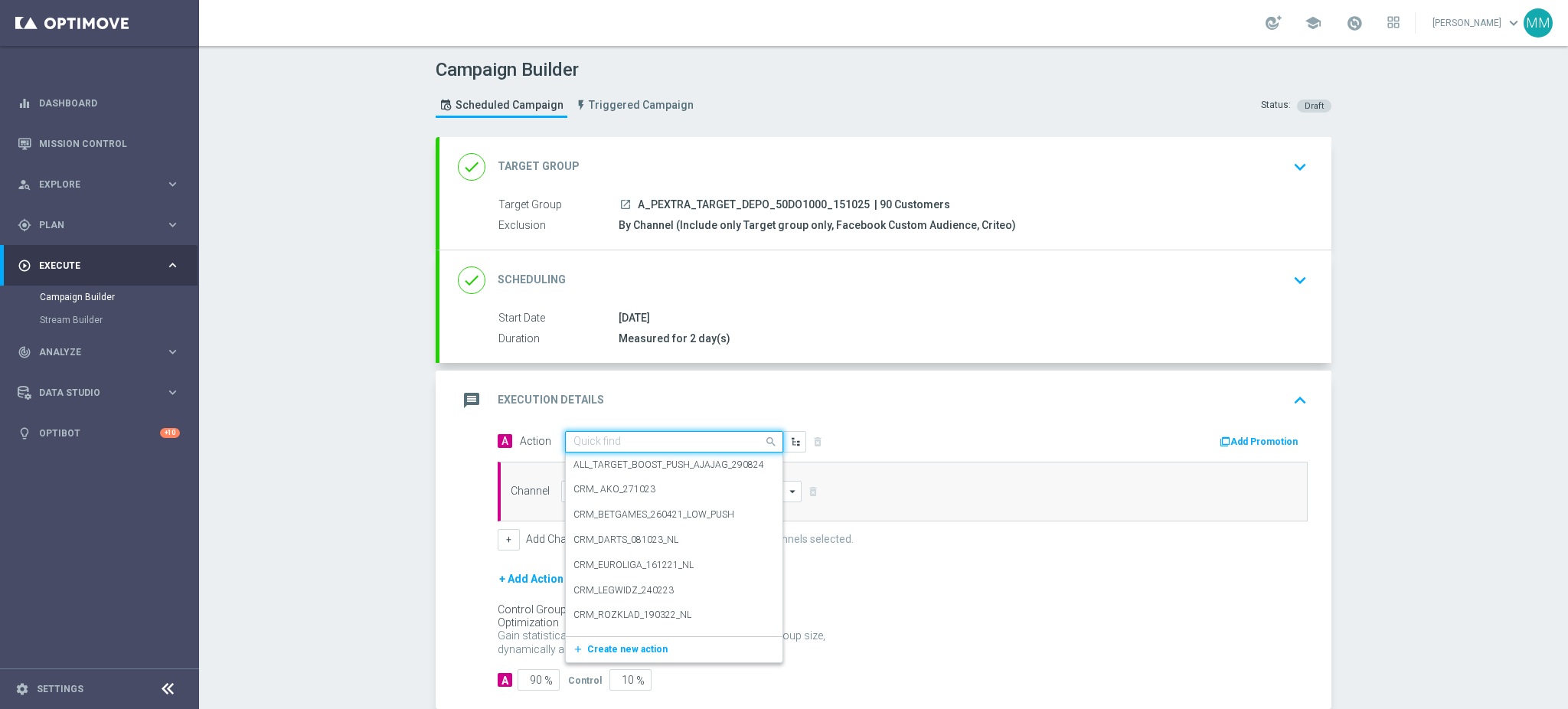
click at [637, 439] on input "text" at bounding box center [659, 442] width 171 height 13
click at [640, 651] on span "Create new action" at bounding box center [627, 649] width 81 height 11
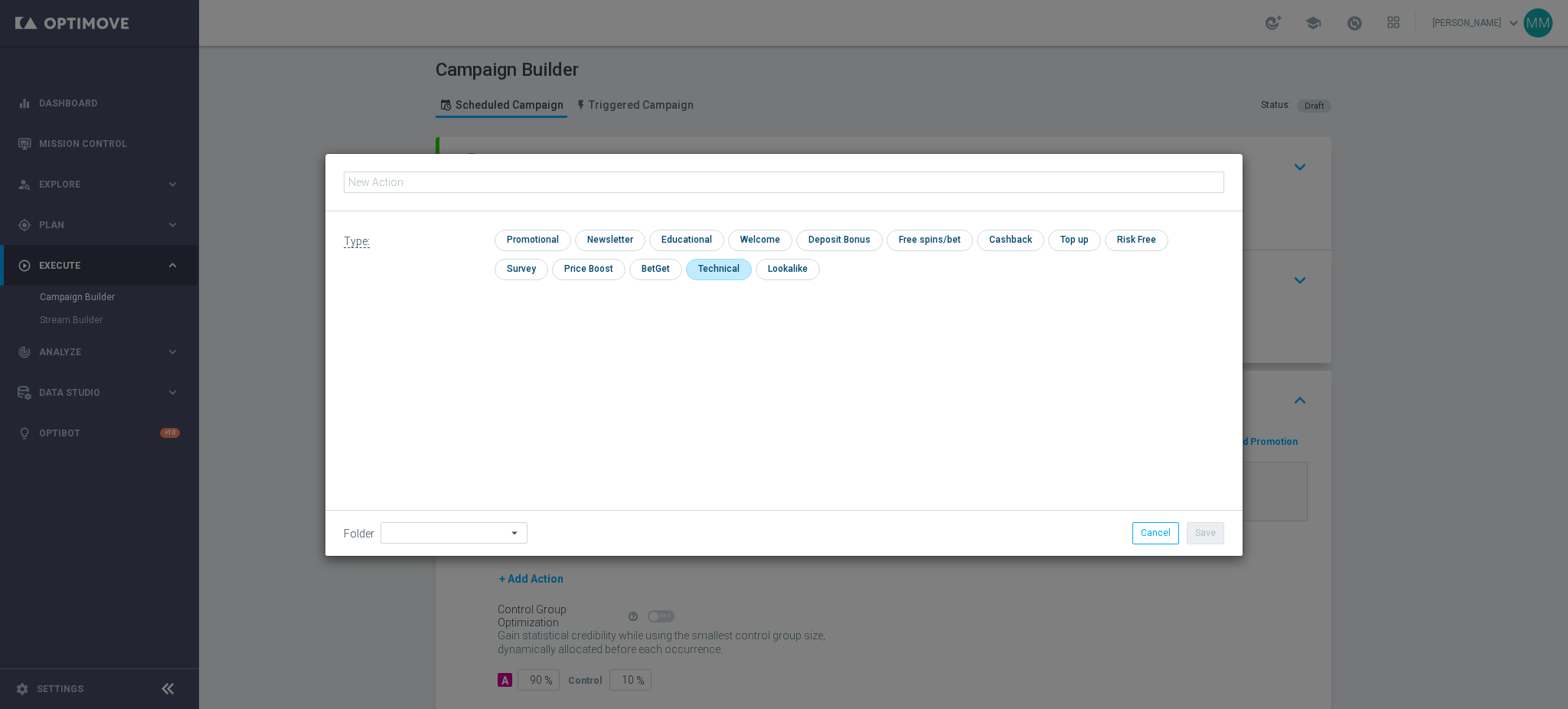
type input "A_PEXTRA_TARGET_DEPO_50DO1000_151025"
click at [542, 232] on input "checkbox" at bounding box center [530, 240] width 73 height 21
checkbox input "true"
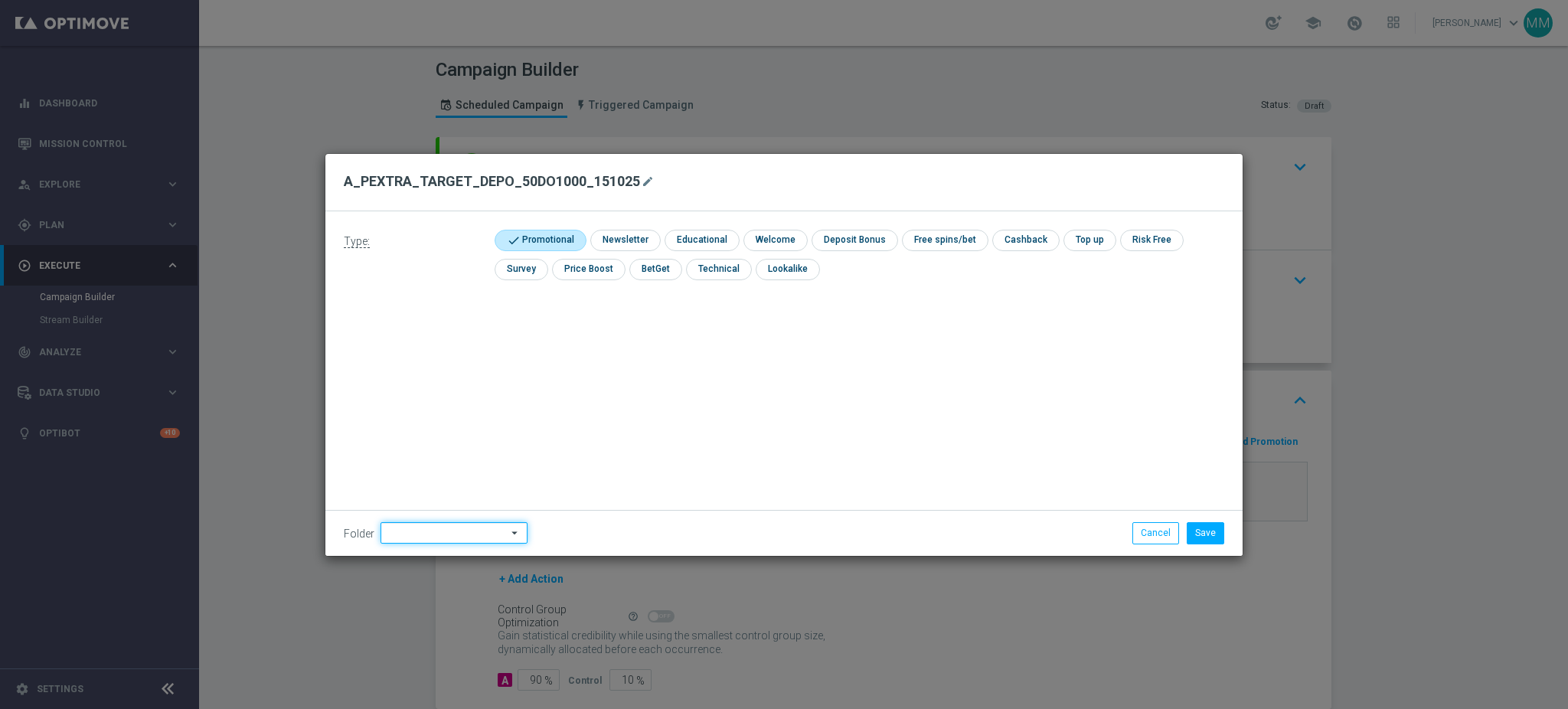
click at [430, 538] on input at bounding box center [454, 533] width 147 height 22
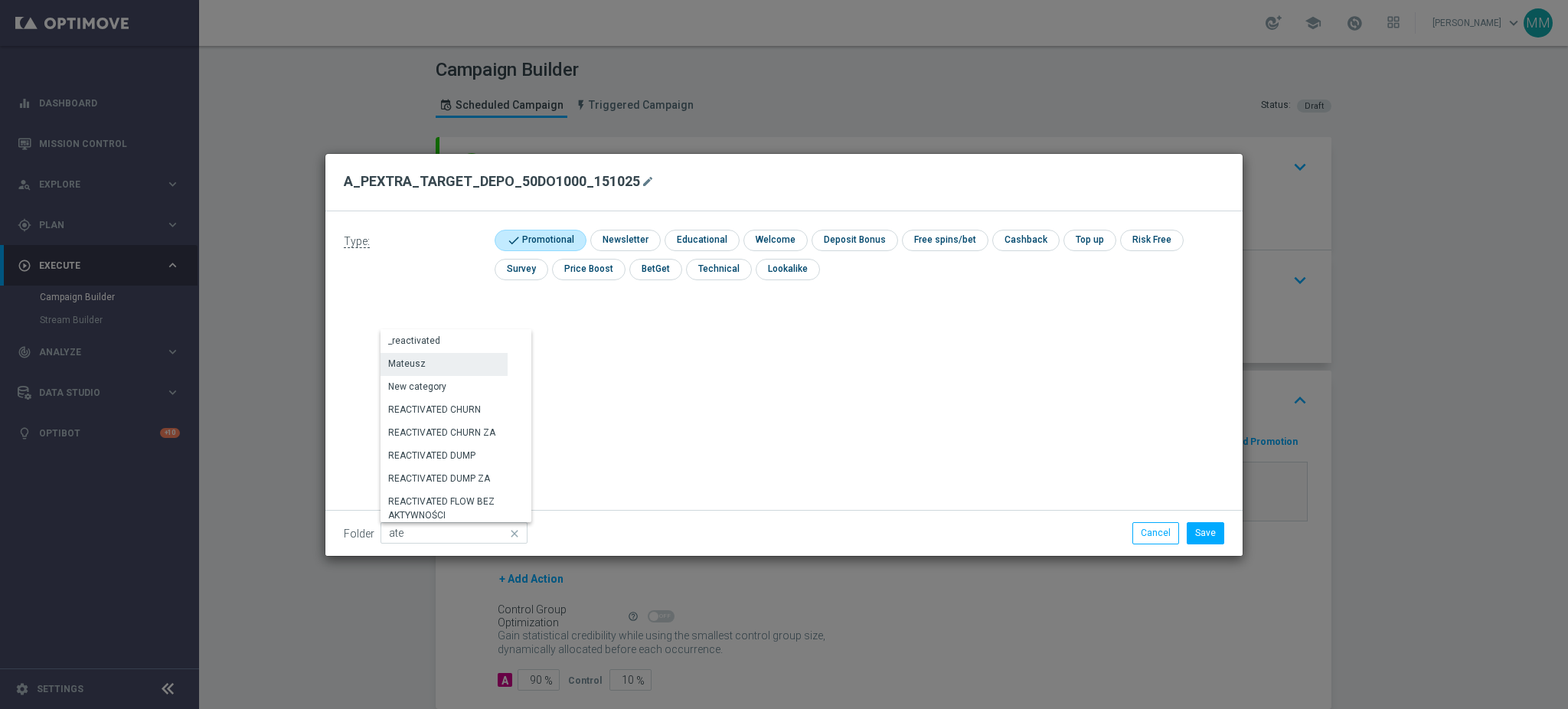
click at [454, 363] on div "Mateusz" at bounding box center [444, 363] width 127 height 22
type input "Mateusz"
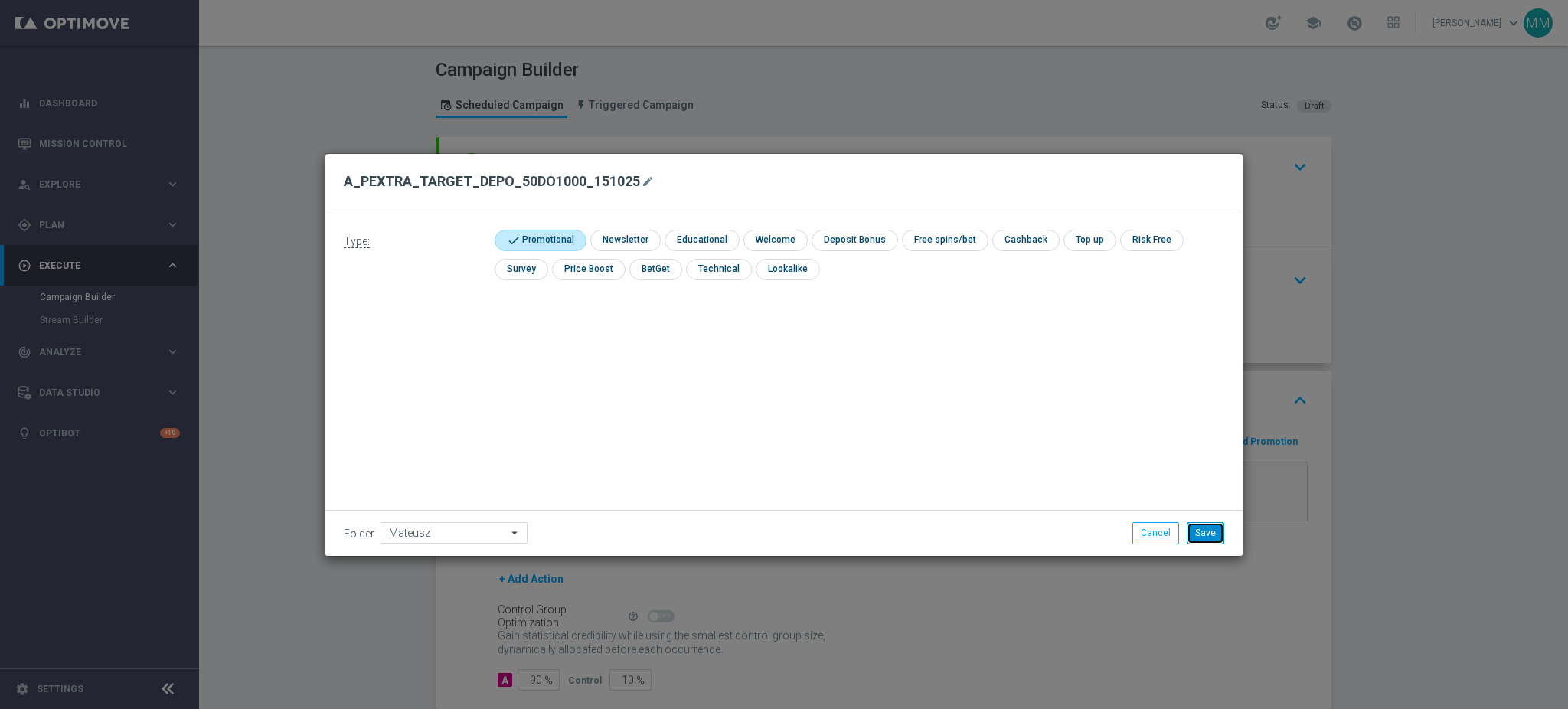
click at [1202, 532] on button "Save" at bounding box center [1205, 533] width 38 height 22
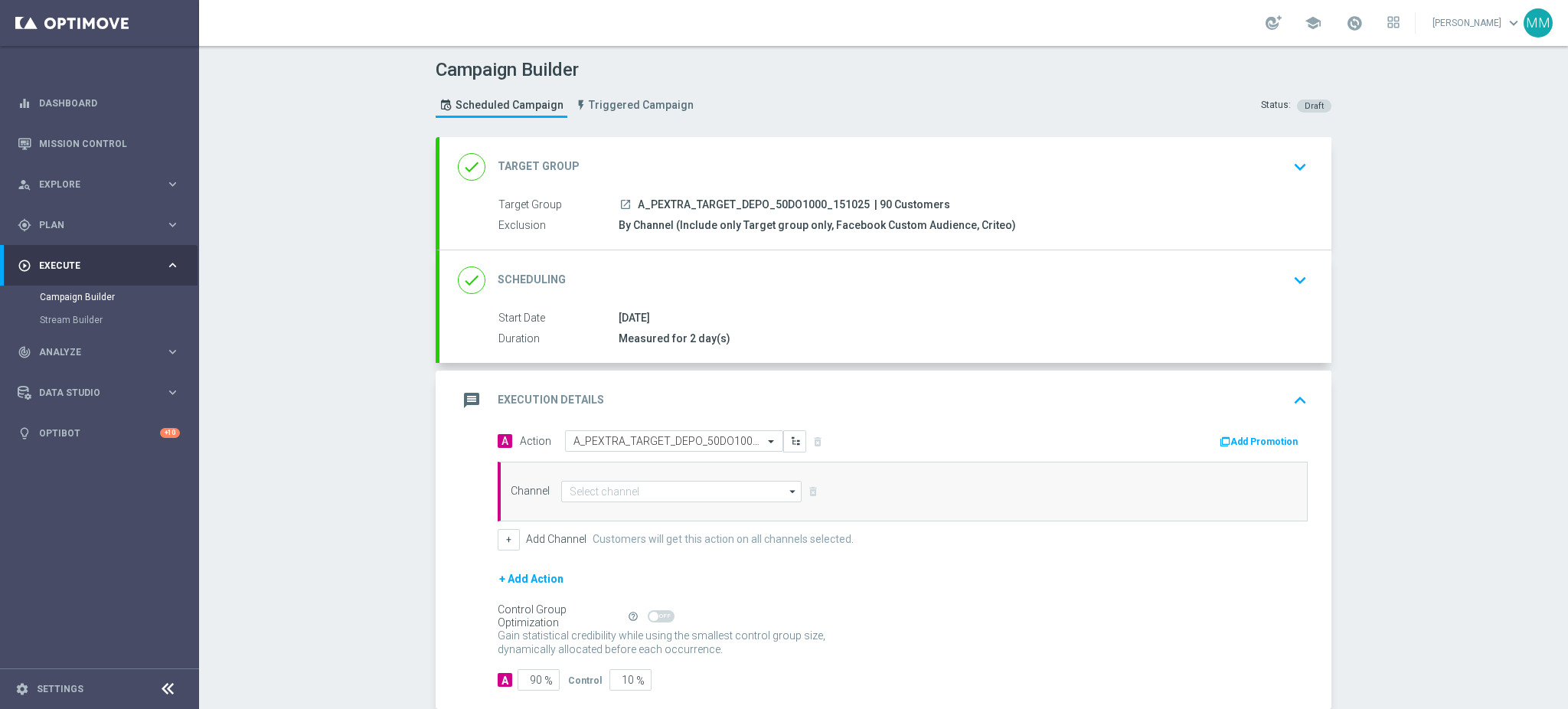
scroll to position [82, 0]
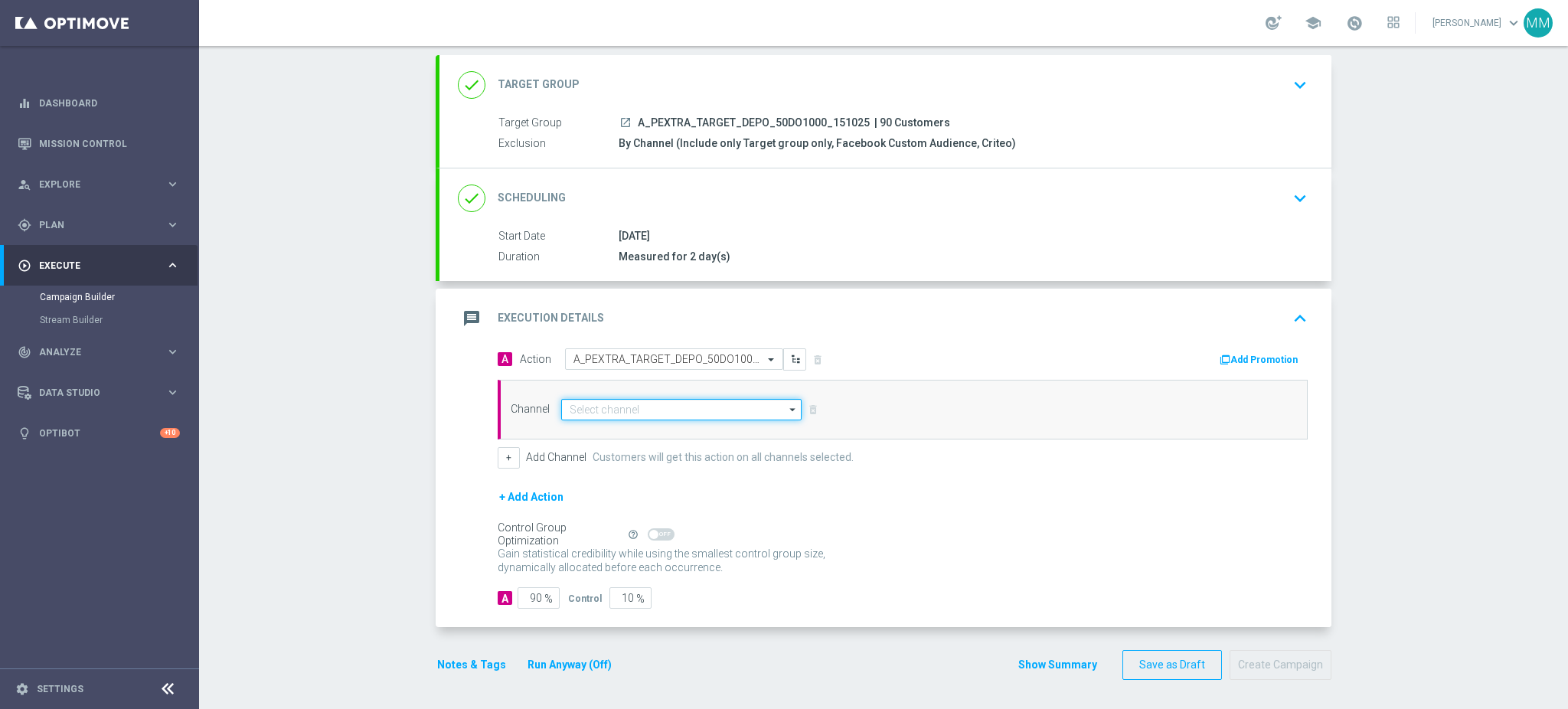
click at [618, 412] on input at bounding box center [681, 409] width 241 height 22
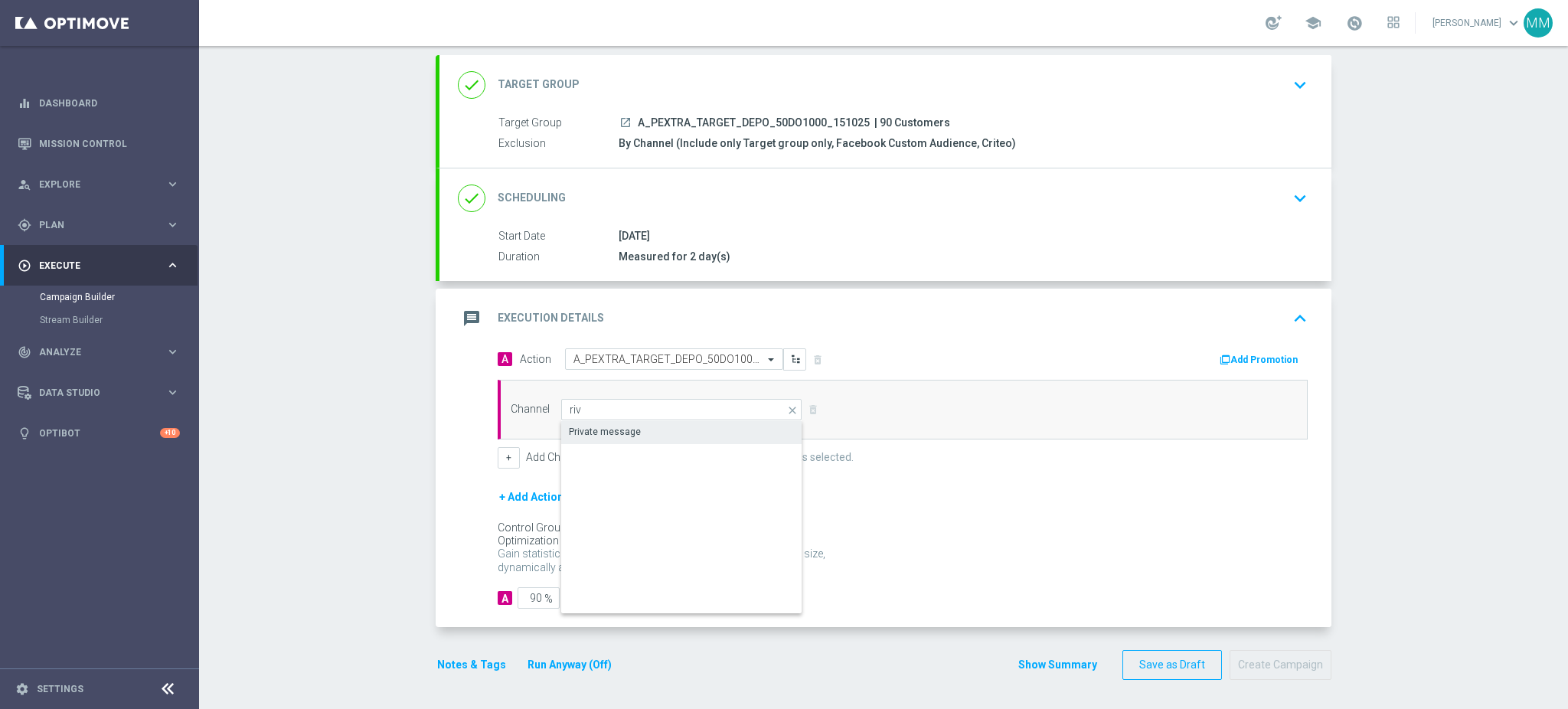
click at [616, 422] on div "Private message" at bounding box center [681, 432] width 241 height 22
type input "Private message"
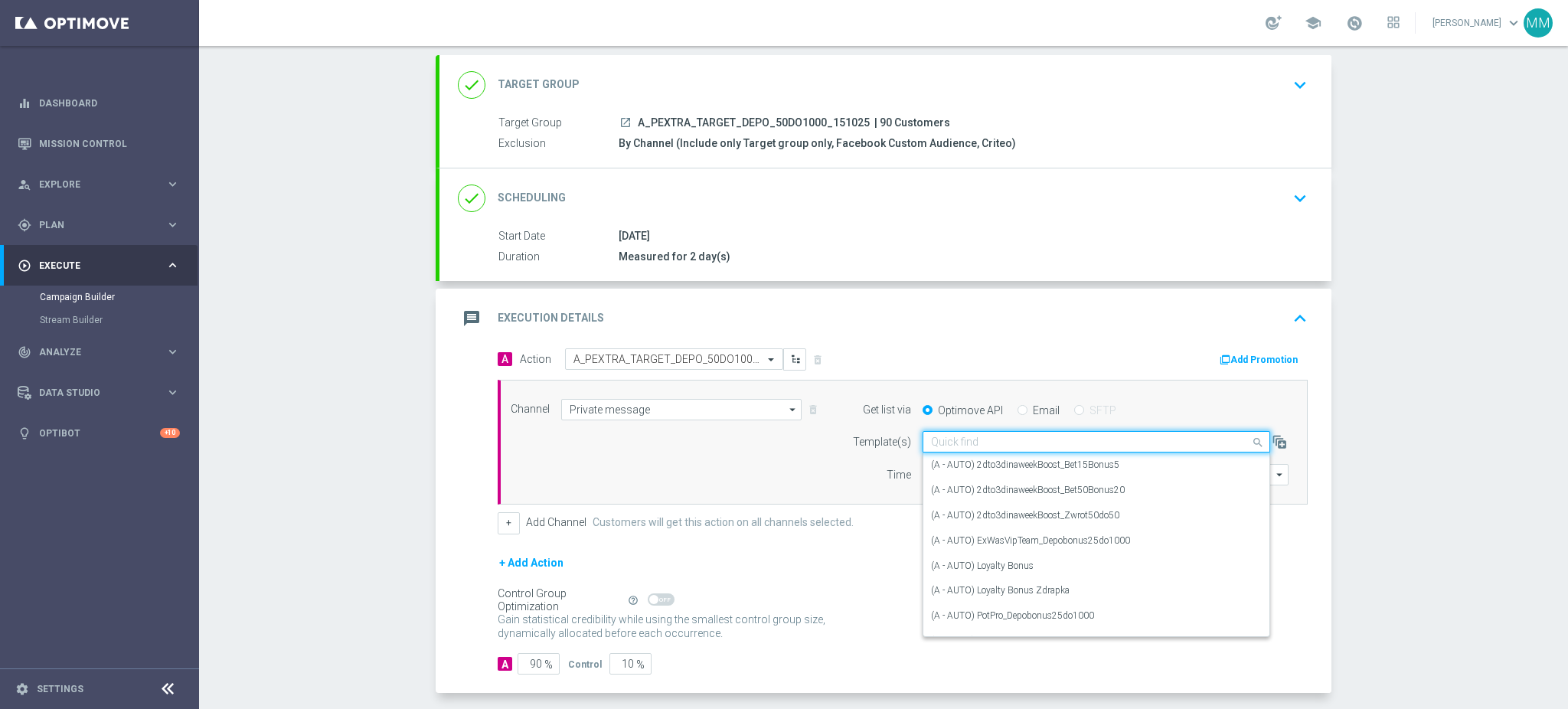
click at [973, 445] on input "text" at bounding box center [1081, 442] width 300 height 13
paste input "A_PEXTRA_TARGET_DEPO_50DO1000_151025"
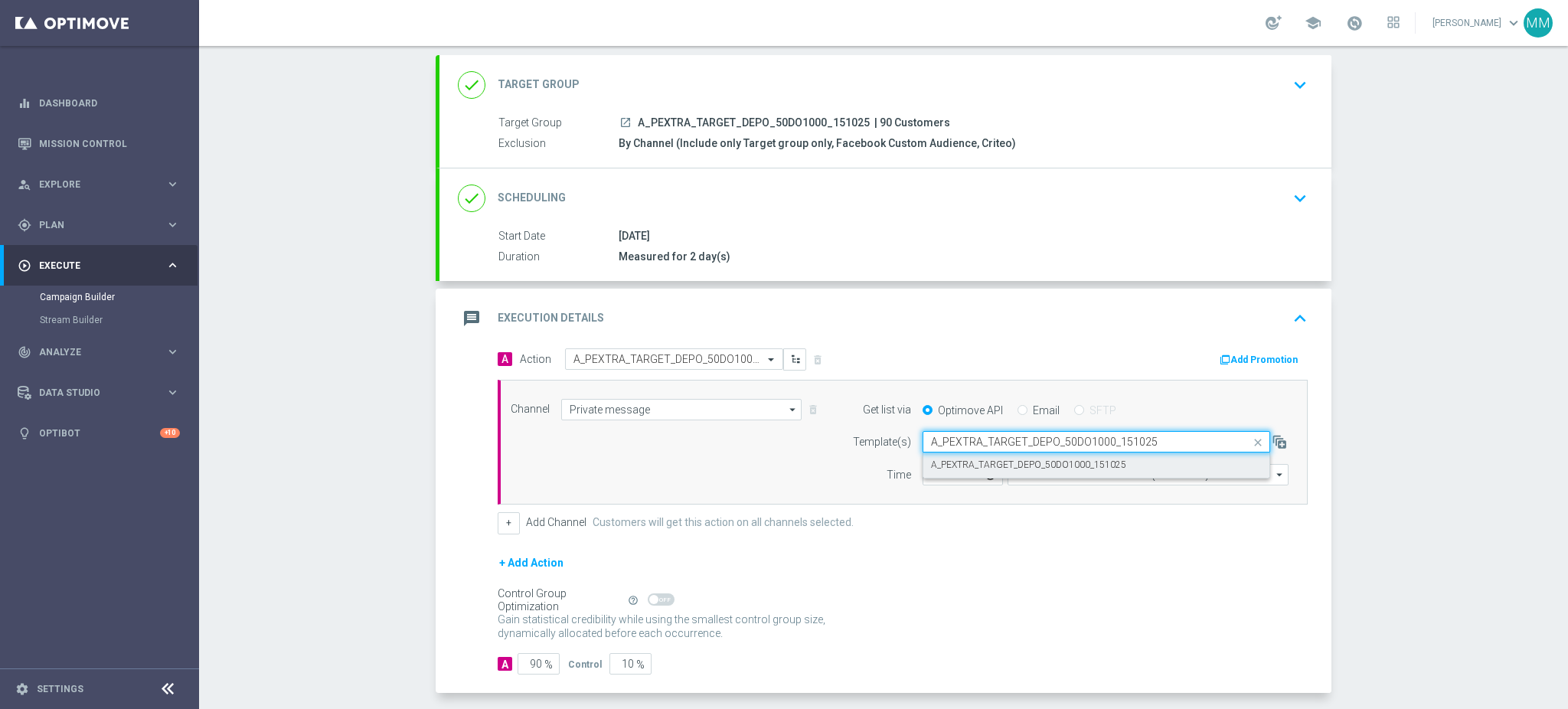
click at [975, 459] on label "A_PEXTRA_TARGET_DEPO_50DO1000_151025" at bounding box center [1029, 465] width 196 height 13
type input "A_PEXTRA_TARGET_DEPO_50DO1000_151025"
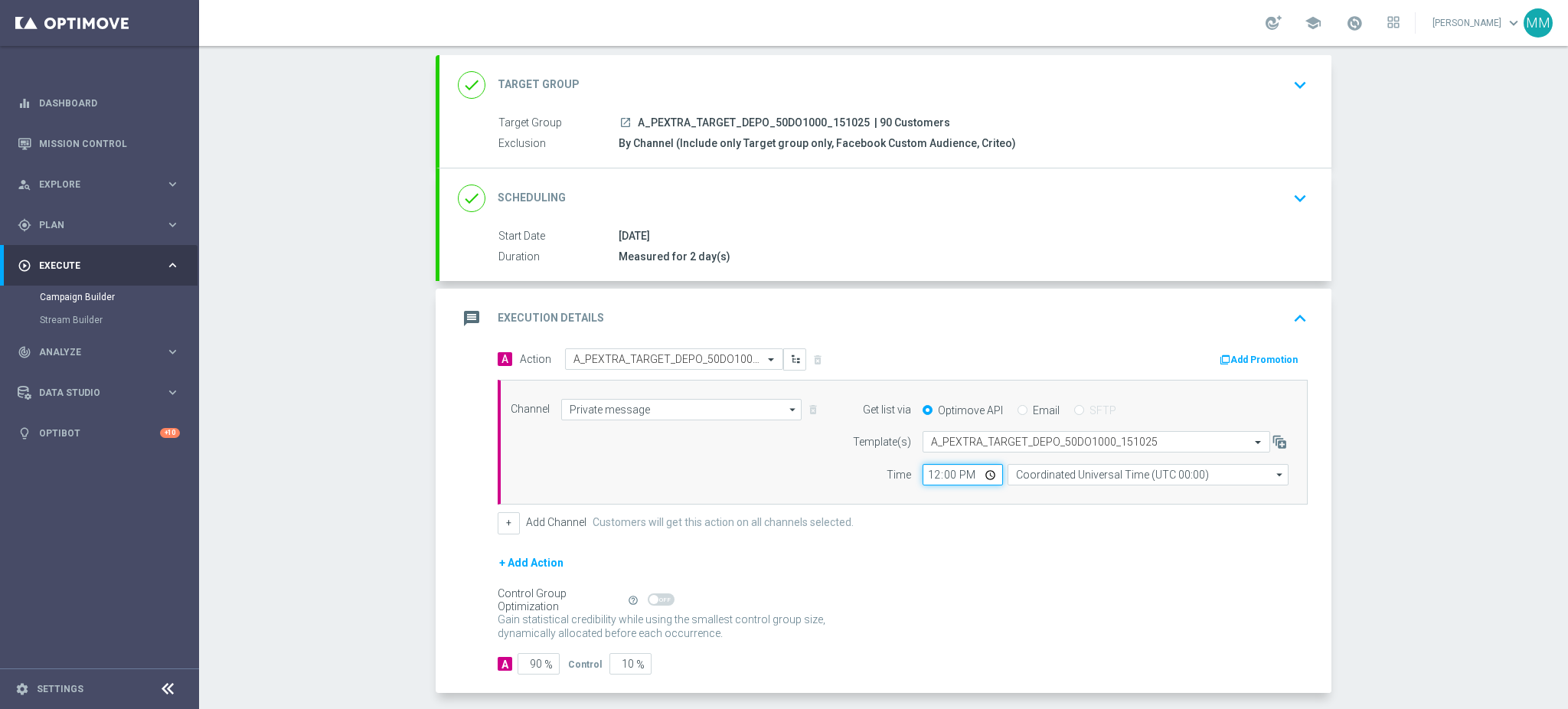
click at [926, 472] on input "12:00" at bounding box center [963, 475] width 81 height 22
type input "14:34"
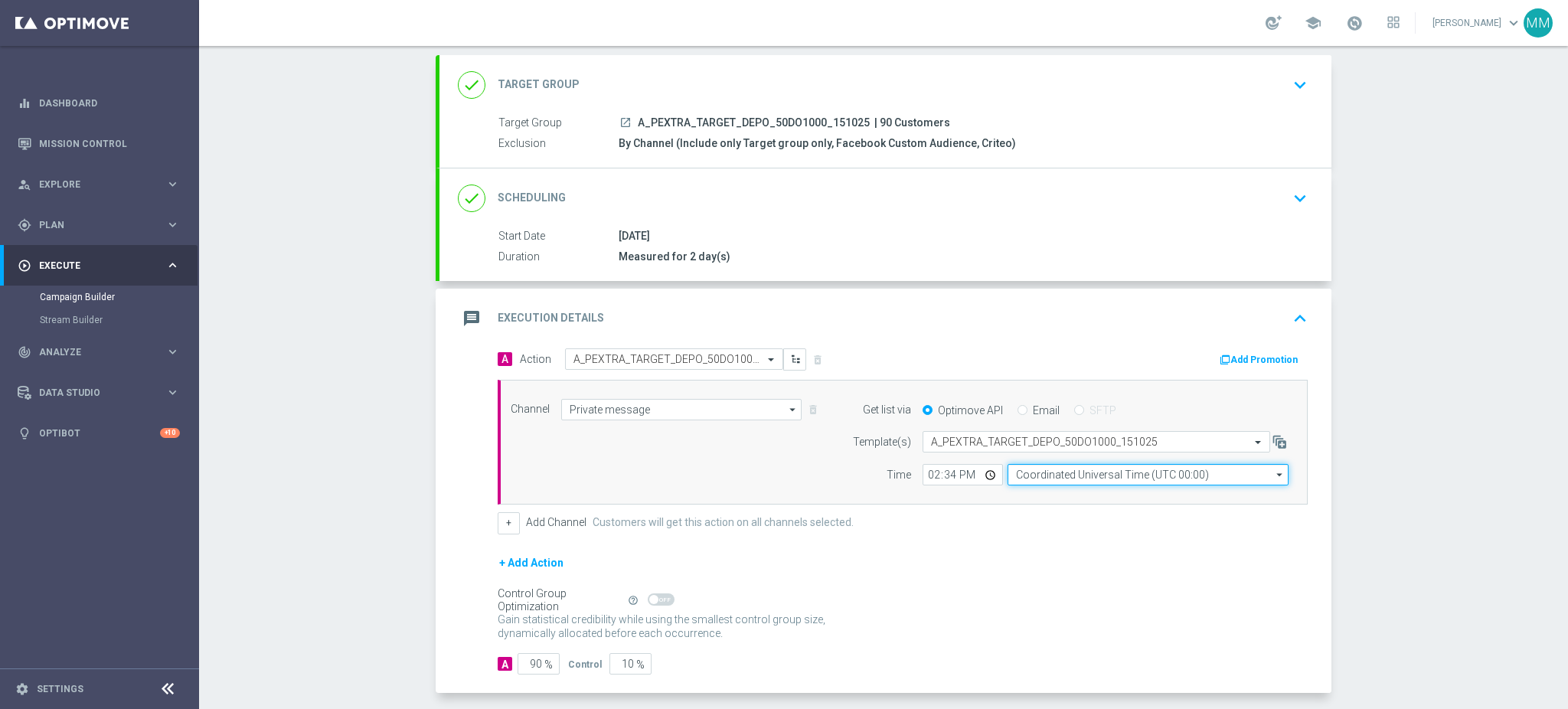
click at [1030, 477] on input "Coordinated Universal Time (UTC 00:00)" at bounding box center [1148, 475] width 281 height 22
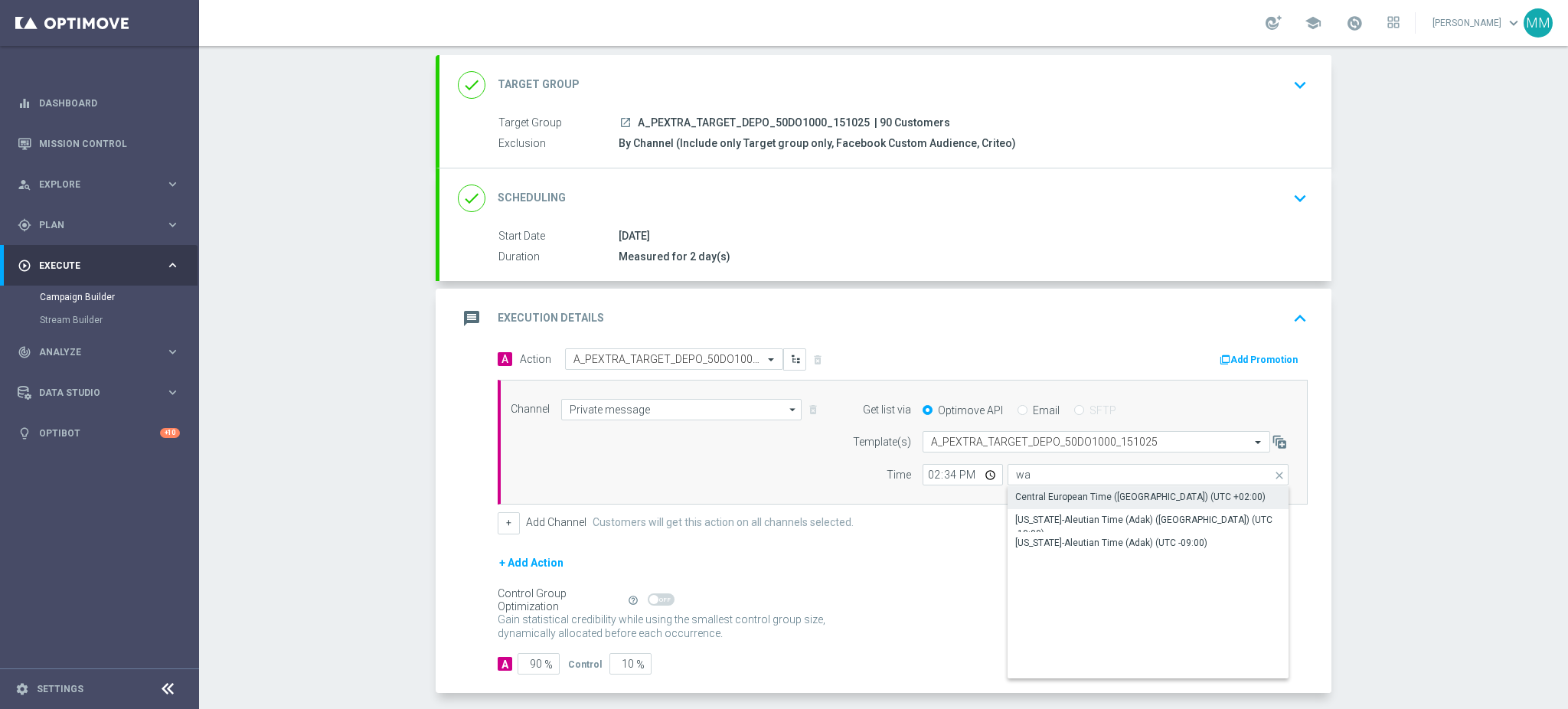
click at [1029, 496] on div "Central European Time ([GEOGRAPHIC_DATA]) (UTC +02:00)" at bounding box center [1140, 496] width 250 height 13
type input "Central European Time ([GEOGRAPHIC_DATA]) (UTC +02:00)"
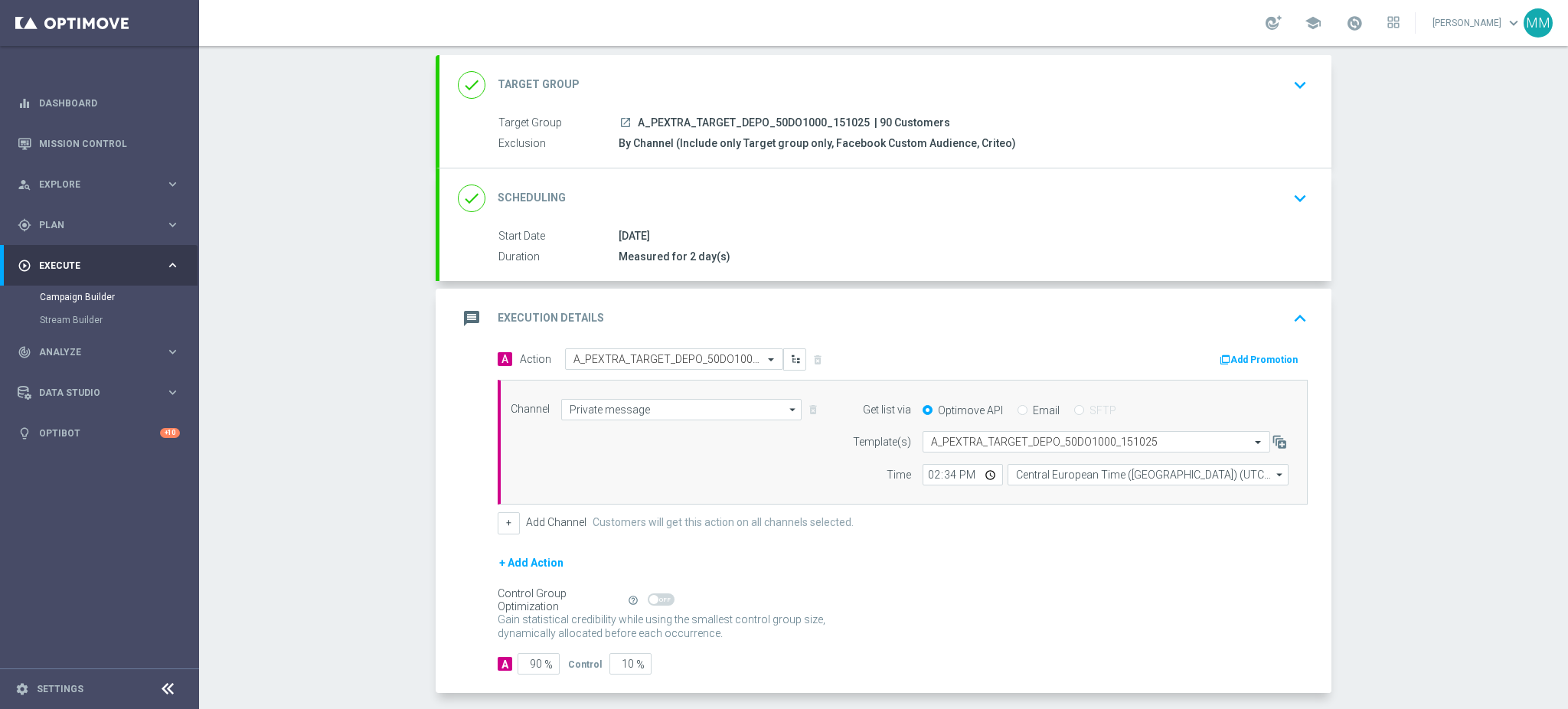
scroll to position [148, 0]
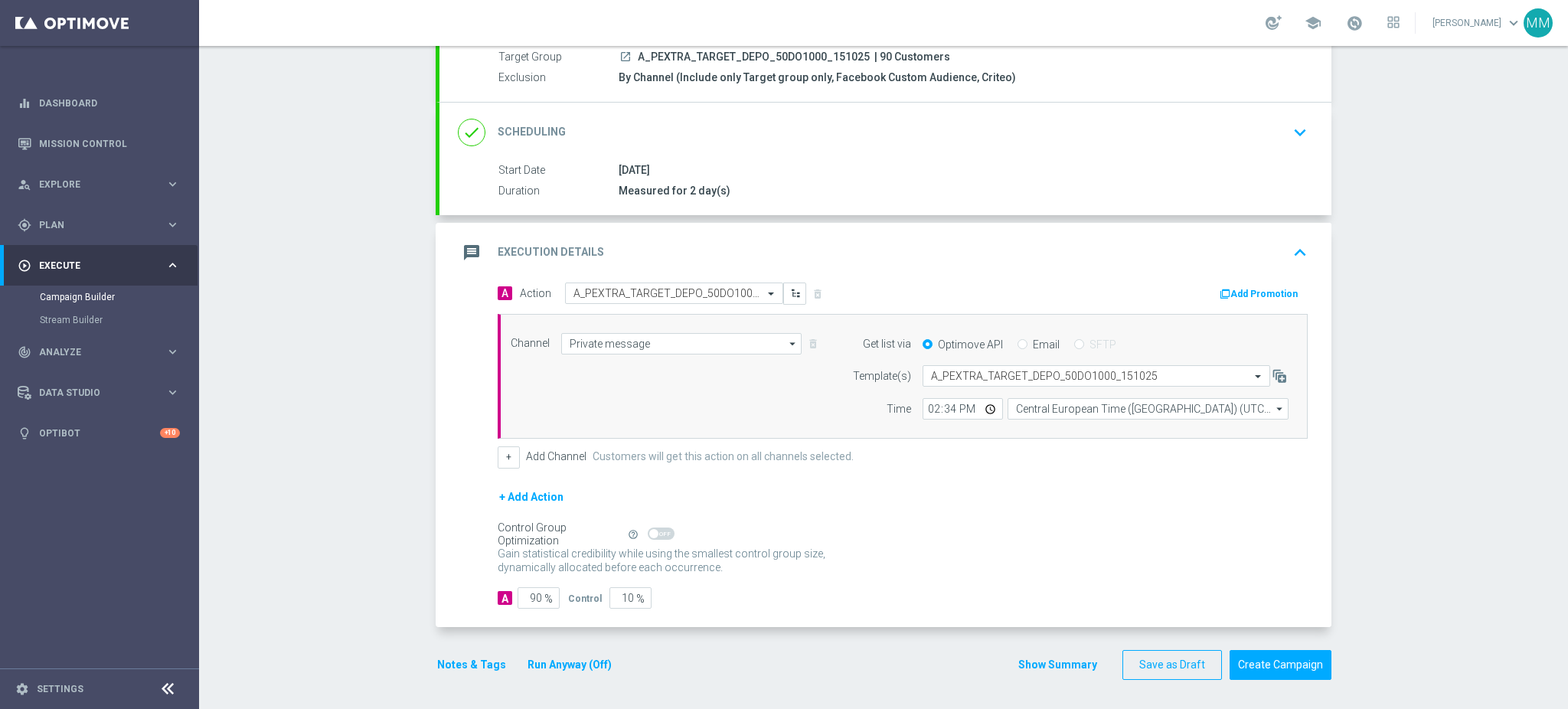
click at [487, 665] on button "Notes & Tags" at bounding box center [471, 664] width 72 height 19
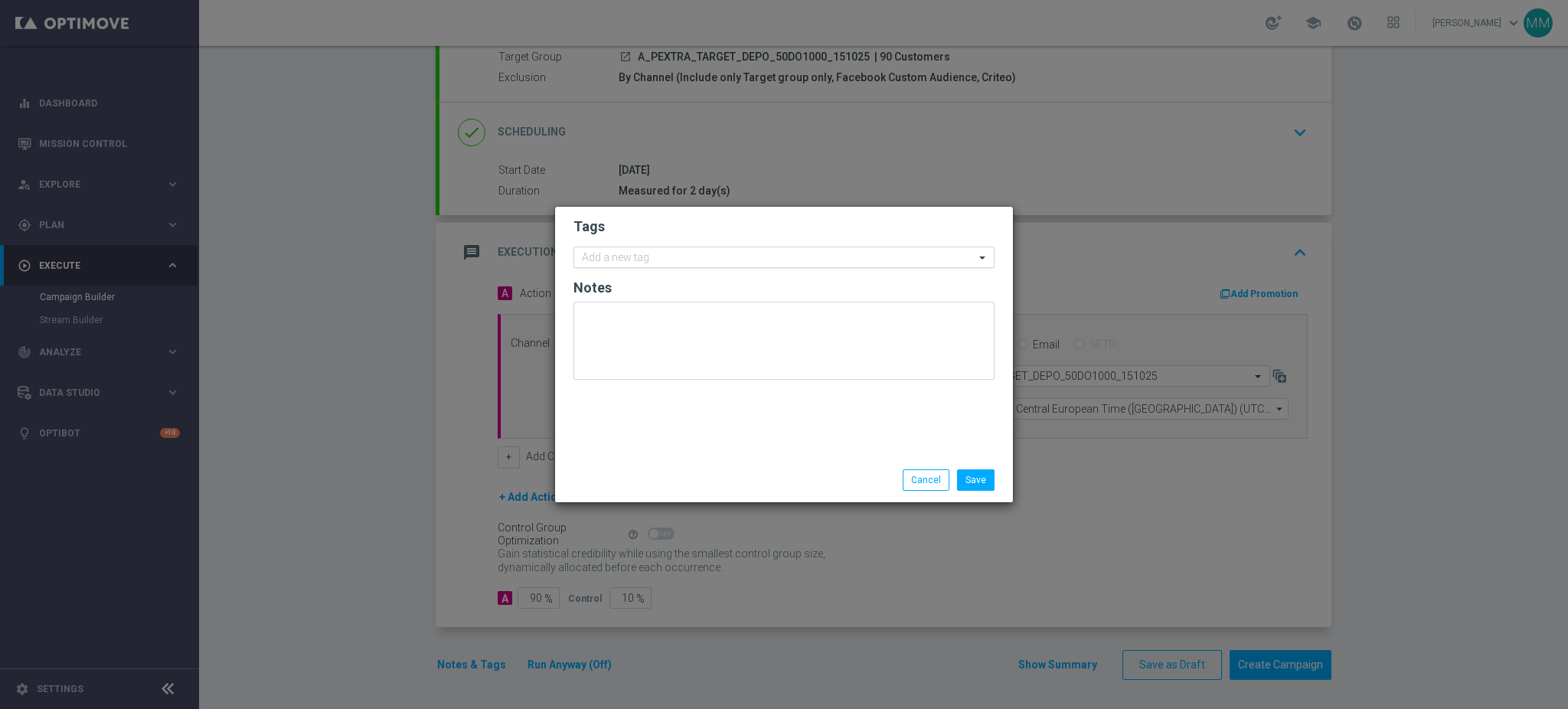
click at [672, 260] on input "text" at bounding box center [778, 258] width 393 height 13
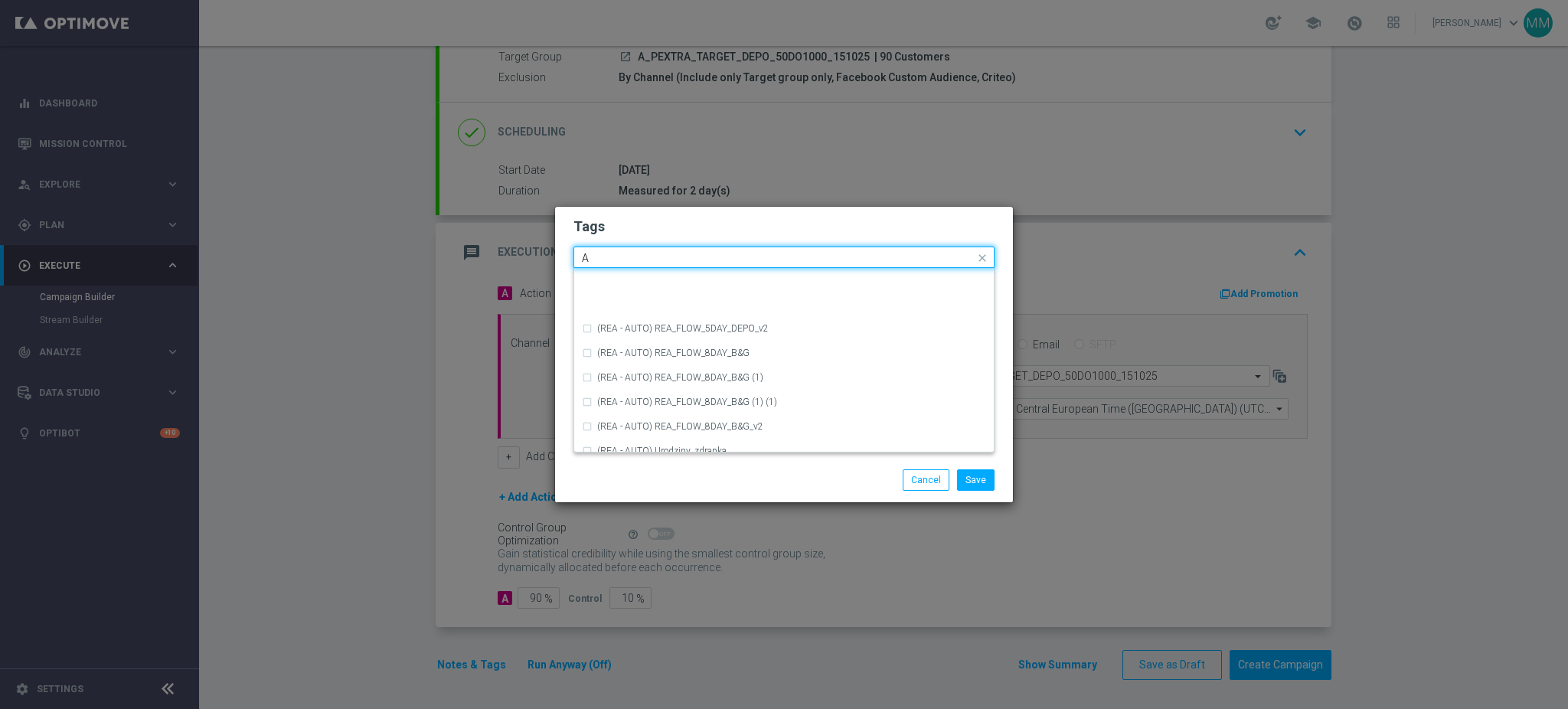
scroll to position [1838, 0]
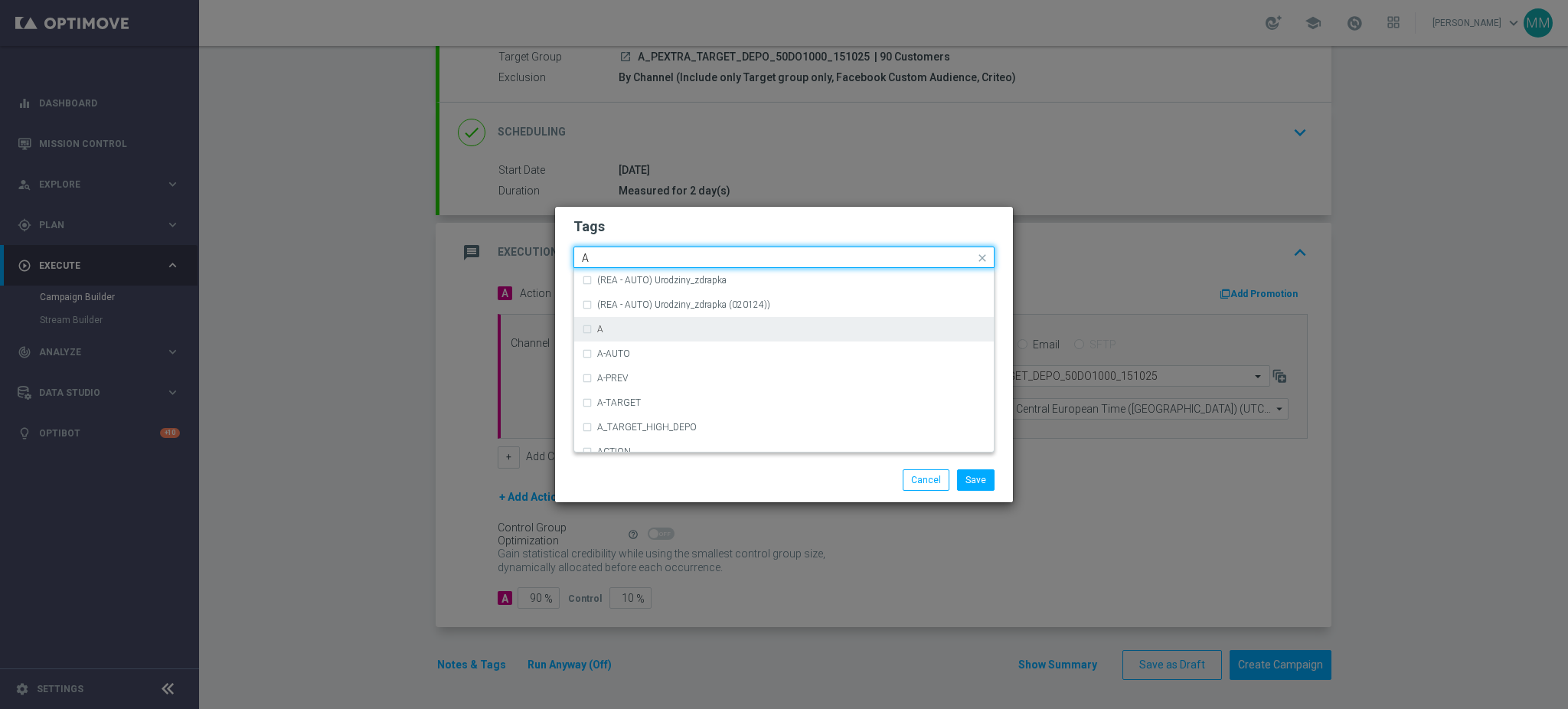
click at [656, 328] on div "A" at bounding box center [791, 329] width 389 height 9
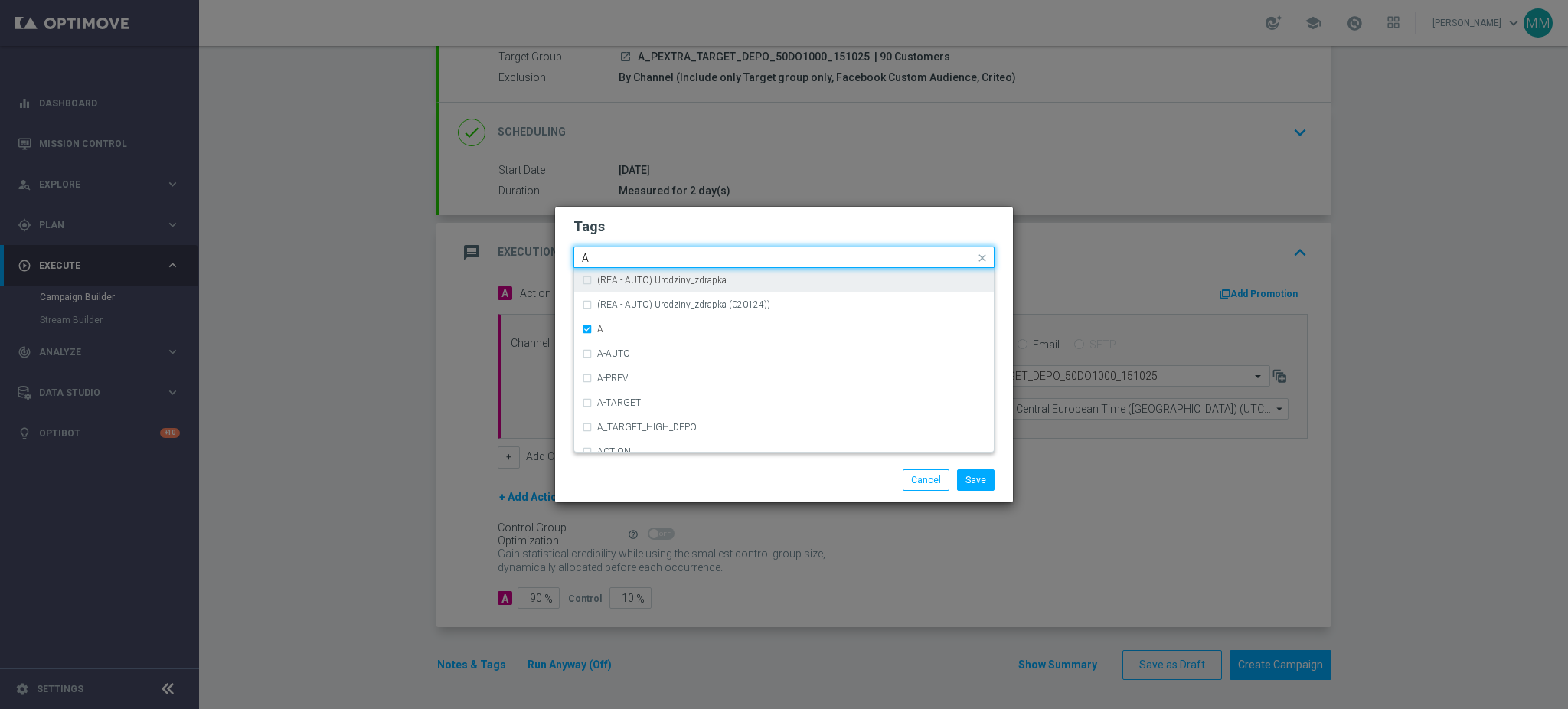
click at [644, 252] on input "A" at bounding box center [778, 258] width 393 height 13
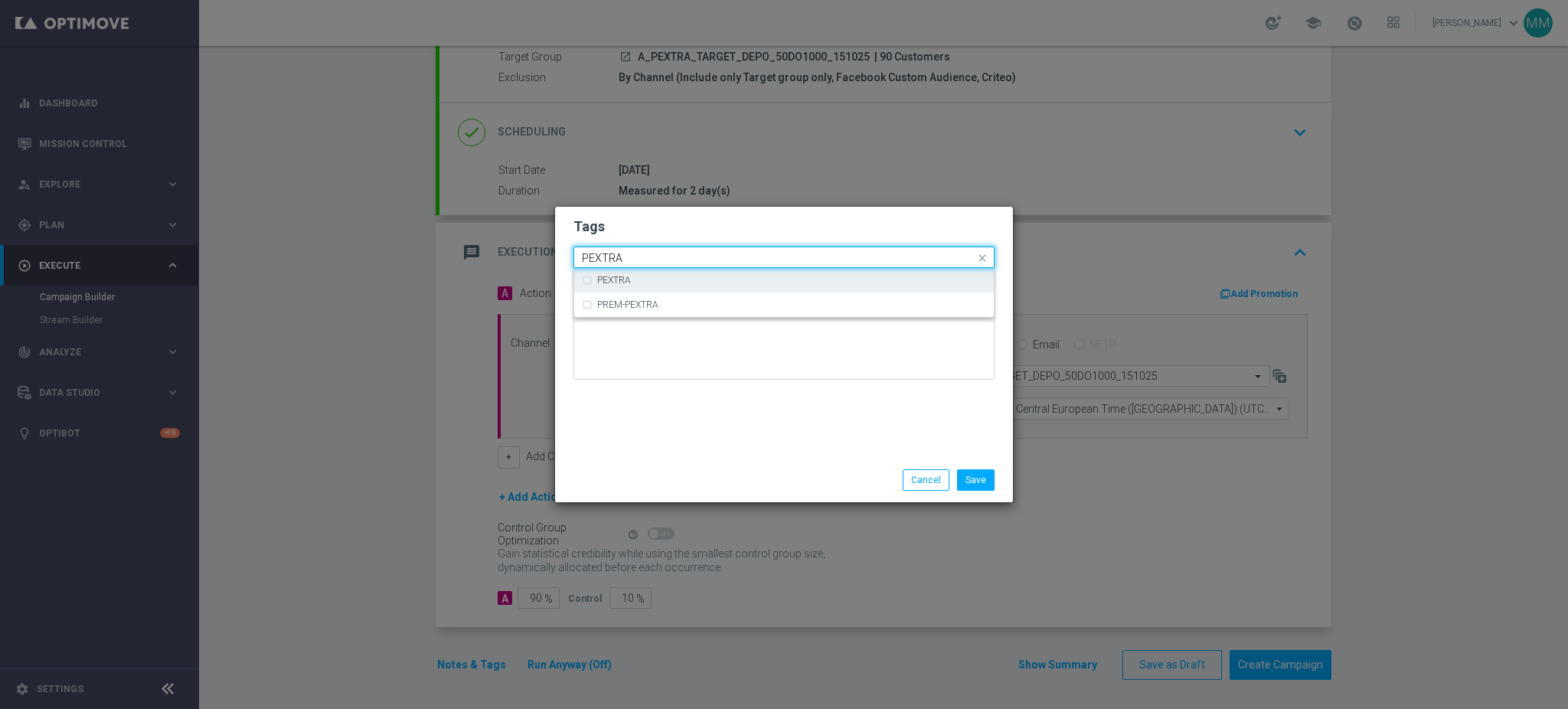
click at [650, 285] on div "PEXTRA" at bounding box center [784, 280] width 404 height 24
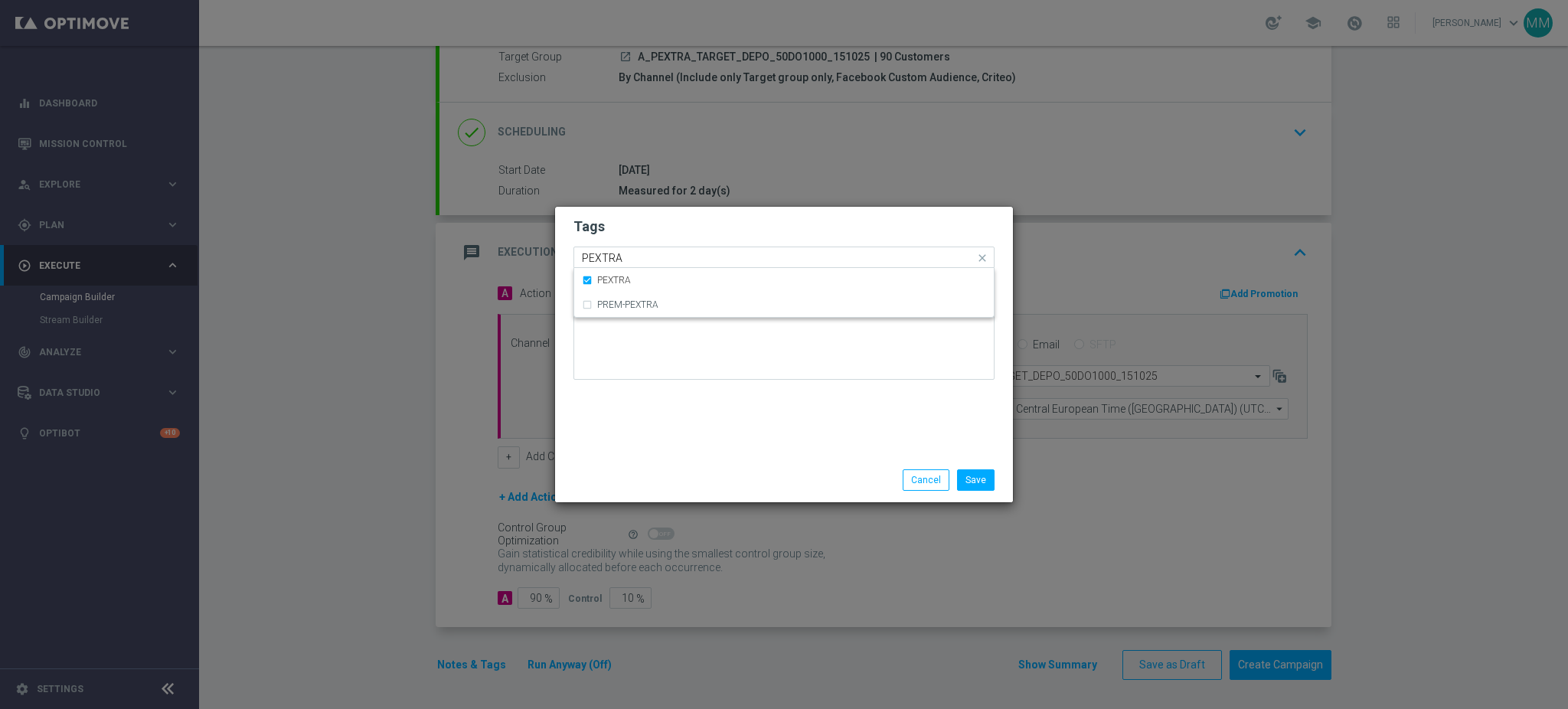
click at [648, 260] on input "PEXTRA" at bounding box center [778, 258] width 393 height 13
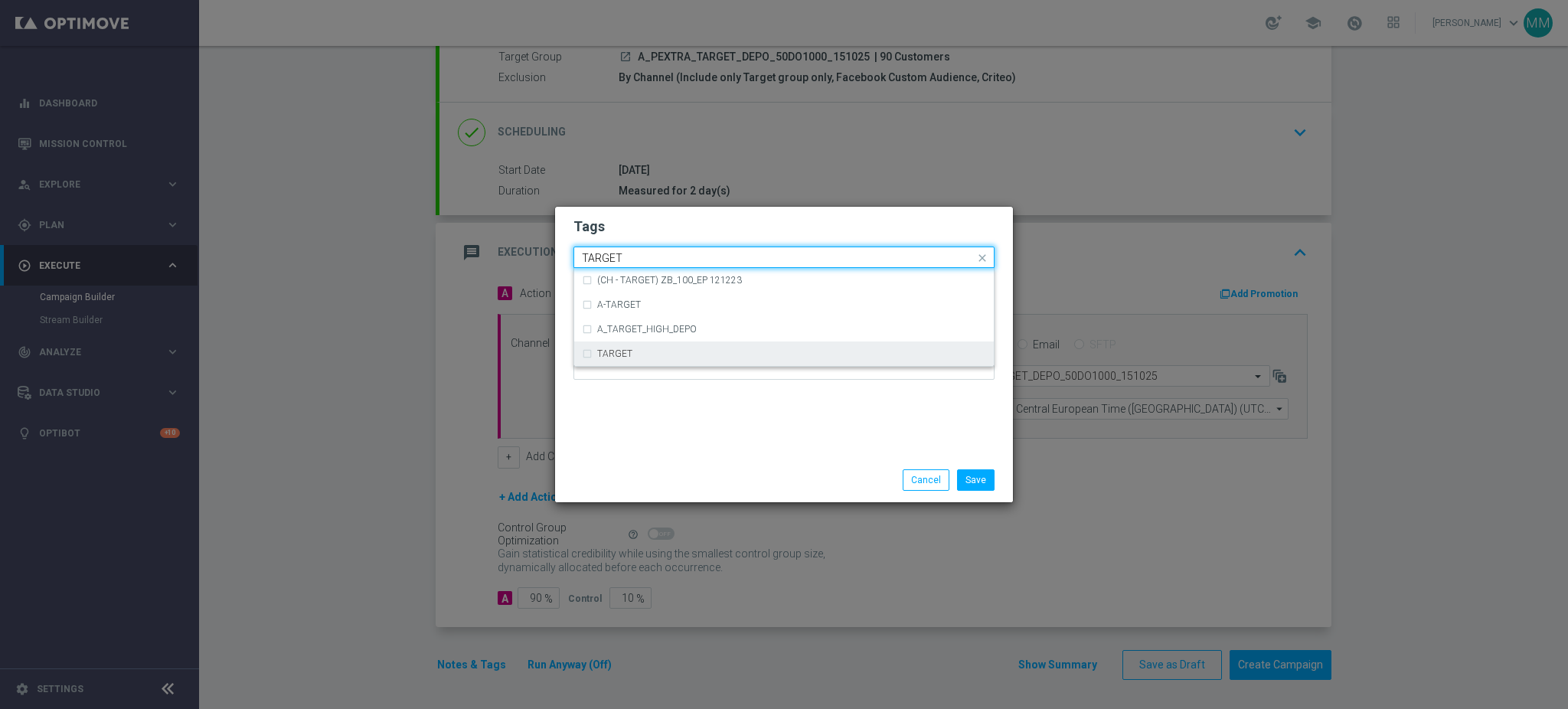
click at [644, 354] on div "TARGET" at bounding box center [791, 354] width 389 height 9
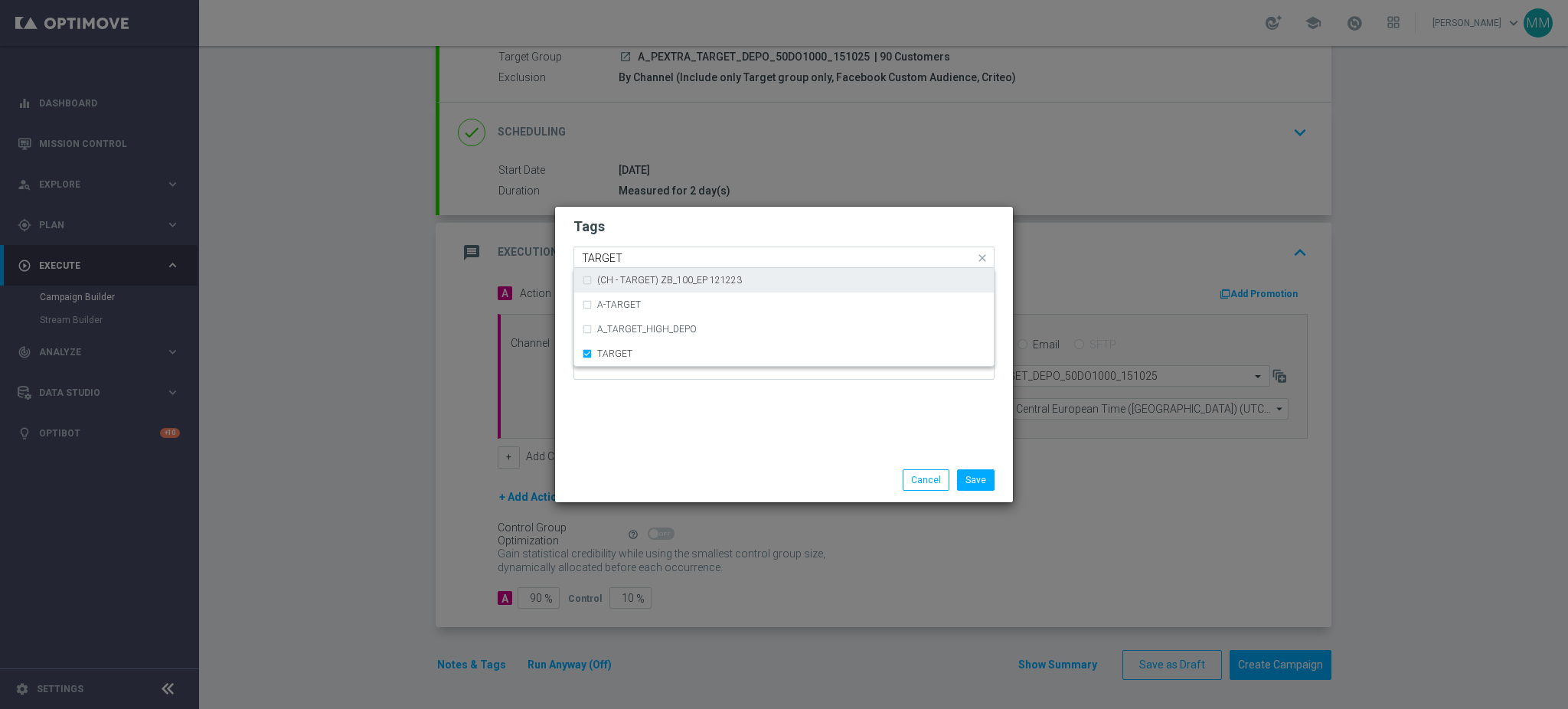
click at [639, 258] on input "TARGET" at bounding box center [778, 258] width 393 height 13
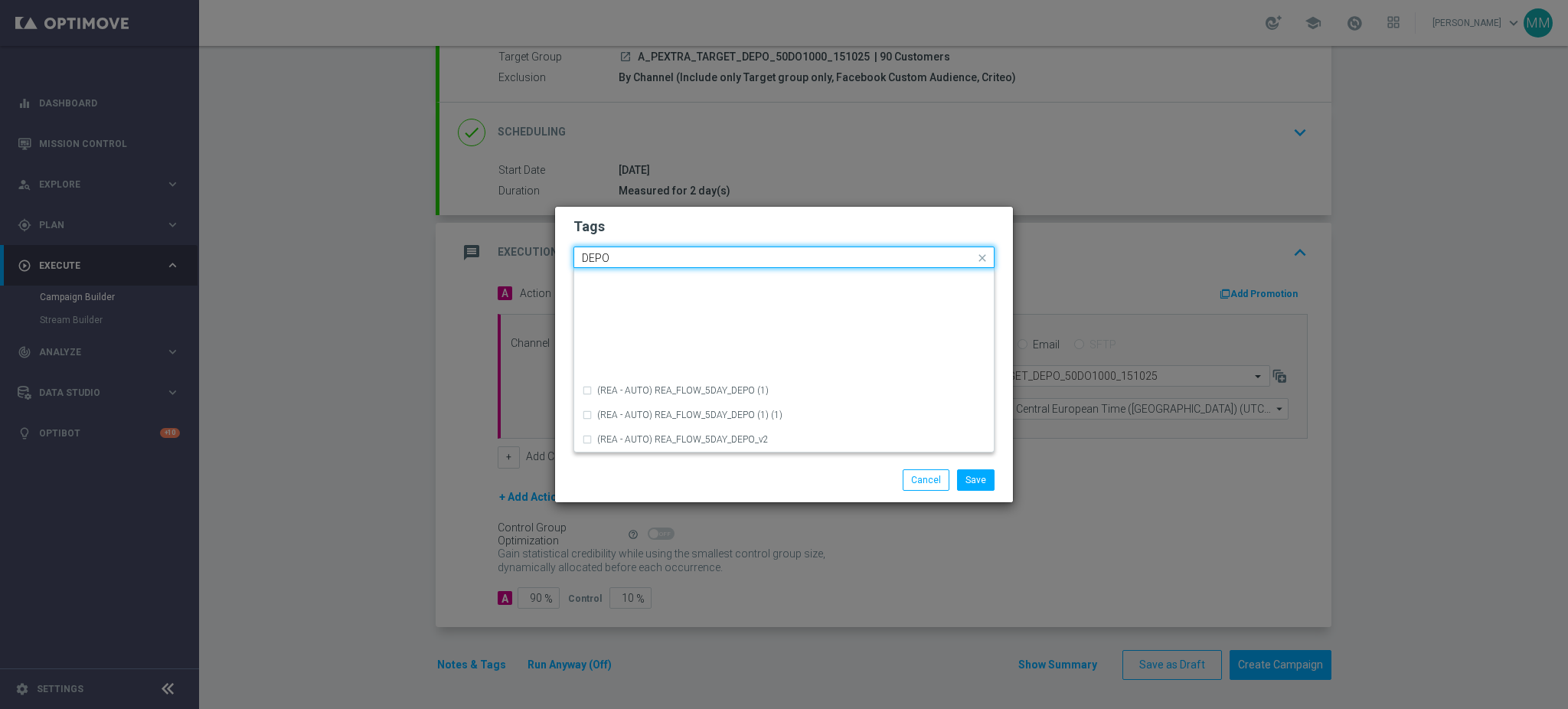
scroll to position [613, 0]
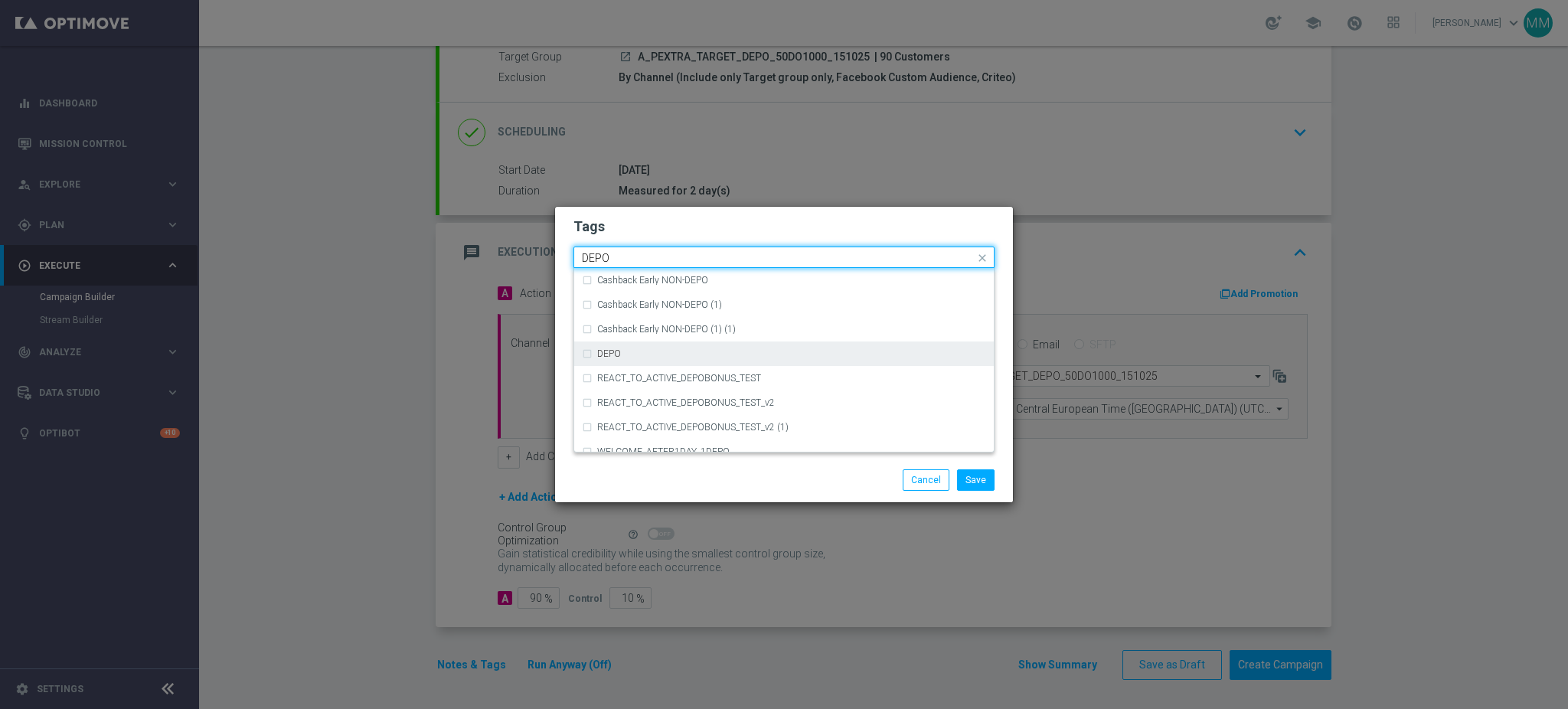
click at [661, 359] on div "DEPO" at bounding box center [784, 353] width 404 height 24
type input "DEPO"
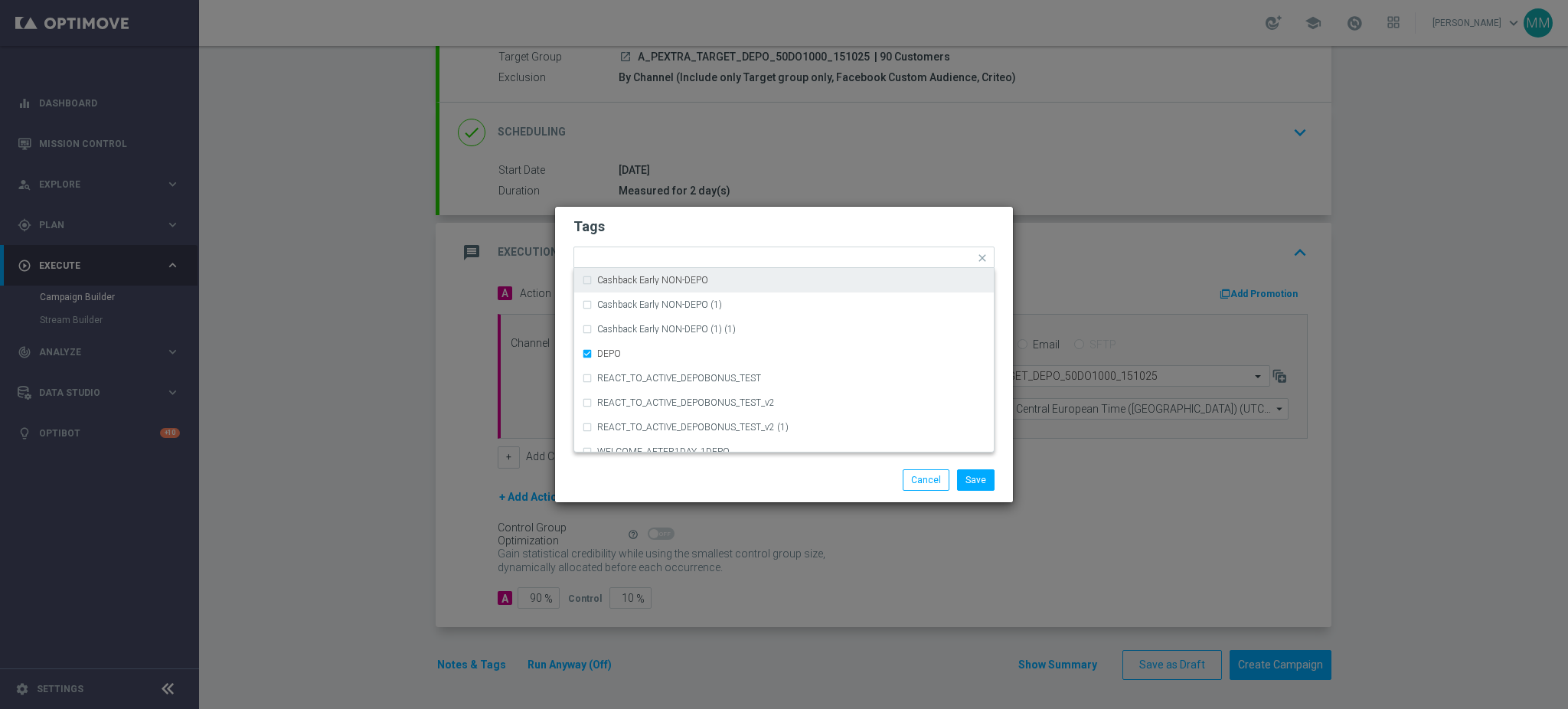
click at [662, 223] on h2 "Tags" at bounding box center [784, 226] width 421 height 18
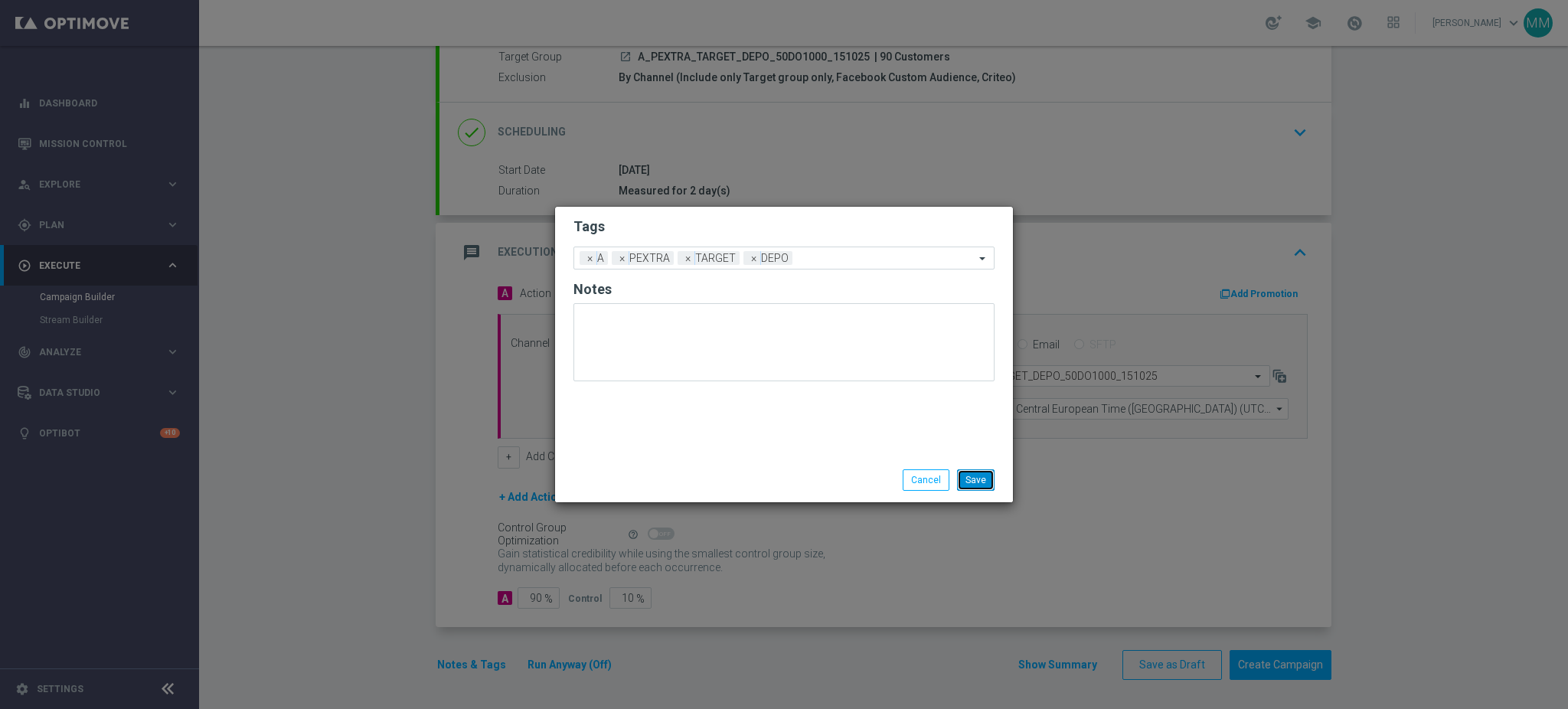
click at [984, 473] on button "Save" at bounding box center [976, 480] width 38 height 22
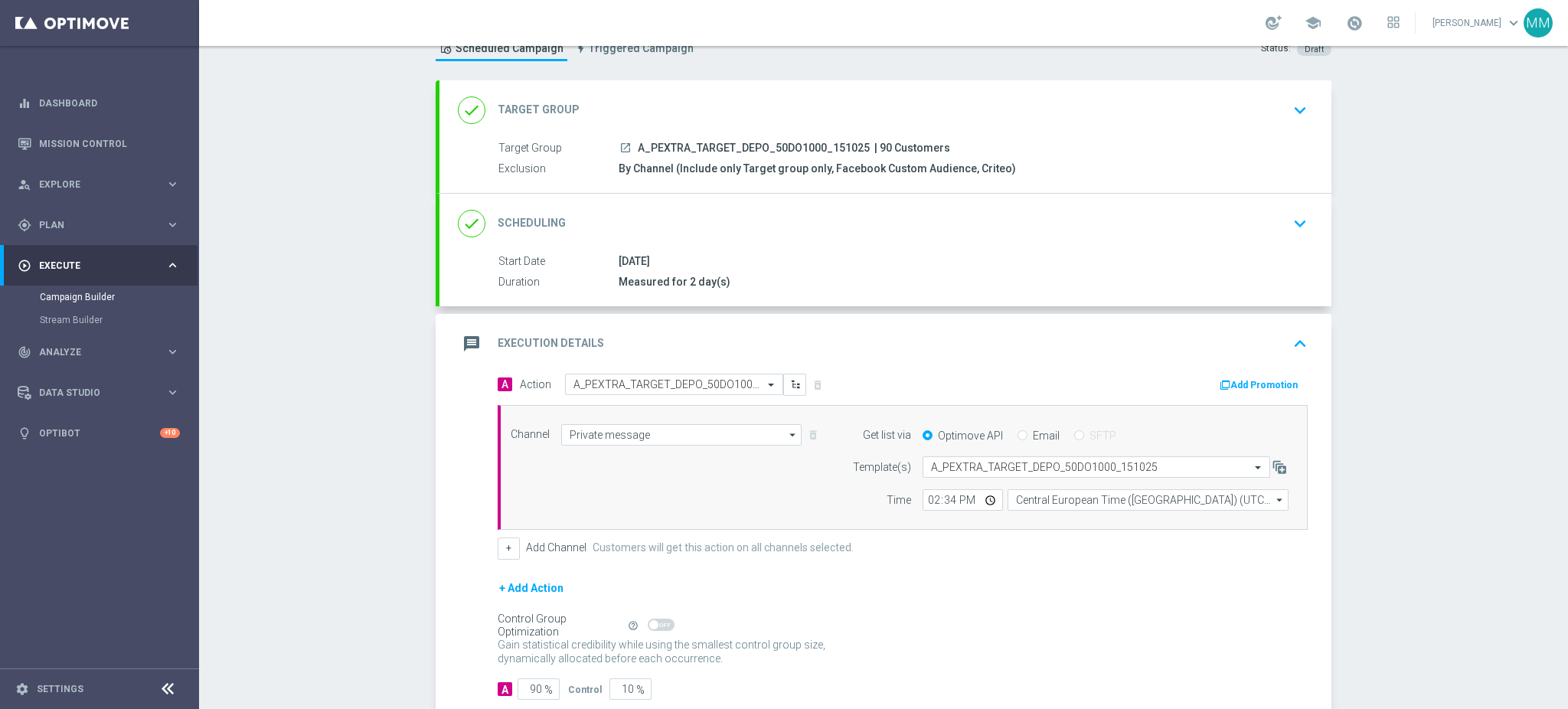
scroll to position [0, 0]
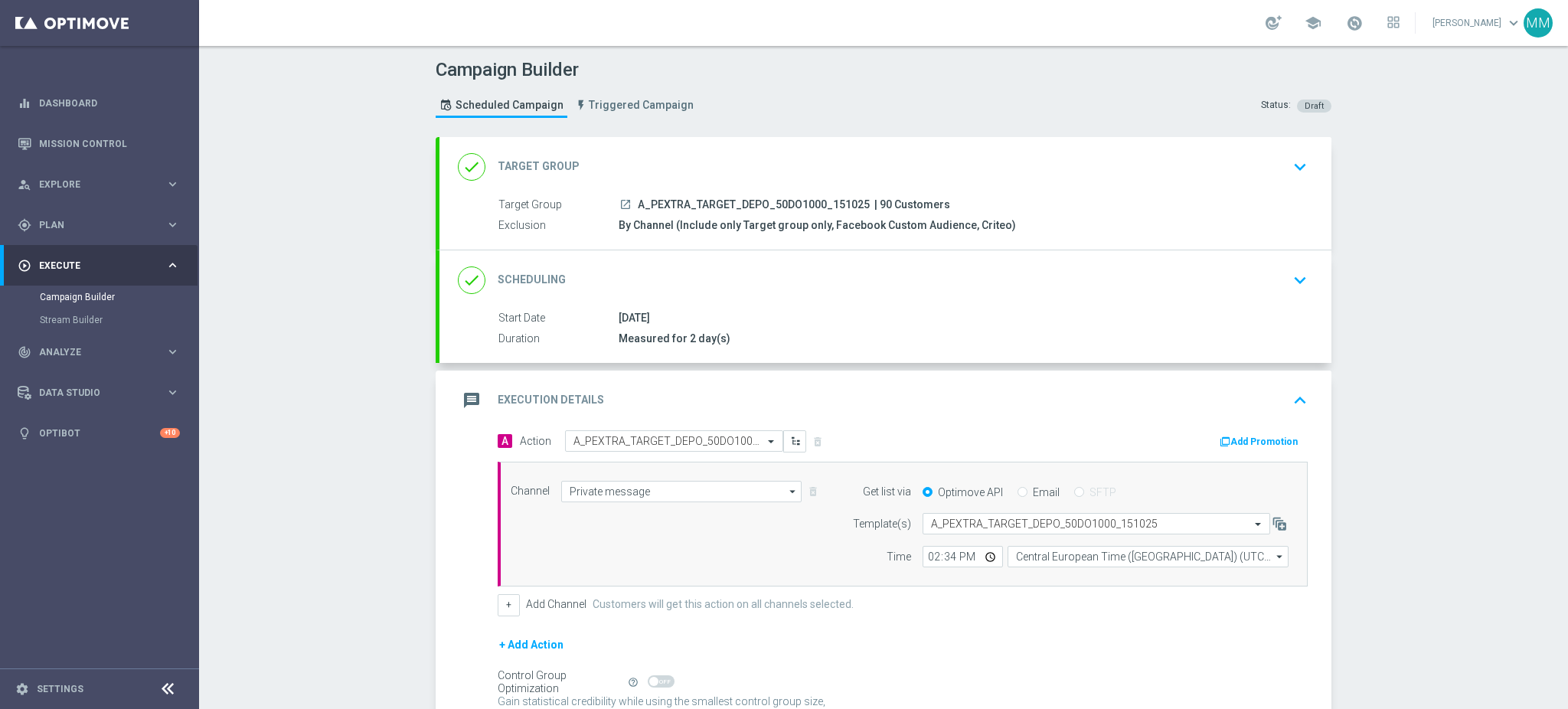
click at [780, 271] on div "done Scheduling keyboard_arrow_down" at bounding box center [885, 280] width 855 height 29
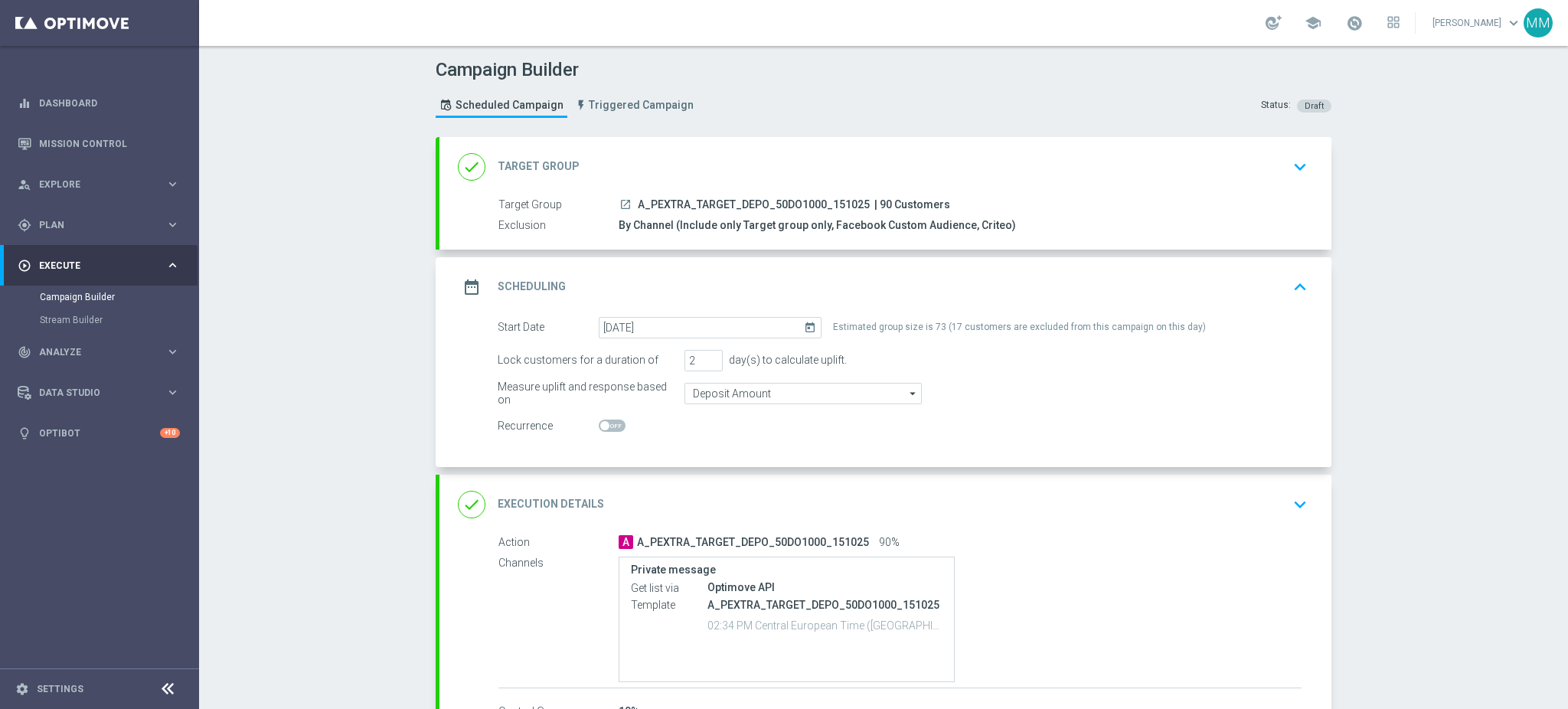
click at [799, 274] on div "date_range Scheduling keyboard_arrow_up" at bounding box center [885, 287] width 855 height 29
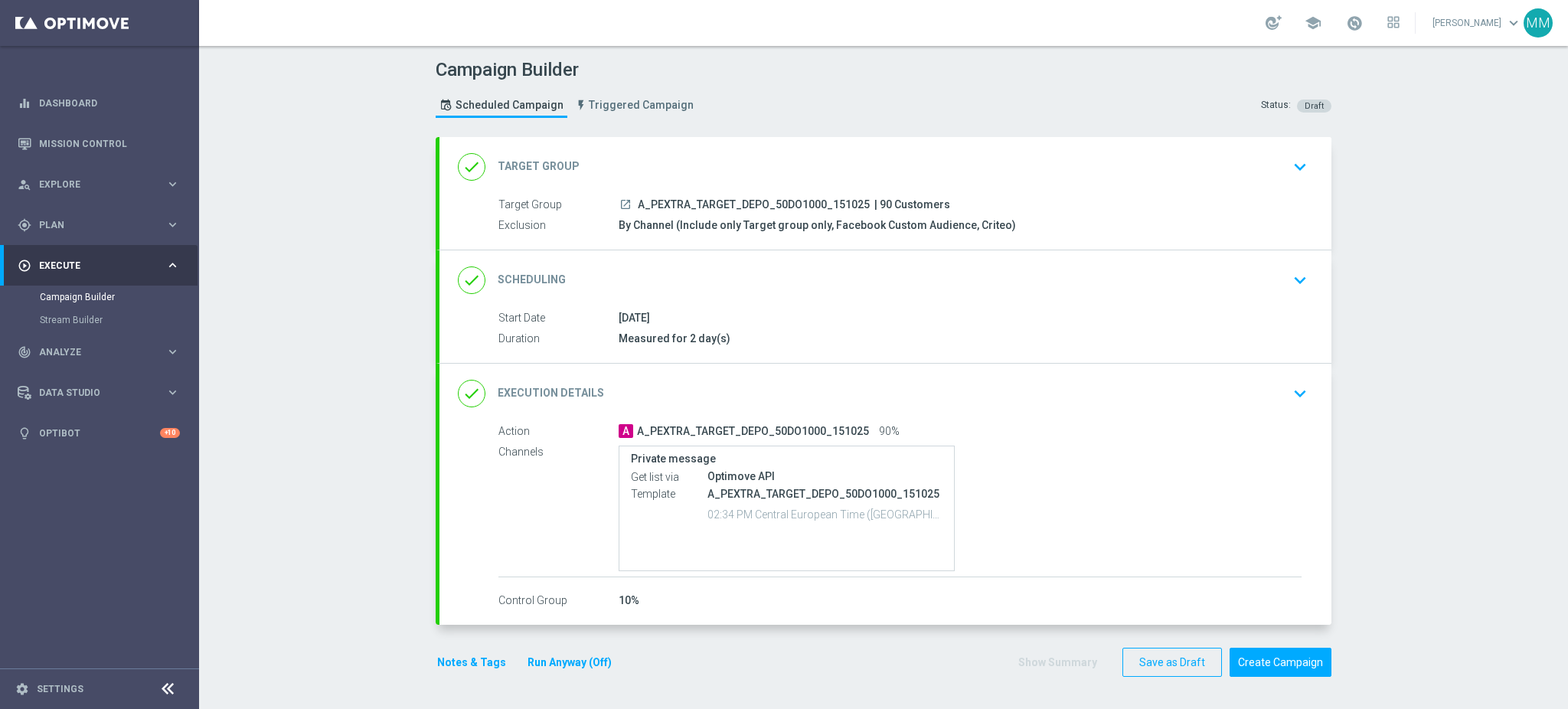
click at [738, 283] on div "done Scheduling keyboard_arrow_down" at bounding box center [885, 280] width 855 height 29
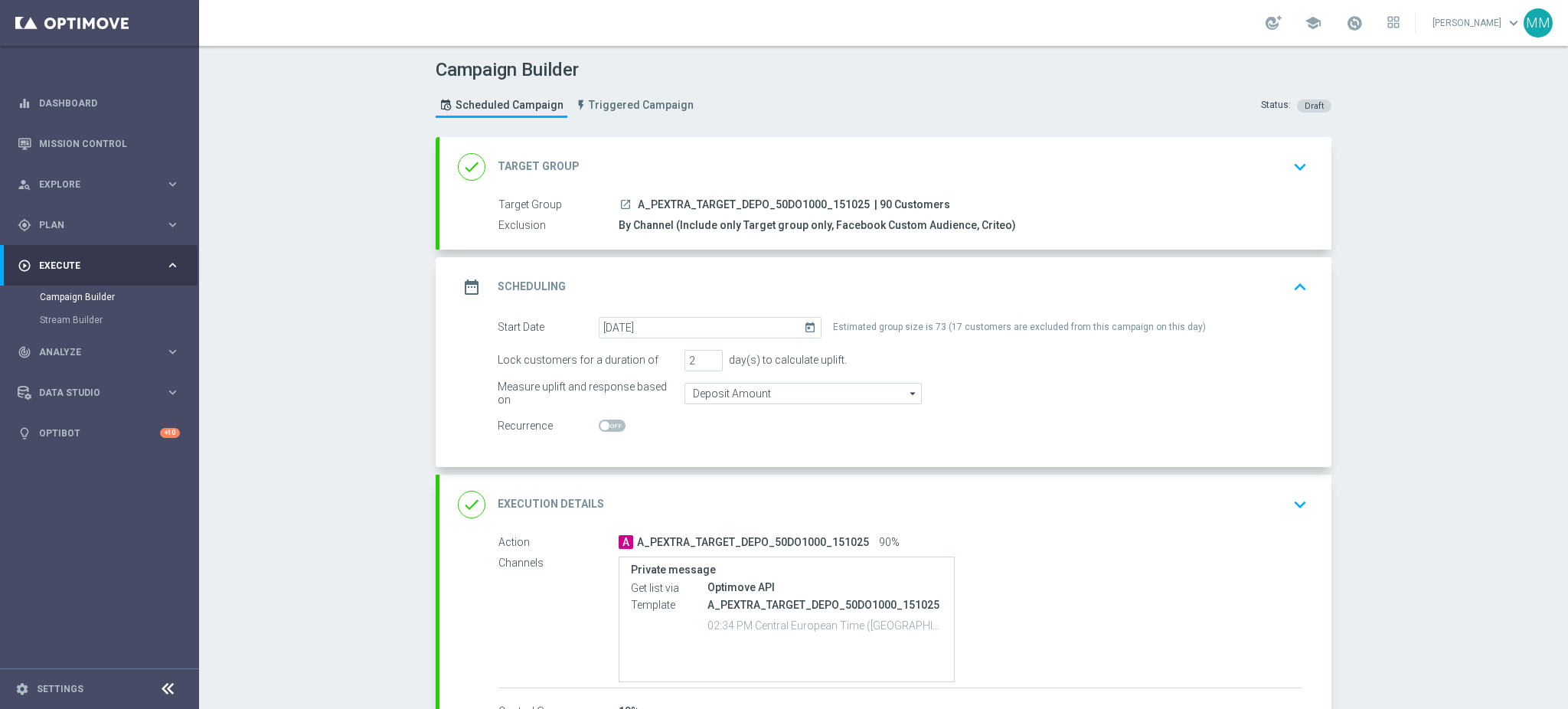
click at [741, 281] on div "date_range Scheduling keyboard_arrow_up" at bounding box center [885, 287] width 855 height 29
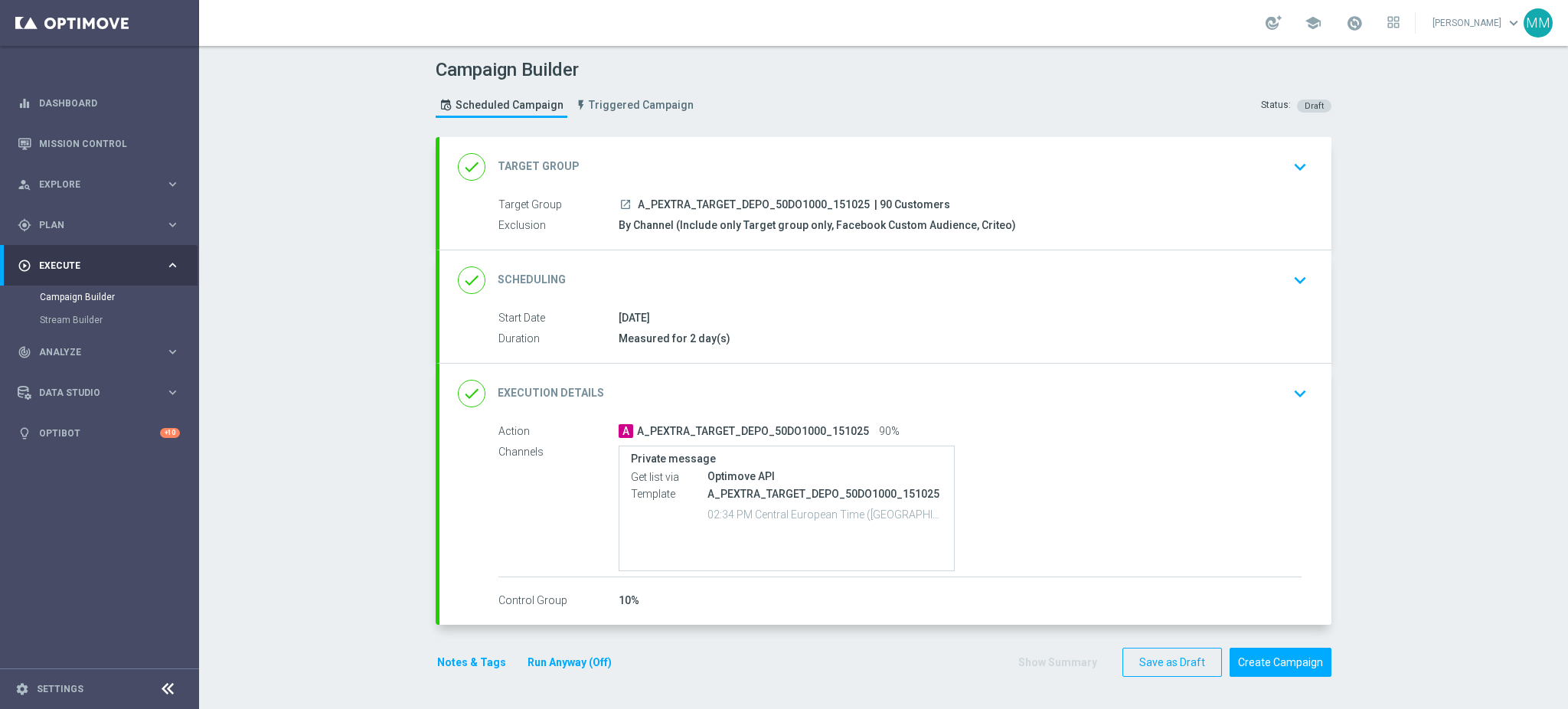
click at [435, 665] on button "Notes & Tags" at bounding box center [471, 662] width 72 height 19
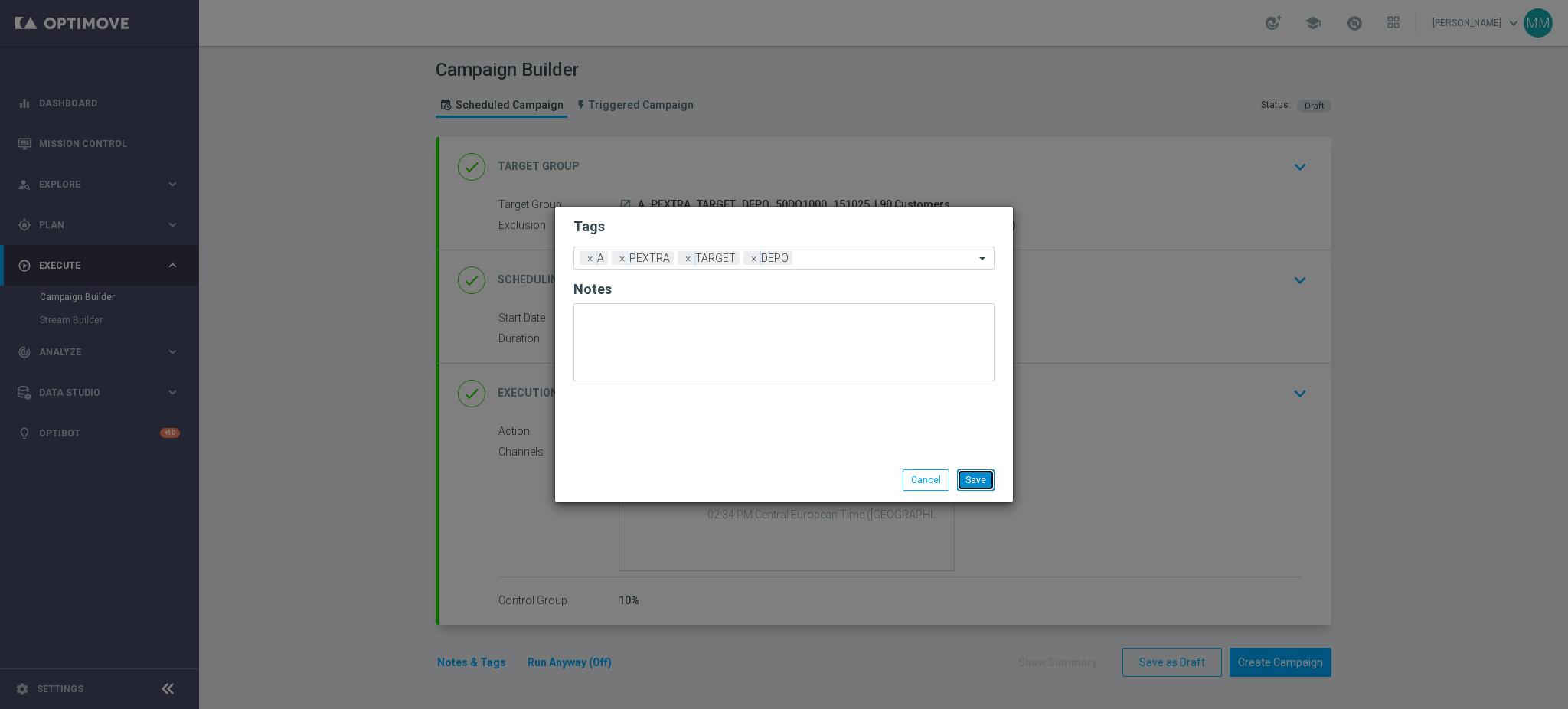
click at [968, 473] on button "Save" at bounding box center [976, 480] width 38 height 22
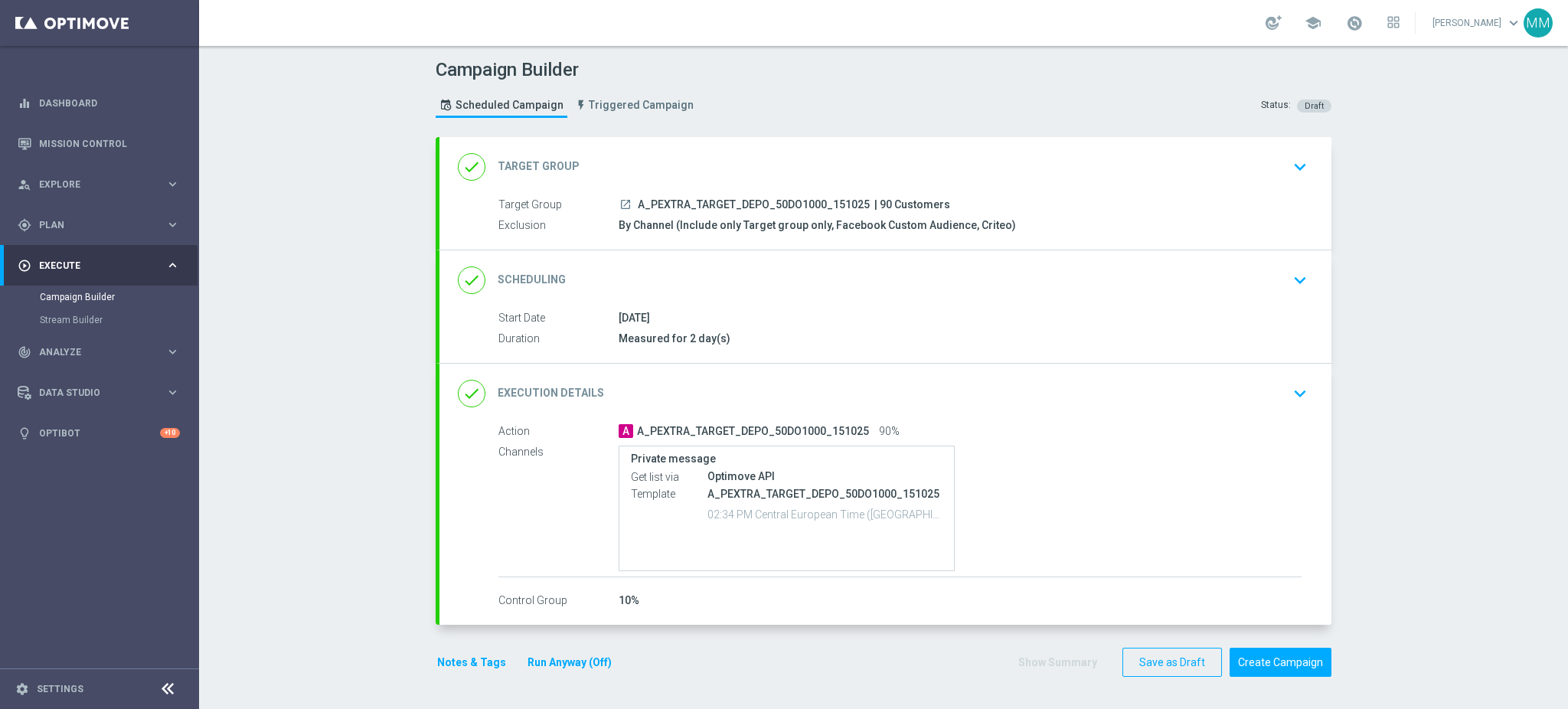
click at [864, 291] on div "done Scheduling keyboard_arrow_down" at bounding box center [885, 280] width 855 height 29
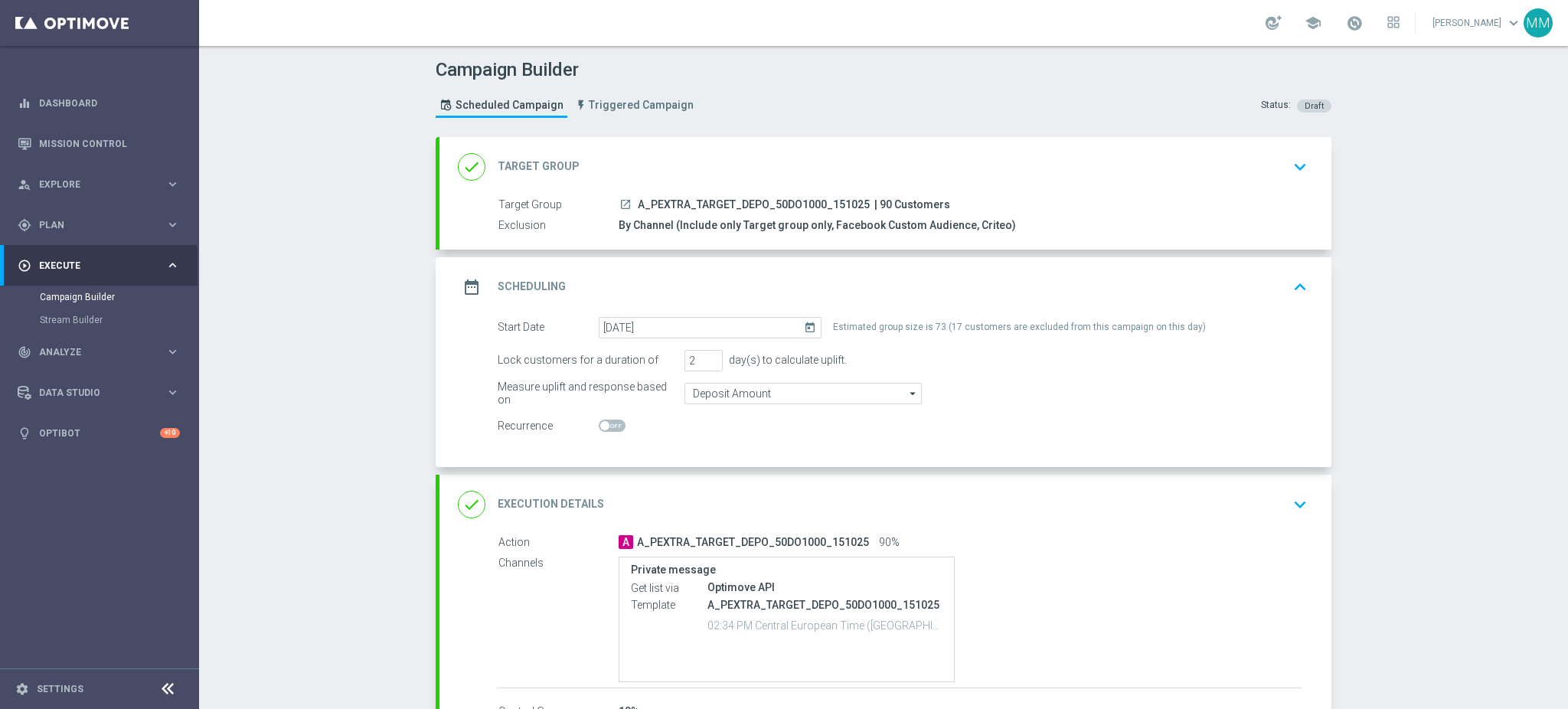
click at [891, 284] on div "date_range Scheduling keyboard_arrow_up" at bounding box center [885, 287] width 855 height 29
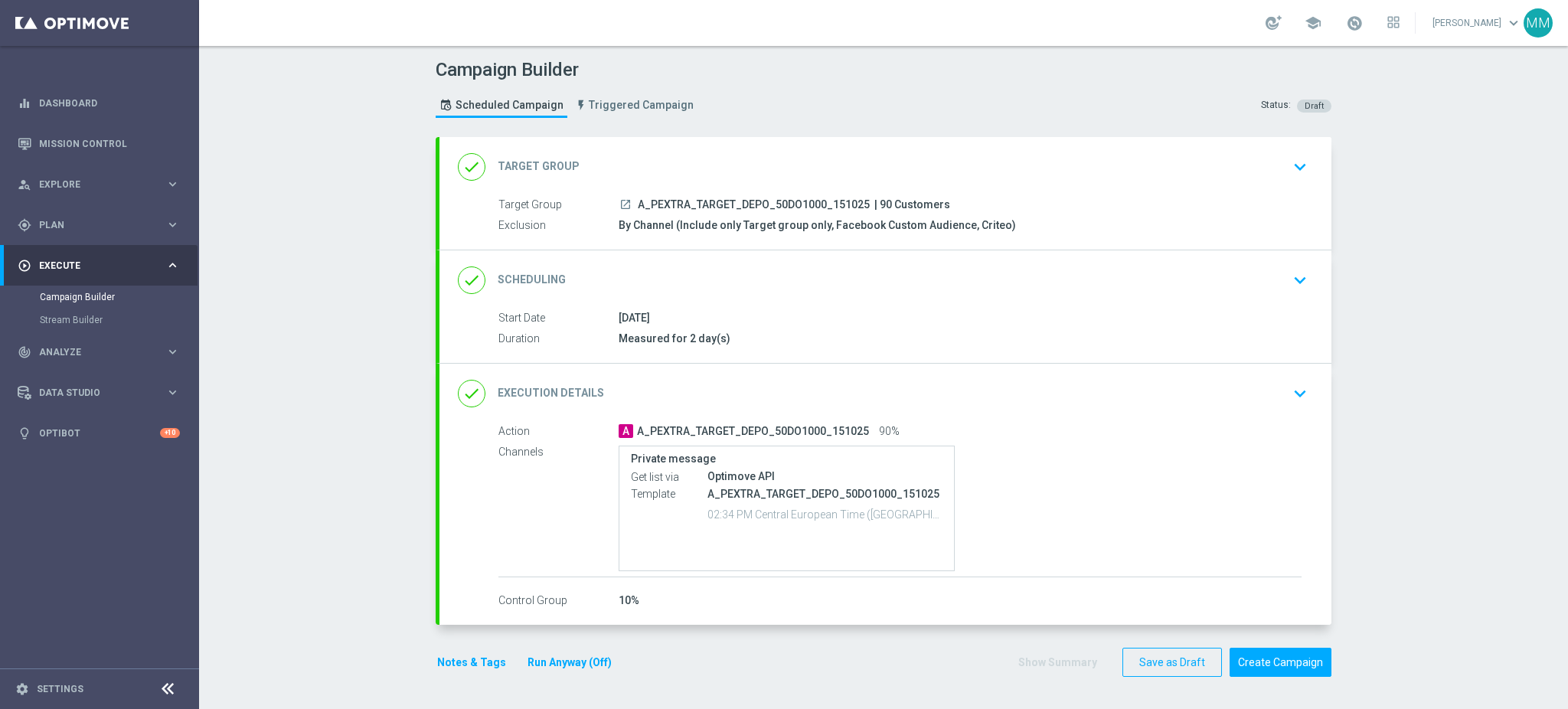
click at [632, 375] on div "done Execution Details keyboard_arrow_down" at bounding box center [886, 393] width 892 height 60
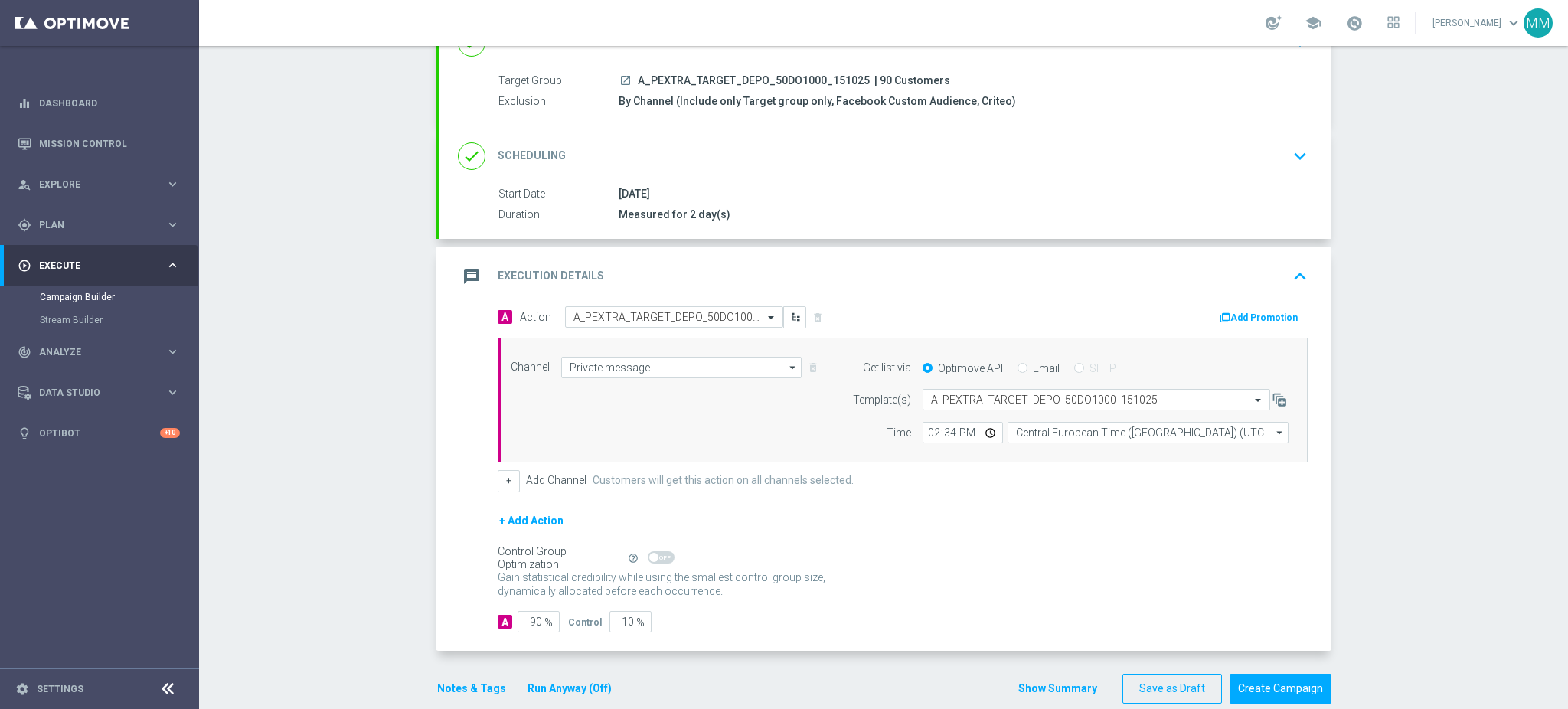
scroll to position [148, 0]
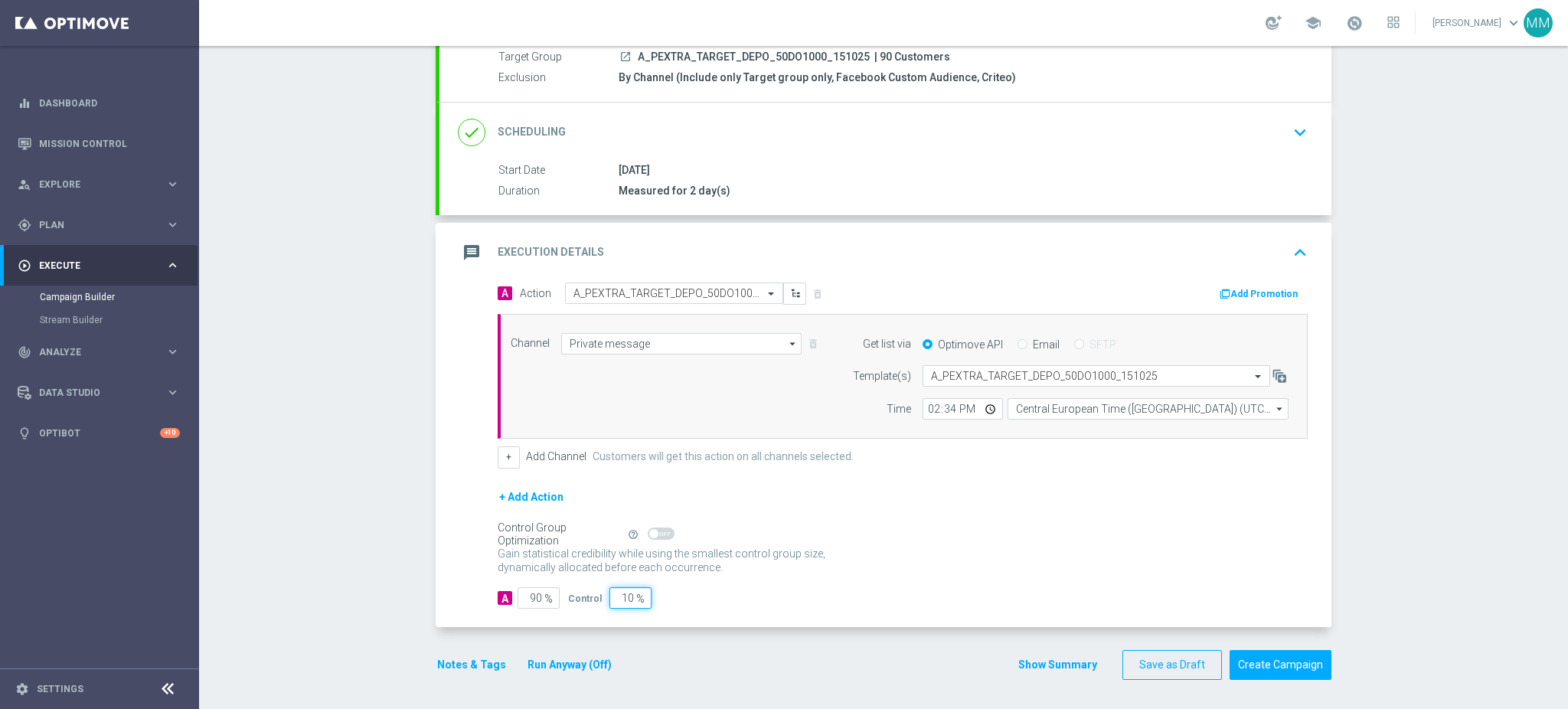
click at [613, 592] on input "10" at bounding box center [630, 598] width 42 height 22
drag, startPoint x: 613, startPoint y: 592, endPoint x: 653, endPoint y: 608, distance: 43.1
click at [646, 608] on div "A 90 % Control 10 %" at bounding box center [903, 598] width 810 height 22
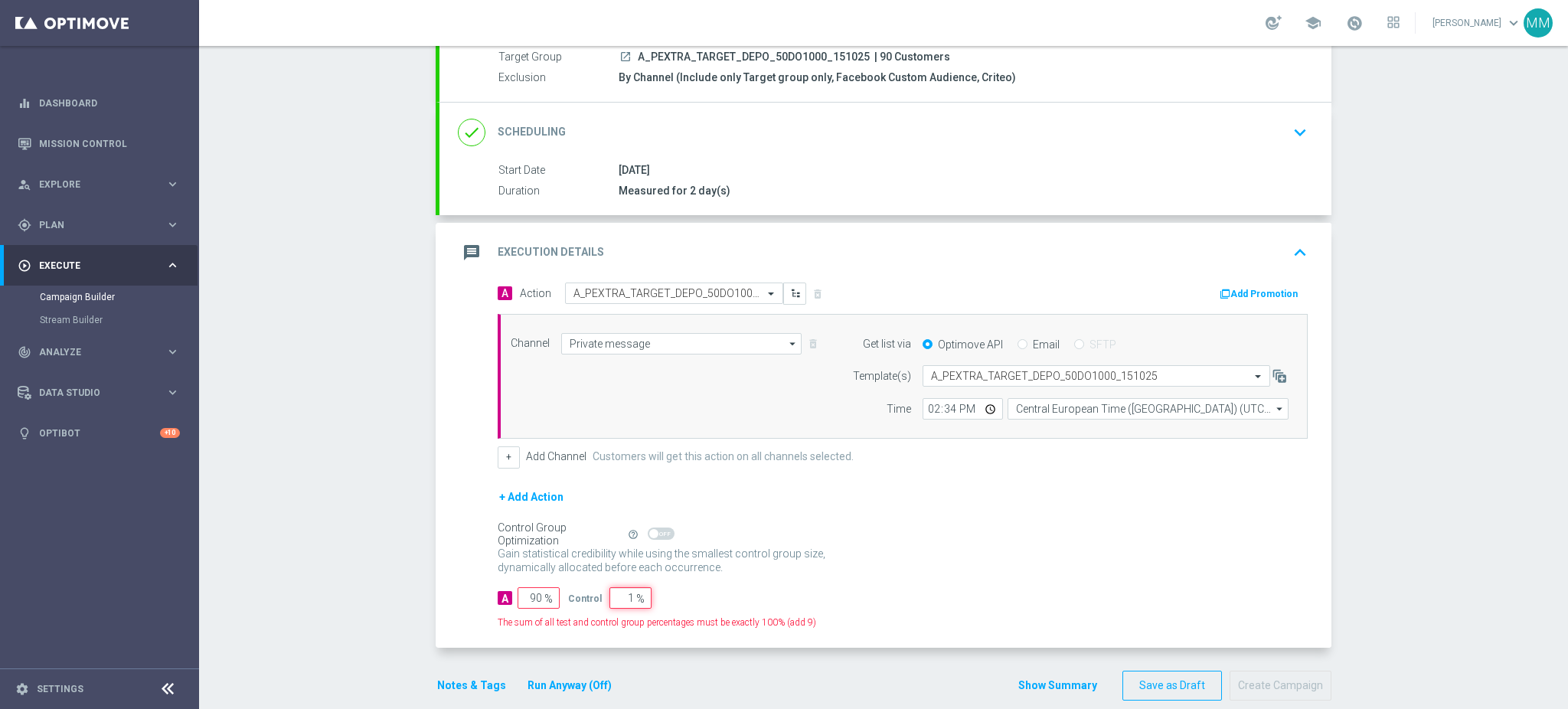
type input "15"
type input "85"
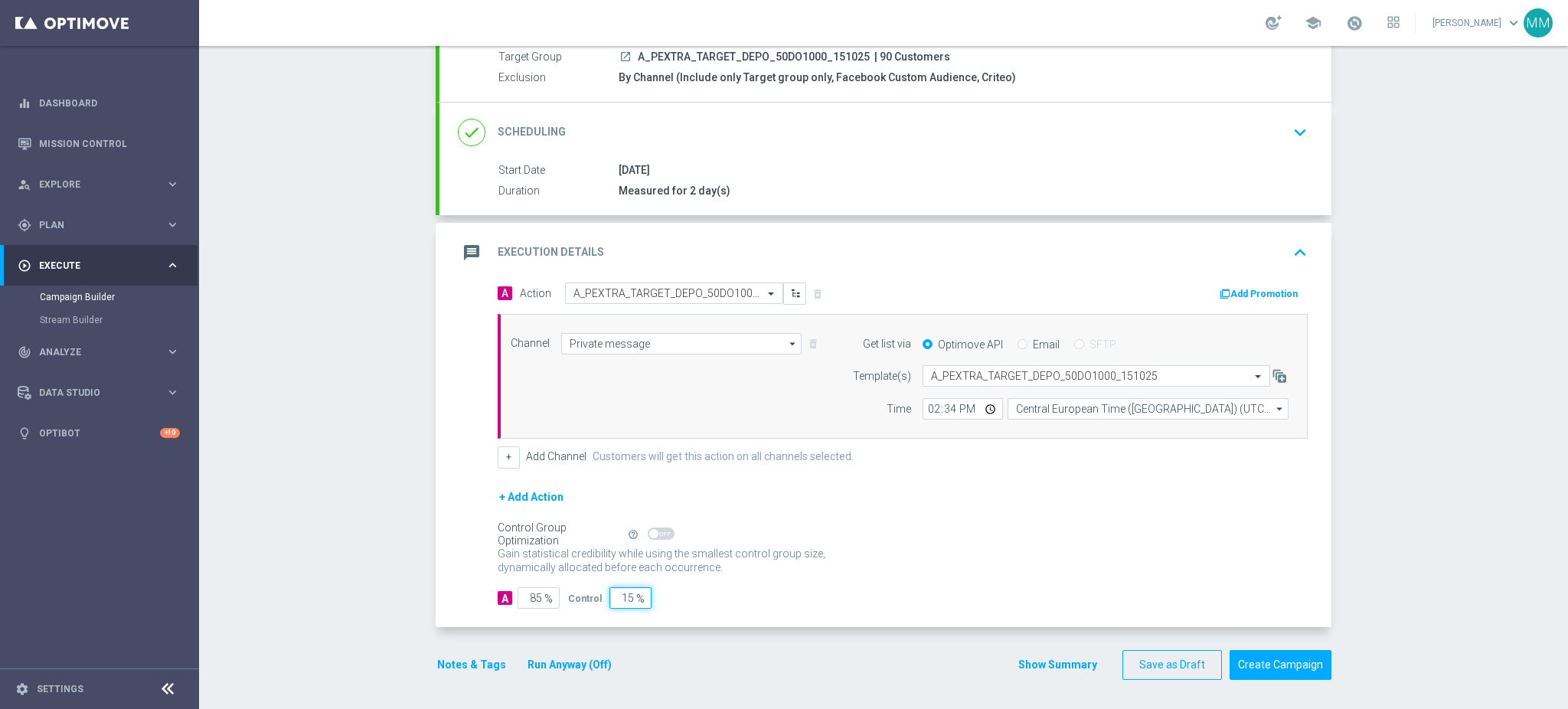
type input "15"
click at [713, 245] on div "message Execution Details keyboard_arrow_up" at bounding box center [885, 252] width 855 height 29
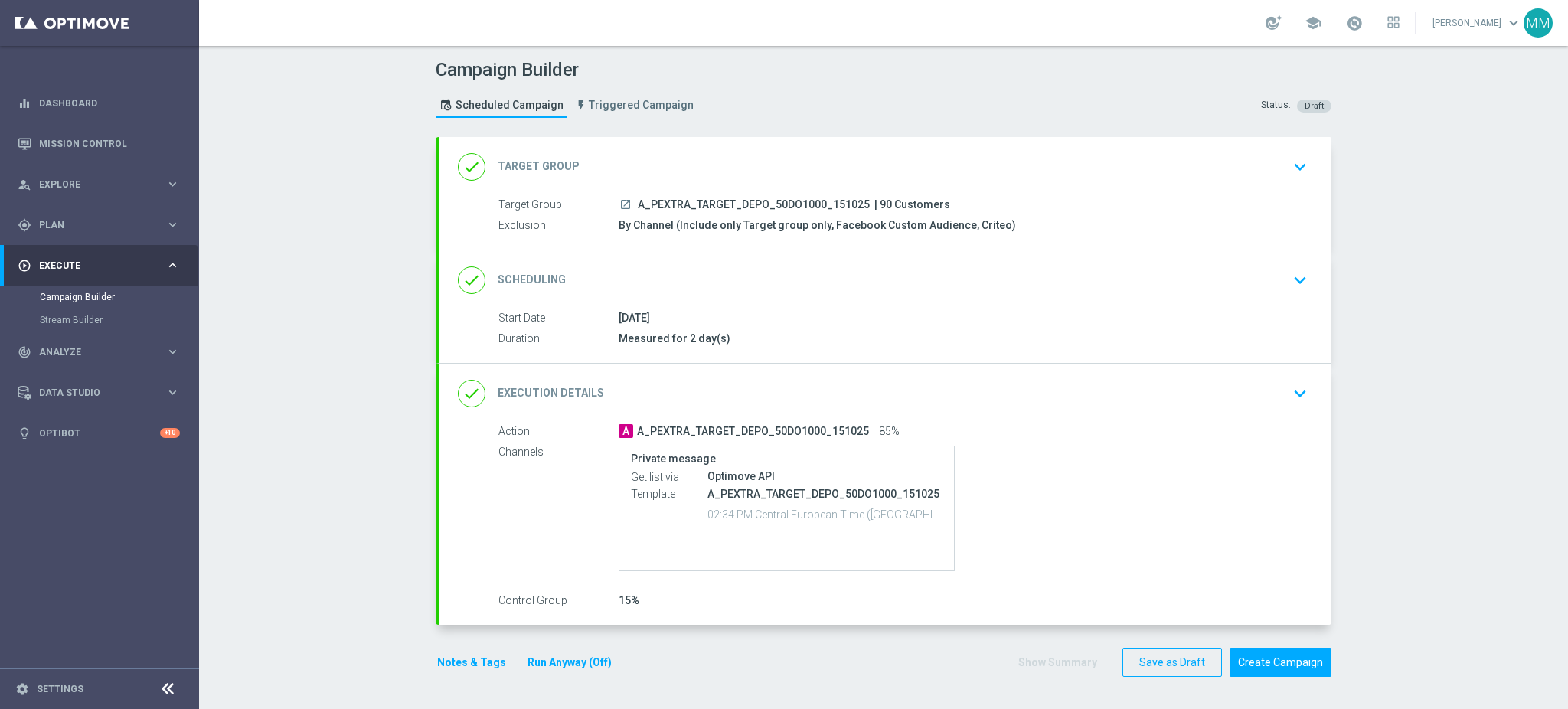
scroll to position [0, 0]
click at [435, 660] on button "Notes & Tags" at bounding box center [471, 662] width 72 height 19
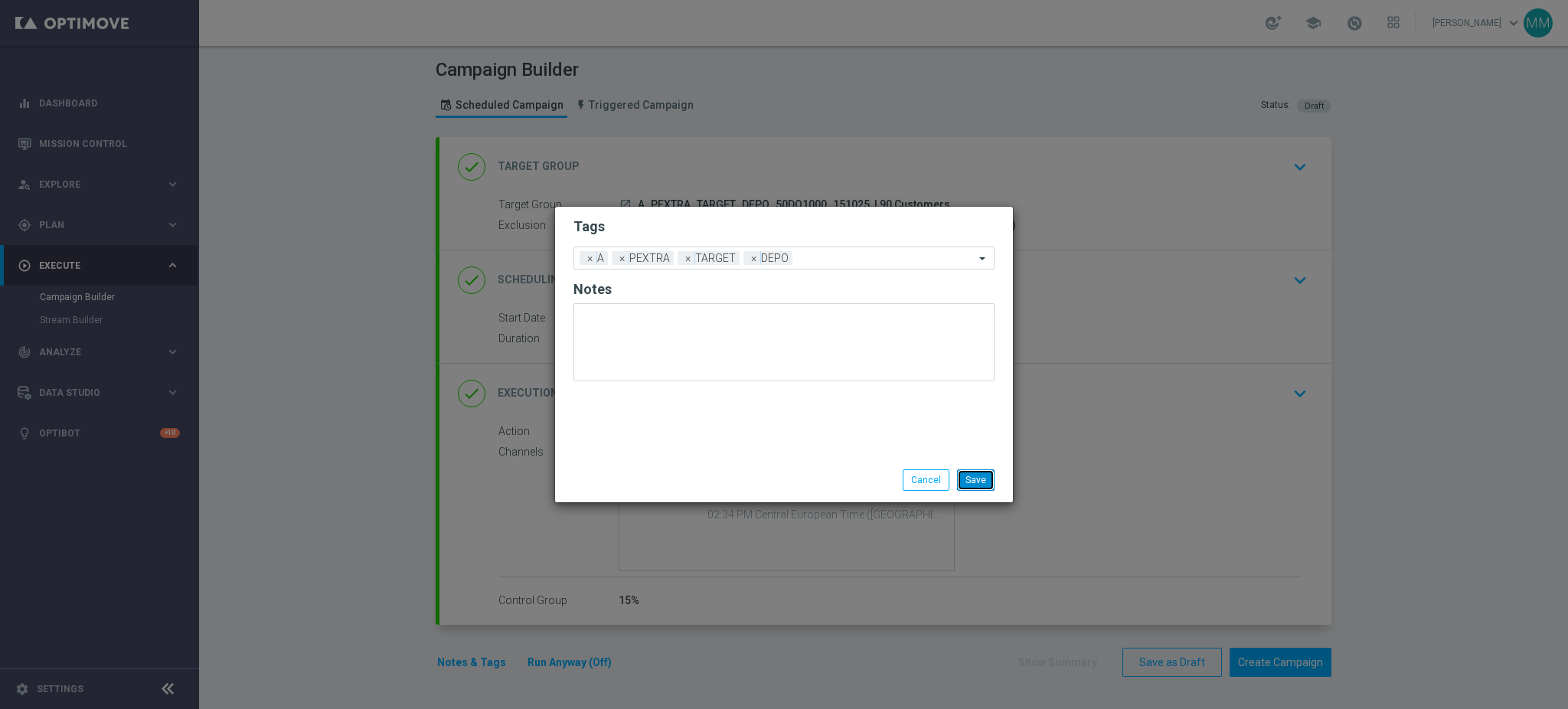
click at [959, 485] on button "Save" at bounding box center [976, 480] width 38 height 22
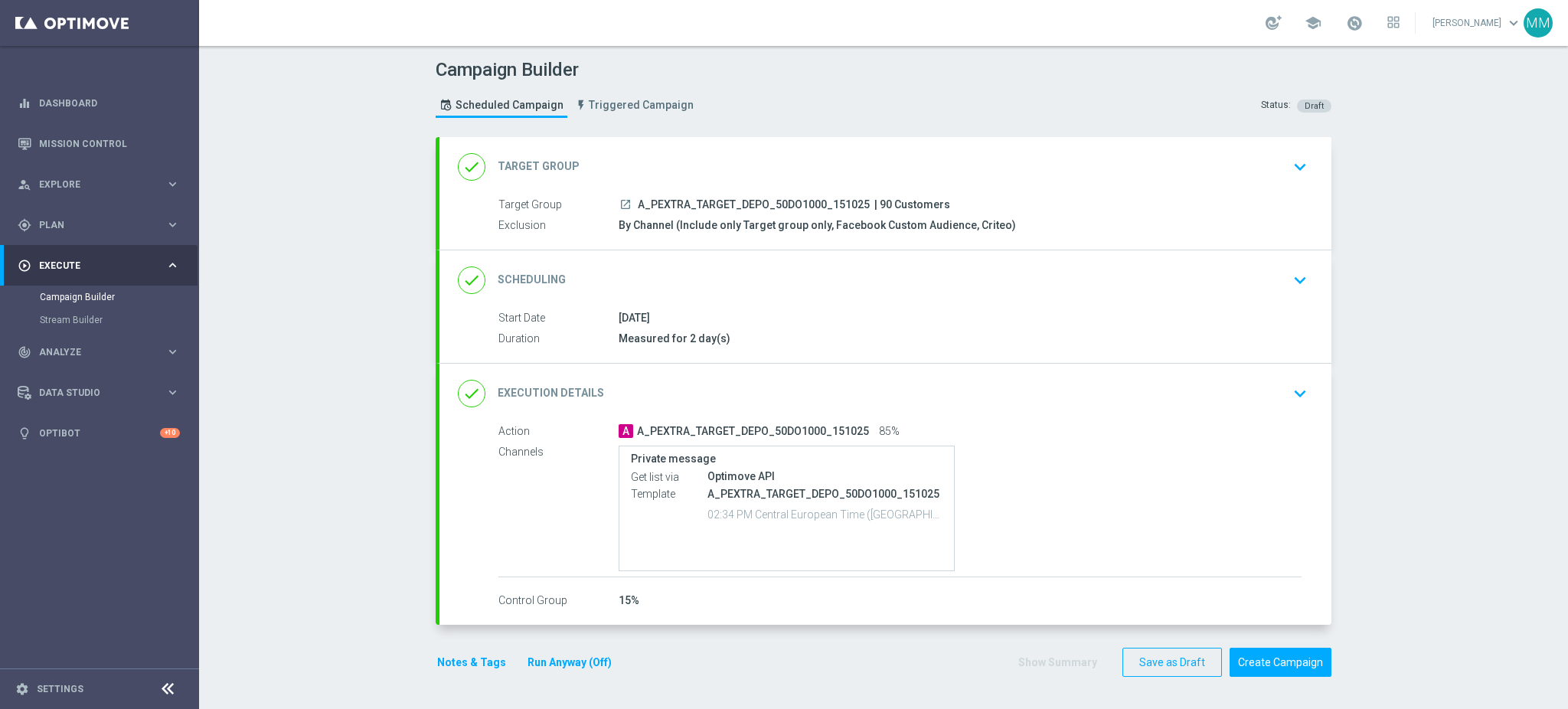
click at [890, 390] on div "done Execution Details keyboard_arrow_down" at bounding box center [885, 393] width 855 height 29
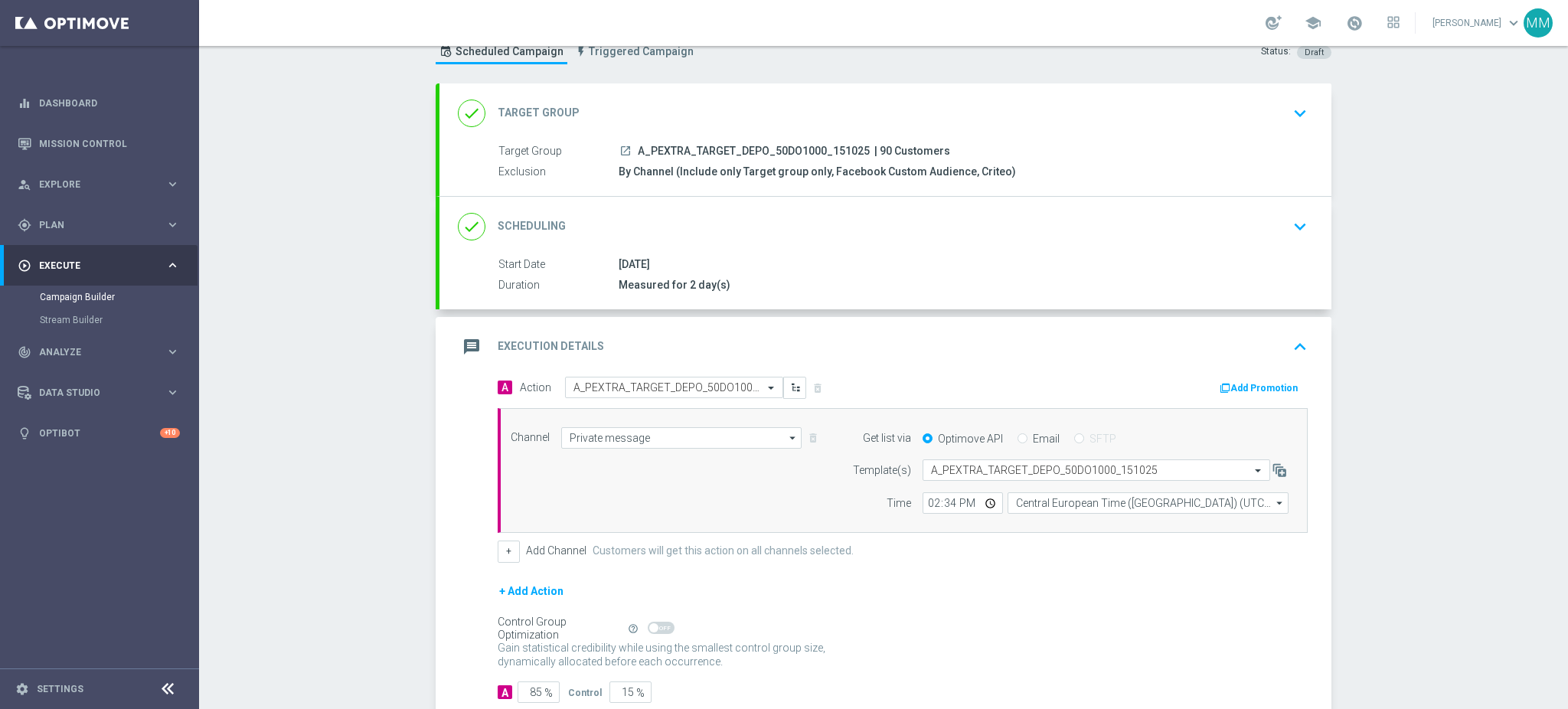
scroll to position [138, 0]
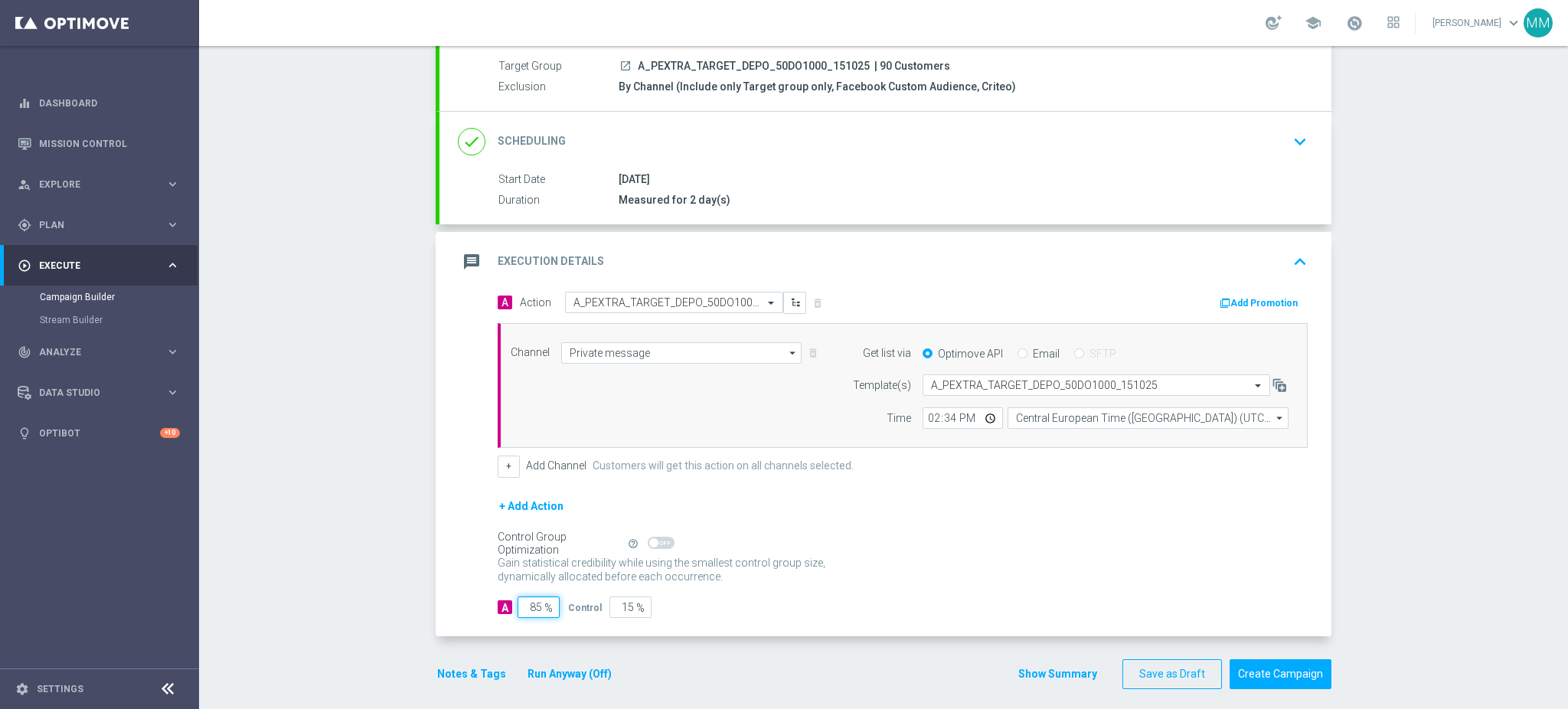
drag, startPoint x: 532, startPoint y: 609, endPoint x: 513, endPoint y: 608, distance: 19.0
click at [518, 609] on input "85" at bounding box center [539, 608] width 42 height 22
type input "90"
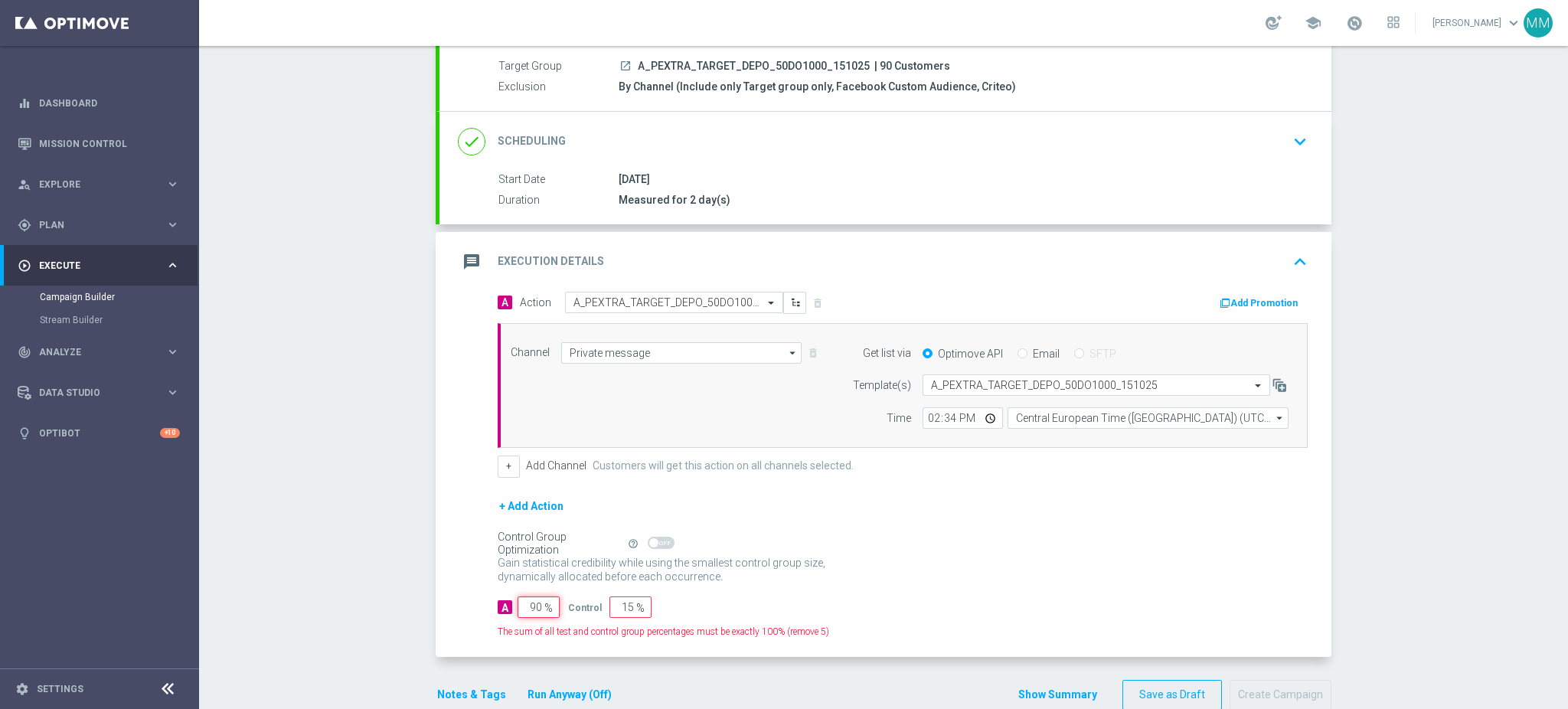
type input "10"
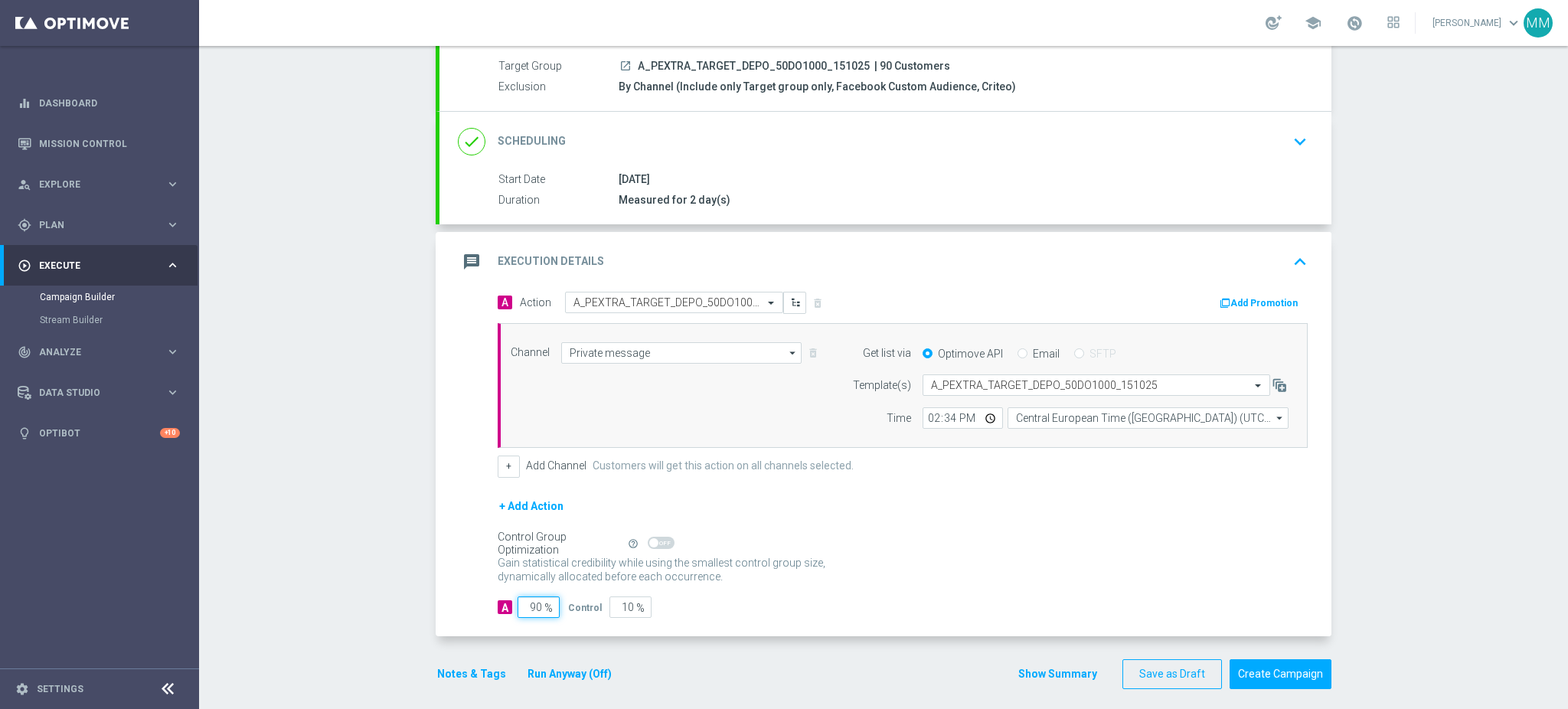
type input "90"
click at [442, 559] on div "A Action Select action A_PEXTRA_TARGET_DEPO_50DO1000_151025 delete_forever Add …" at bounding box center [886, 464] width 892 height 345
click at [611, 260] on div "message Execution Details keyboard_arrow_up" at bounding box center [885, 262] width 855 height 29
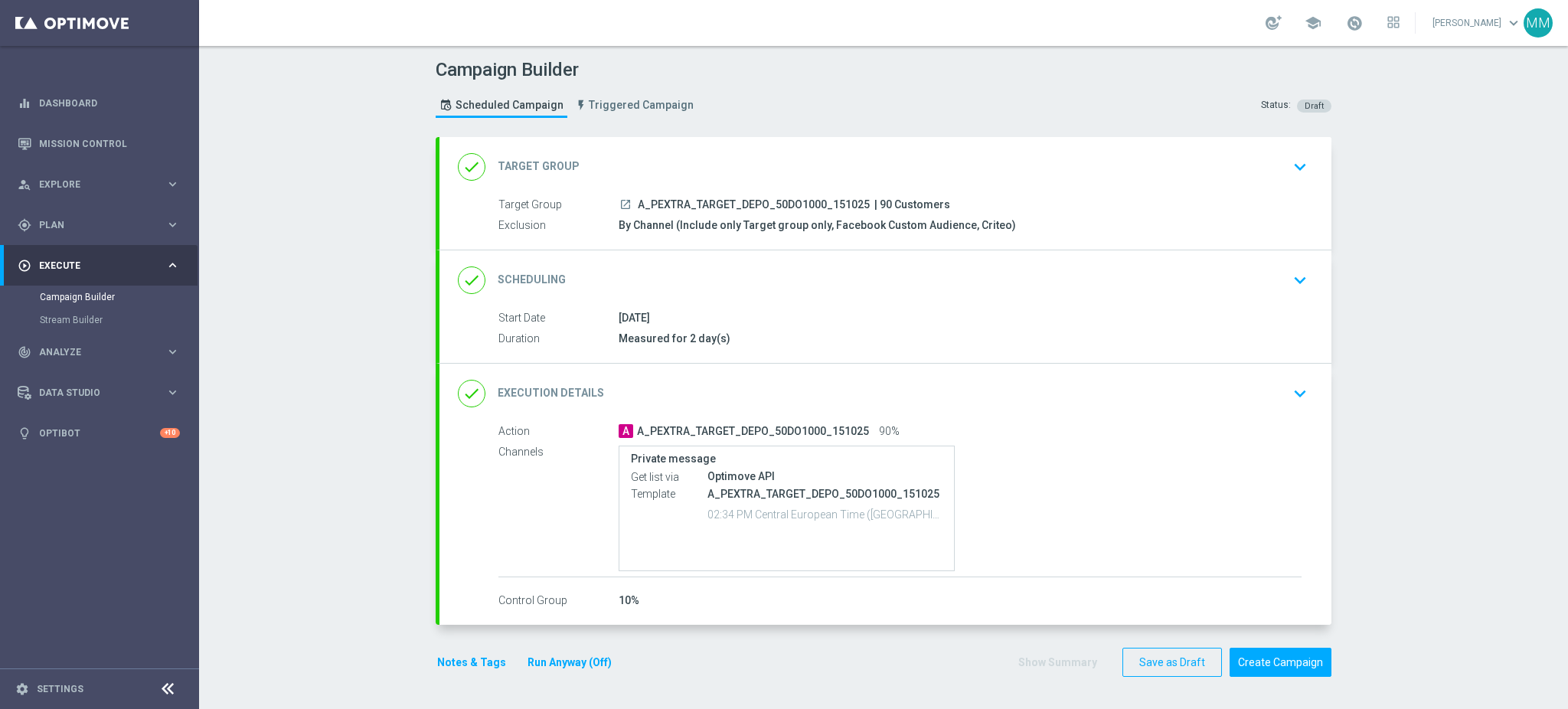
scroll to position [0, 0]
click at [766, 398] on div "done Execution Details keyboard_arrow_down" at bounding box center [885, 393] width 855 height 29
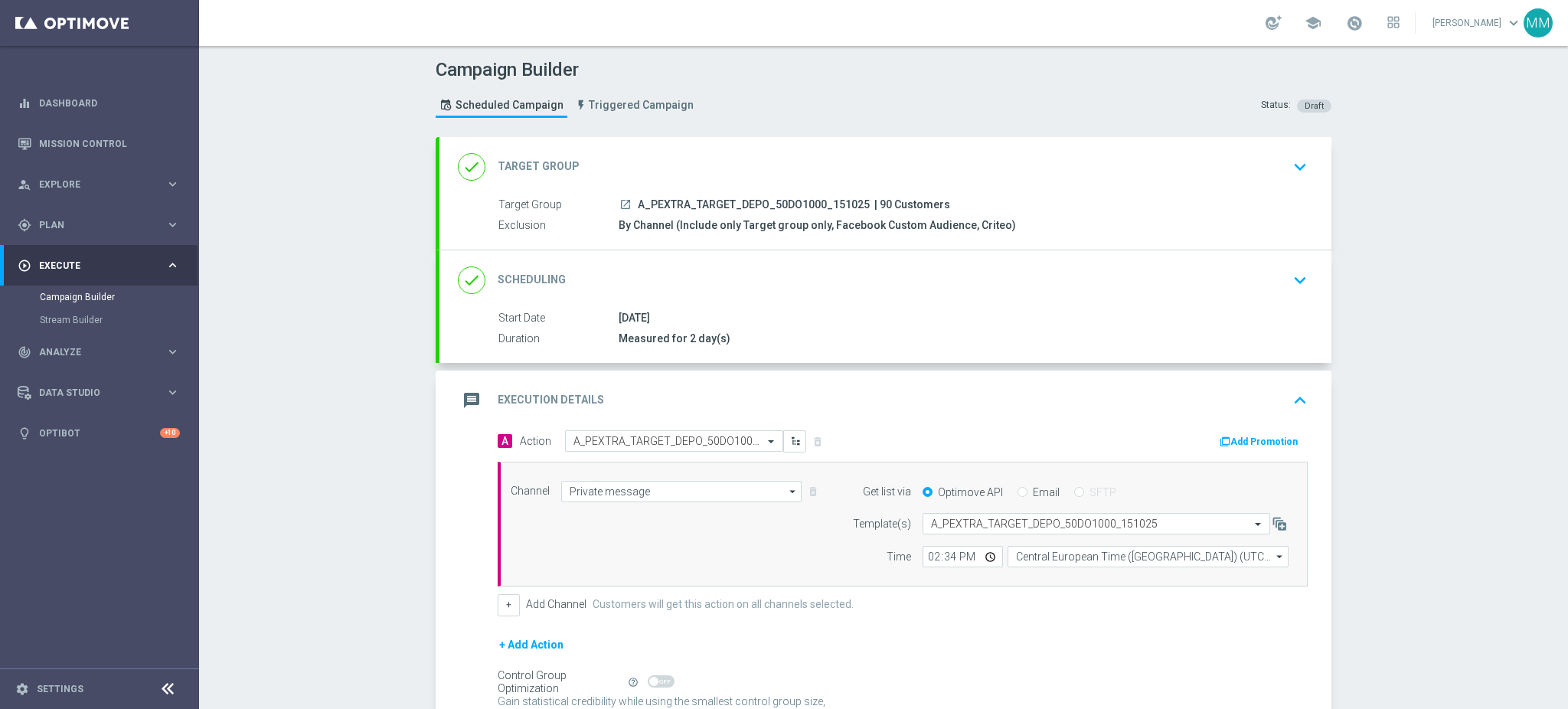
click at [1259, 437] on button "Add Promotion" at bounding box center [1260, 442] width 85 height 17
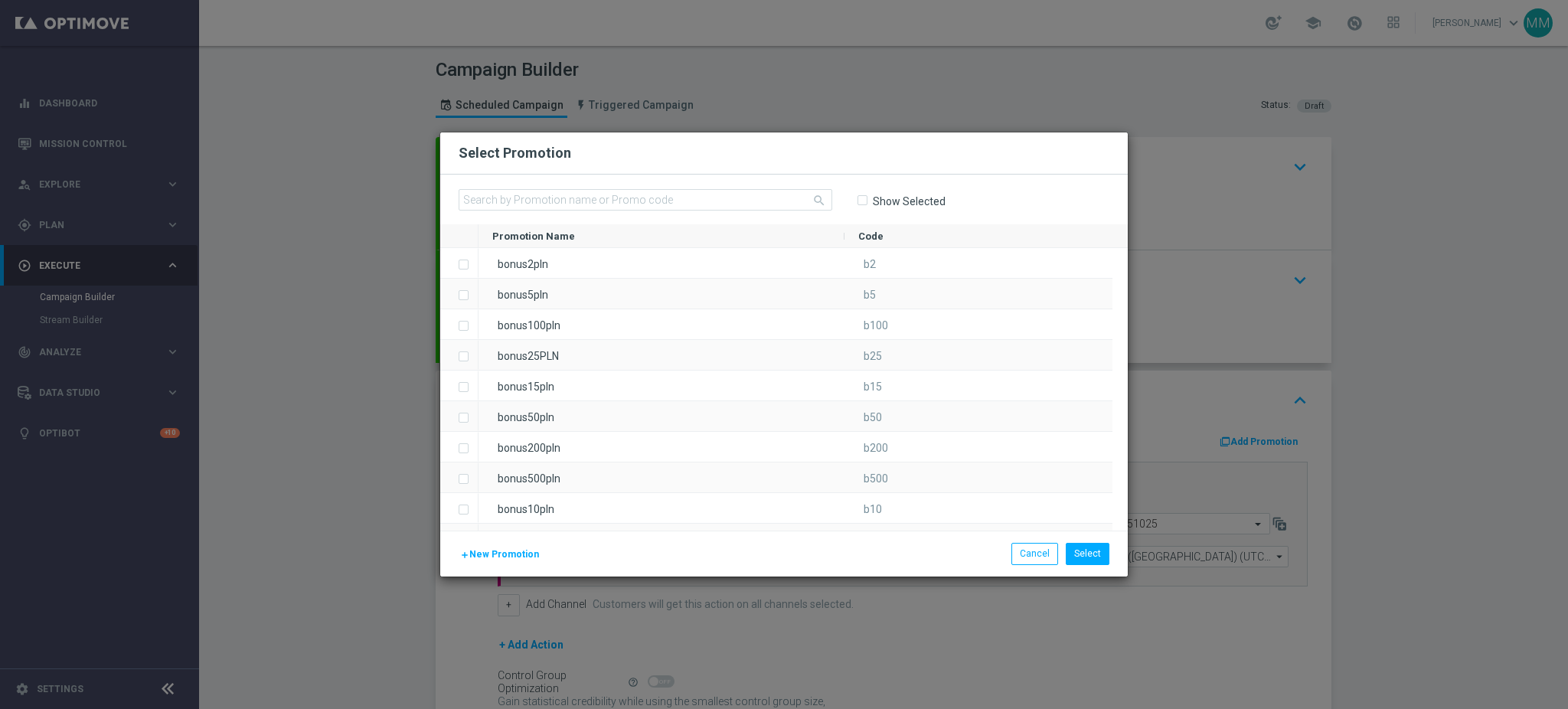
click at [497, 547] on button "add New Promotion" at bounding box center [499, 554] width 82 height 17
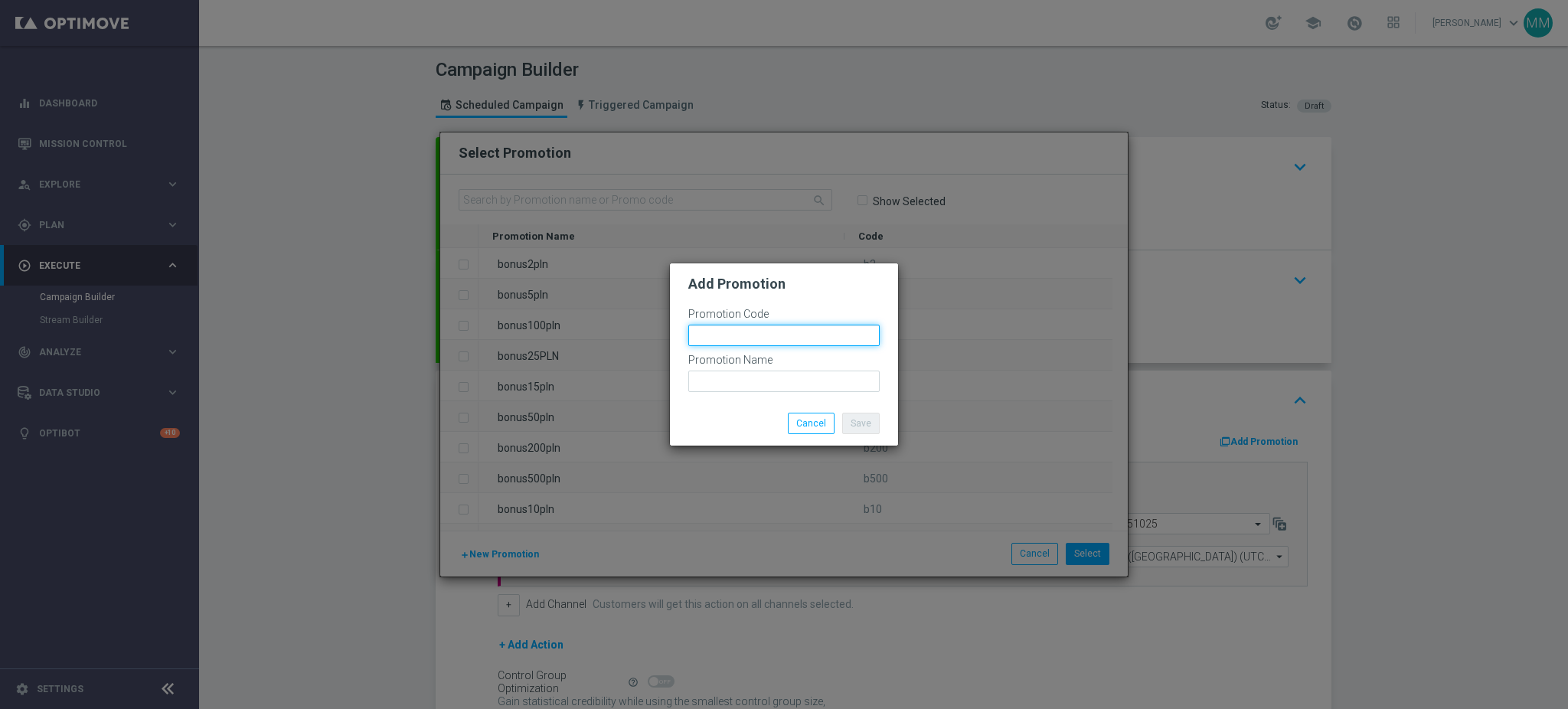
click at [801, 328] on input "text" at bounding box center [784, 336] width 191 height 22
click at [767, 329] on input "bonusapi_tg-" at bounding box center [784, 336] width 191 height 22
paste input "190853"
type input "bonusapi_tg-190853"
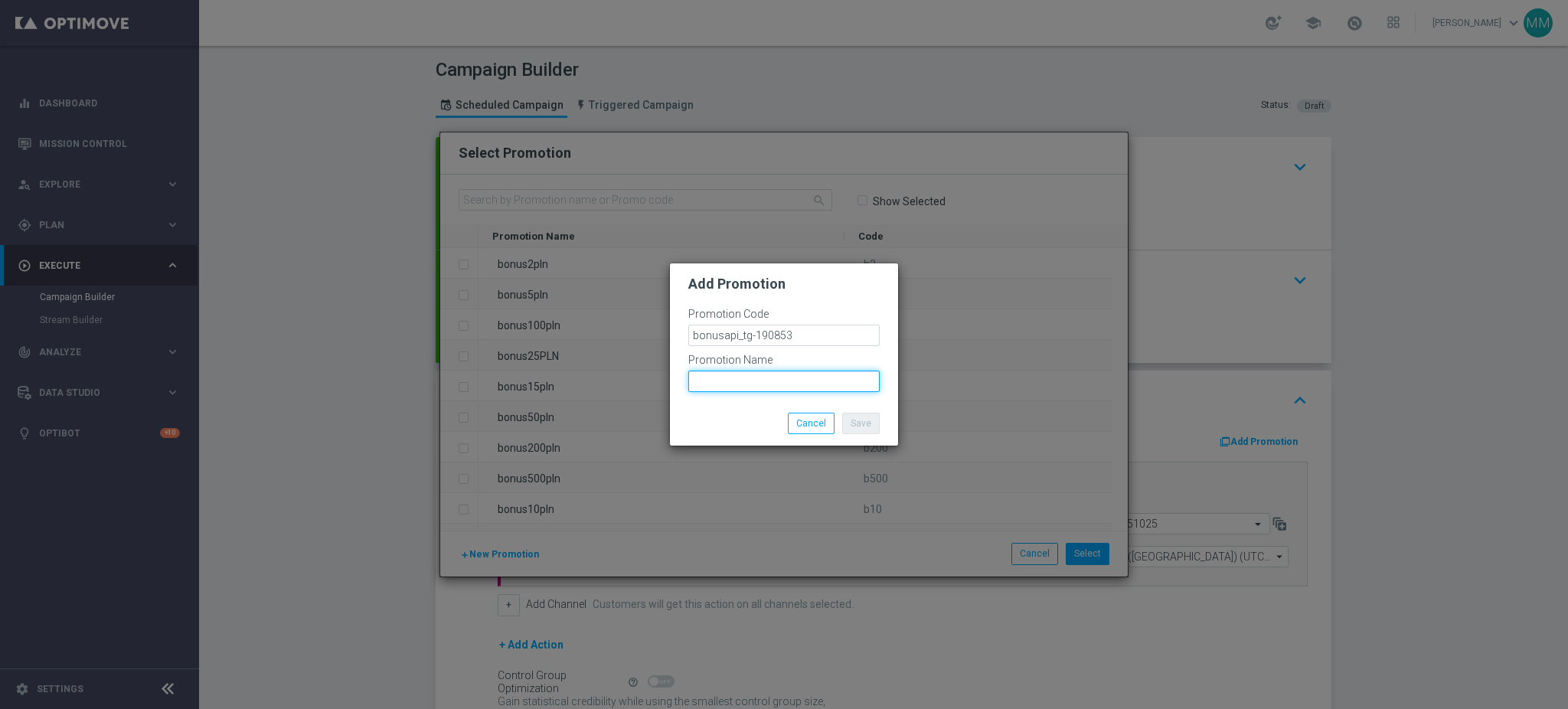
click at [801, 376] on input "text" at bounding box center [784, 381] width 191 height 22
paste input "bonusapi_tg-190853"
type input "bonusapi_tg-190853"
click at [872, 425] on button "Save" at bounding box center [861, 424] width 38 height 22
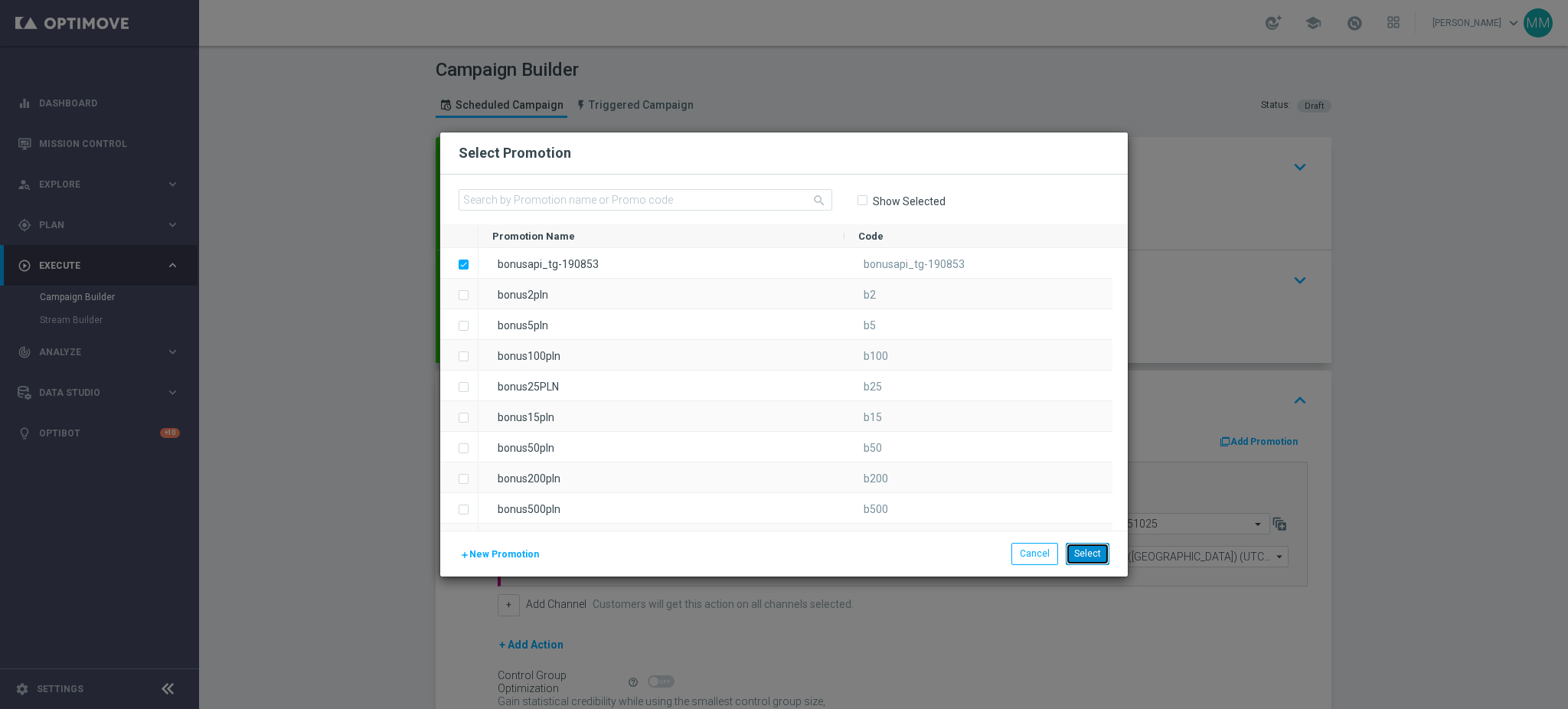
click at [1095, 550] on button "Select" at bounding box center [1088, 554] width 44 height 22
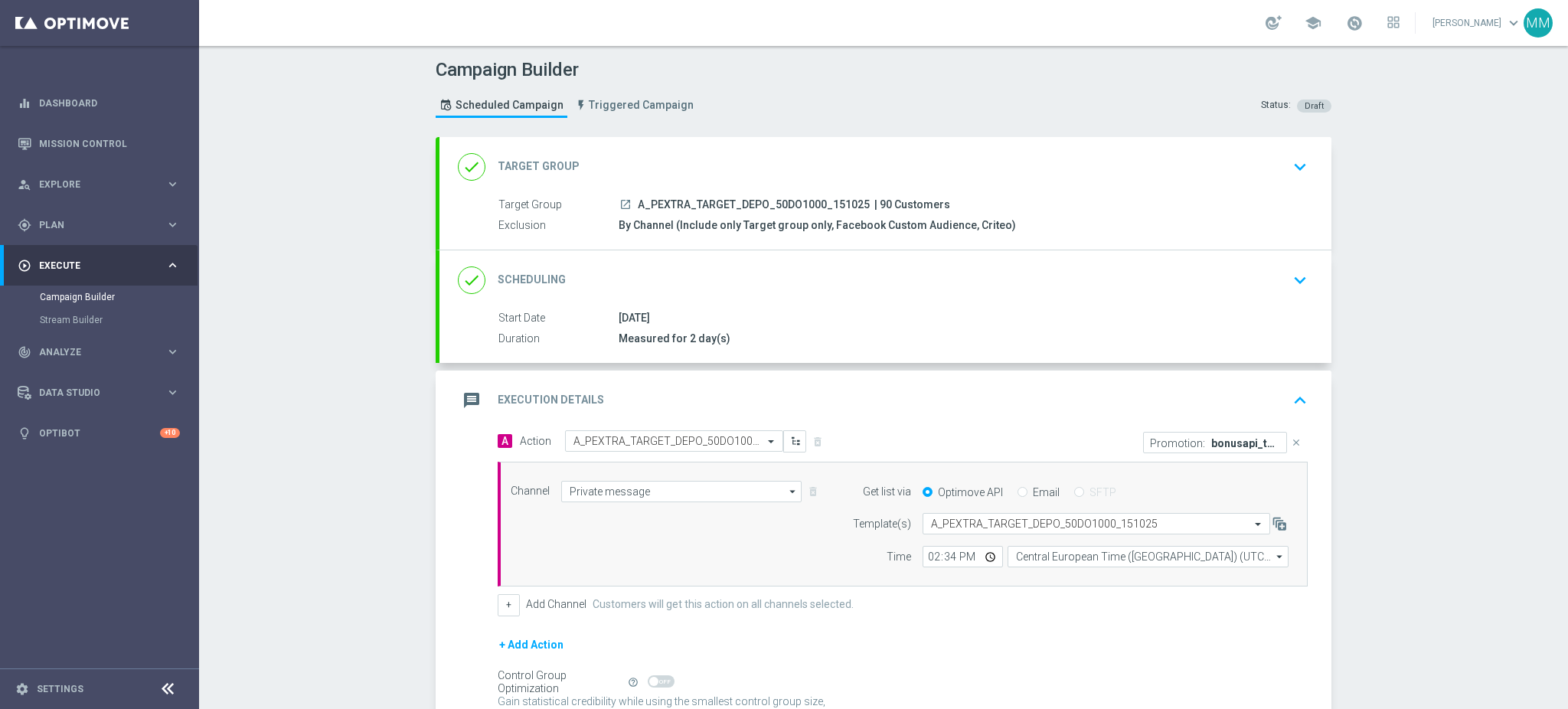
click at [679, 396] on div "message Execution Details keyboard_arrow_up" at bounding box center [885, 400] width 855 height 29
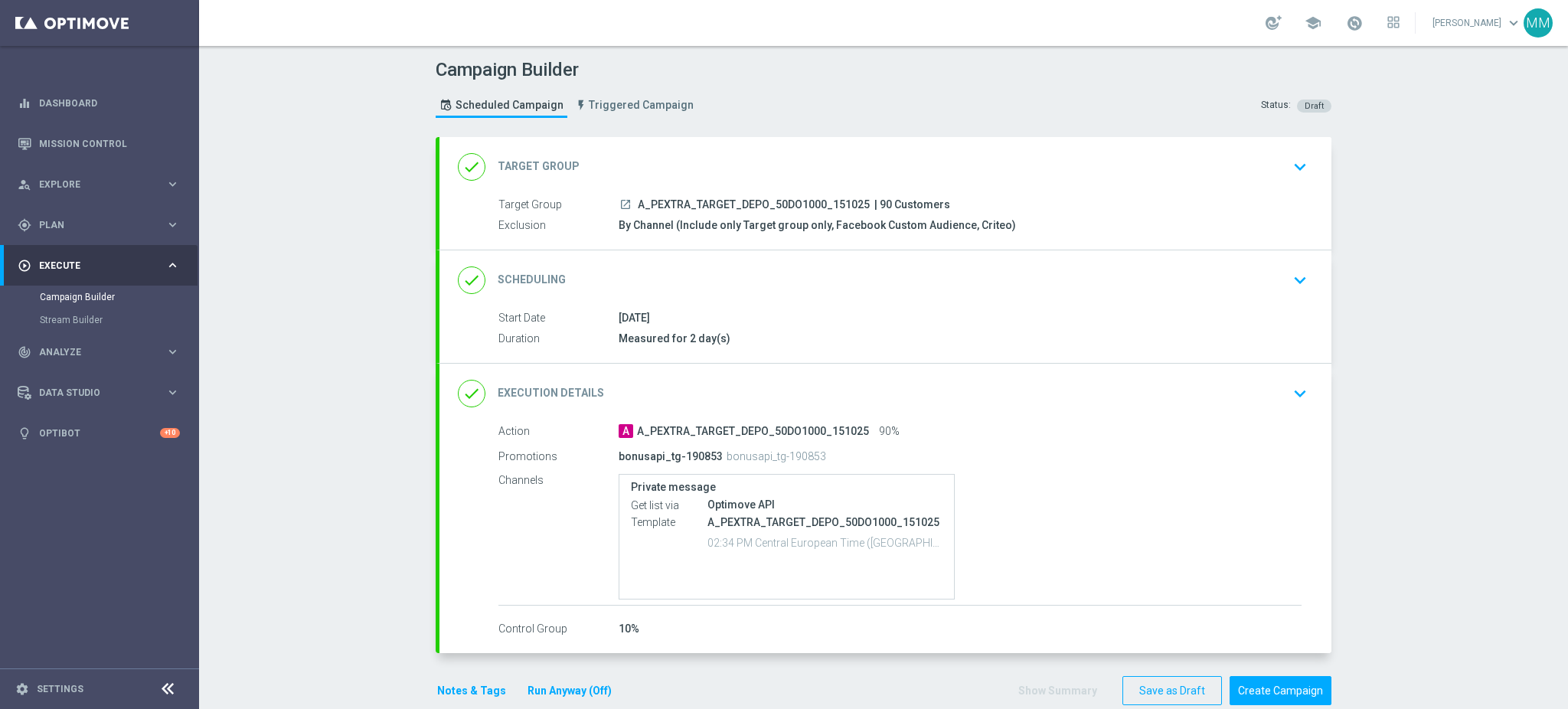
click at [775, 153] on div "done Target Group keyboard_arrow_down" at bounding box center [885, 167] width 855 height 29
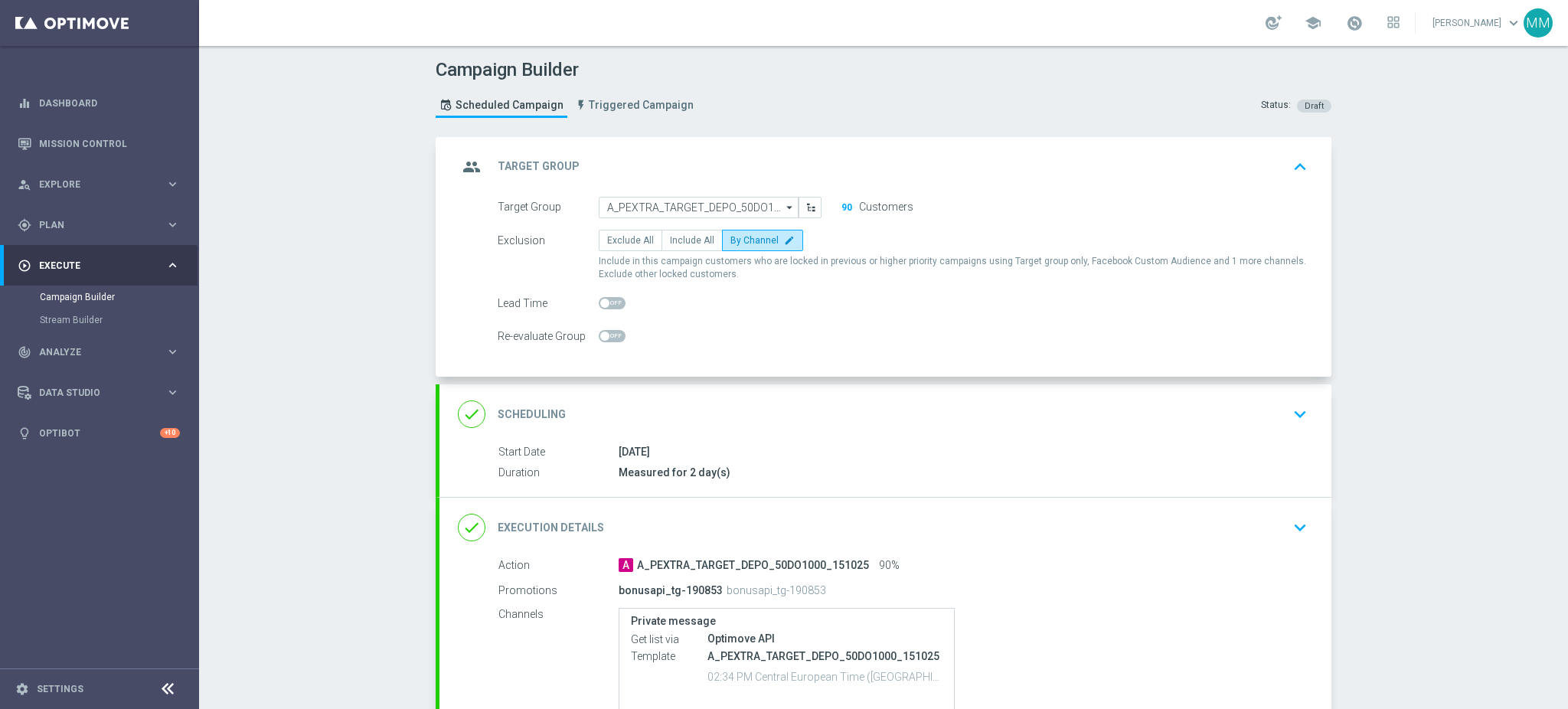
click at [732, 168] on div "group Target Group keyboard_arrow_up" at bounding box center [885, 167] width 855 height 29
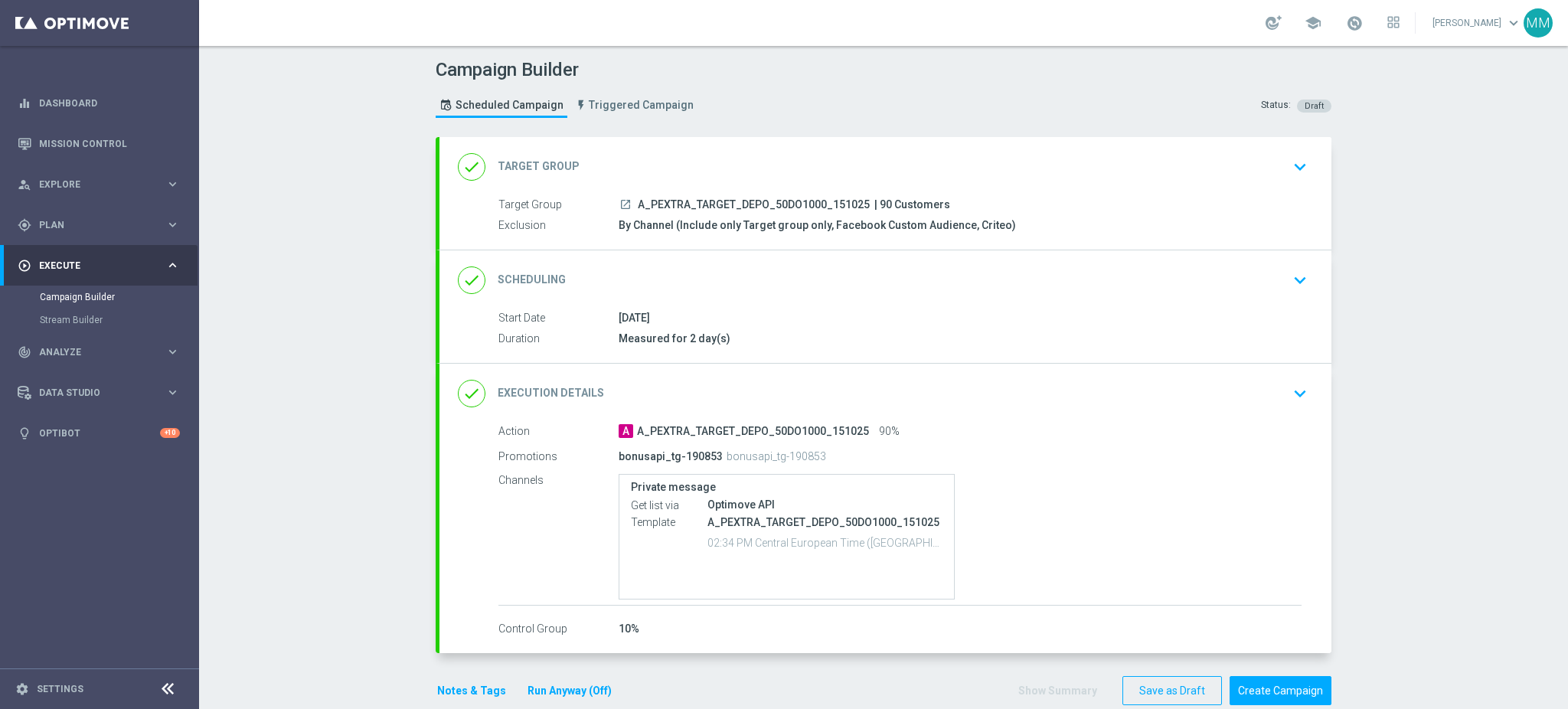
click at [763, 270] on div "done Scheduling keyboard_arrow_down" at bounding box center [885, 280] width 855 height 29
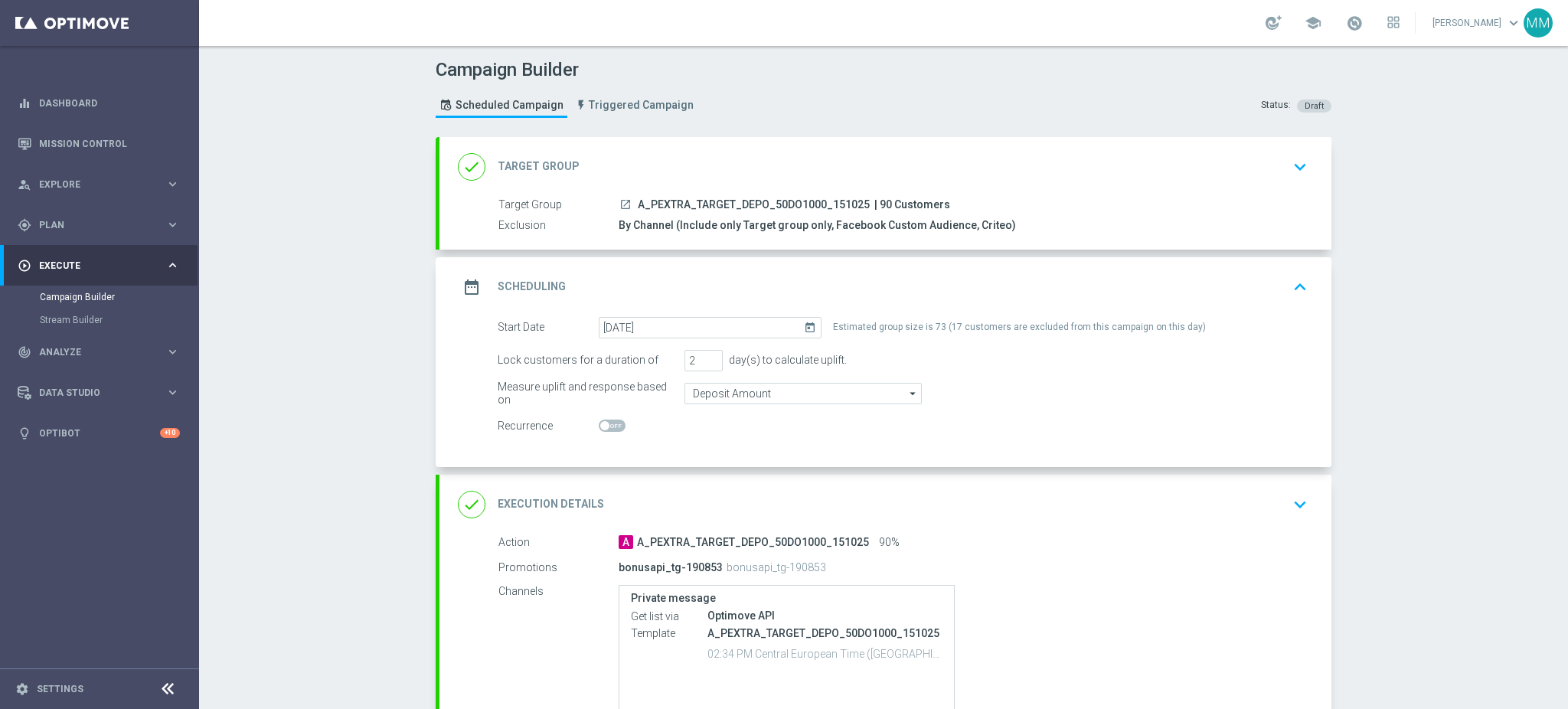
click at [810, 276] on div "date_range Scheduling keyboard_arrow_up" at bounding box center [885, 287] width 855 height 29
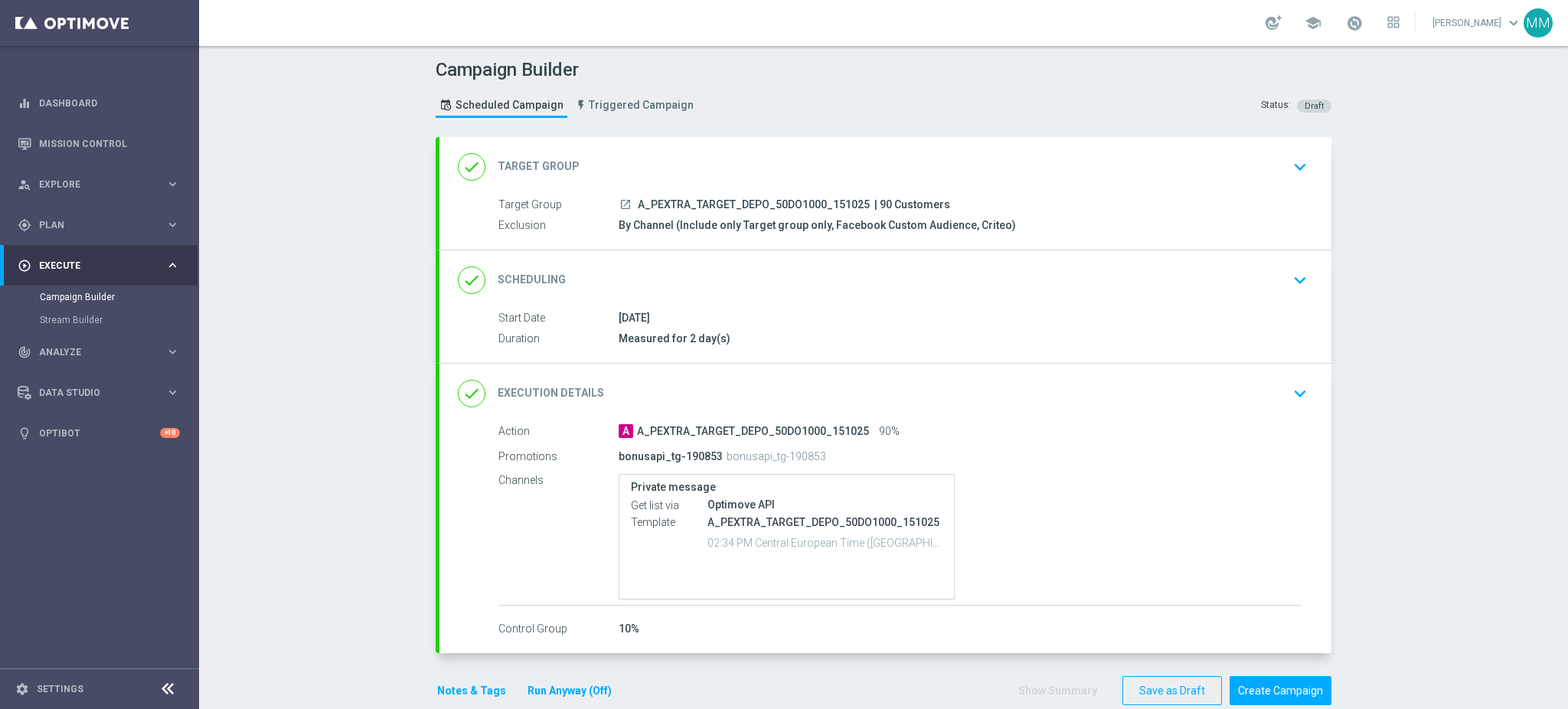
click at [461, 691] on button "Notes & Tags" at bounding box center [471, 690] width 72 height 19
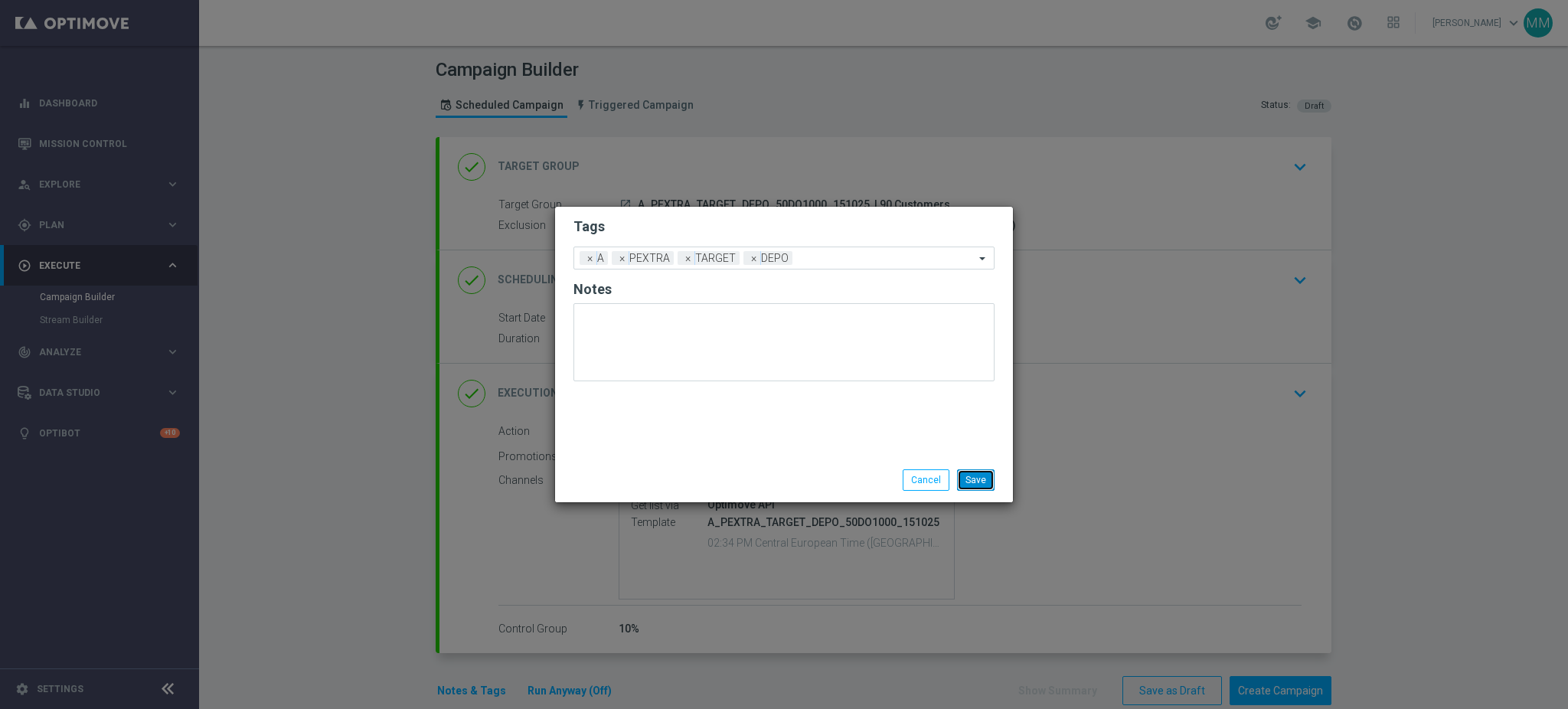
click at [982, 473] on button "Save" at bounding box center [976, 480] width 38 height 22
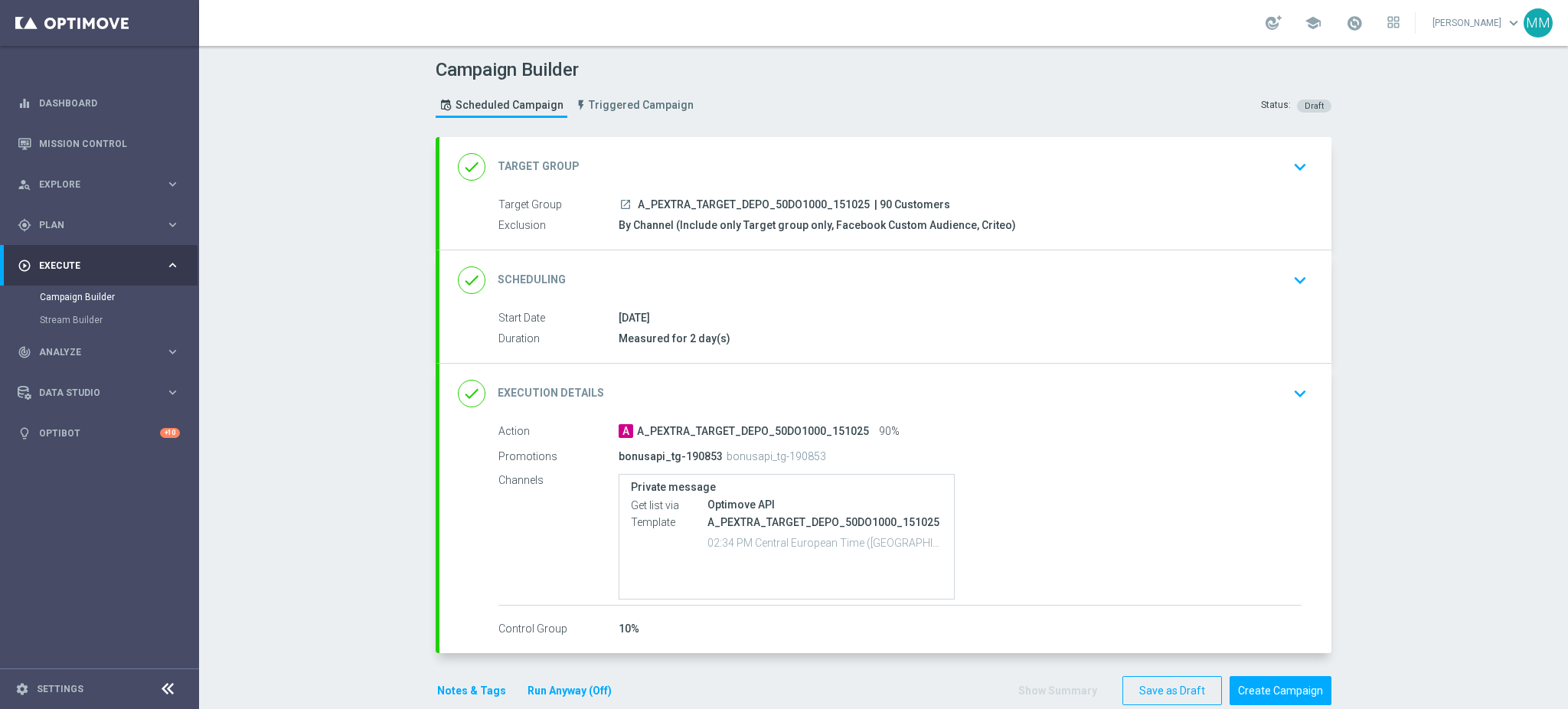
click at [459, 692] on button "Notes & Tags" at bounding box center [471, 690] width 72 height 19
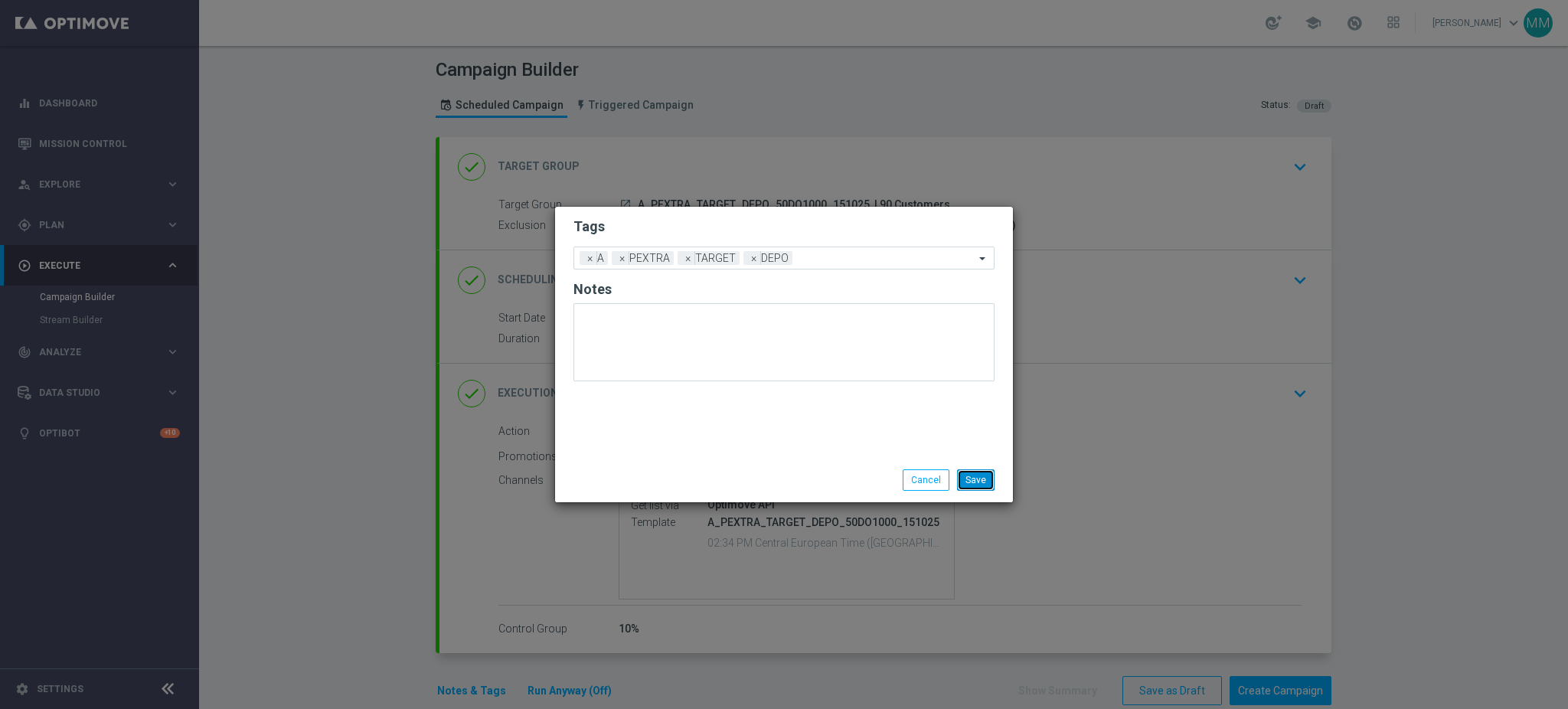
click at [991, 478] on button "Save" at bounding box center [976, 480] width 38 height 22
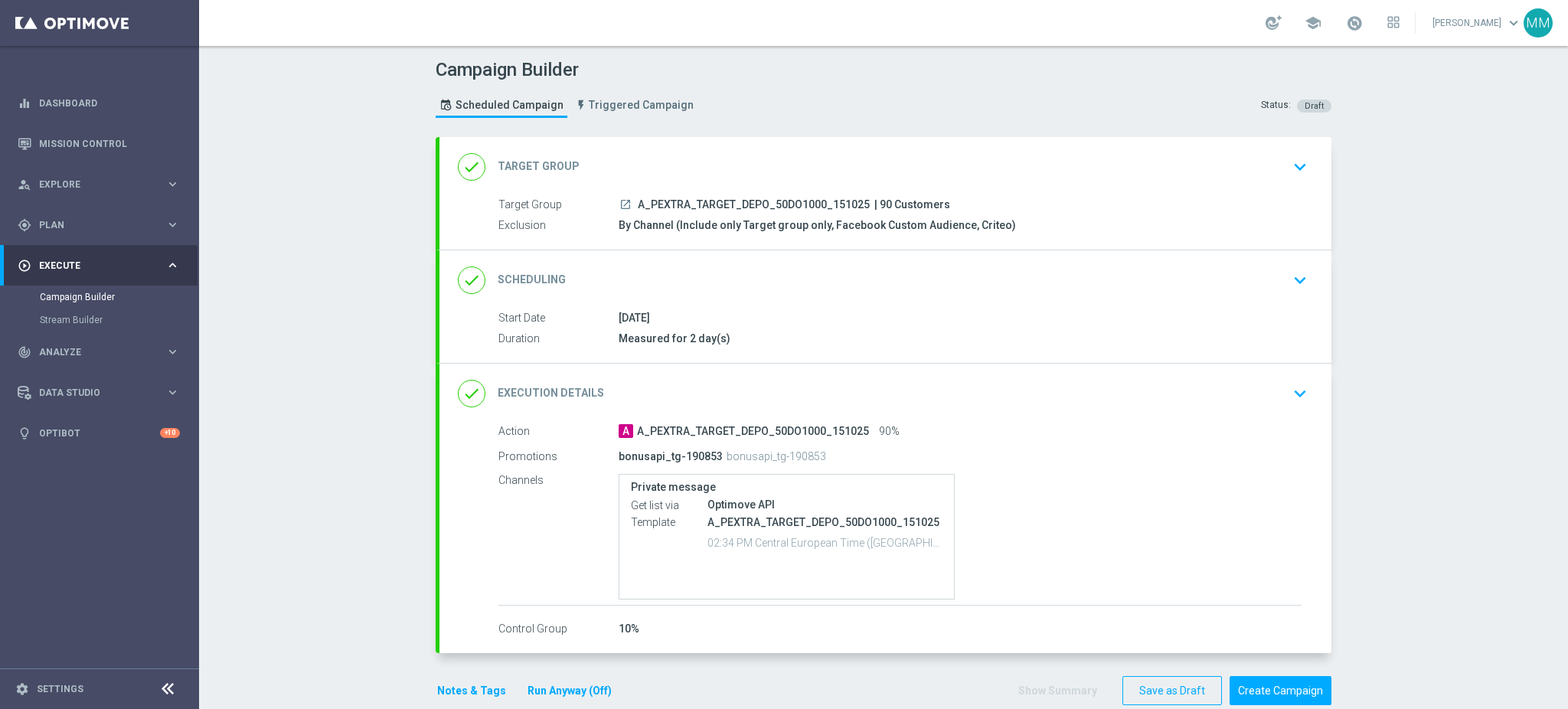
click at [867, 278] on div "done Scheduling keyboard_arrow_down" at bounding box center [885, 280] width 855 height 29
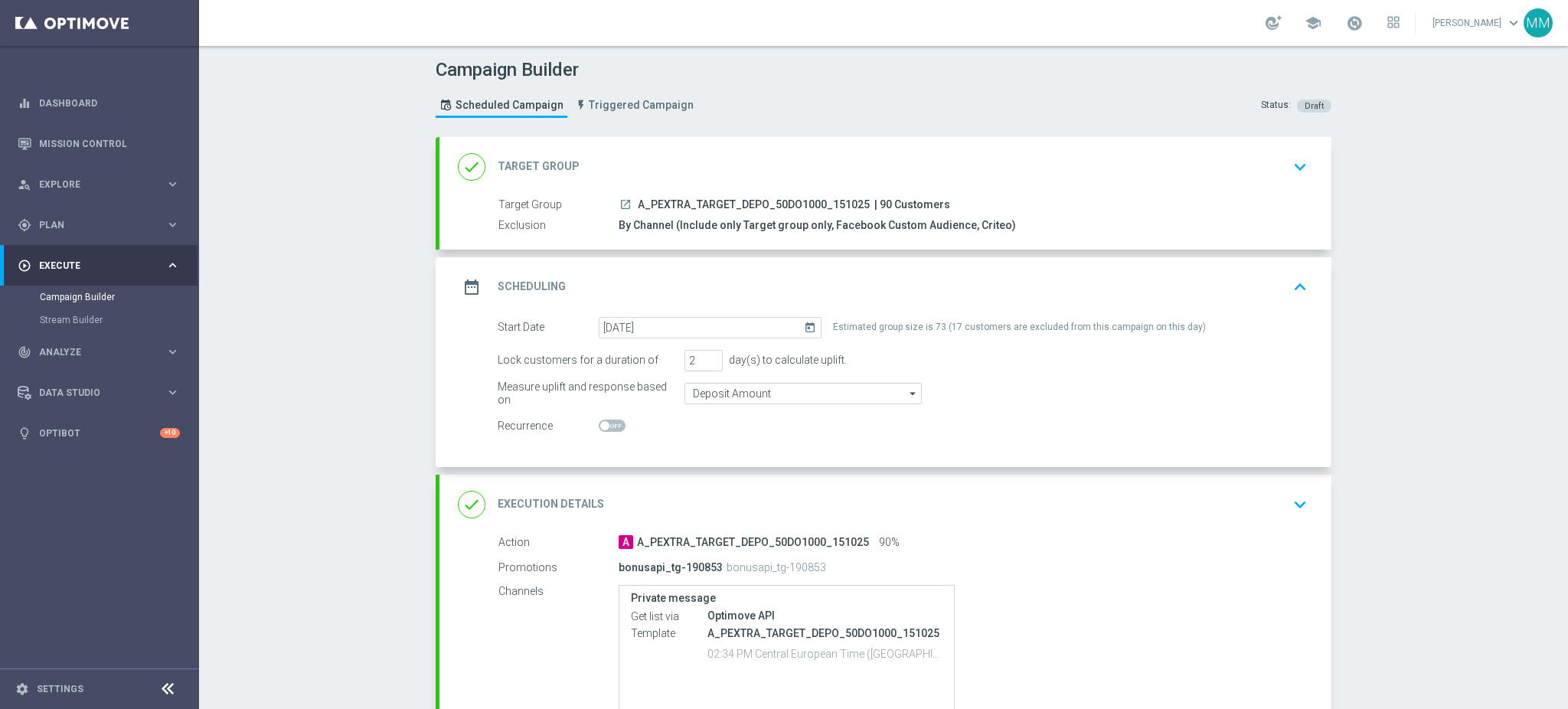
click at [968, 498] on div "done Execution Details keyboard_arrow_down" at bounding box center [885, 504] width 855 height 29
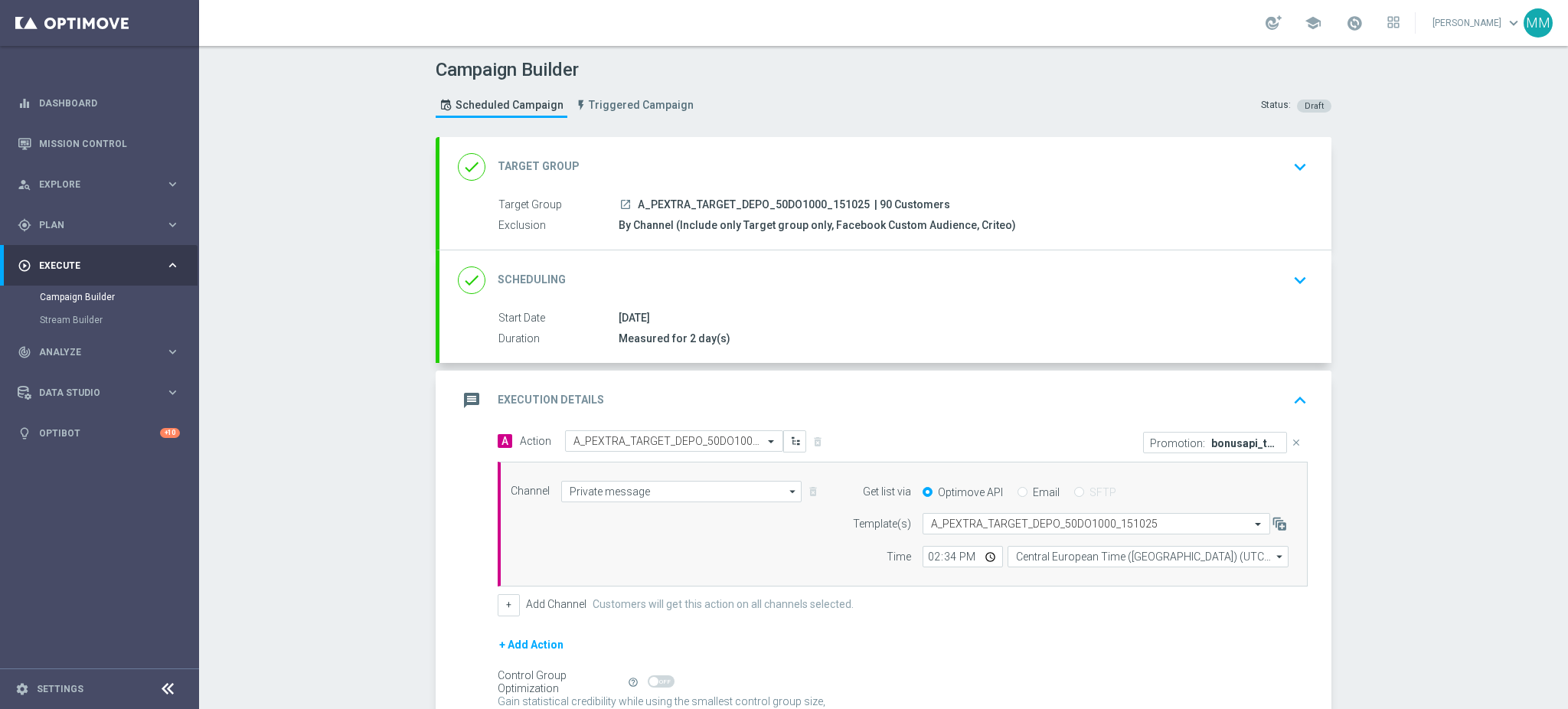
click at [1008, 371] on div "message Execution Details keyboard_arrow_up" at bounding box center [886, 400] width 892 height 60
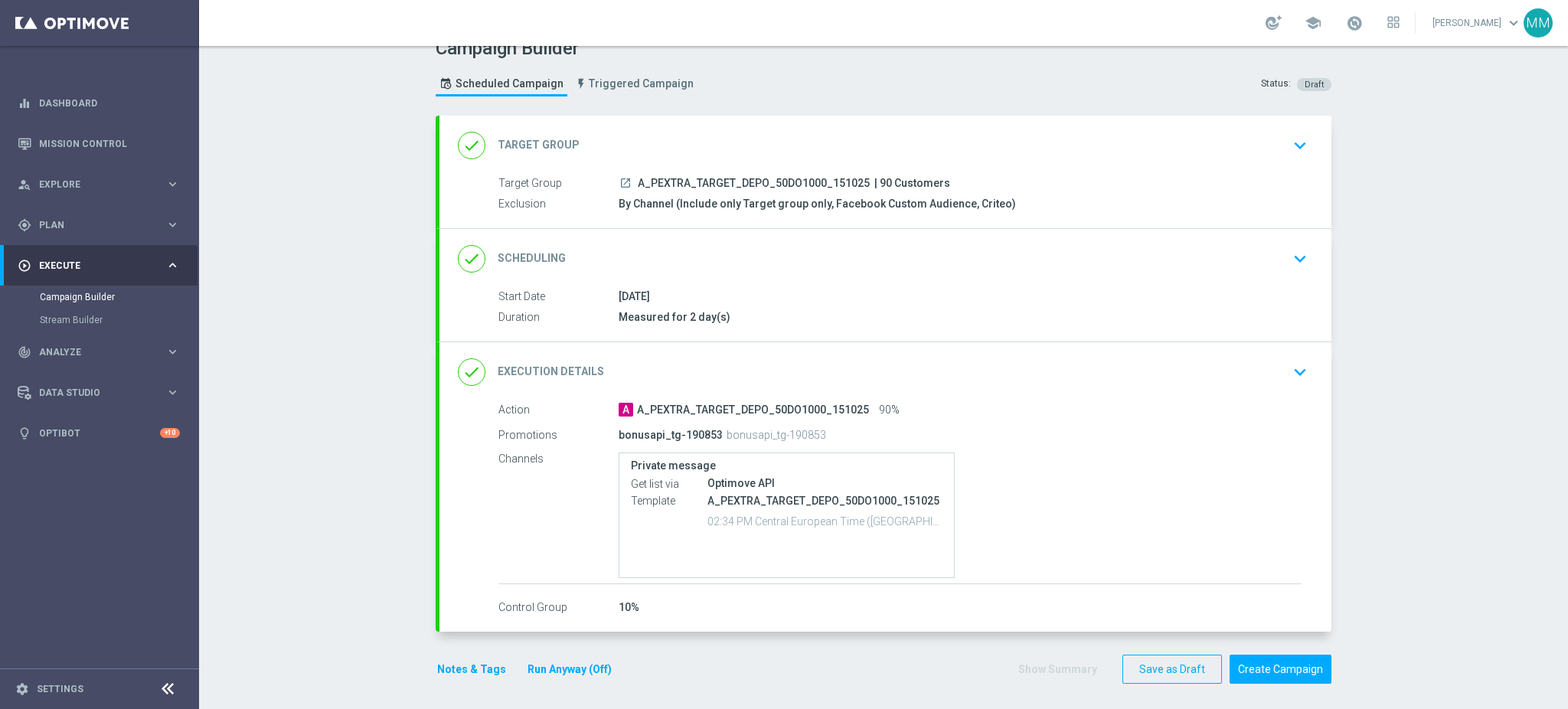
scroll to position [25, 0]
click at [1286, 662] on button "Create Campaign" at bounding box center [1280, 665] width 101 height 30
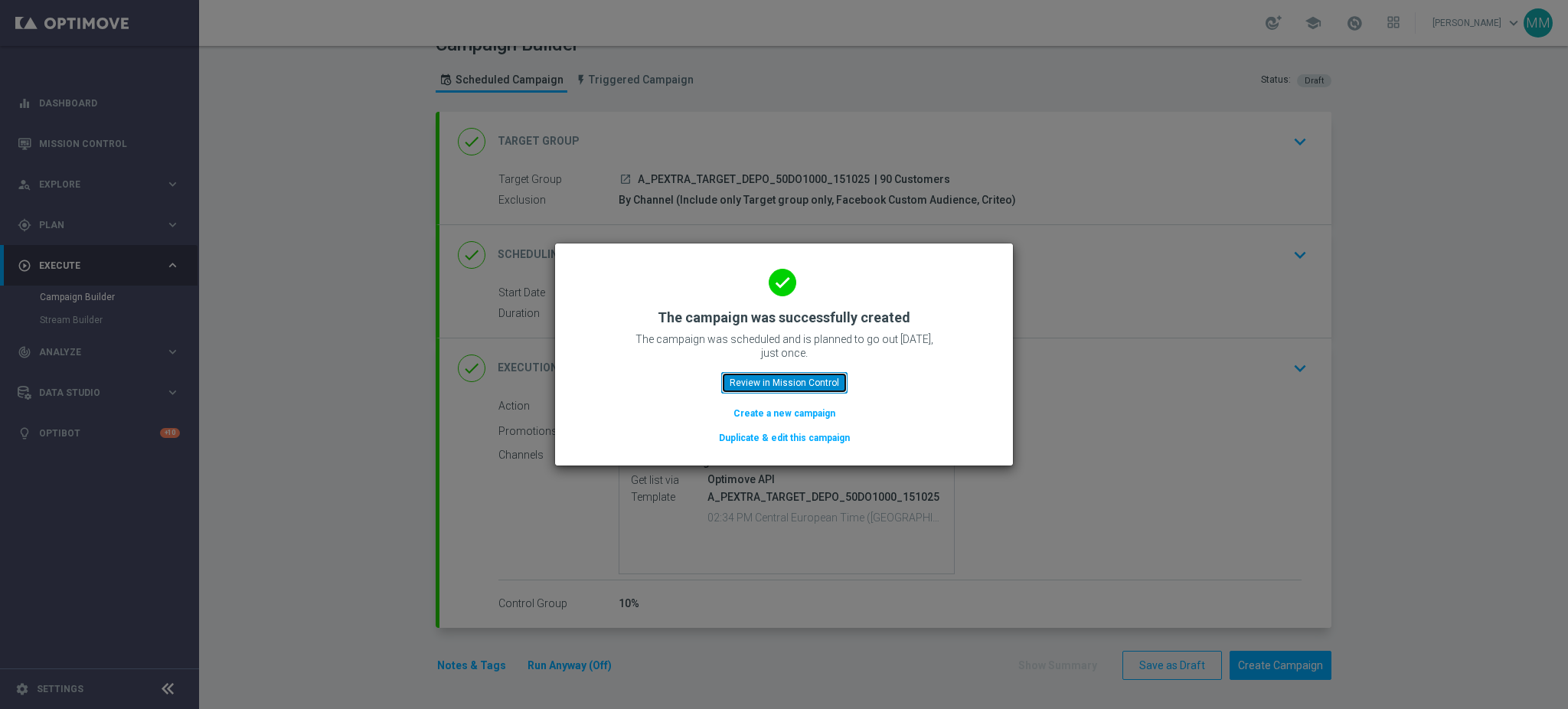
click at [784, 387] on button "Review in Mission Control" at bounding box center [784, 383] width 127 height 22
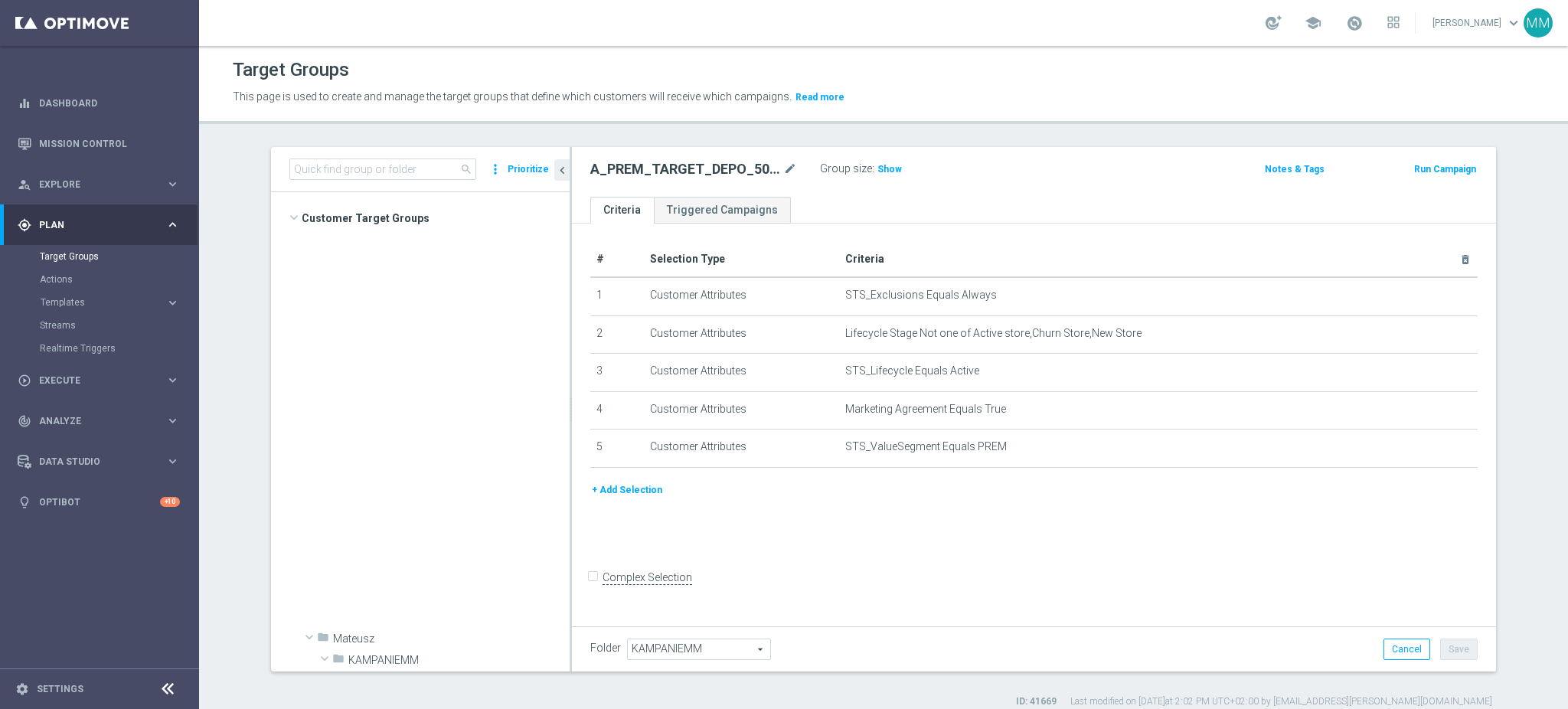
scroll to position [2965, 0]
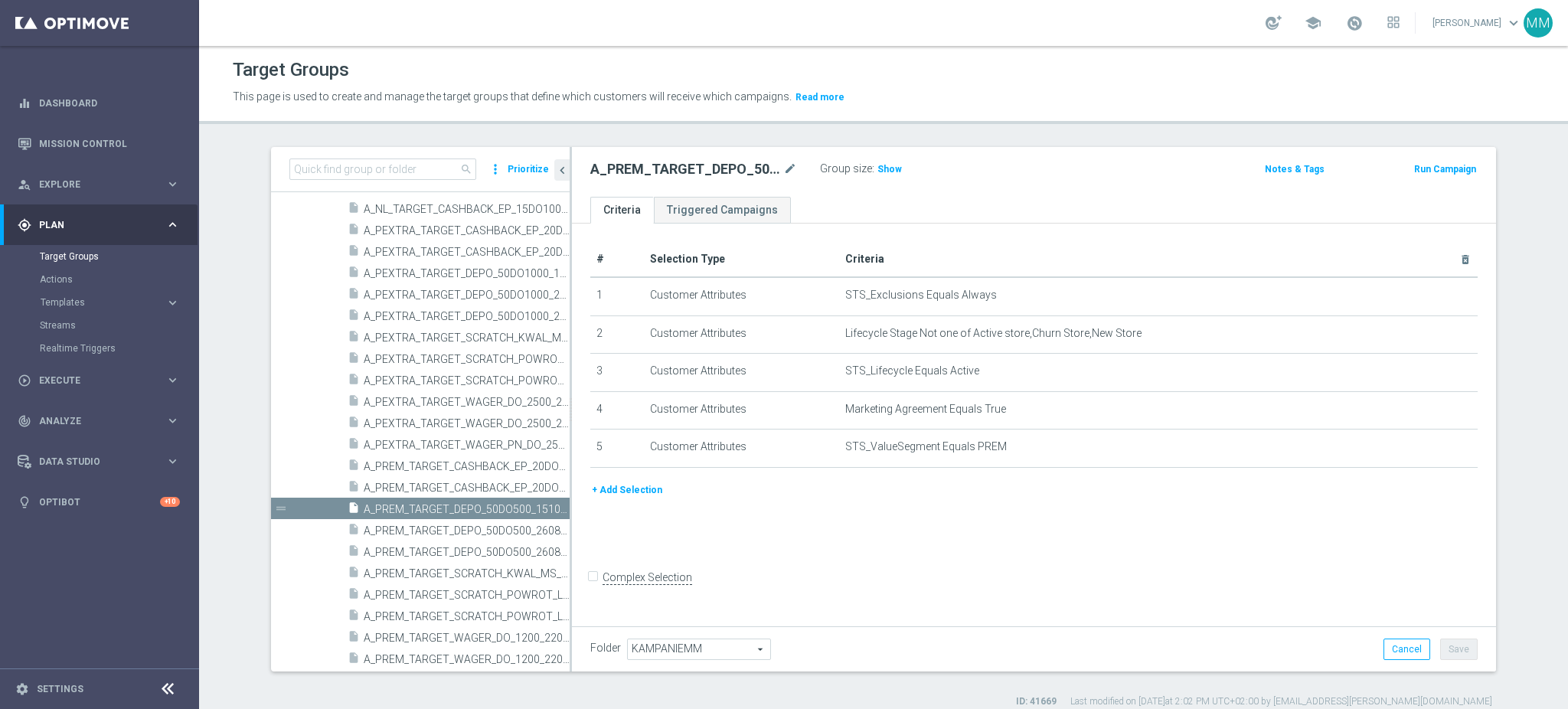
click at [639, 176] on h2 "A_PREM_TARGET_DEPO_50DO500_151025" at bounding box center [686, 169] width 190 height 18
copy h2 "A_PREM_TARGET_DEPO_50DO500_151025"
click at [328, 166] on input at bounding box center [382, 170] width 187 height 22
paste input "A_PREM_TARGET_DEPO_50DO500_151025"
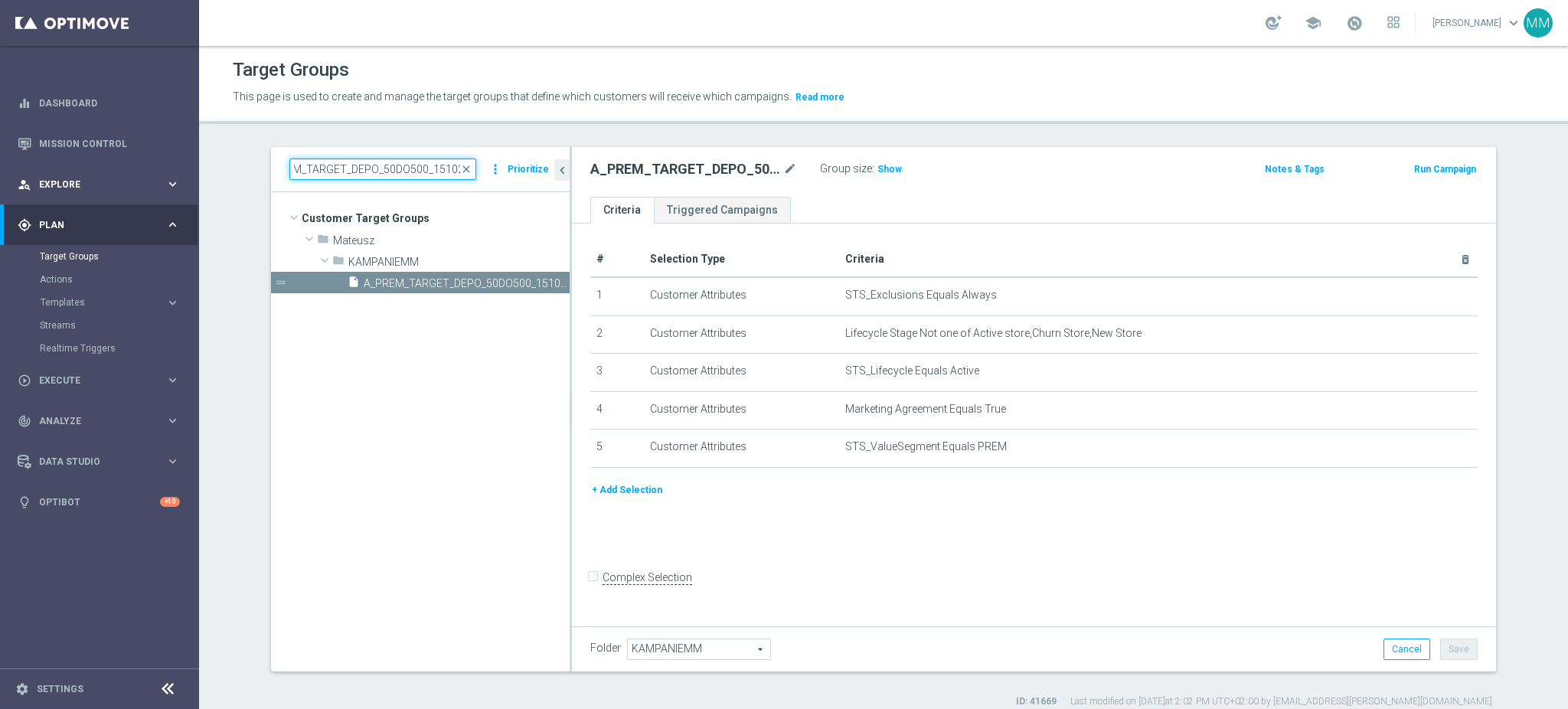
scroll to position [0, 0]
drag, startPoint x: 425, startPoint y: 170, endPoint x: 66, endPoint y: 180, distance: 359.1
click at [77, 181] on main "equalizer Dashboard Mission Control" at bounding box center [784, 354] width 1568 height 709
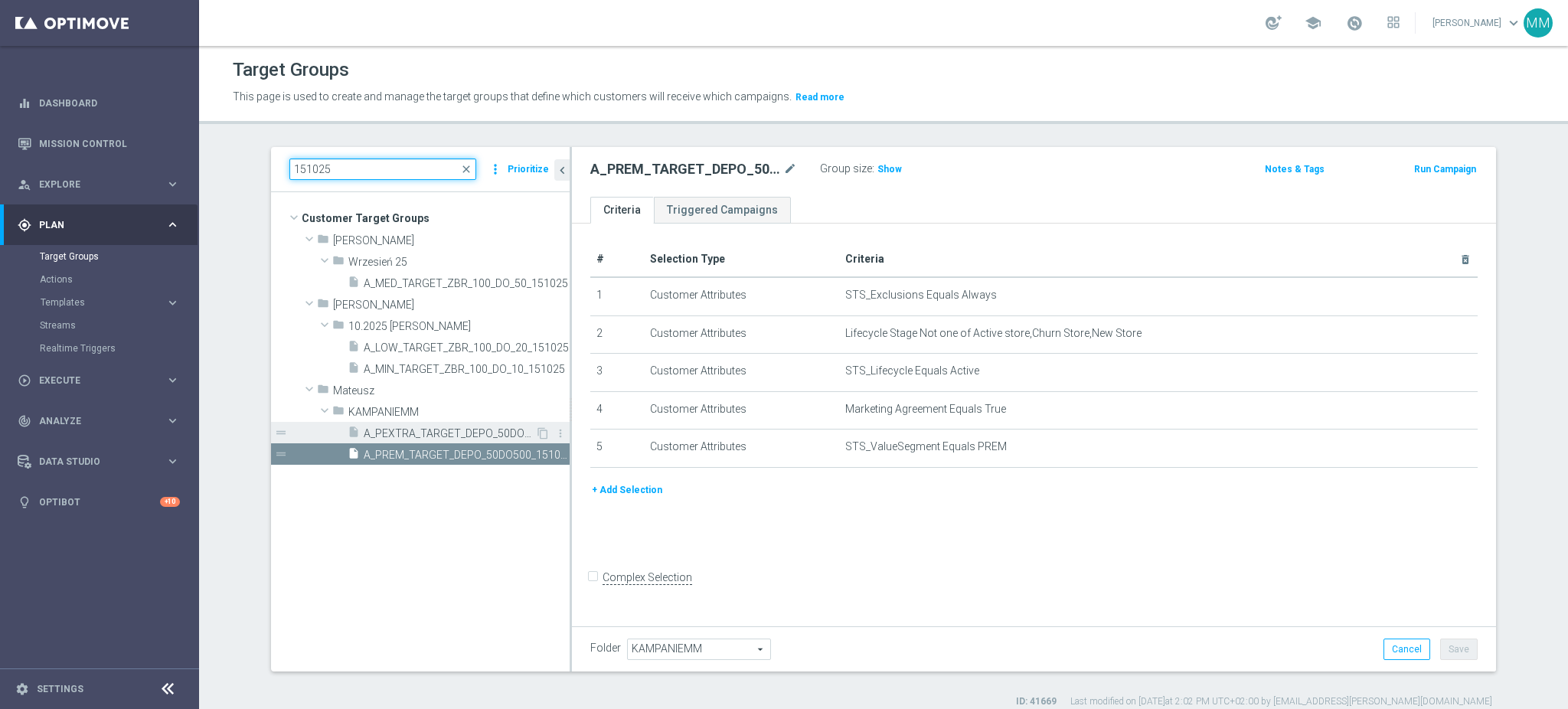
type input "151025"
click at [446, 427] on span "A_PEXTRA_TARGET_DEPO_50DO1000_151025" at bounding box center [449, 433] width 171 height 13
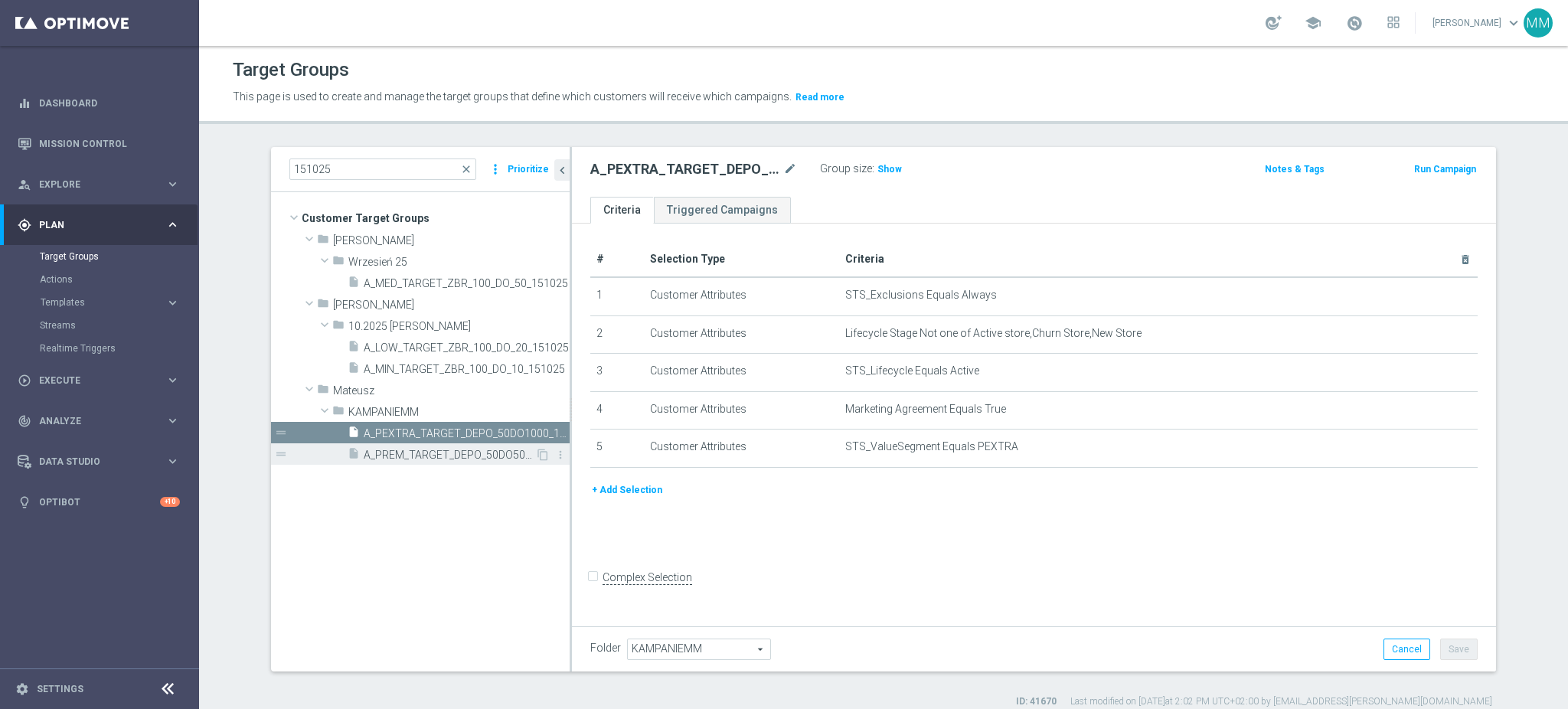
click at [448, 458] on span "A_PREM_TARGET_DEPO_50DO500_151025" at bounding box center [449, 455] width 171 height 13
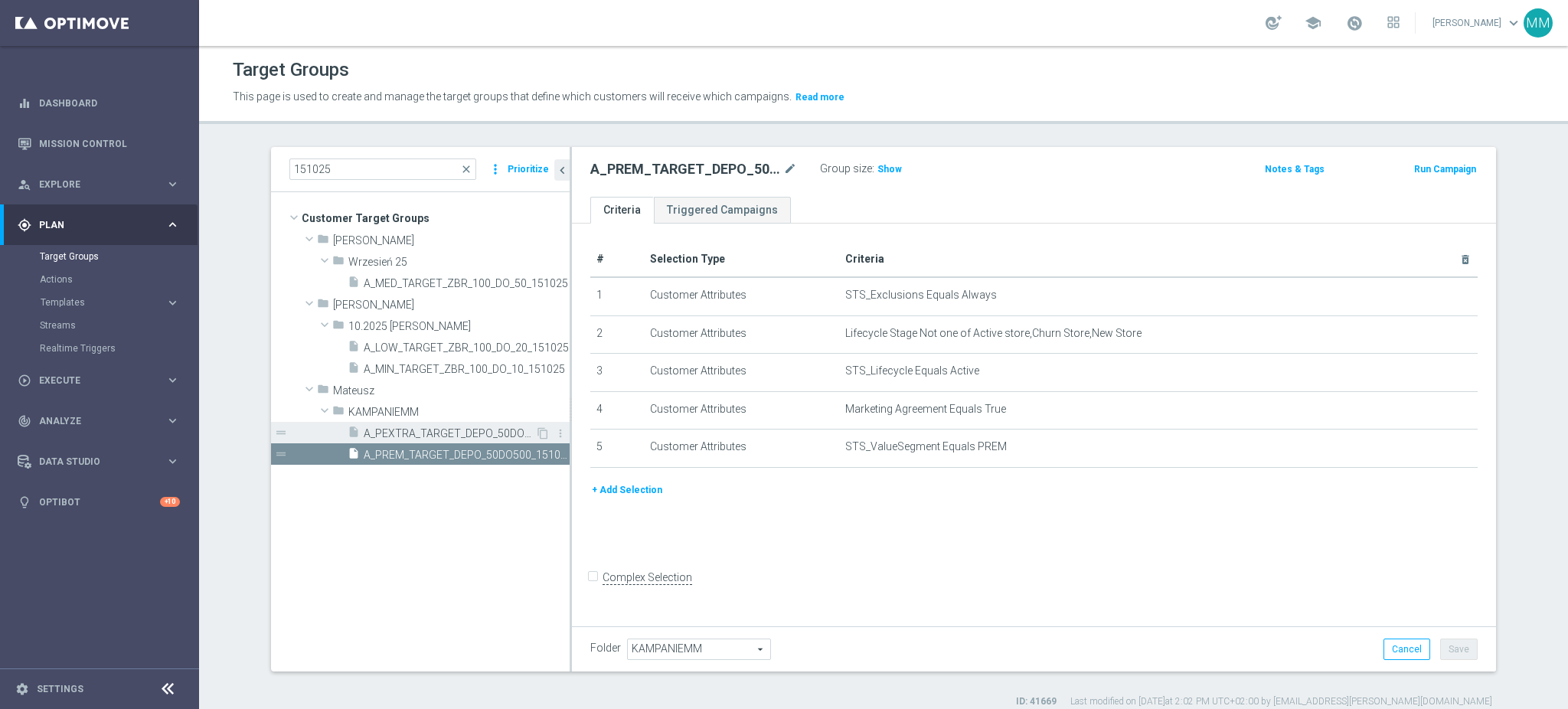
click at [438, 427] on span "A_PEXTRA_TARGET_DEPO_50DO1000_151025" at bounding box center [449, 433] width 171 height 13
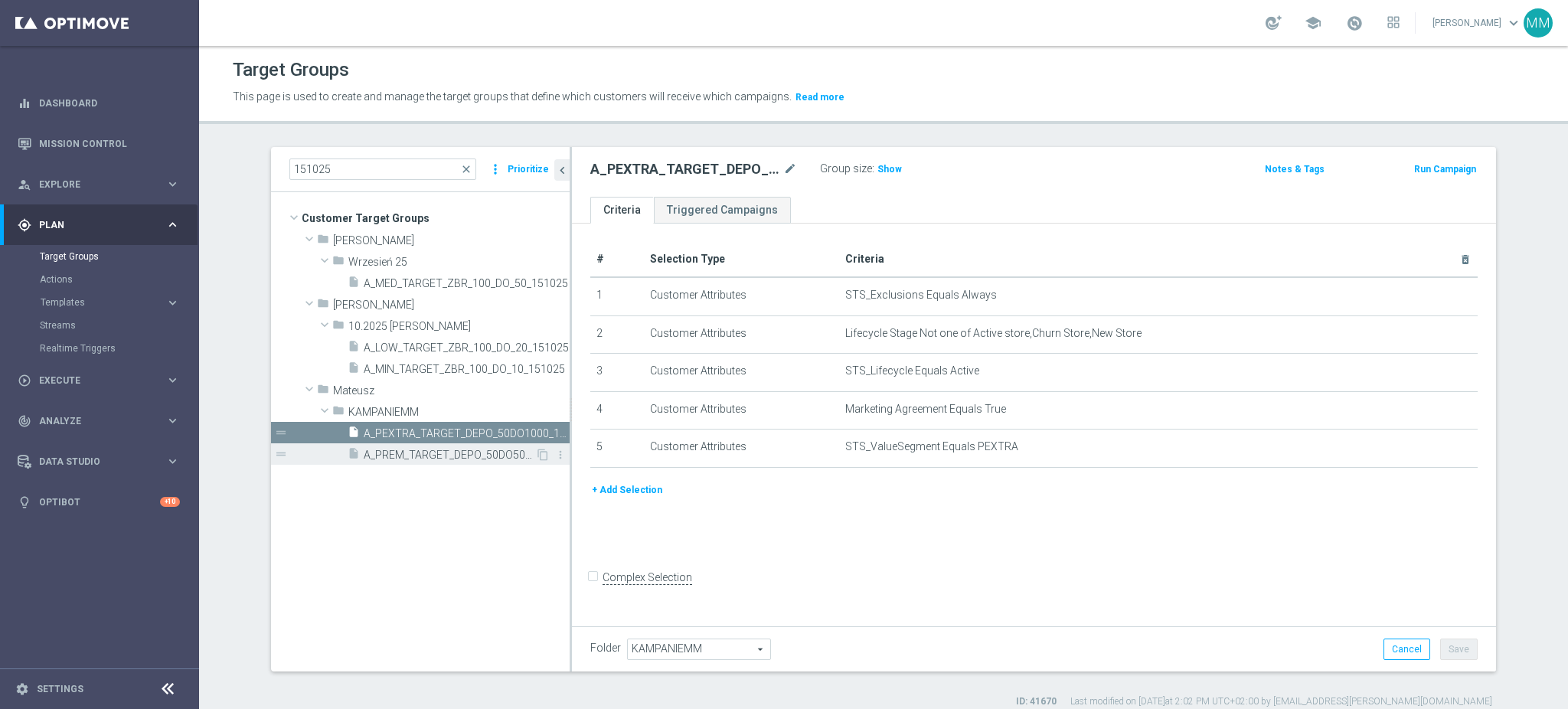
click at [437, 449] on span "A_PREM_TARGET_DEPO_50DO500_151025" at bounding box center [449, 455] width 171 height 13
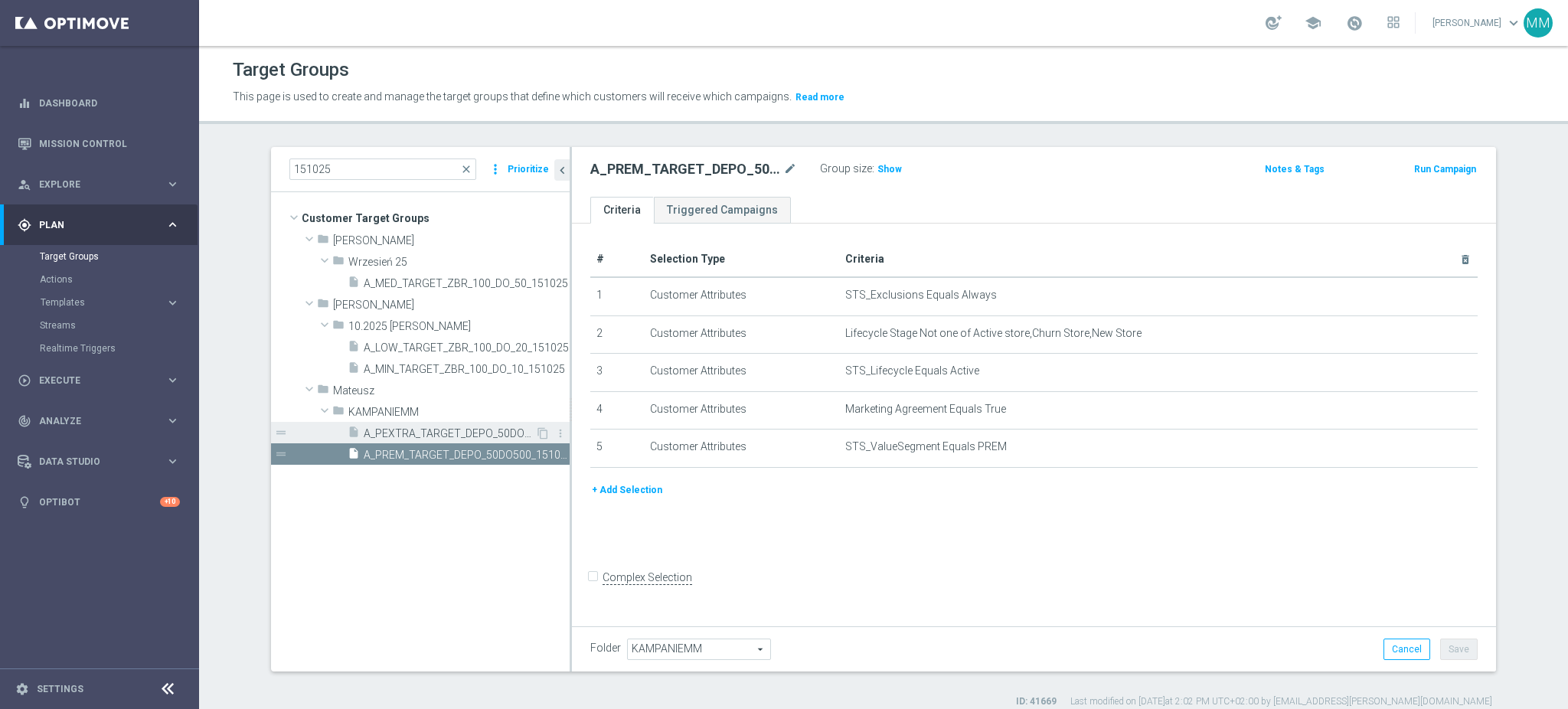
click at [439, 422] on div "insert_drive_file A_PEXTRA_TARGET_DEPO_50DO1000_151025" at bounding box center [441, 433] width 188 height 22
